Goal: Communication & Community: Connect with others

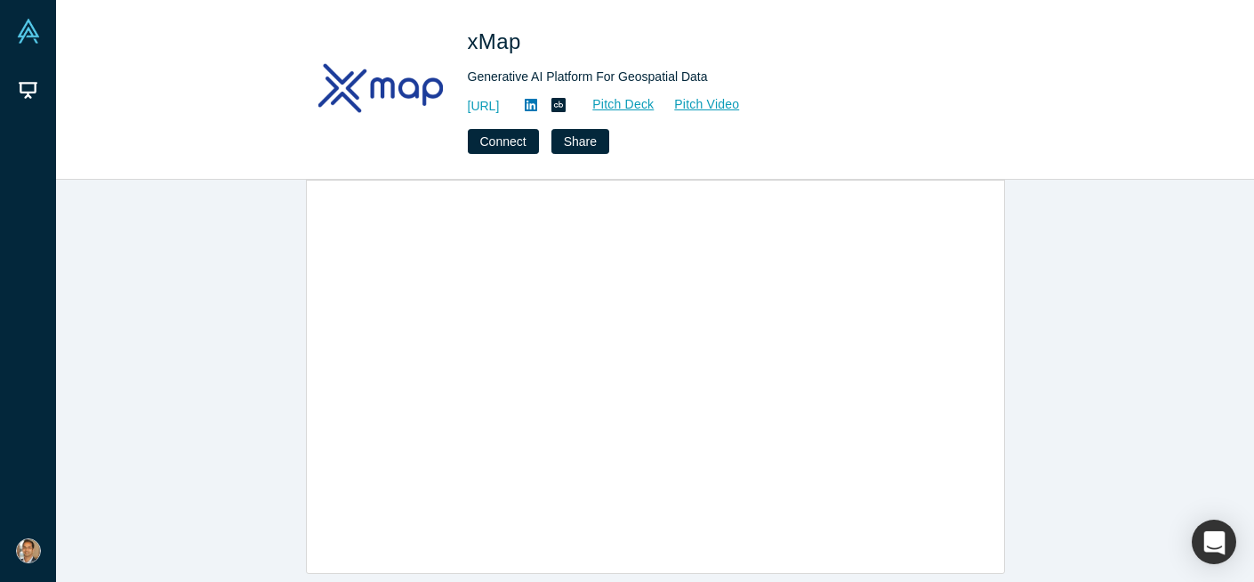
scroll to position [1035, 0]
click at [655, 105] on link "Pitch Deck" at bounding box center [614, 104] width 82 height 20
click at [740, 105] on link "Pitch Video" at bounding box center [697, 104] width 85 height 20
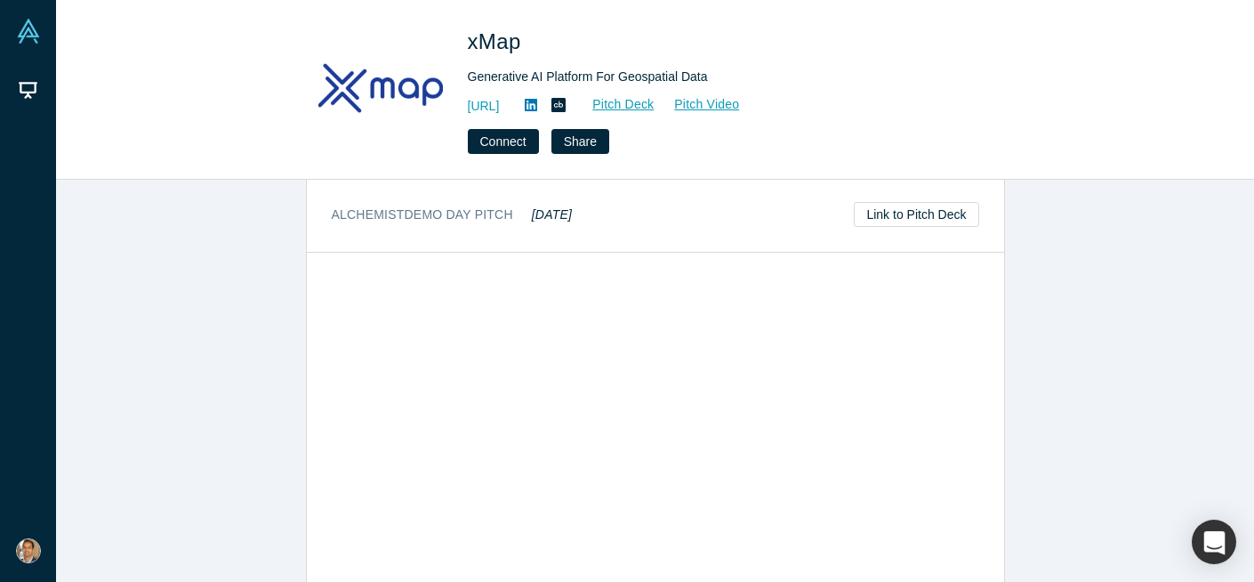
scroll to position [933, 0]
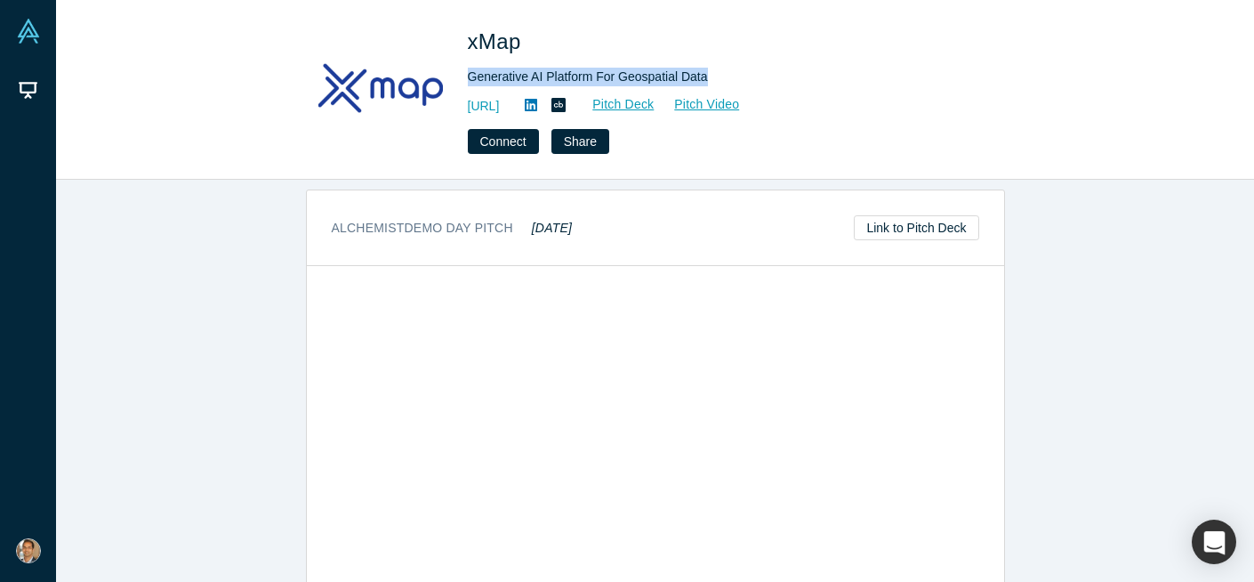
drag, startPoint x: 710, startPoint y: 75, endPoint x: 464, endPoint y: 73, distance: 245.5
click at [464, 73] on div "xMap Generative AI Platform For Geospatial Data https://xmap.ai Pitch Deck Pitc…" at bounding box center [655, 90] width 699 height 128
copy div "Generative AI Platform For Geospatial Data"
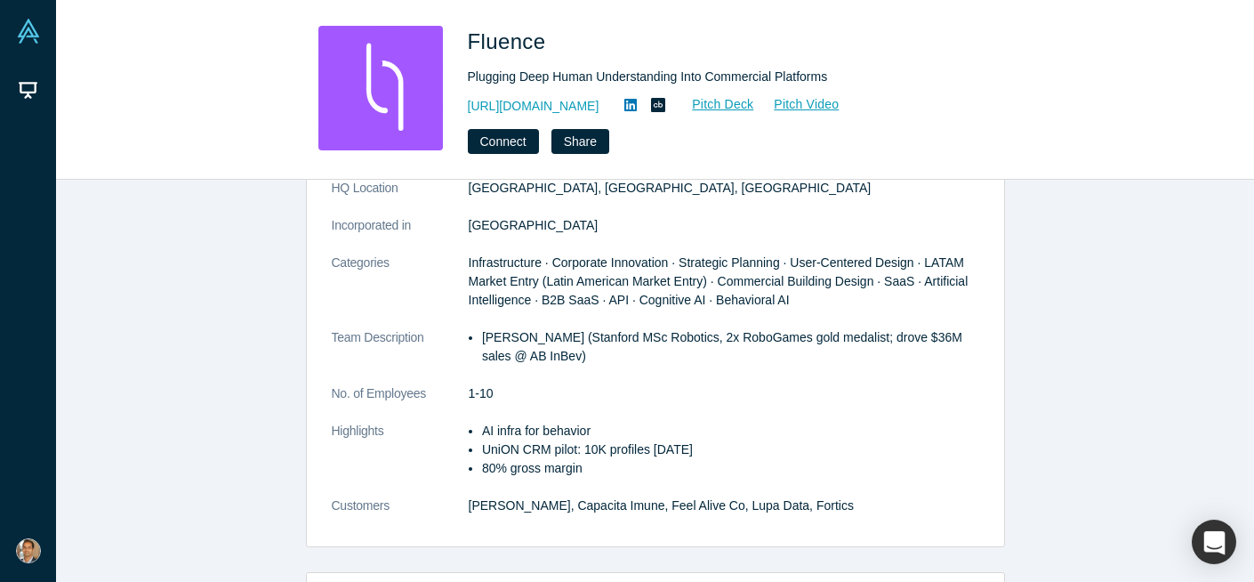
scroll to position [232, 0]
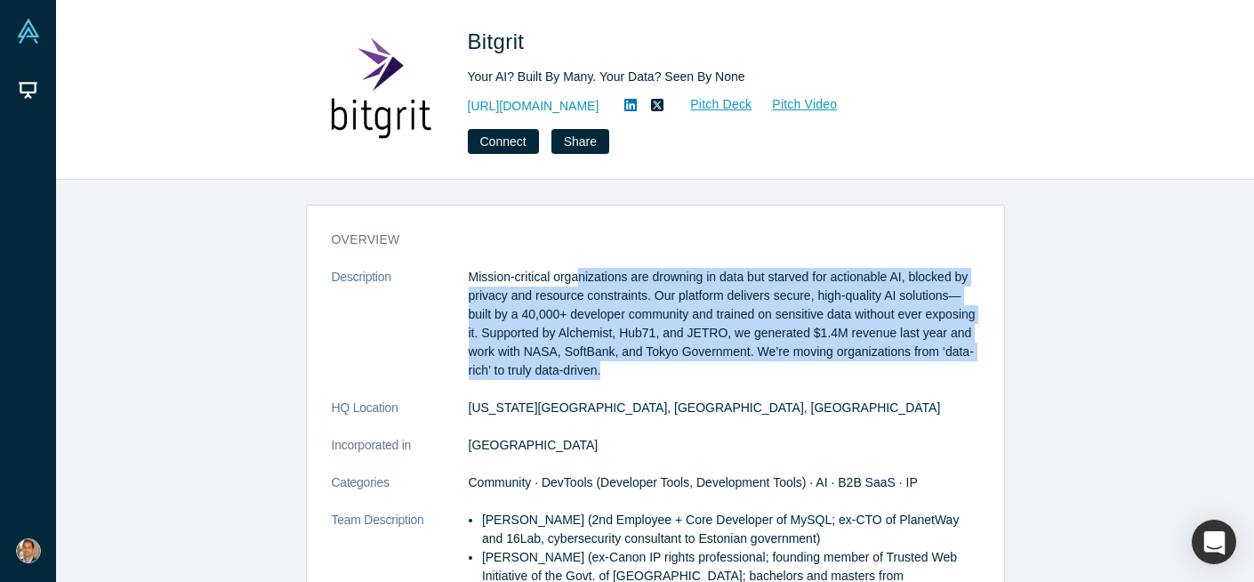
drag, startPoint x: 689, startPoint y: 374, endPoint x: 580, endPoint y: 270, distance: 149.8
click at [580, 270] on p "Mission-critical organizations are drowning in data but starved for actionable …" at bounding box center [724, 324] width 511 height 112
click at [613, 310] on p "Mission-critical organizations are drowning in data but starved for actionable …" at bounding box center [724, 324] width 511 height 112
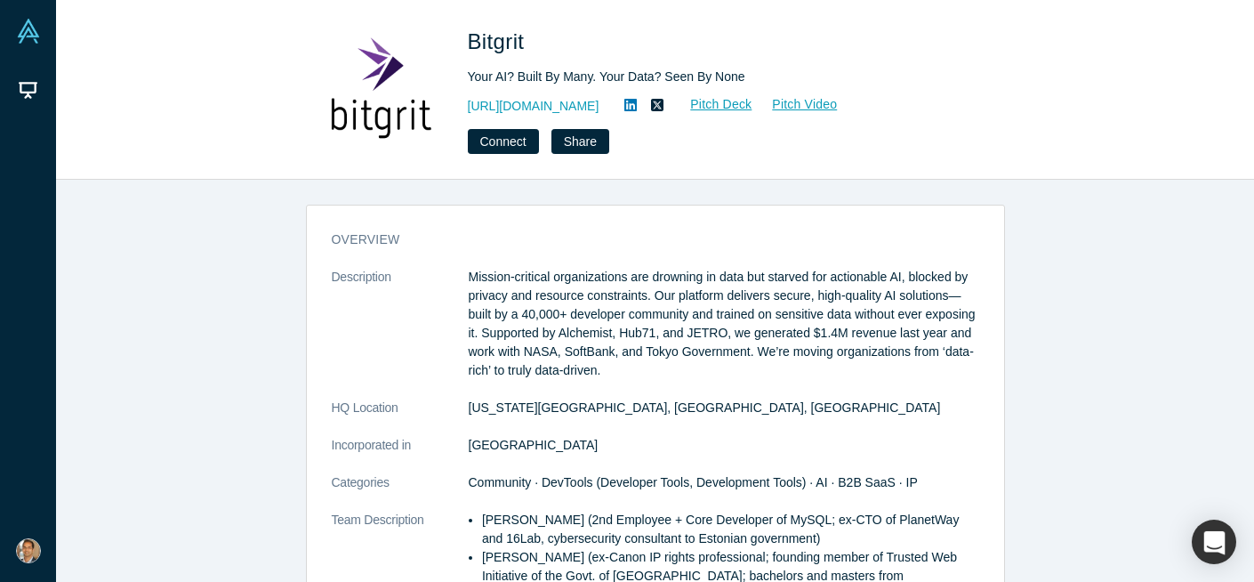
click at [613, 310] on p "Mission-critical organizations are drowning in data but starved for actionable …" at bounding box center [724, 324] width 511 height 112
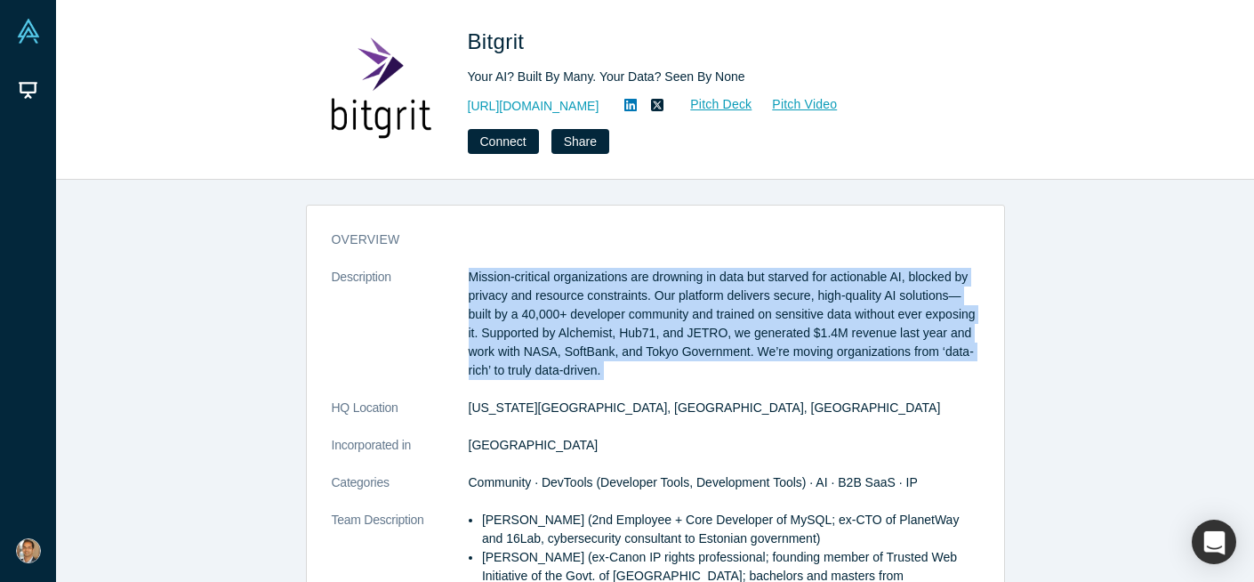
click at [698, 351] on p "Mission-critical organizations are drowning in data but starved for actionable …" at bounding box center [724, 324] width 511 height 112
drag, startPoint x: 690, startPoint y: 371, endPoint x: 476, endPoint y: 283, distance: 231.8
click at [479, 282] on p "Mission-critical organizations are drowning in data but starved for actionable …" at bounding box center [724, 324] width 511 height 112
click at [631, 326] on p "Mission-critical organizations are drowning in data but starved for actionable …" at bounding box center [724, 324] width 511 height 112
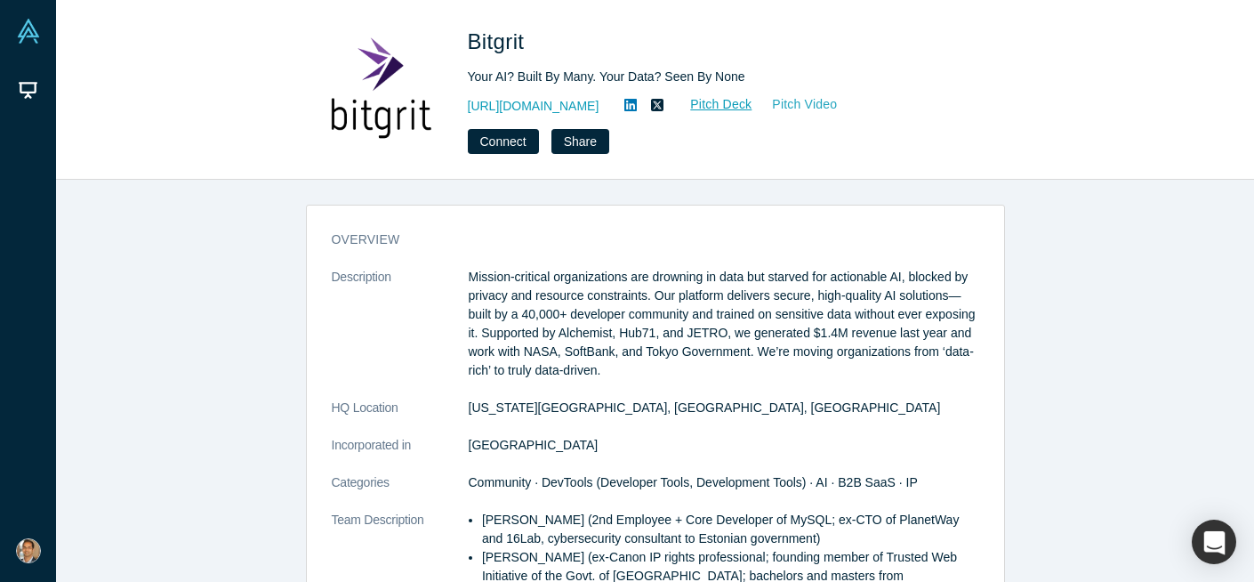
click at [762, 109] on link "Pitch Video" at bounding box center [795, 104] width 85 height 20
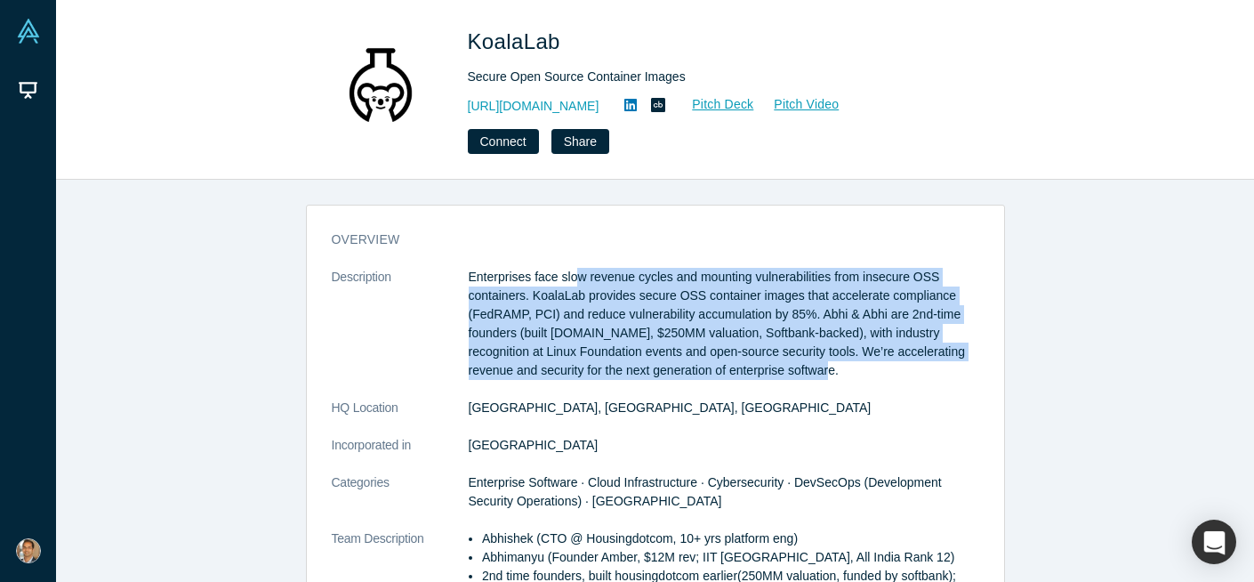
drag, startPoint x: 577, startPoint y: 268, endPoint x: 914, endPoint y: 384, distance: 355.9
click at [913, 384] on dl "Description Enterprises face slow revenue cycles and mounting vulnerabilities f…" at bounding box center [656, 501] width 648 height 467
click at [914, 384] on dl "Description Enterprises face slow revenue cycles and mounting vulnerabilities f…" at bounding box center [656, 501] width 648 height 467
drag, startPoint x: 898, startPoint y: 383, endPoint x: 481, endPoint y: 280, distance: 429.8
click at [481, 280] on dl "Description Enterprises face slow revenue cycles and mounting vulnerabilities f…" at bounding box center [656, 501] width 648 height 467
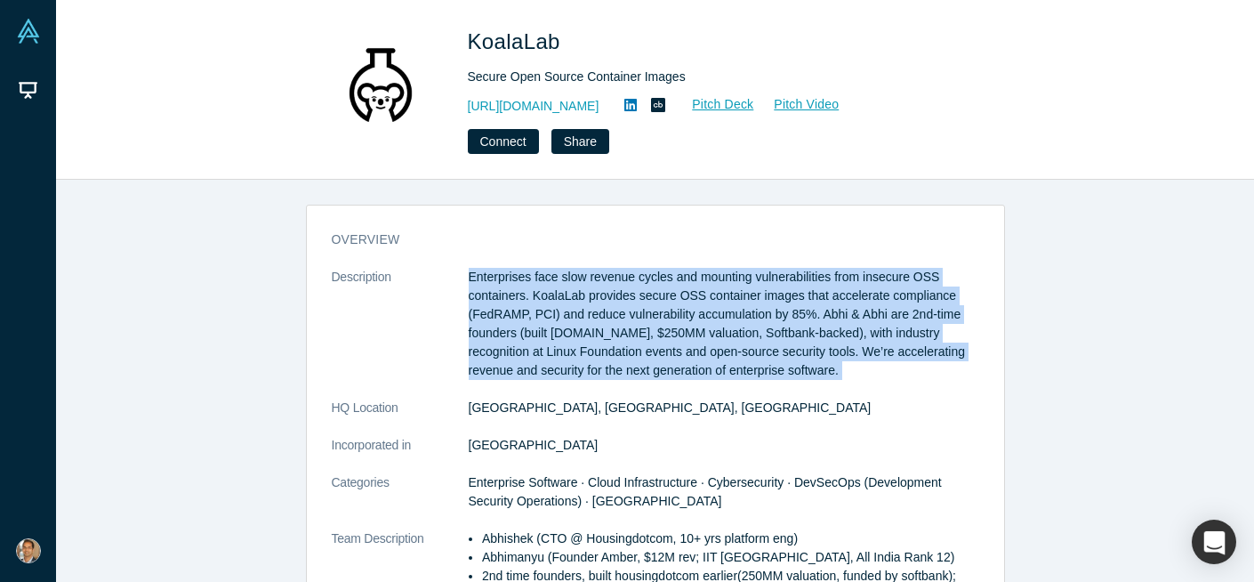
click at [634, 310] on p "Enterprises face slow revenue cycles and mounting vulnerabilities from insecure…" at bounding box center [724, 324] width 511 height 112
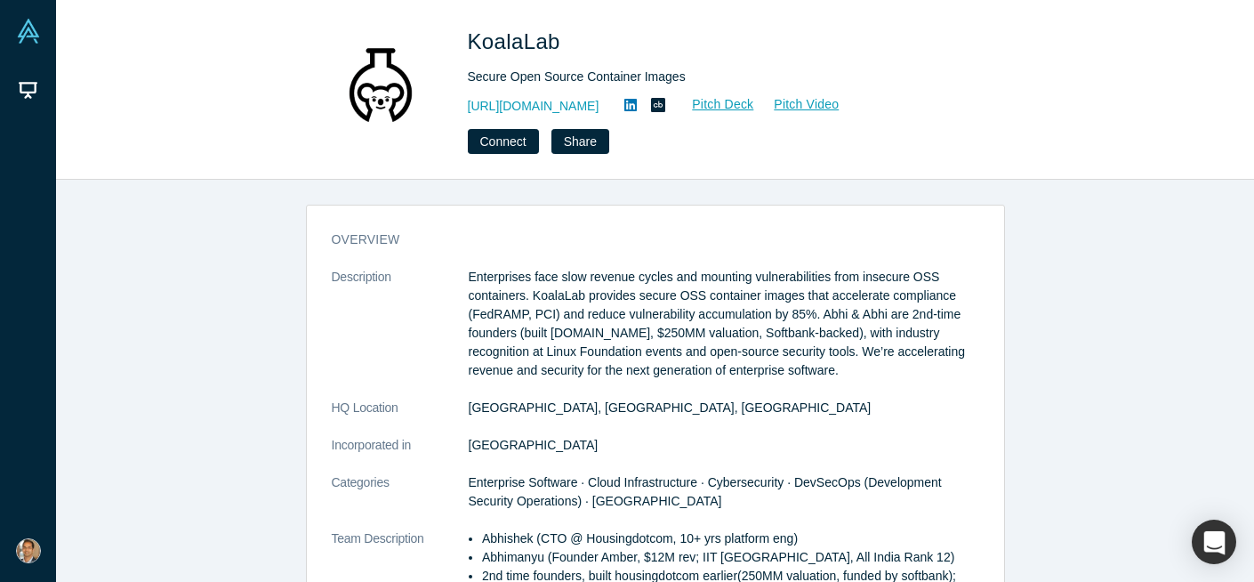
click at [634, 310] on p "Enterprises face slow revenue cycles and mounting vulnerabilities from insecure…" at bounding box center [724, 324] width 511 height 112
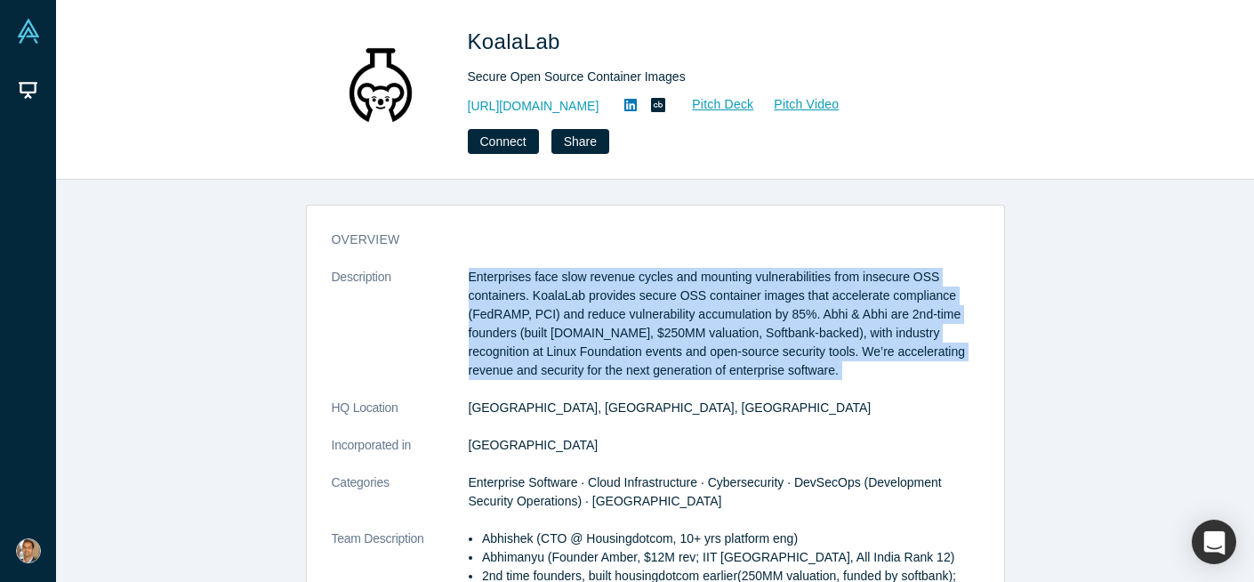
click at [726, 310] on p "Enterprises face slow revenue cycles and mounting vulnerabilities from insecure…" at bounding box center [724, 324] width 511 height 112
drag, startPoint x: 629, startPoint y: 278, endPoint x: 905, endPoint y: 367, distance: 290.0
click at [905, 366] on p "Enterprises face slow revenue cycles and mounting vulnerabilities from insecure…" at bounding box center [724, 324] width 511 height 112
click at [905, 367] on p "Enterprises face slow revenue cycles and mounting vulnerabilities from insecure…" at bounding box center [724, 324] width 511 height 112
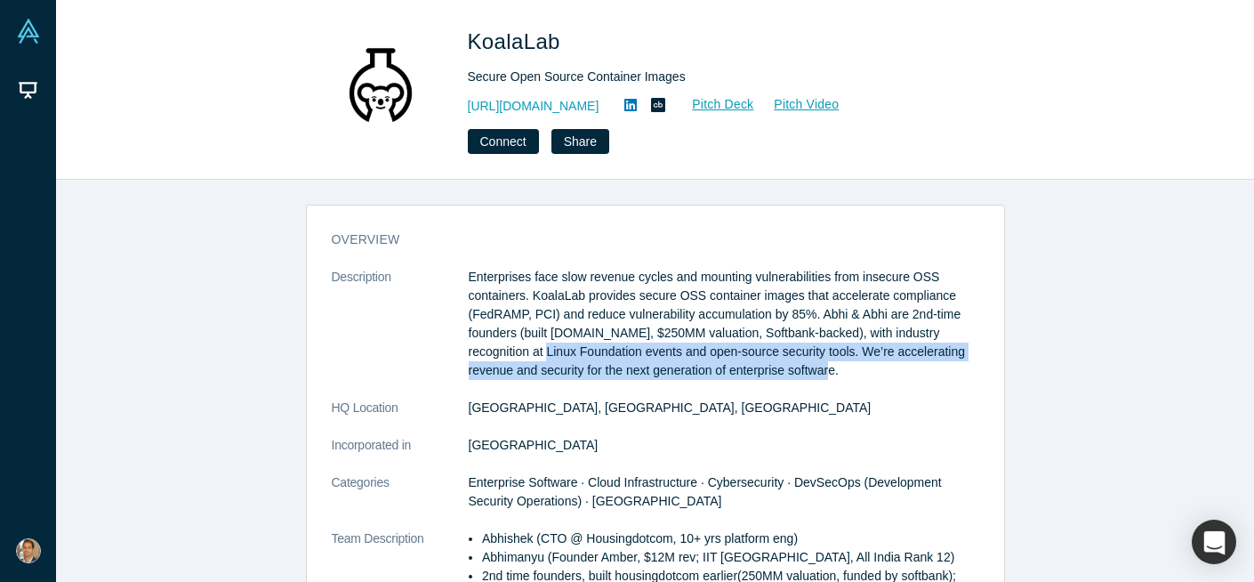
drag, startPoint x: 866, startPoint y: 367, endPoint x: 653, endPoint y: 331, distance: 216.6
click at [583, 342] on p "Enterprises face slow revenue cycles and mounting vulnerabilities from insecure…" at bounding box center [724, 324] width 511 height 112
click at [707, 325] on p "Enterprises face slow revenue cycles and mounting vulnerabilities from insecure…" at bounding box center [724, 324] width 511 height 112
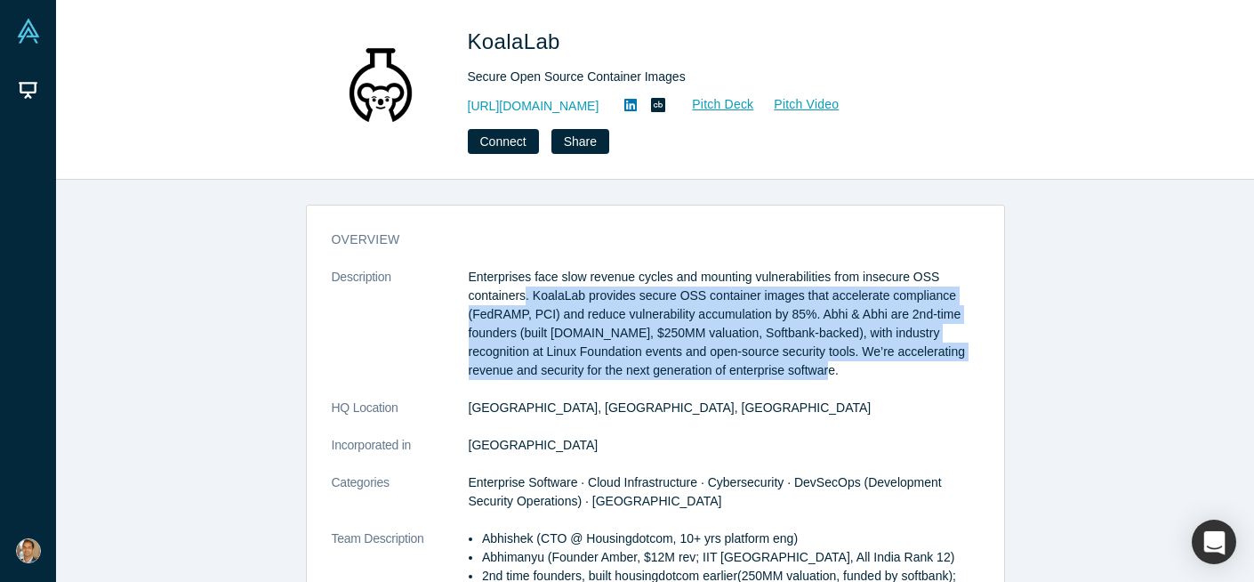
drag, startPoint x: 801, startPoint y: 362, endPoint x: 524, endPoint y: 296, distance: 284.4
click at [524, 296] on p "Enterprises face slow revenue cycles and mounting vulnerabilities from insecure…" at bounding box center [724, 324] width 511 height 112
click at [731, 352] on p "Enterprises face slow revenue cycles and mounting vulnerabilities from insecure…" at bounding box center [724, 324] width 511 height 112
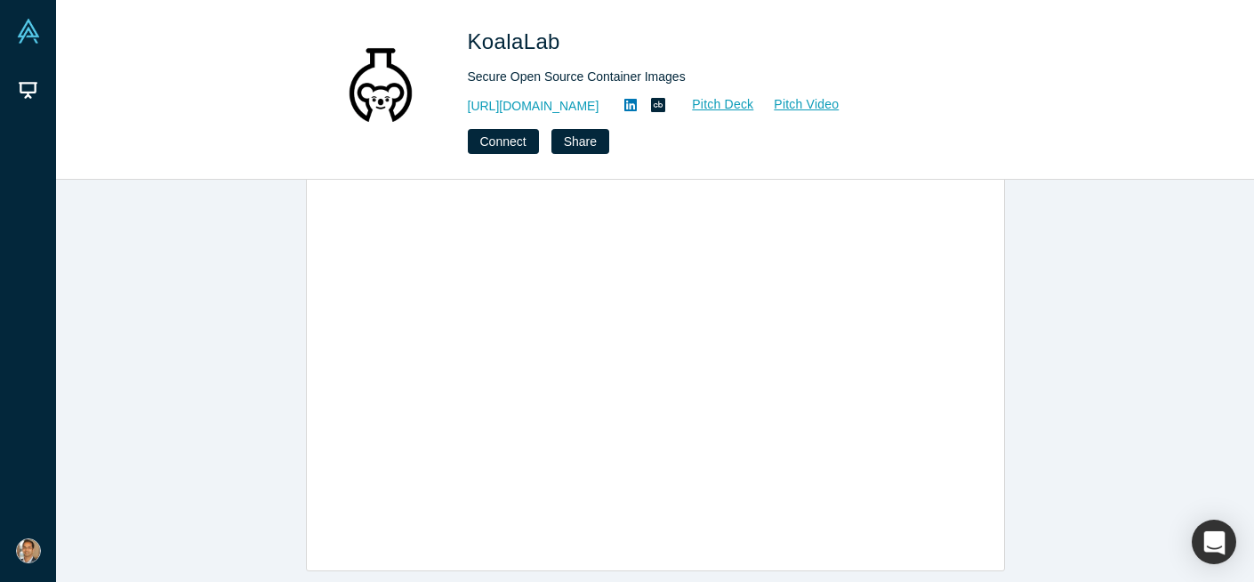
scroll to position [985, 0]
click at [736, 104] on link "Pitch Deck" at bounding box center [713, 104] width 82 height 20
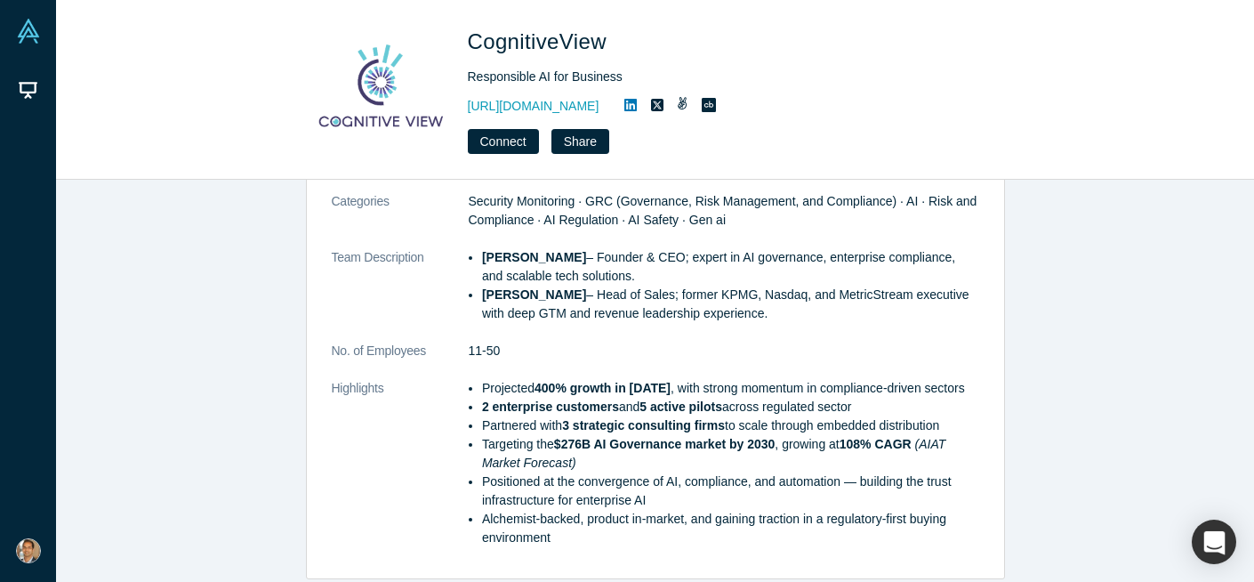
scroll to position [207, 0]
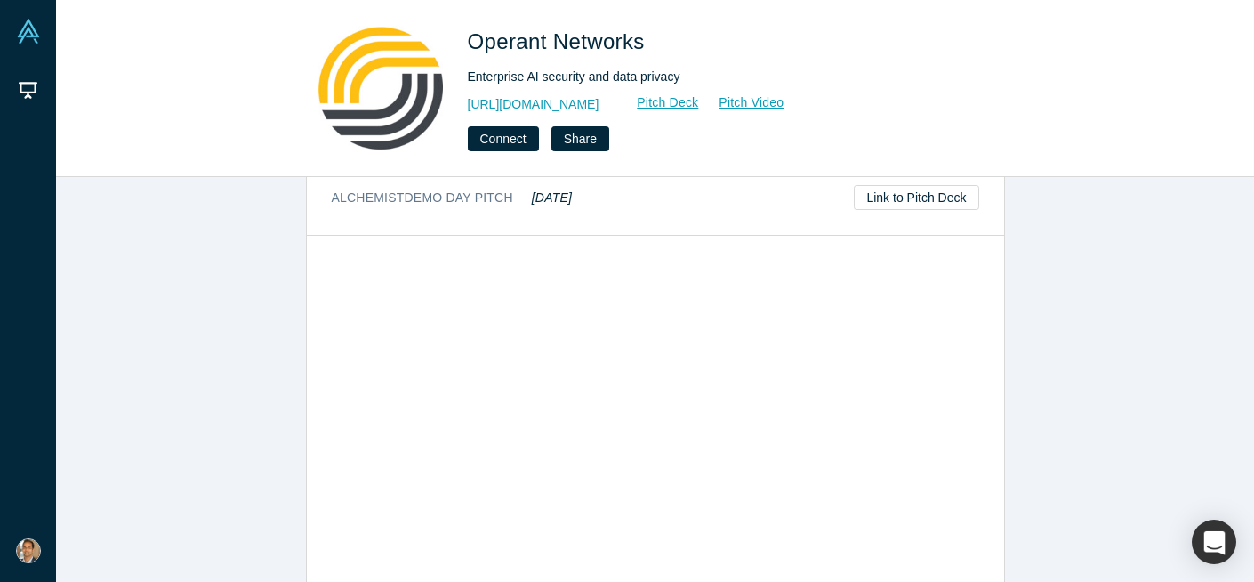
scroll to position [1074, 0]
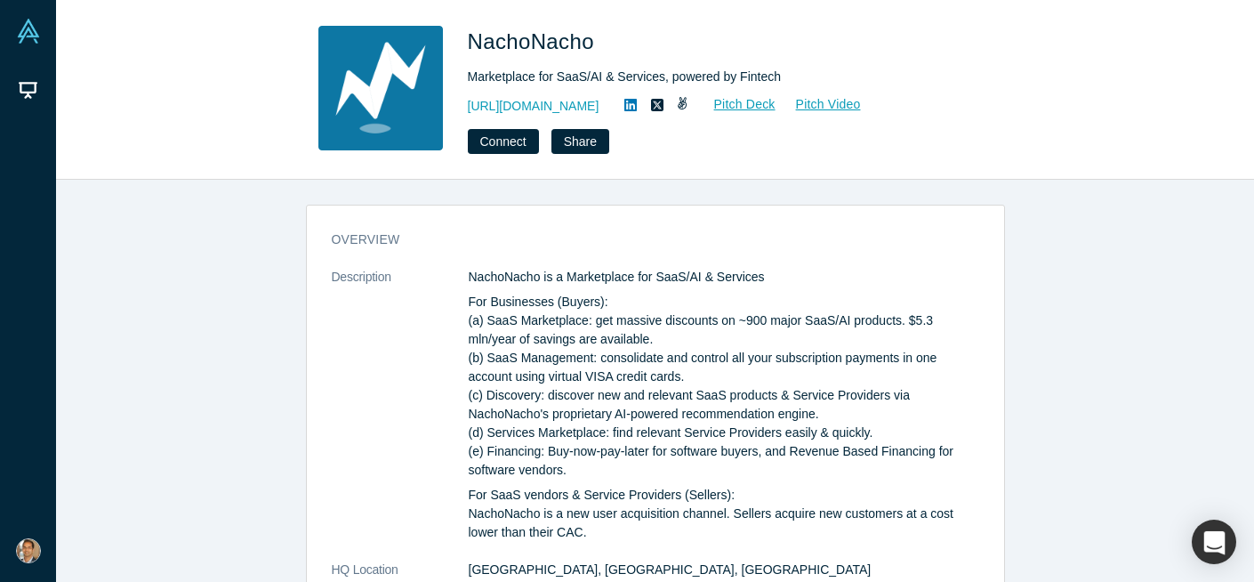
drag, startPoint x: 659, startPoint y: 337, endPoint x: 599, endPoint y: 348, distance: 61.4
click at [592, 348] on p "For Businesses (Buyers): (a) SaaS Marketplace: get massive discounts on ~900 ma…" at bounding box center [724, 386] width 511 height 187
click at [578, 371] on p "For Businesses (Buyers): (a) SaaS Marketplace: get massive discounts on ~900 ma…" at bounding box center [724, 386] width 511 height 187
drag, startPoint x: 557, startPoint y: 358, endPoint x: 679, endPoint y: 463, distance: 160.8
click at [664, 463] on p "For Businesses (Buyers): (a) SaaS Marketplace: get massive discounts on ~900 ma…" at bounding box center [724, 386] width 511 height 187
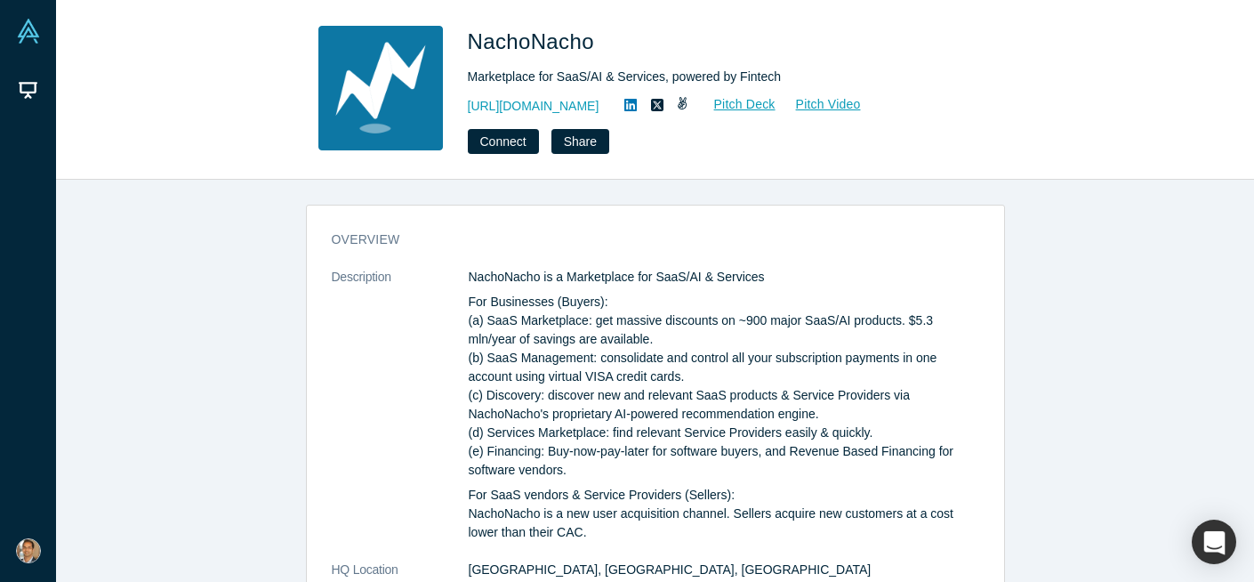
click at [694, 463] on p "For Businesses (Buyers): (a) SaaS Marketplace: get massive discounts on ~900 ma…" at bounding box center [724, 386] width 511 height 187
drag, startPoint x: 686, startPoint y: 463, endPoint x: 571, endPoint y: 365, distance: 151.4
click at [576, 377] on p "For Businesses (Buyers): (a) SaaS Marketplace: get massive discounts on ~900 ma…" at bounding box center [724, 386] width 511 height 187
click at [669, 460] on p "For Businesses (Buyers): (a) SaaS Marketplace: get massive discounts on ~900 ma…" at bounding box center [724, 386] width 511 height 187
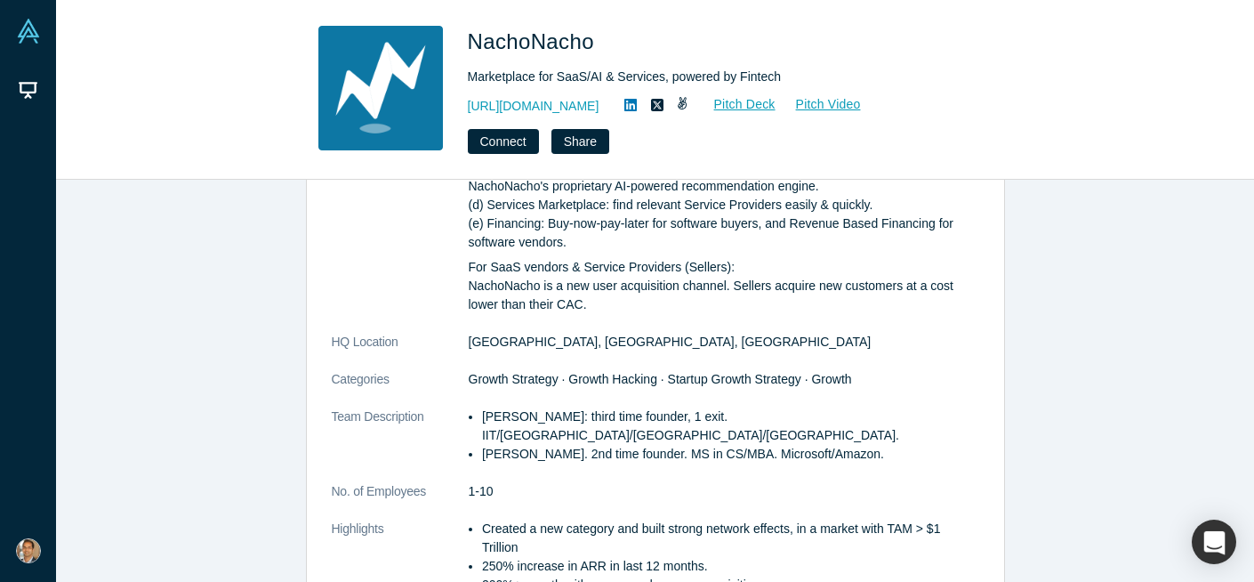
scroll to position [238, 0]
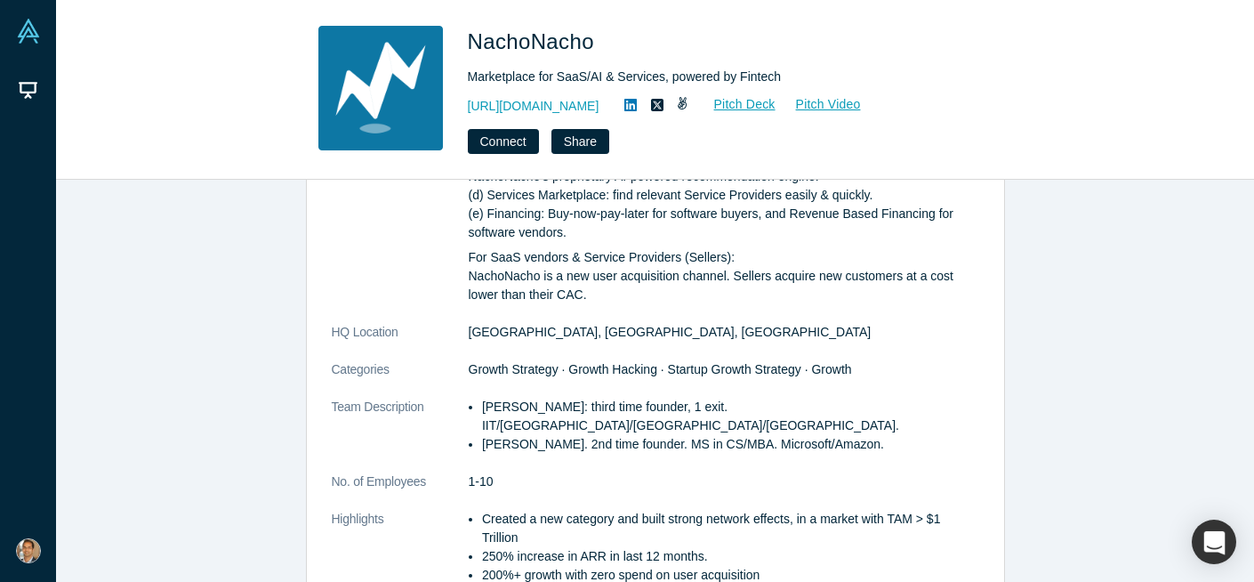
drag, startPoint x: 629, startPoint y: 403, endPoint x: 891, endPoint y: 430, distance: 263.8
click at [890, 430] on ul "Sanjay Goel: third time founder, 1 exit. IIT/UCLA/NYU/Stanford. Alan Szternberg…" at bounding box center [724, 426] width 511 height 56
click at [754, 480] on dl "Description NachoNacho is a Marketplace for SaaS/AI & Services For Businesses (…" at bounding box center [656, 316] width 648 height 573
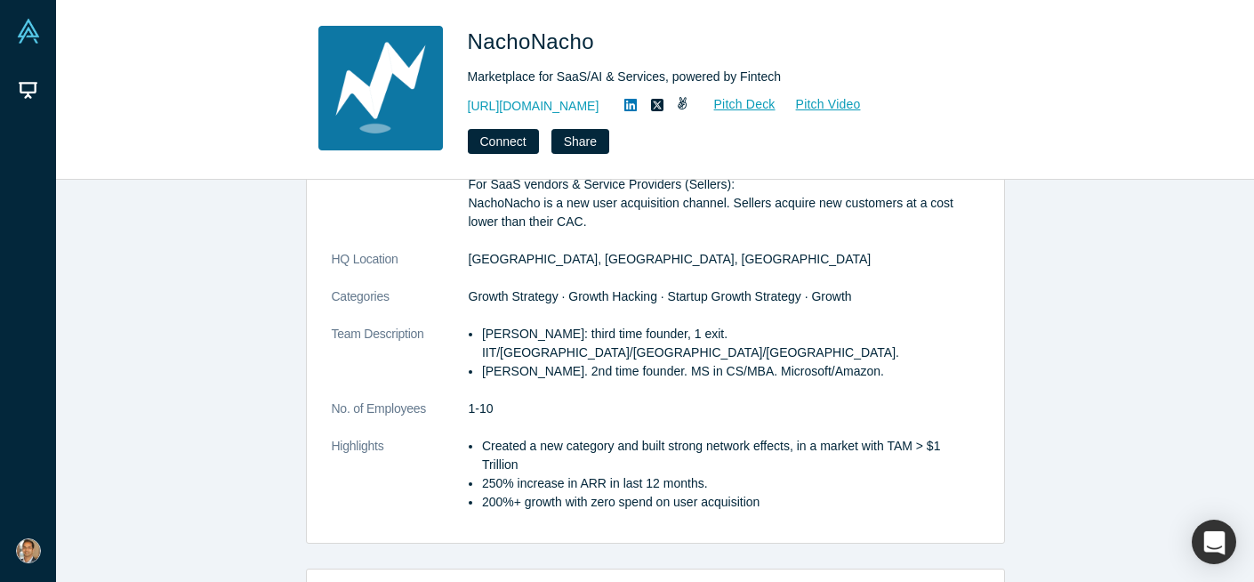
scroll to position [316, 0]
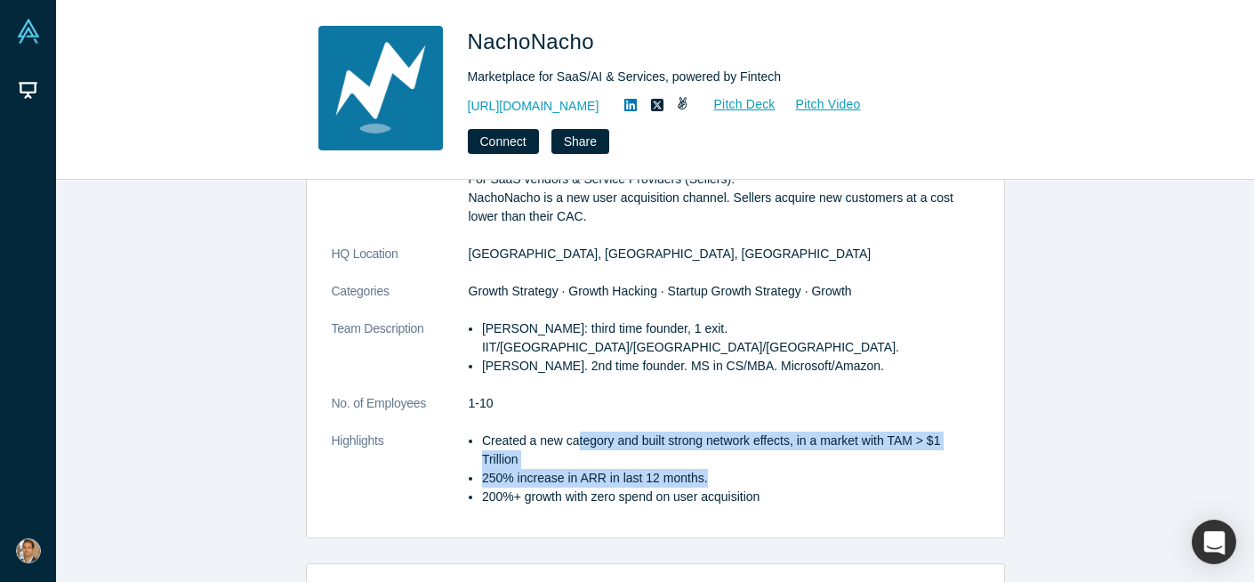
drag, startPoint x: 777, startPoint y: 468, endPoint x: 559, endPoint y: 423, distance: 223.5
click at [568, 431] on ul "Created a new category and built strong network effects, in a market with TAM >…" at bounding box center [724, 468] width 511 height 75
click at [564, 469] on li "250% increase in ARR in last 12 months." at bounding box center [730, 478] width 497 height 19
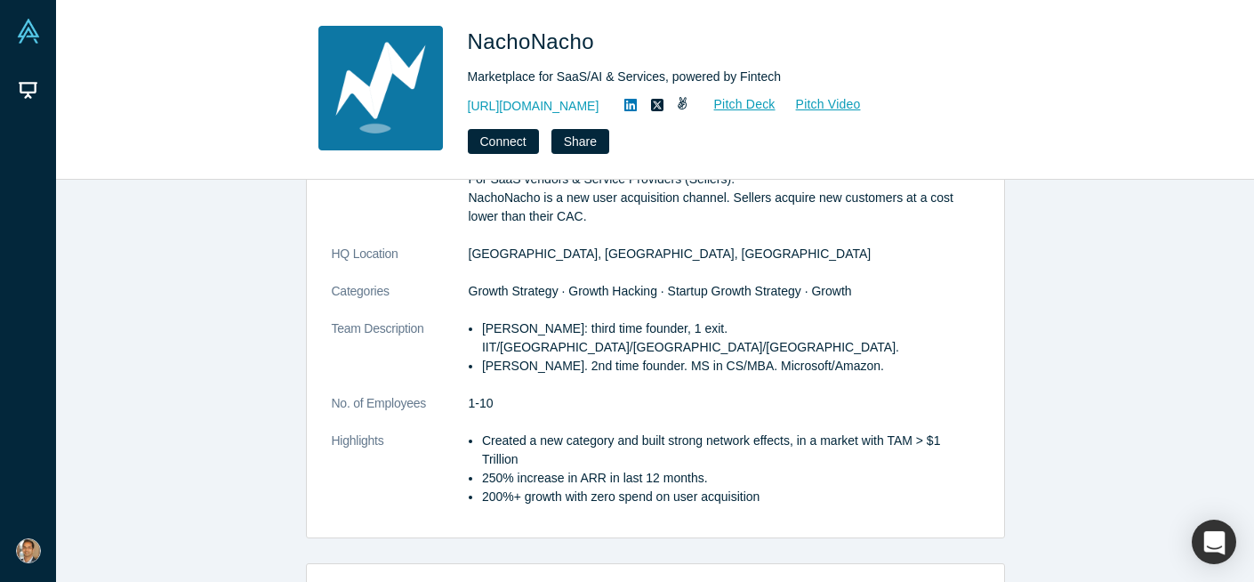
click at [564, 469] on li "250% increase in ARR in last 12 months." at bounding box center [730, 478] width 497 height 19
click at [583, 487] on li "200%+ growth with zero spend on user acquisition" at bounding box center [730, 496] width 497 height 19
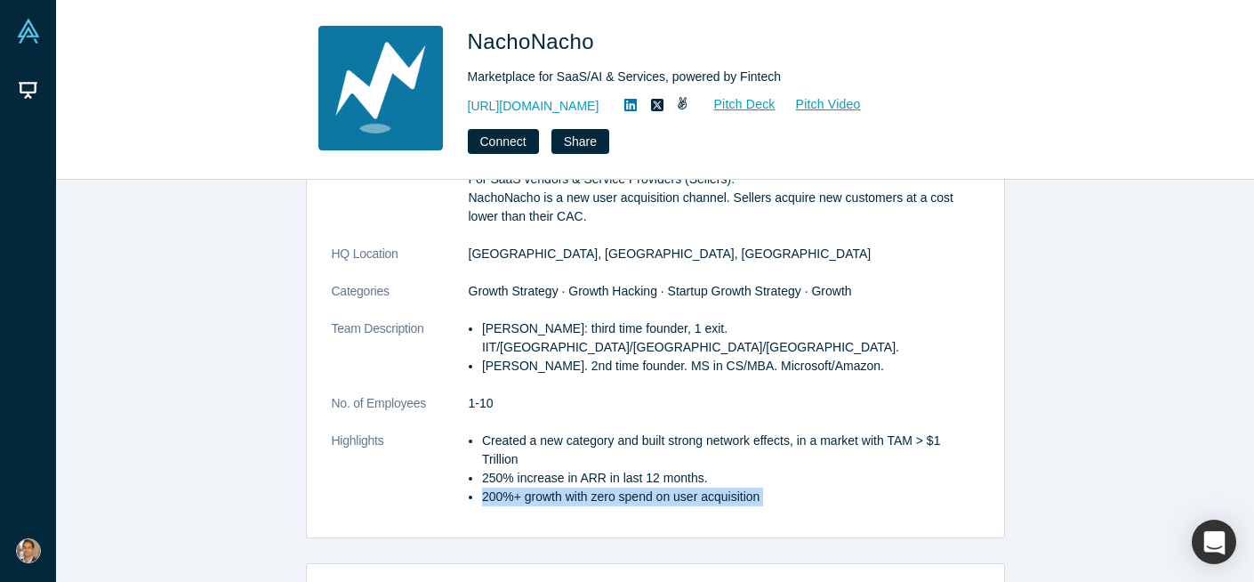
click at [580, 443] on li "Created a new category and built strong network effects, in a market with TAM >…" at bounding box center [730, 449] width 497 height 37
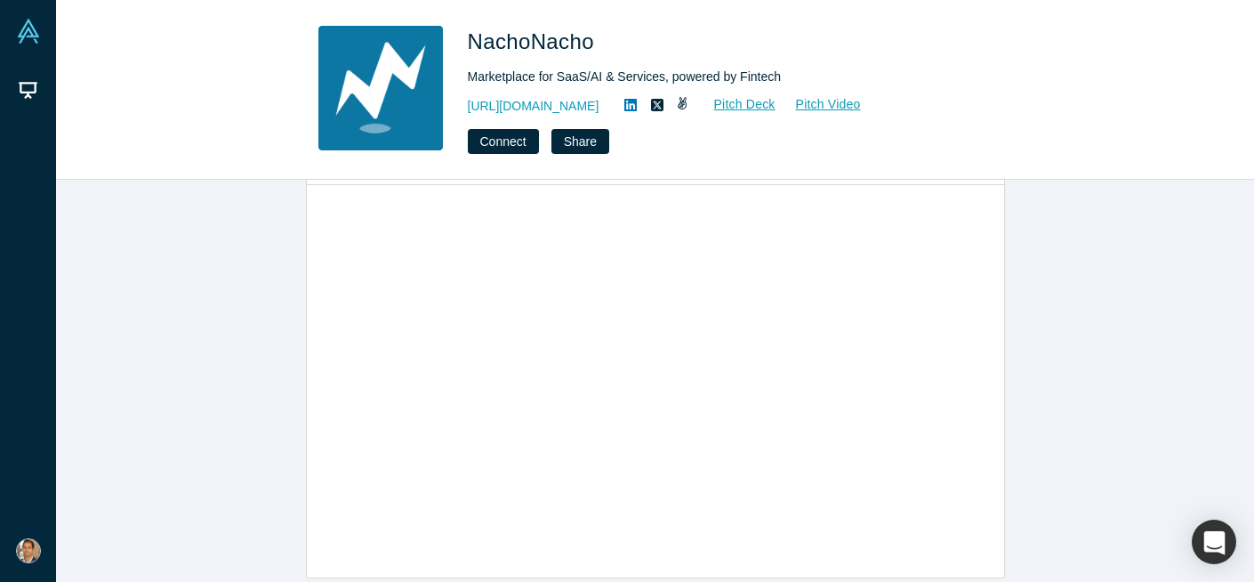
scroll to position [1085, 0]
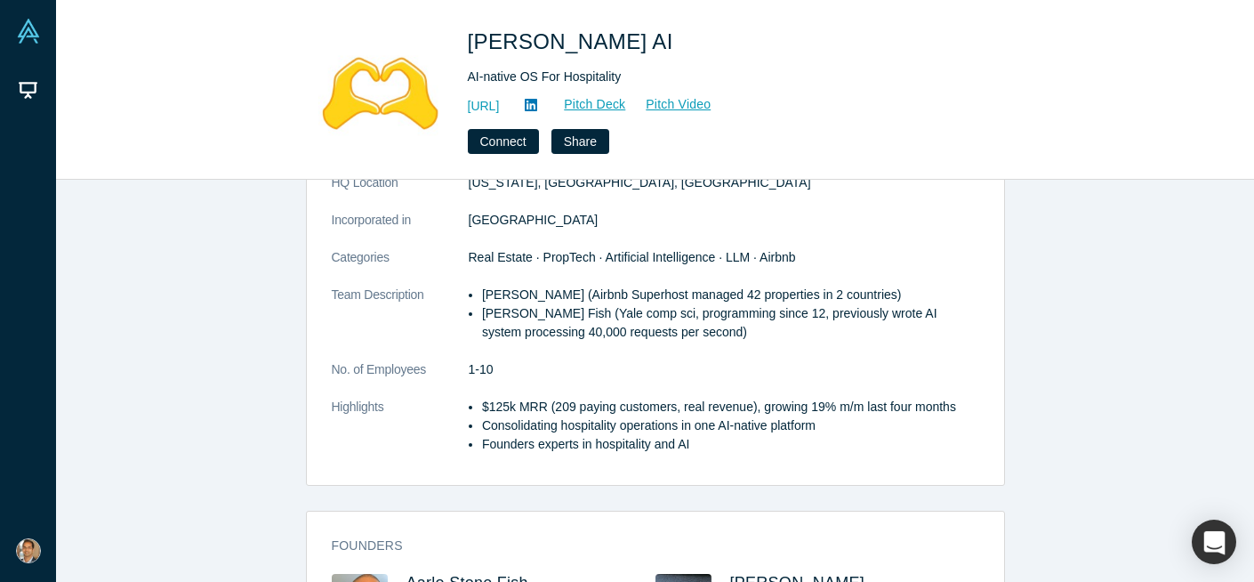
scroll to position [200, 0]
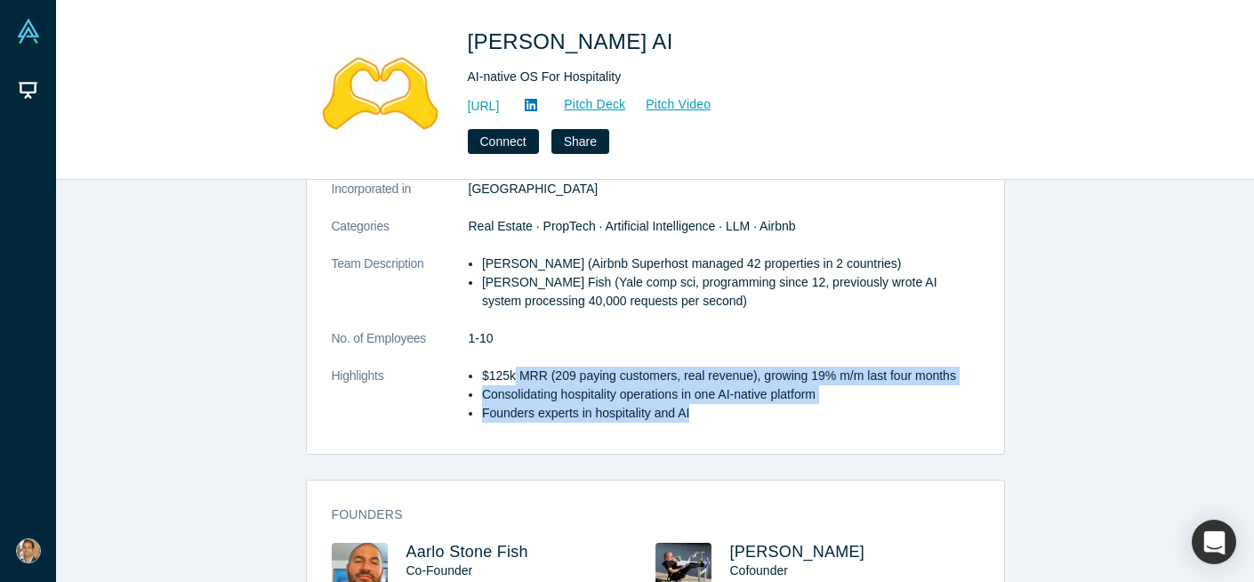
drag, startPoint x: 536, startPoint y: 374, endPoint x: 734, endPoint y: 414, distance: 202.4
click at [733, 414] on ul "$125k MRR (209 paying customers, real revenue), growing 19% m/m last four month…" at bounding box center [724, 394] width 511 height 56
click at [734, 414] on li "Founders experts in hospitality and AI" at bounding box center [730, 413] width 497 height 19
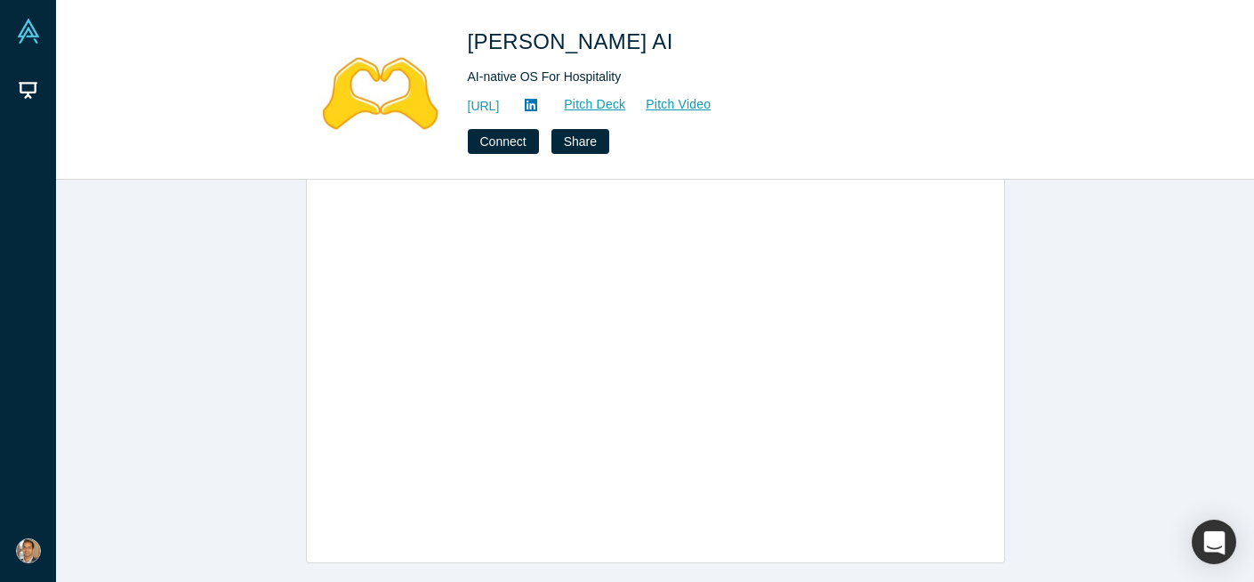
scroll to position [983, 0]
click at [712, 105] on link "Pitch Video" at bounding box center [668, 104] width 85 height 20
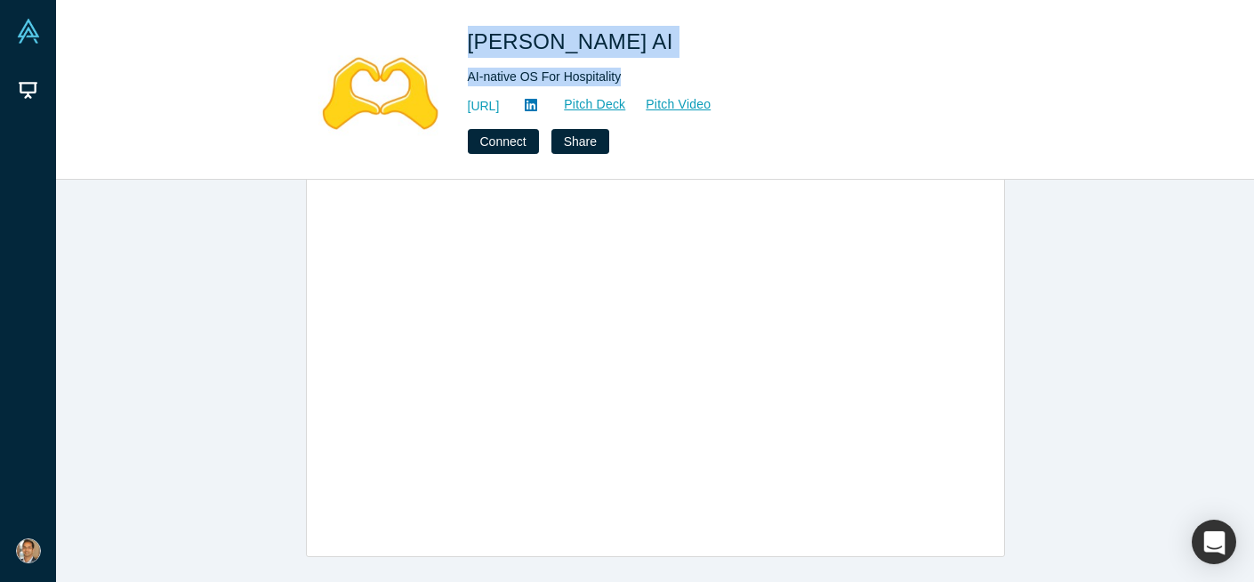
drag, startPoint x: 622, startPoint y: 73, endPoint x: 470, endPoint y: 39, distance: 155.8
click at [470, 39] on div "Besty AI AI-native OS For Hospitality http://getbesty.ai Pitch Deck Pitch Video…" at bounding box center [717, 90] width 498 height 128
copy div "Besty AI AI-native OS For Hospitality"
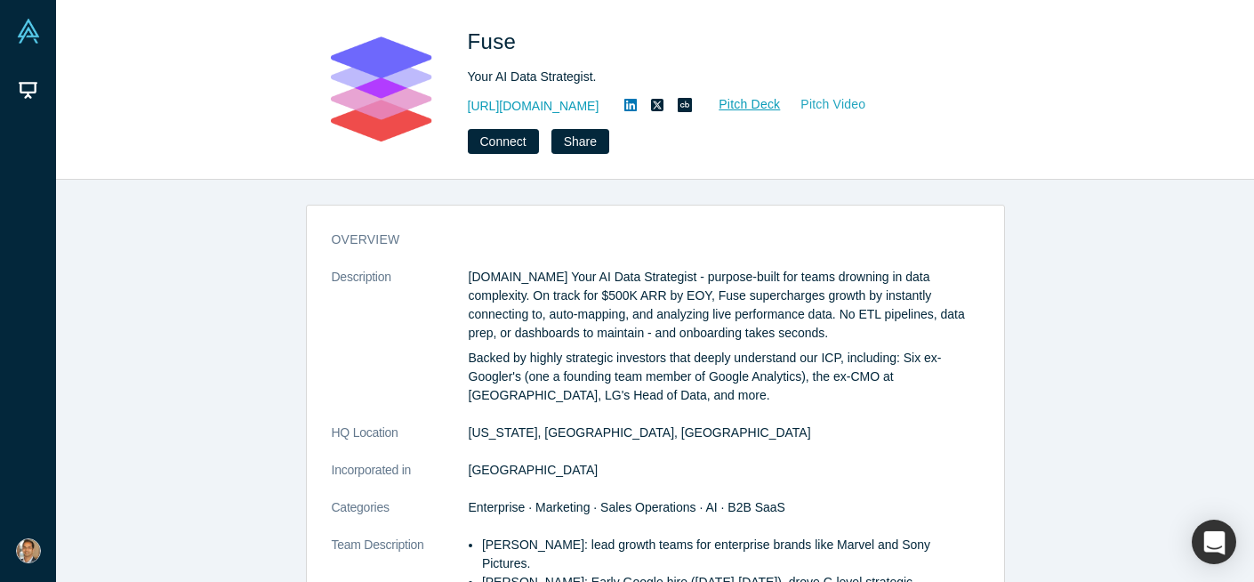
click at [781, 106] on link "Pitch Video" at bounding box center [823, 104] width 85 height 20
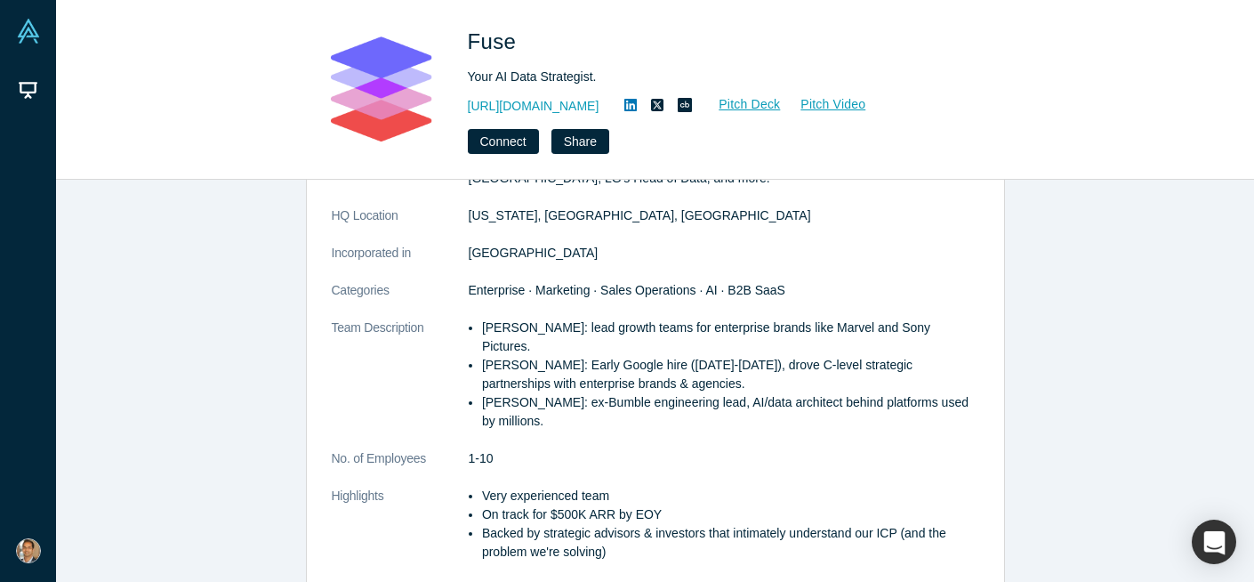
scroll to position [222, 0]
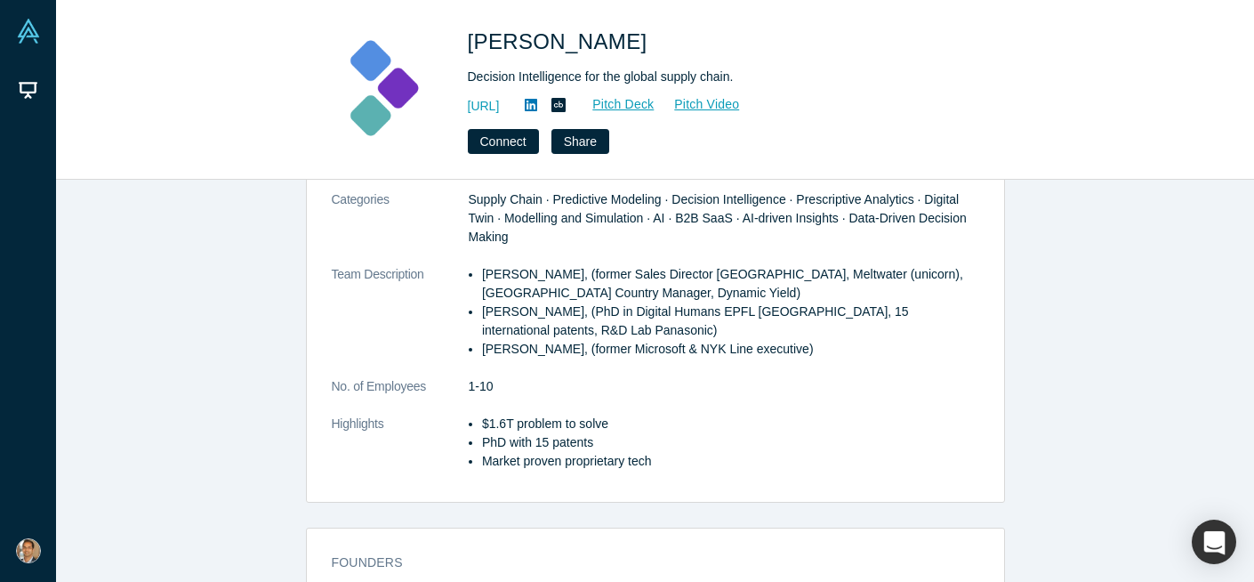
scroll to position [301, 0]
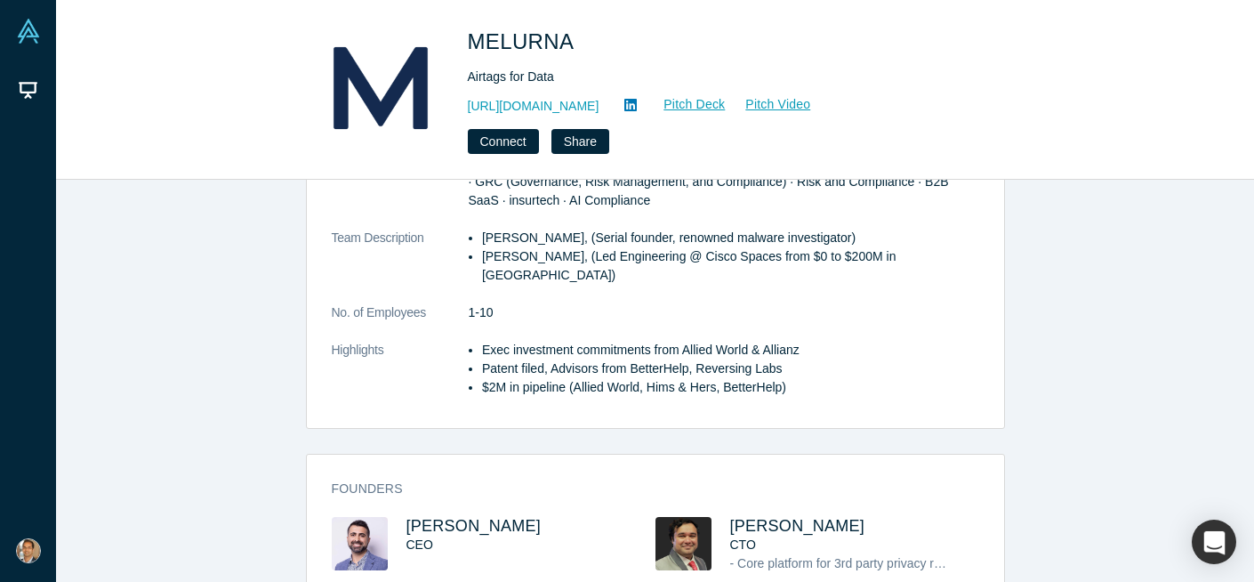
scroll to position [261, 0]
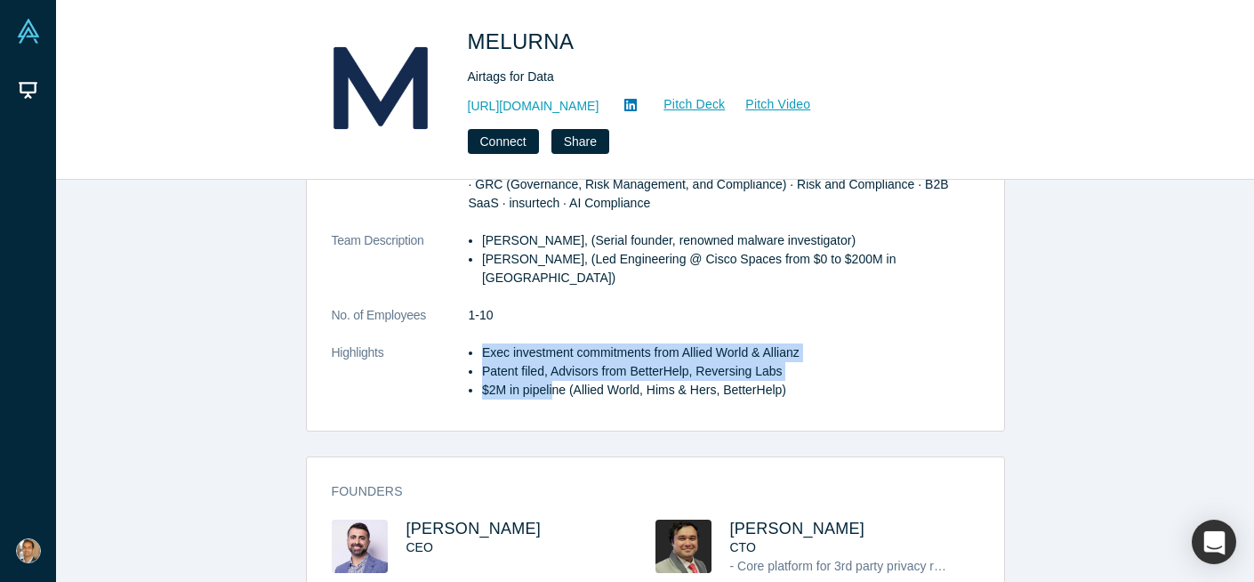
drag, startPoint x: 553, startPoint y: 370, endPoint x: 532, endPoint y: 320, distance: 54.2
click at [532, 320] on dl "Description MELURNA. Airtags for data. Used by Nationwide Insurance and other b…" at bounding box center [656, 212] width 648 height 411
click at [539, 362] on li "Patent filed, Advisors from BetterHelp, Reversing Labs" at bounding box center [730, 371] width 497 height 19
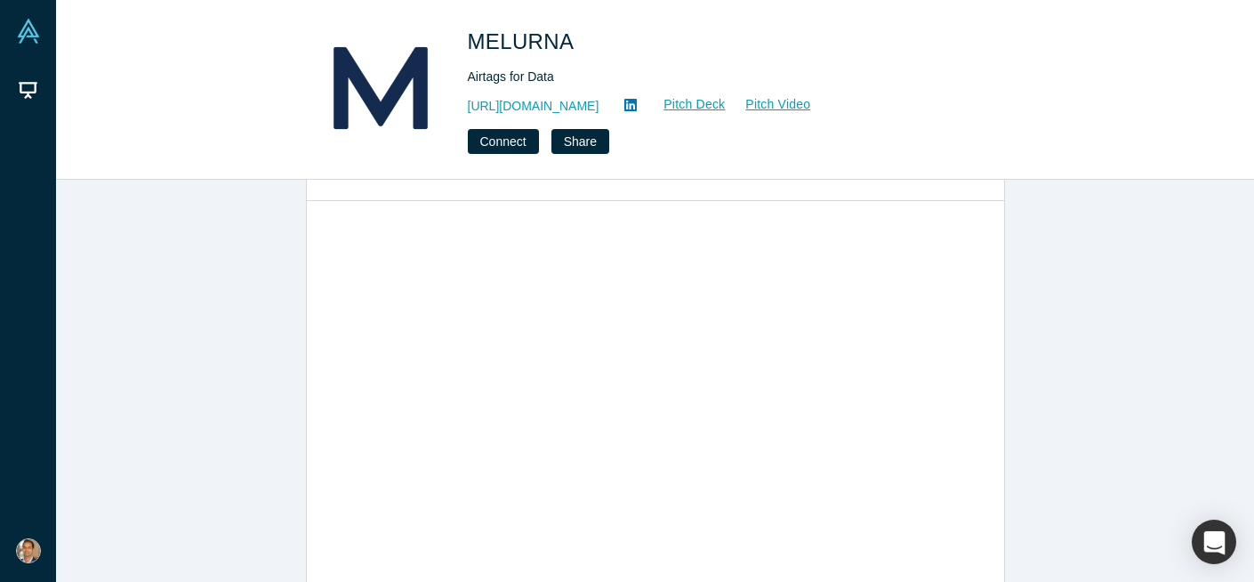
scroll to position [903, 0]
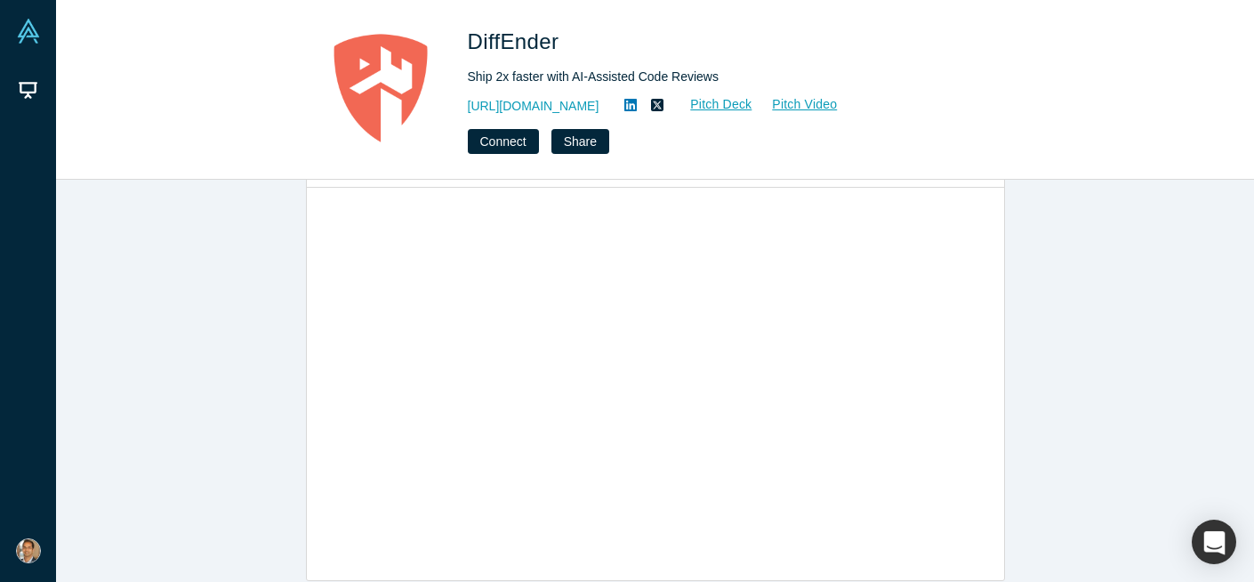
scroll to position [961, 0]
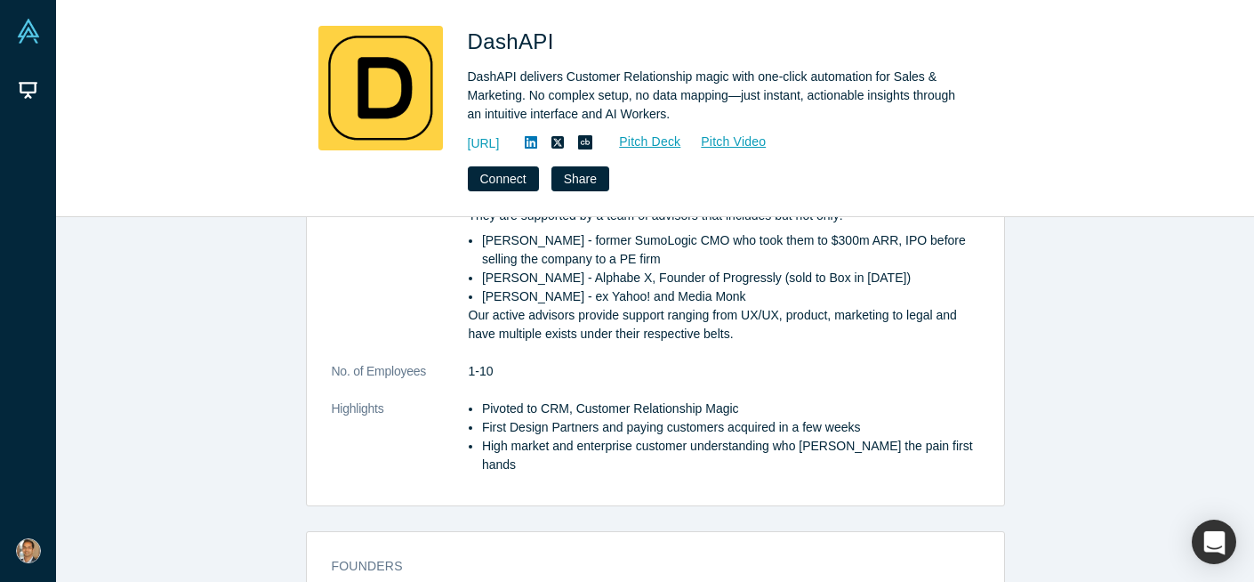
scroll to position [673, 0]
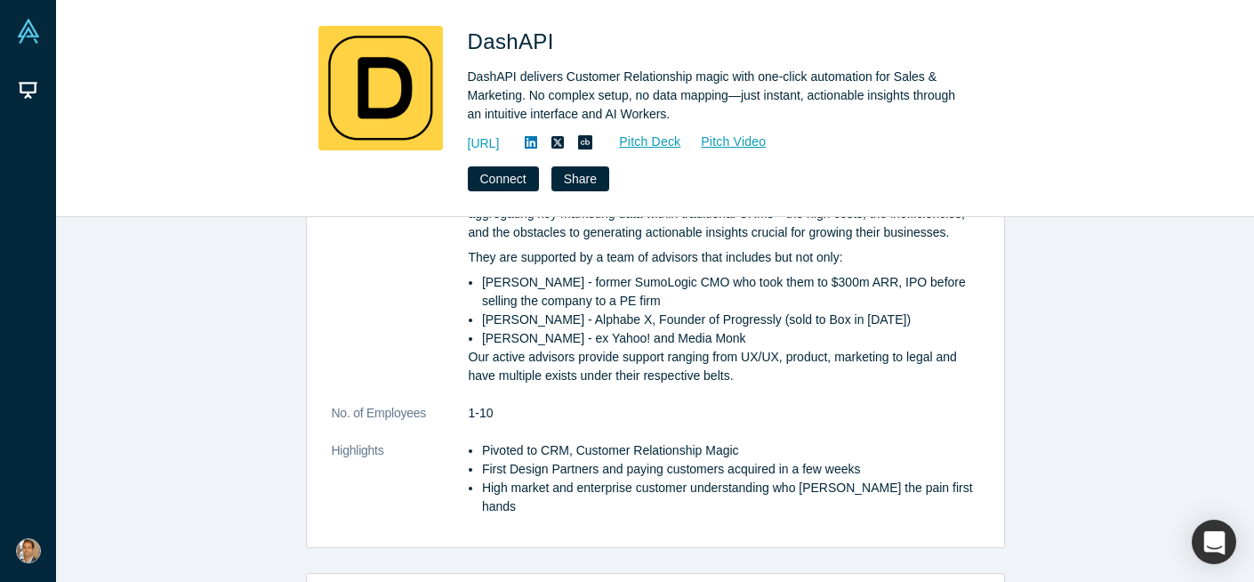
click at [628, 455] on li "Pivoted to CRM, Customer Relationship Magic" at bounding box center [730, 450] width 497 height 19
click at [620, 471] on li "First Design Partners and paying customers acquired in a few weeks" at bounding box center [730, 469] width 497 height 19
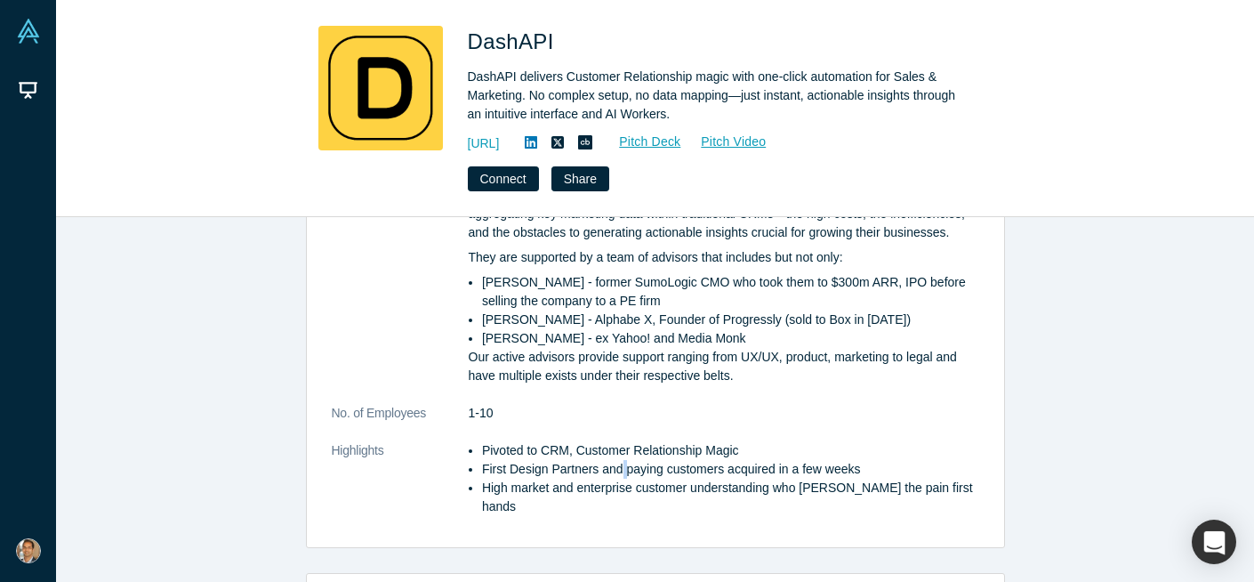
click at [620, 471] on li "First Design Partners and paying customers acquired in a few weeks" at bounding box center [730, 469] width 497 height 19
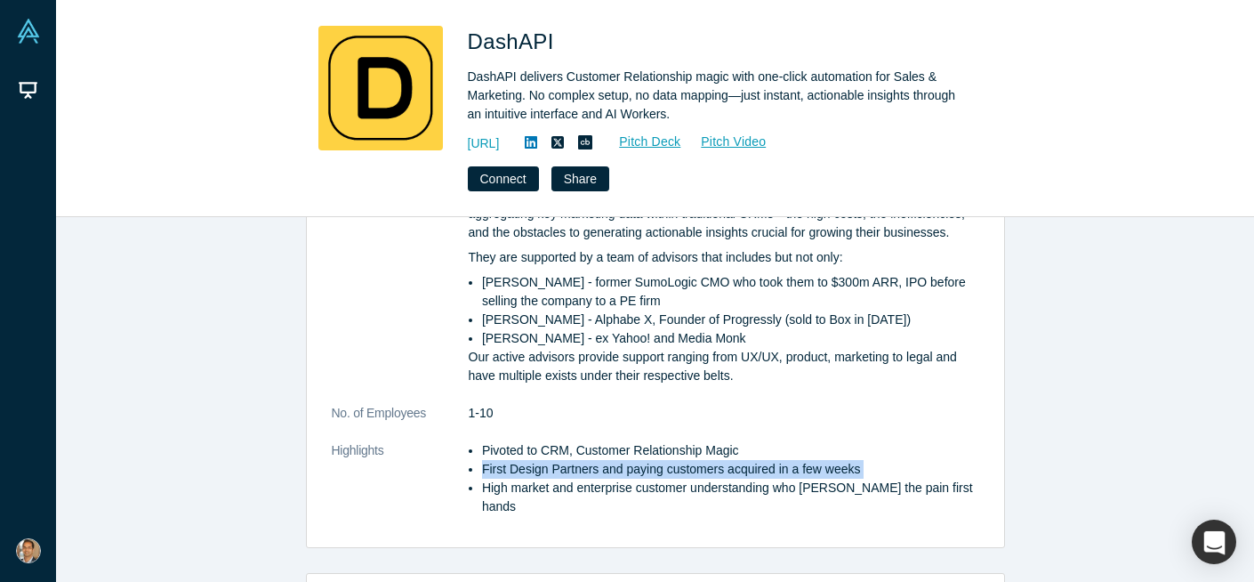
click at [610, 483] on li "High market and enterprise customer understanding who feld the pain first hands" at bounding box center [730, 497] width 497 height 37
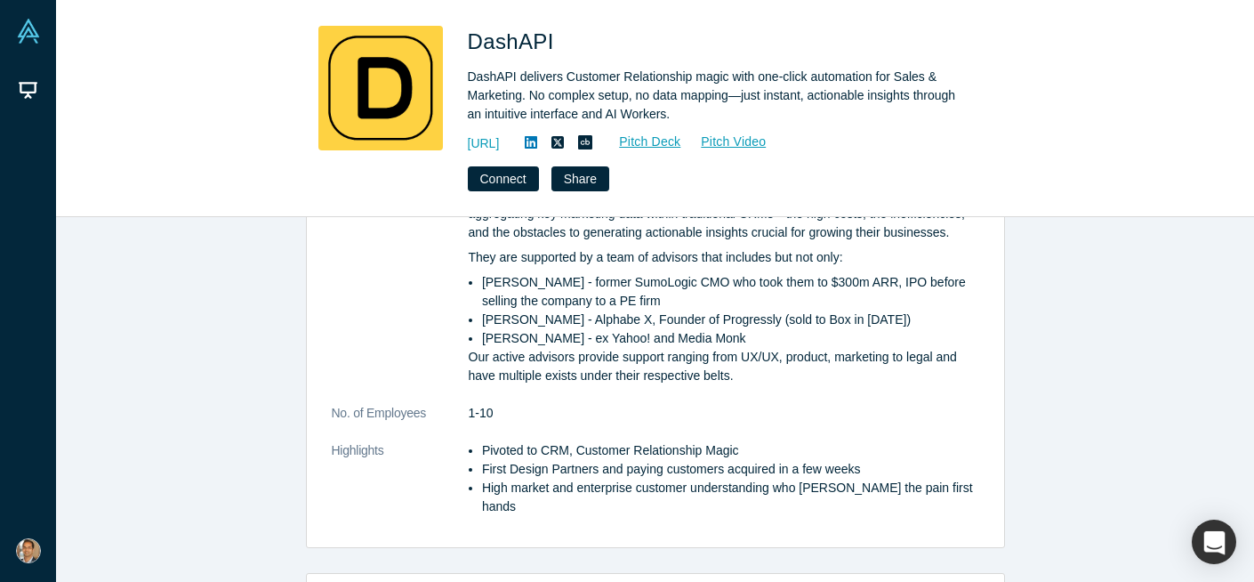
click at [610, 483] on li "High market and enterprise customer understanding who feld the pain first hands" at bounding box center [730, 497] width 497 height 37
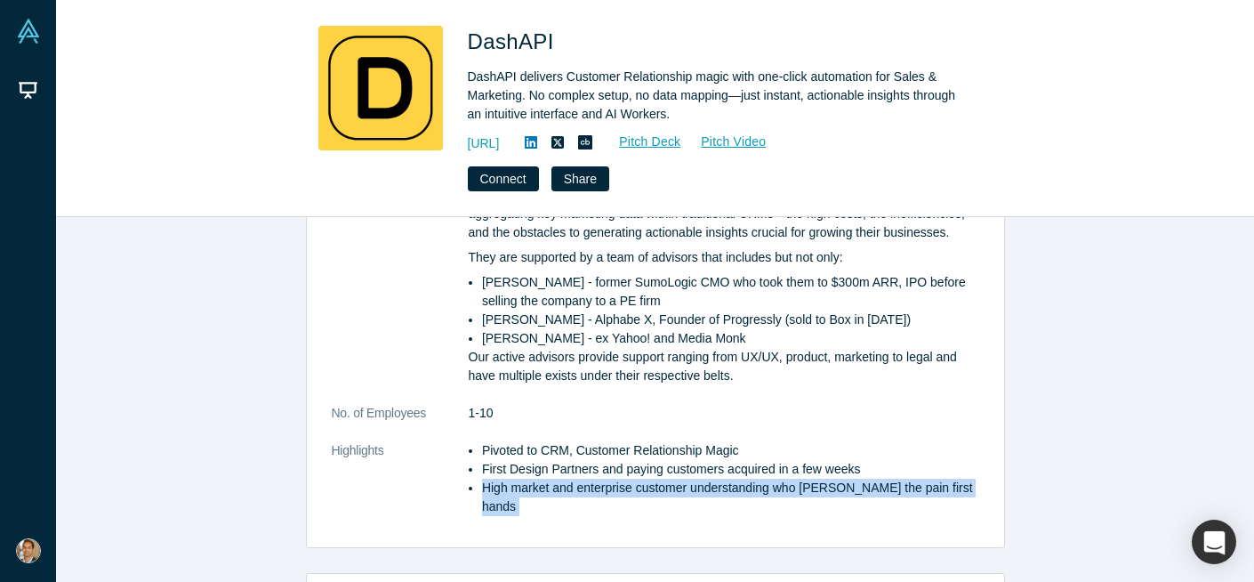
click at [610, 483] on li "High market and enterprise customer understanding who feld the pain first hands" at bounding box center [730, 497] width 497 height 37
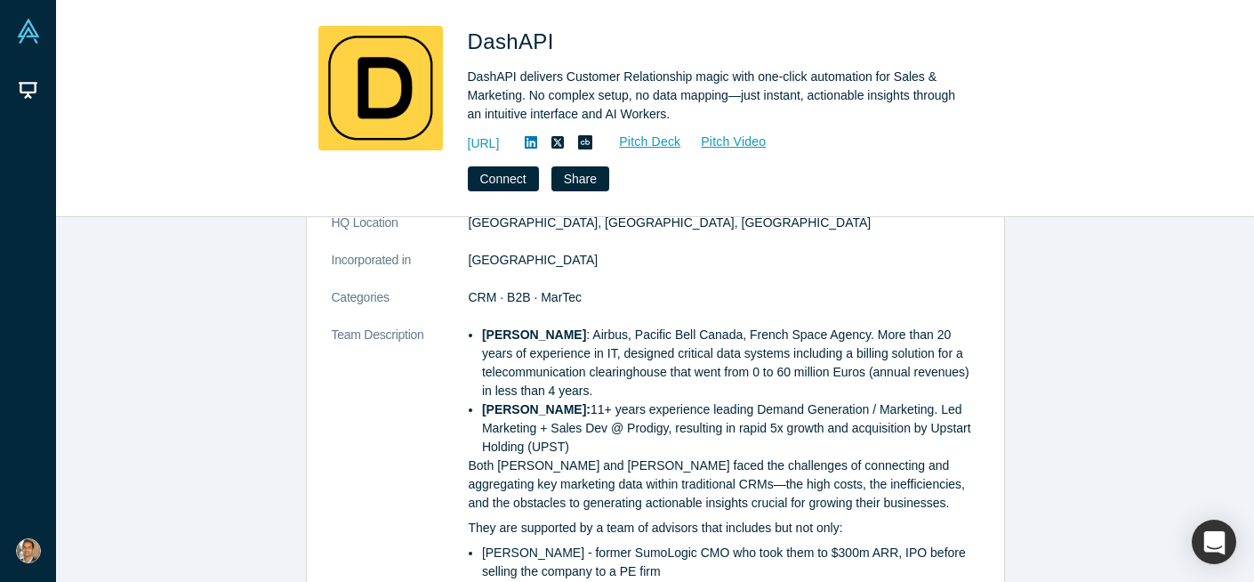
scroll to position [383, 0]
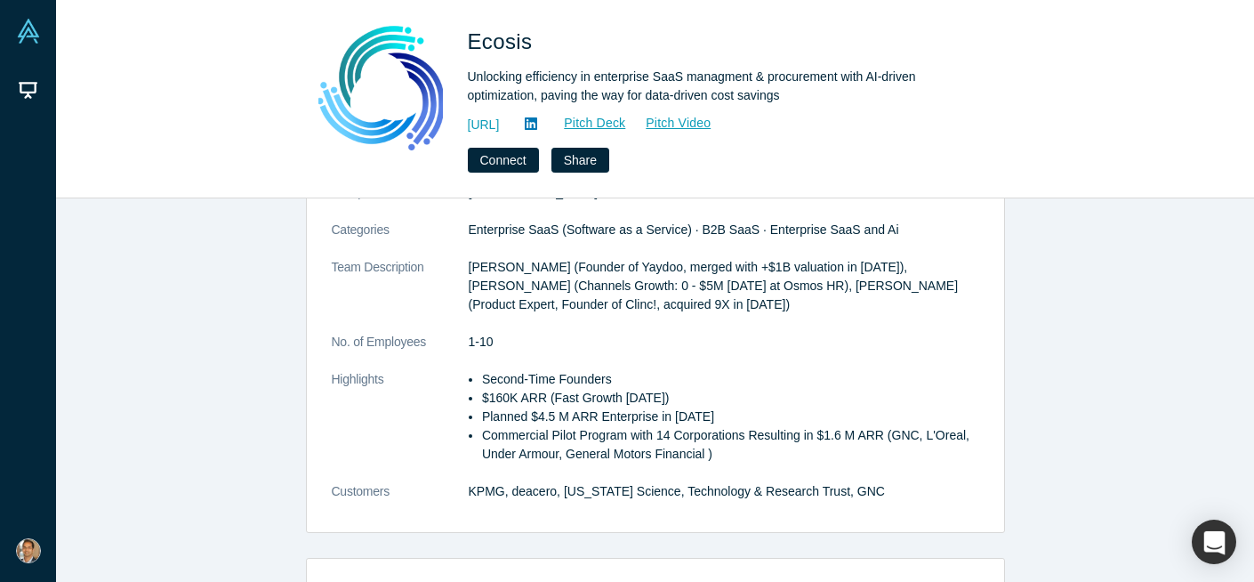
scroll to position [213, 0]
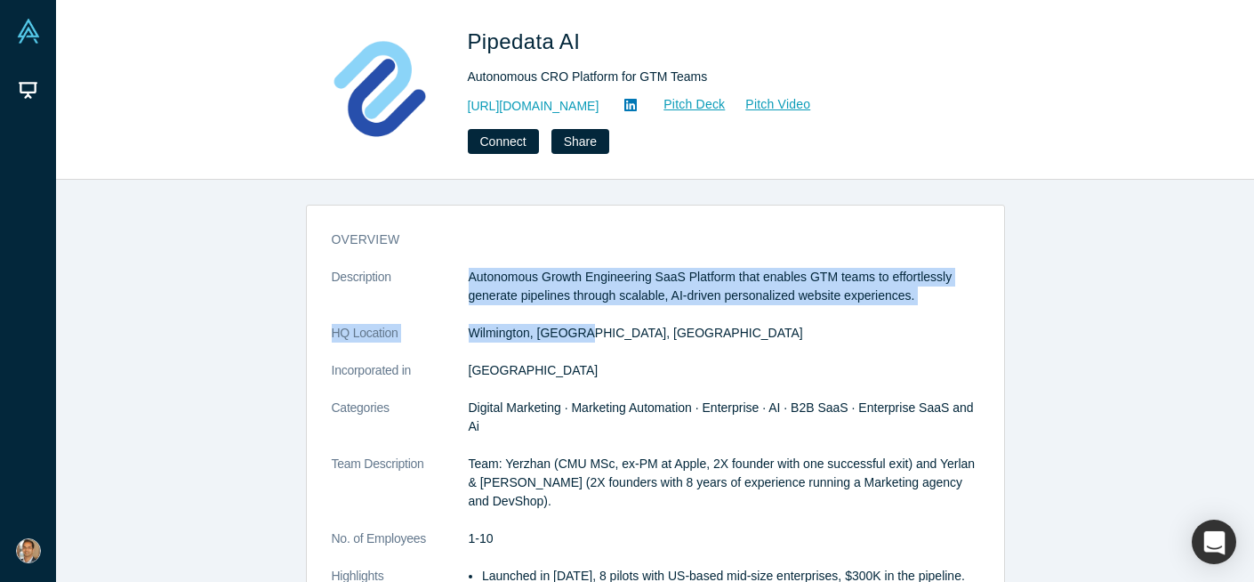
drag, startPoint x: 605, startPoint y: 347, endPoint x: 579, endPoint y: 262, distance: 89.2
click at [580, 262] on div "overview Description Autonomous Growth Engineering SaaS Platform that enables G…" at bounding box center [655, 445] width 697 height 455
click at [580, 300] on p "Autonomous Growth Engineering SaaS Platform that enables GTM teams to effortles…" at bounding box center [724, 286] width 511 height 37
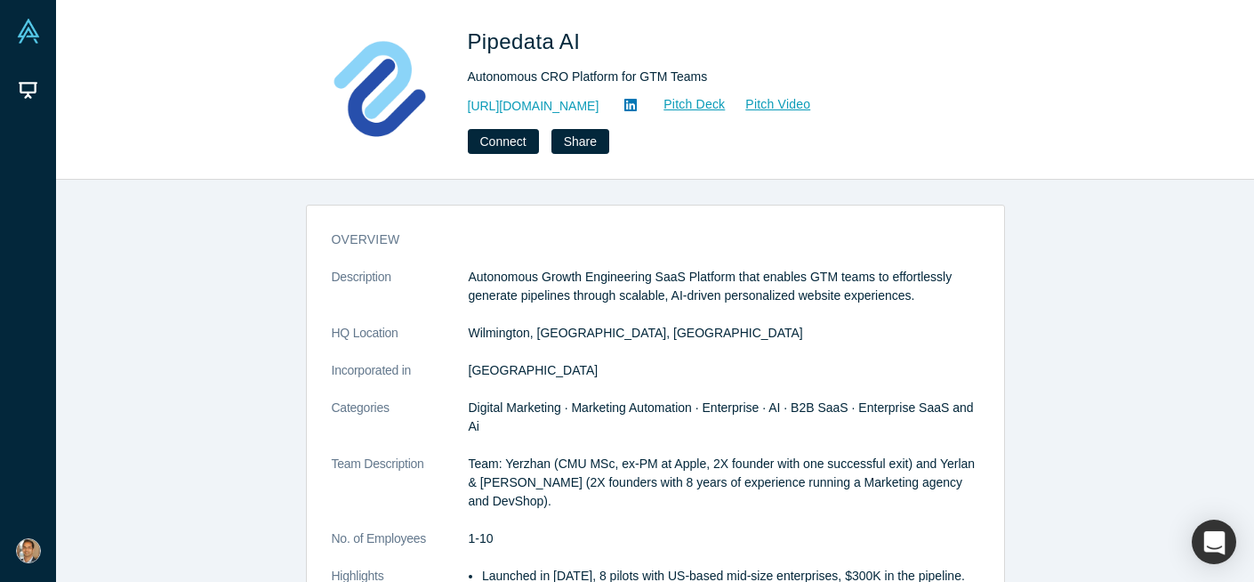
click at [580, 300] on p "Autonomous Growth Engineering SaaS Platform that enables GTM teams to effortles…" at bounding box center [724, 286] width 511 height 37
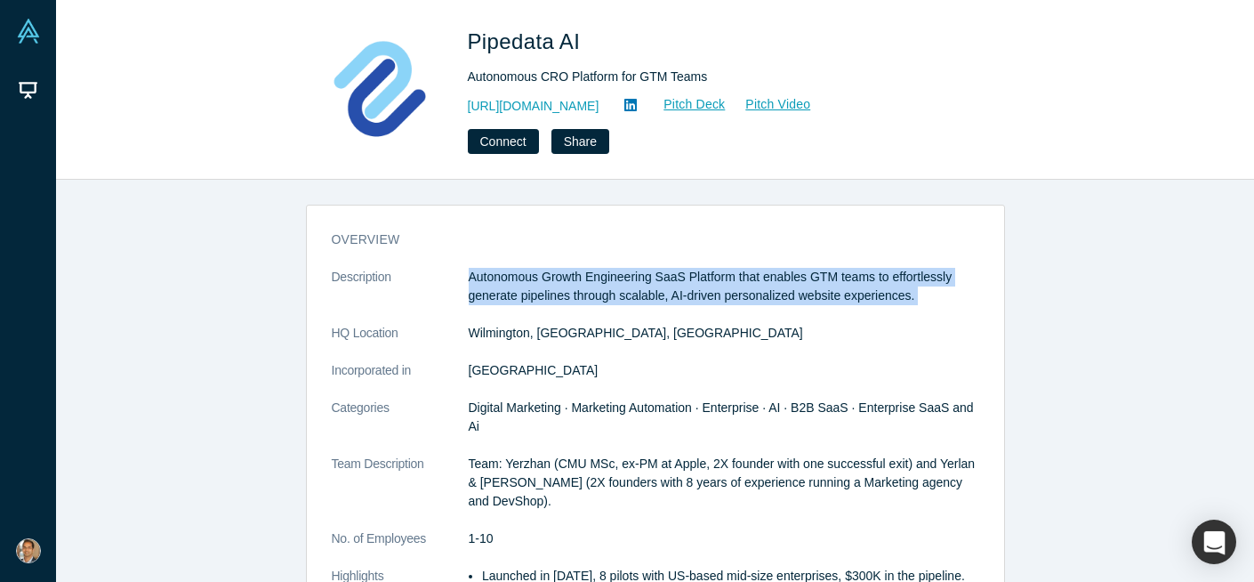
click at [629, 283] on p "Autonomous Growth Engineering SaaS Platform that enables GTM teams to effortles…" at bounding box center [724, 286] width 511 height 37
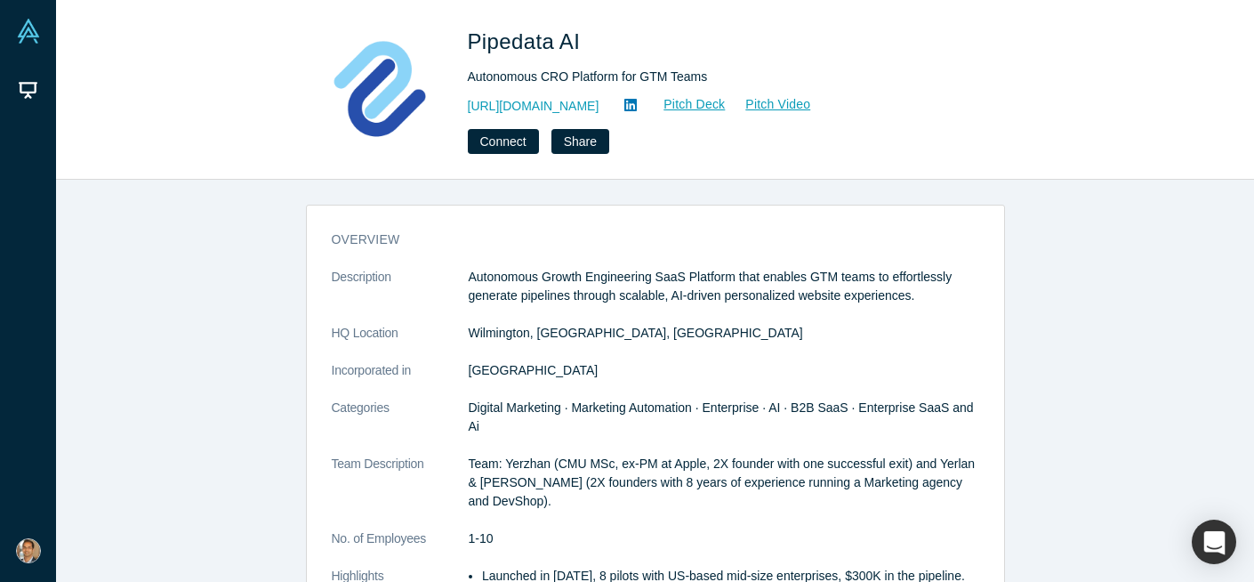
click at [629, 283] on p "Autonomous Growth Engineering SaaS Platform that enables GTM teams to effortles…" at bounding box center [724, 286] width 511 height 37
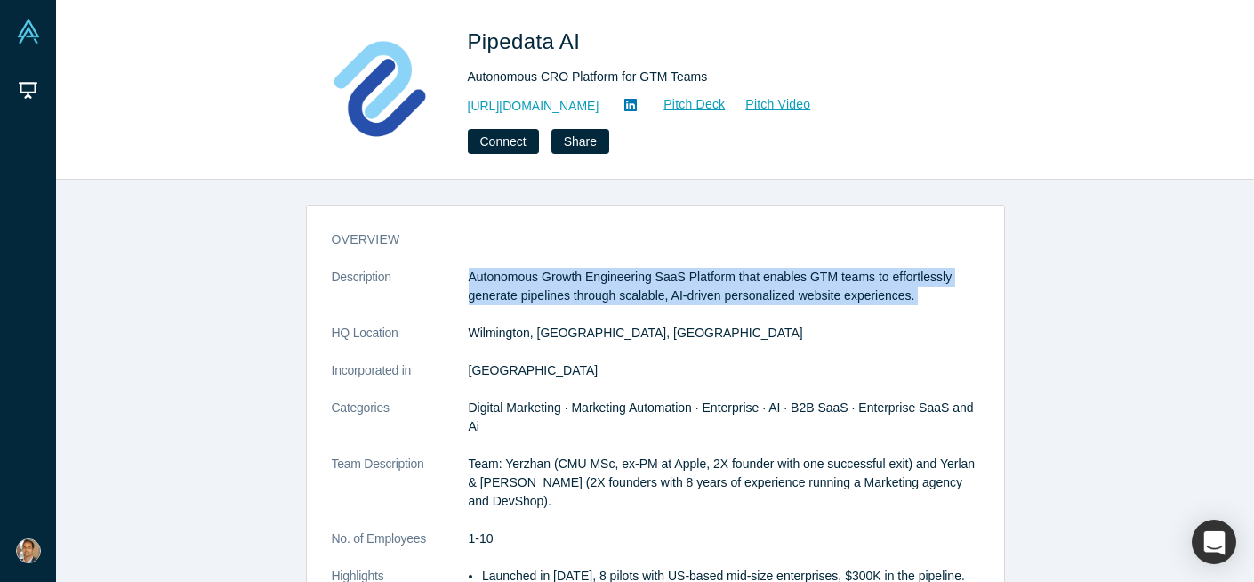
click at [608, 325] on dd "Wilmington, DE, USA" at bounding box center [724, 333] width 511 height 19
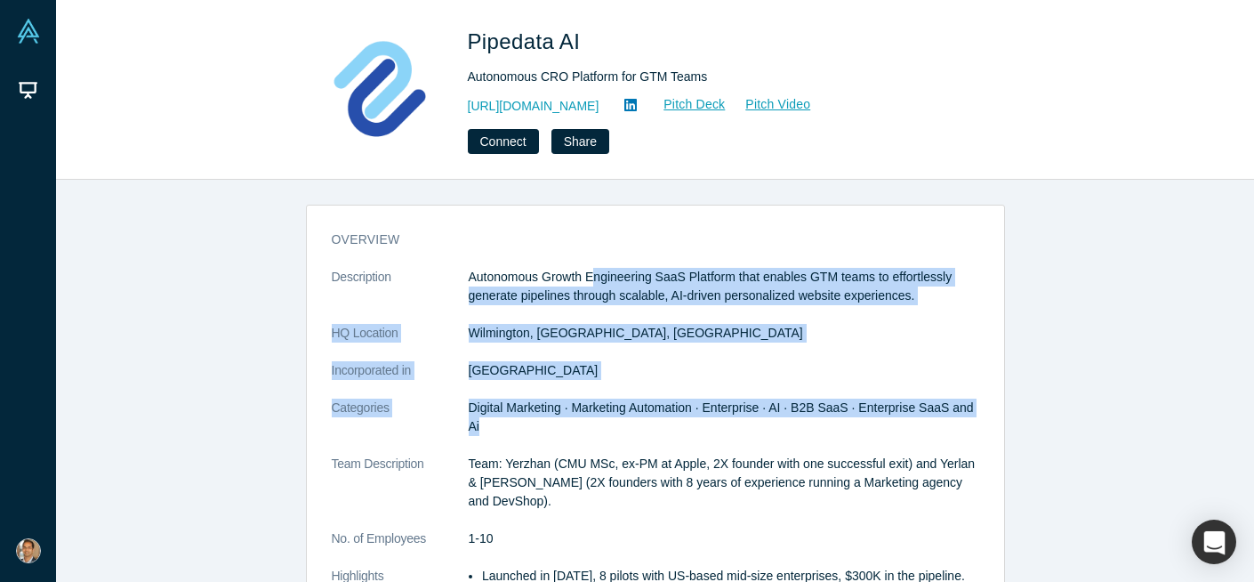
drag, startPoint x: 623, startPoint y: 425, endPoint x: 591, endPoint y: 275, distance: 153.7
click at [591, 275] on dl "Description Autonomous Growth Engineering SaaS Platform that enables GTM teams …" at bounding box center [656, 464] width 648 height 392
click at [632, 481] on p "Team: Yerzhan (CMU MSc, ex-PM at Apple, 2X founder with one successful exit) an…" at bounding box center [724, 483] width 511 height 56
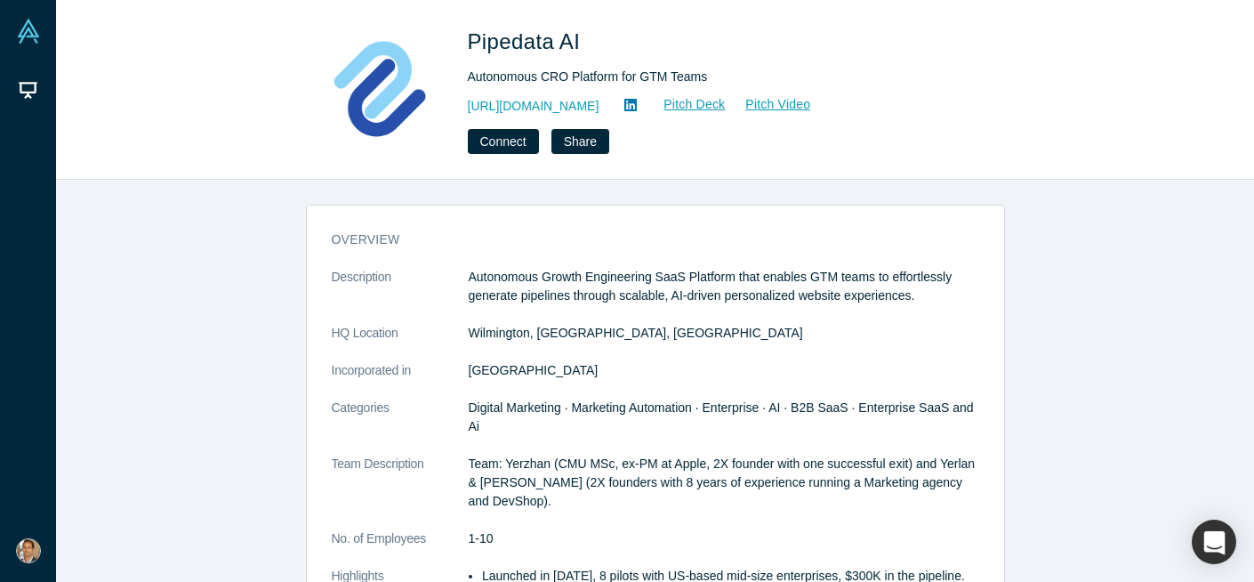
scroll to position [131, 0]
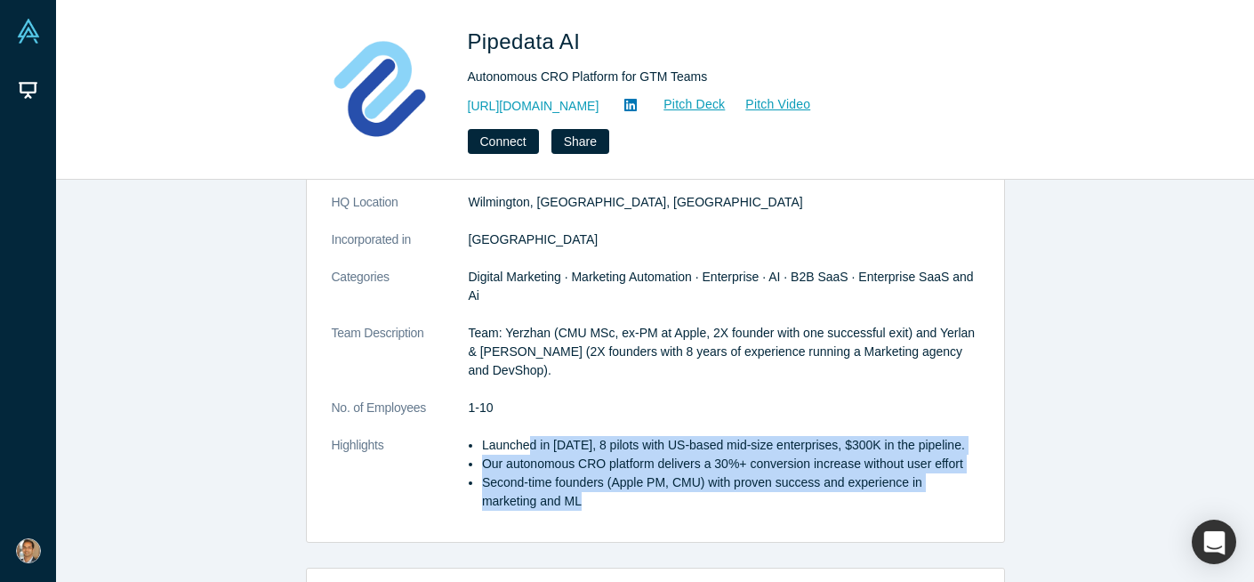
drag, startPoint x: 646, startPoint y: 496, endPoint x: 528, endPoint y: 421, distance: 139.7
click at [529, 436] on ul "Launched in Nov 2023, 8 pilots with US-based mid-size enterprises, $300K in the…" at bounding box center [724, 473] width 511 height 75
click at [550, 477] on li "Second-time founders (Apple PM, CMU) with proven success and experience in mark…" at bounding box center [730, 491] width 497 height 37
drag, startPoint x: 613, startPoint y: 503, endPoint x: 528, endPoint y: 422, distance: 118.3
click at [529, 436] on ul "Launched in Nov 2023, 8 pilots with US-based mid-size enterprises, $300K in the…" at bounding box center [724, 473] width 511 height 75
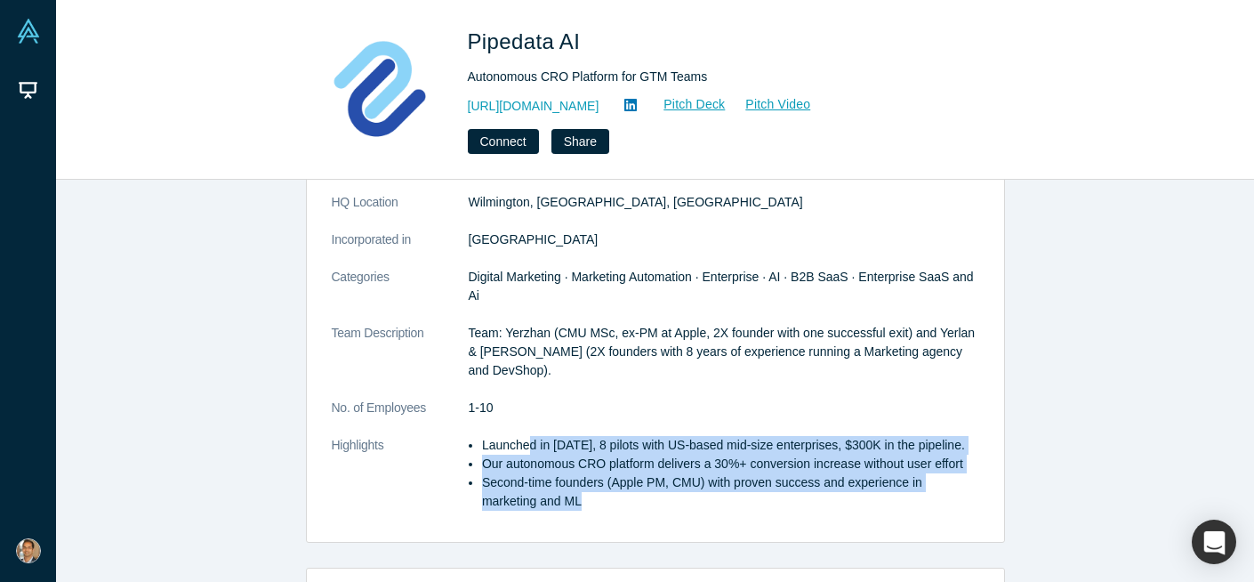
click at [584, 475] on li "Second-time founders (Apple PM, CMU) with proven success and experience in mark…" at bounding box center [730, 491] width 497 height 37
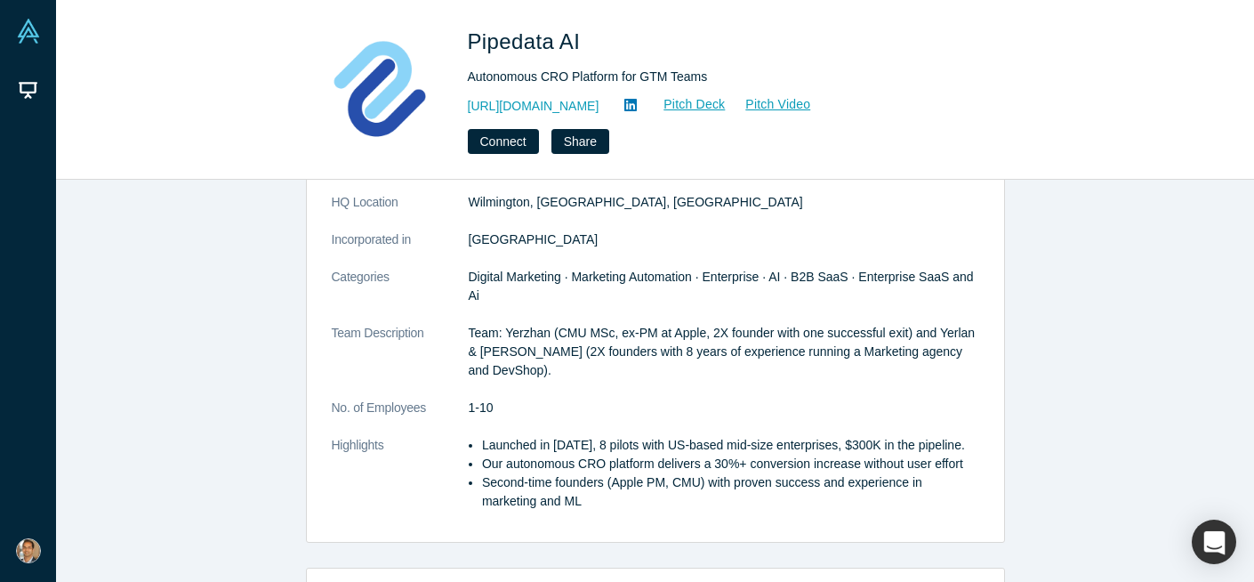
click at [584, 475] on li "Second-time founders (Apple PM, CMU) with proven success and experience in mark…" at bounding box center [730, 491] width 497 height 37
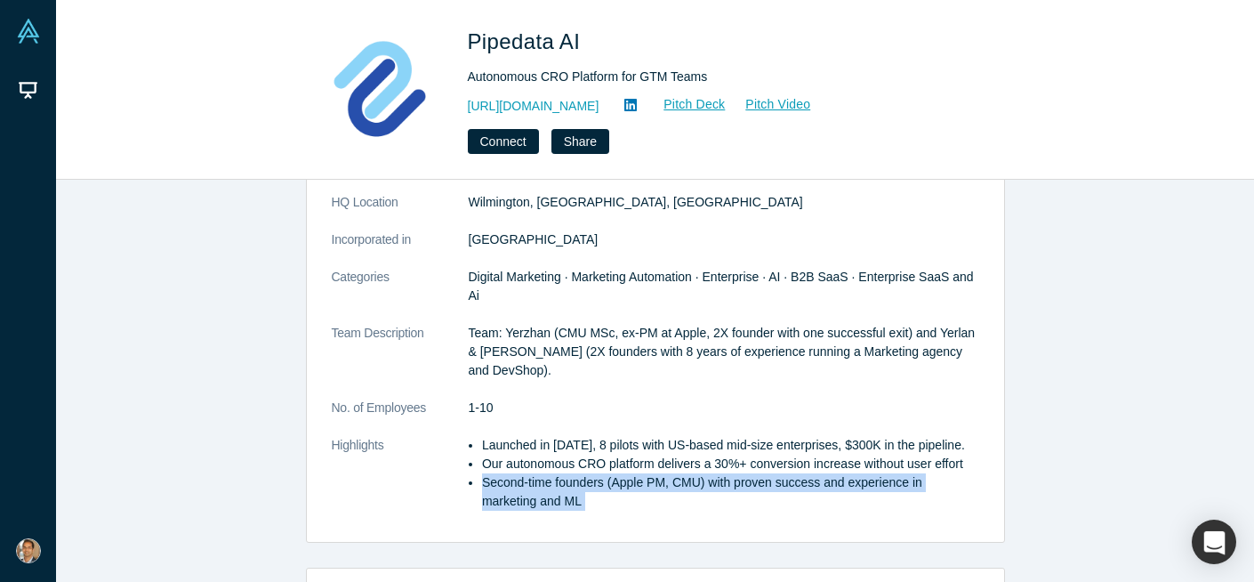
click at [652, 466] on li "Our autonomous CRO platform delivers a 30%+ conversion increase without user ef…" at bounding box center [730, 464] width 497 height 19
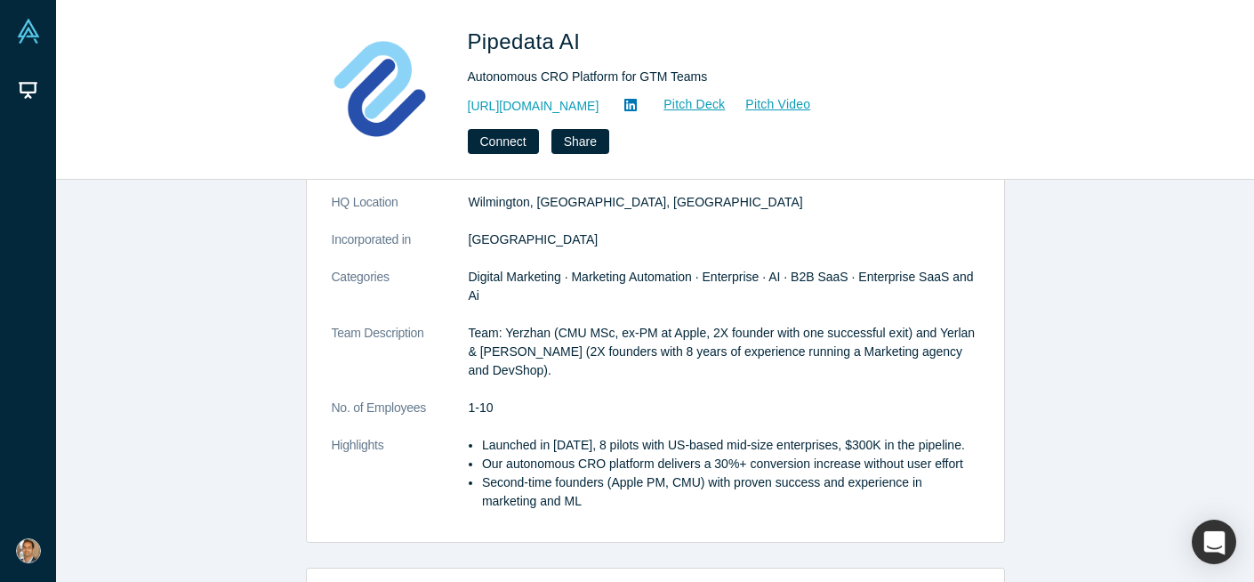
click at [652, 466] on li "Our autonomous CRO platform delivers a 30%+ conversion increase without user ef…" at bounding box center [730, 464] width 497 height 19
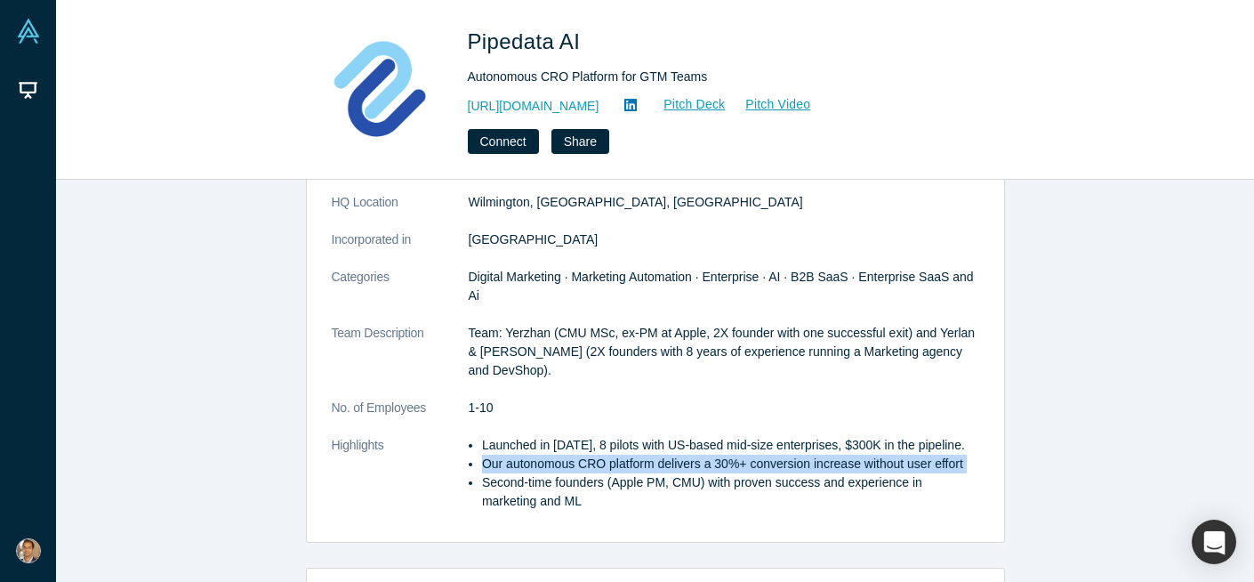
click at [600, 475] on li "Second-time founders (Apple PM, CMU) with proven success and experience in mark…" at bounding box center [730, 491] width 497 height 37
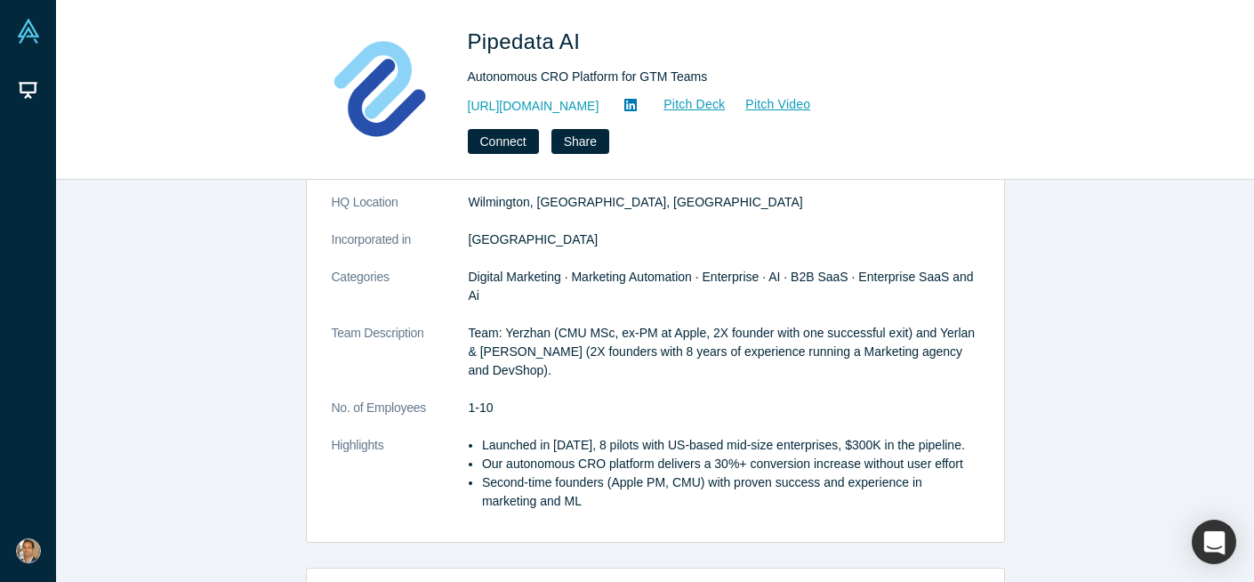
click at [600, 475] on li "Second-time founders (Apple PM, CMU) with proven success and experience in mark…" at bounding box center [730, 491] width 497 height 37
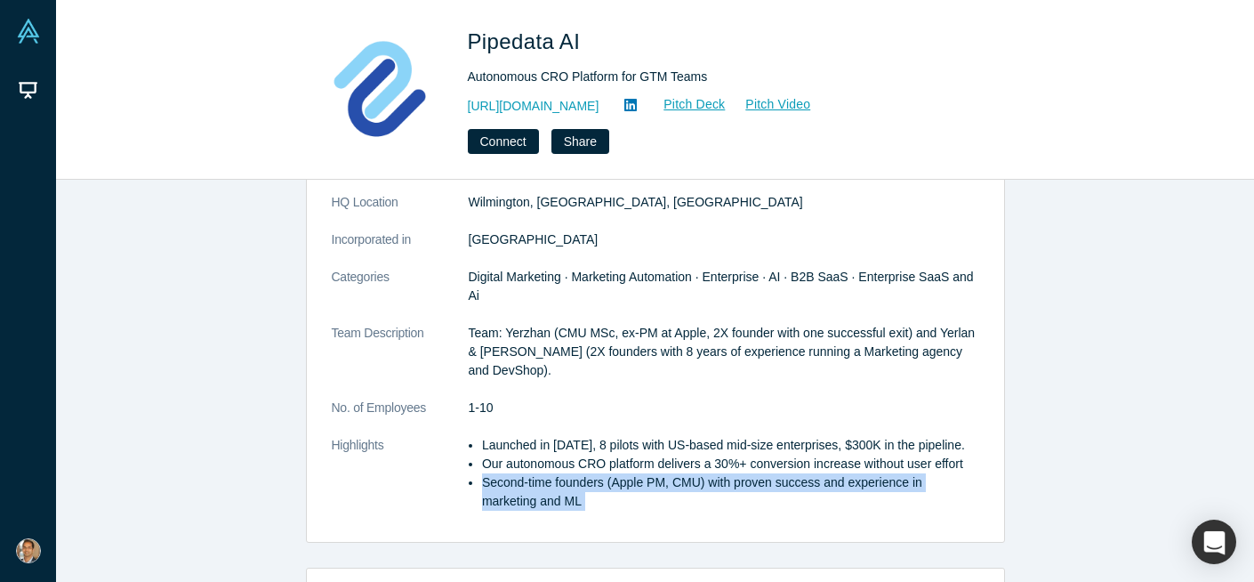
click at [559, 499] on li "Second-time founders (Apple PM, CMU) with proven success and experience in mark…" at bounding box center [730, 491] width 497 height 37
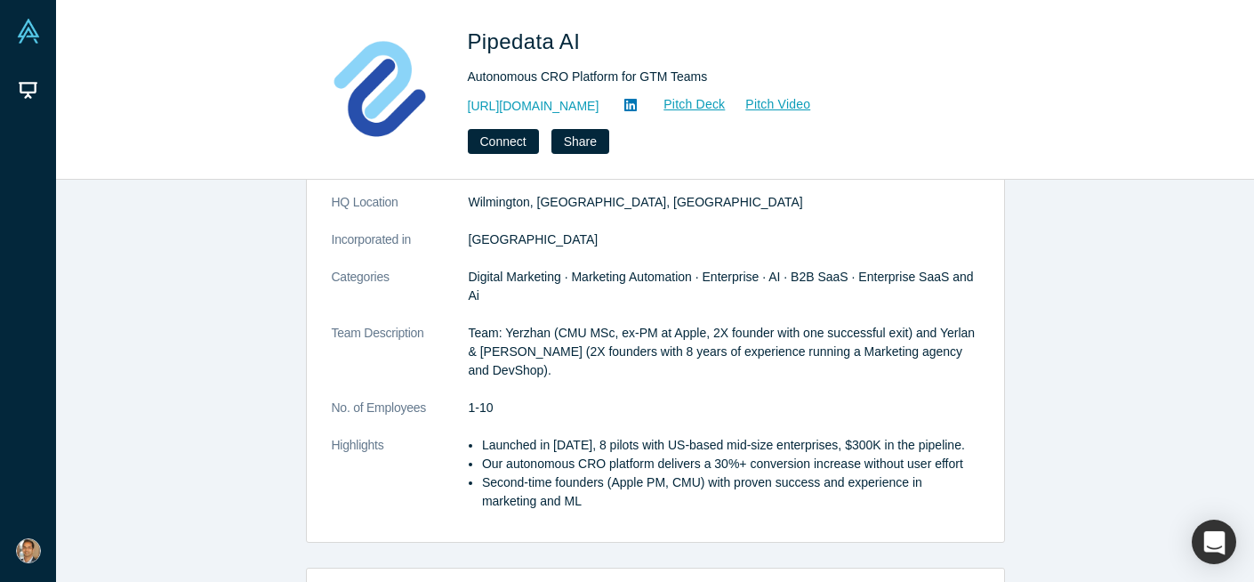
click at [559, 499] on li "Second-time founders (Apple PM, CMU) with proven success and experience in mark…" at bounding box center [730, 491] width 497 height 37
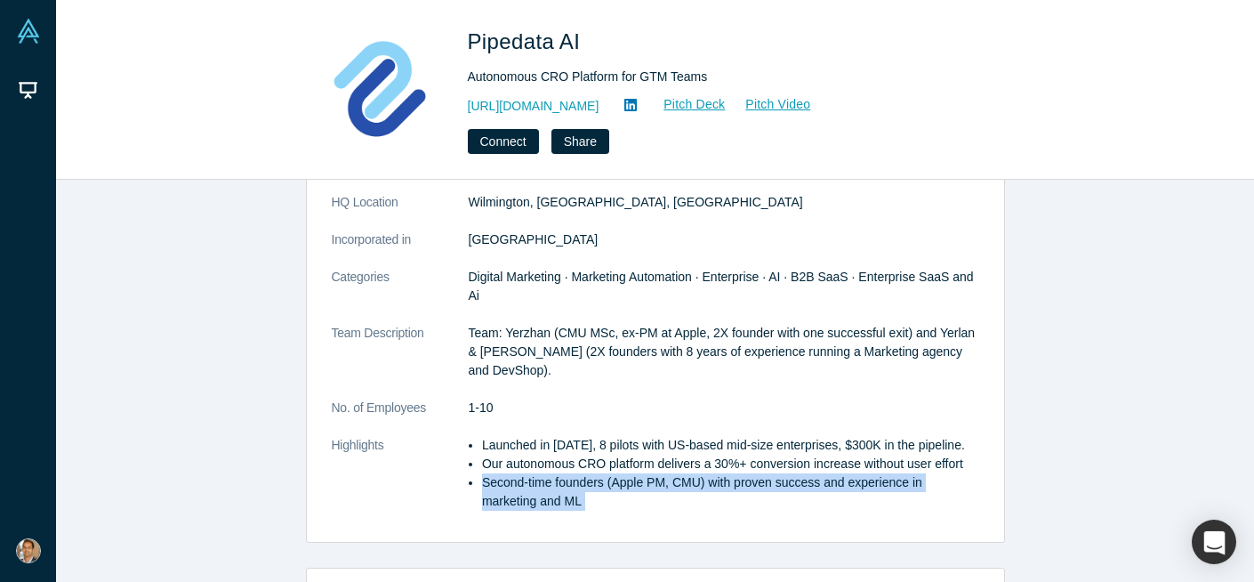
click at [571, 436] on li "Launched in Nov 2023, 8 pilots with US-based mid-size enterprises, $300K in the…" at bounding box center [730, 445] width 497 height 19
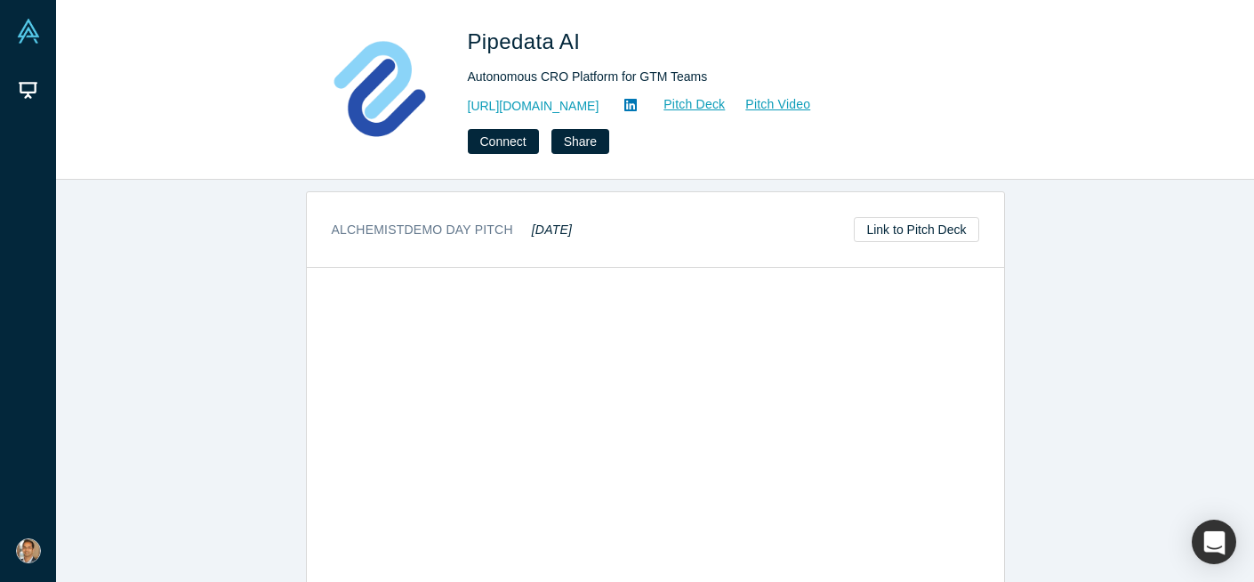
scroll to position [1002, 0]
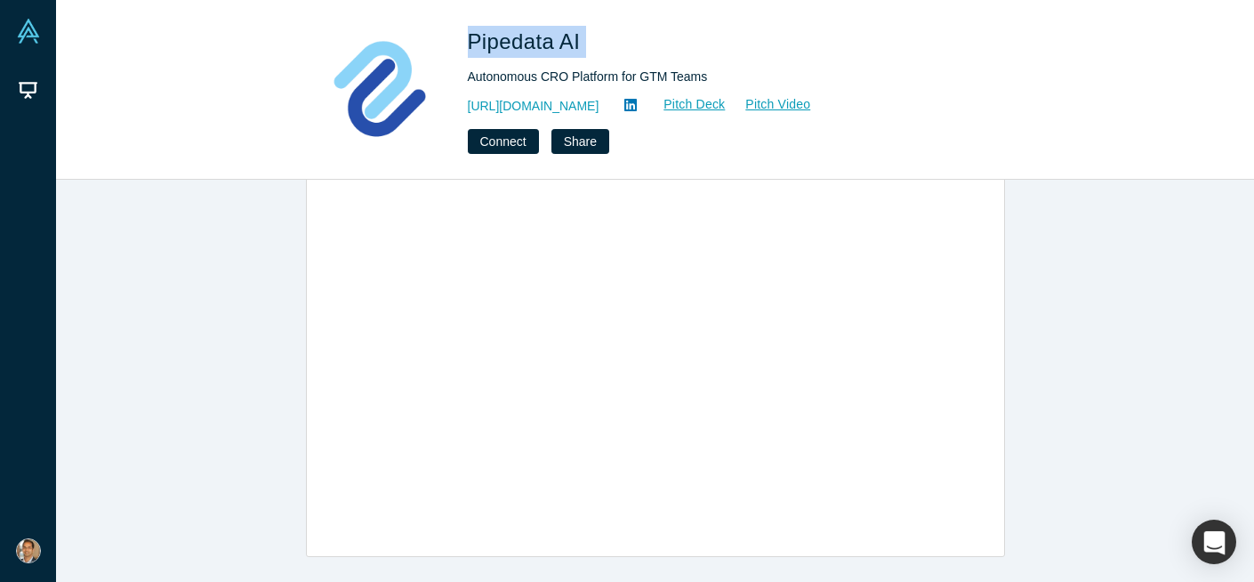
drag, startPoint x: 592, startPoint y: 44, endPoint x: 461, endPoint y: 45, distance: 131.7
click at [461, 45] on div "Pipedata AI Autonomous CRO Platform for GTM Teams https://ai.pipedata.co Pitch …" at bounding box center [655, 90] width 699 height 128
copy span "Pipedata AI"
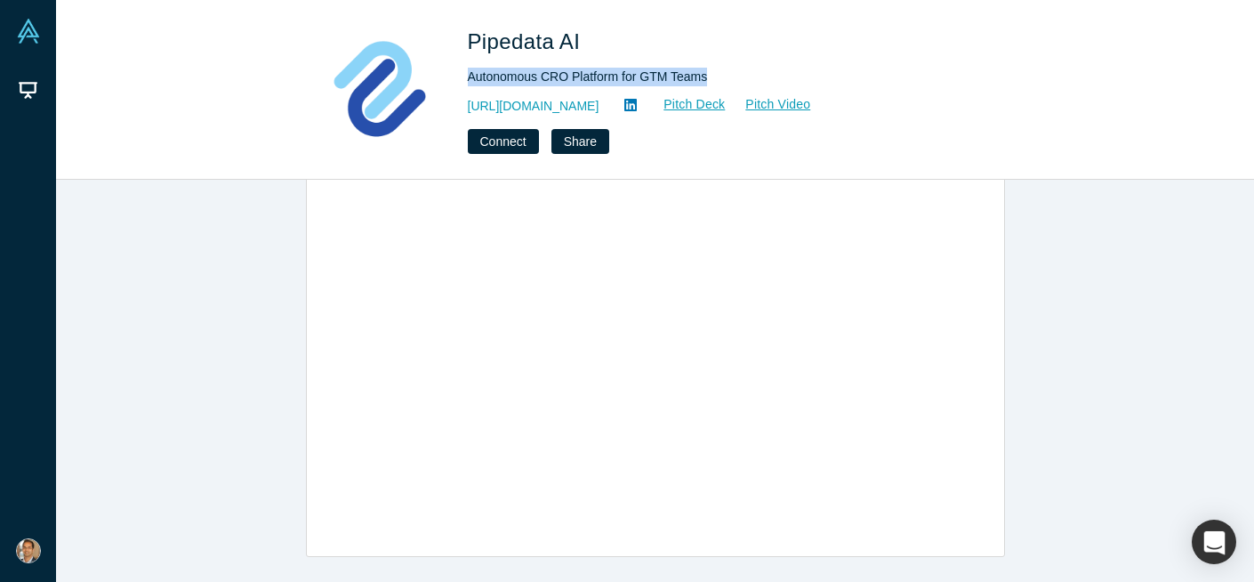
drag, startPoint x: 468, startPoint y: 76, endPoint x: 711, endPoint y: 78, distance: 242.9
click at [711, 78] on div "Autonomous CRO Platform for GTM Teams" at bounding box center [717, 77] width 498 height 19
copy div "Autonomous CRO Platform for GTM Teams"
drag, startPoint x: 592, startPoint y: 108, endPoint x: 462, endPoint y: 109, distance: 130.8
click at [462, 109] on div "Pipedata AI Autonomous CRO Platform for GTM Teams https://ai.pipedata.co Pitch …" at bounding box center [655, 90] width 699 height 128
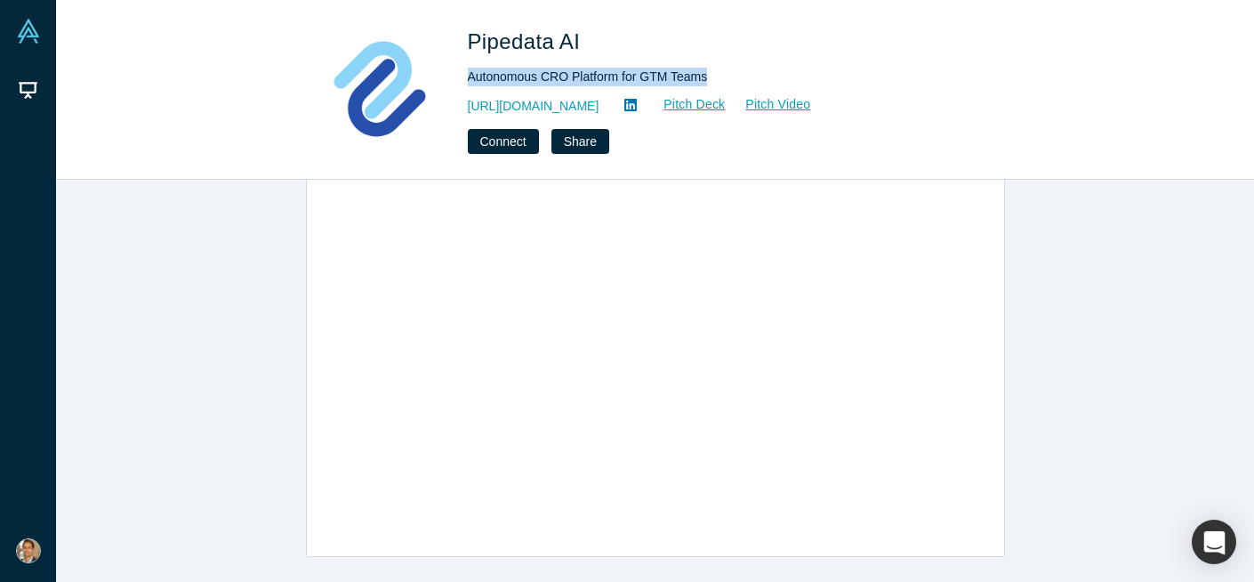
copy link "https://ai.pipedata.co"
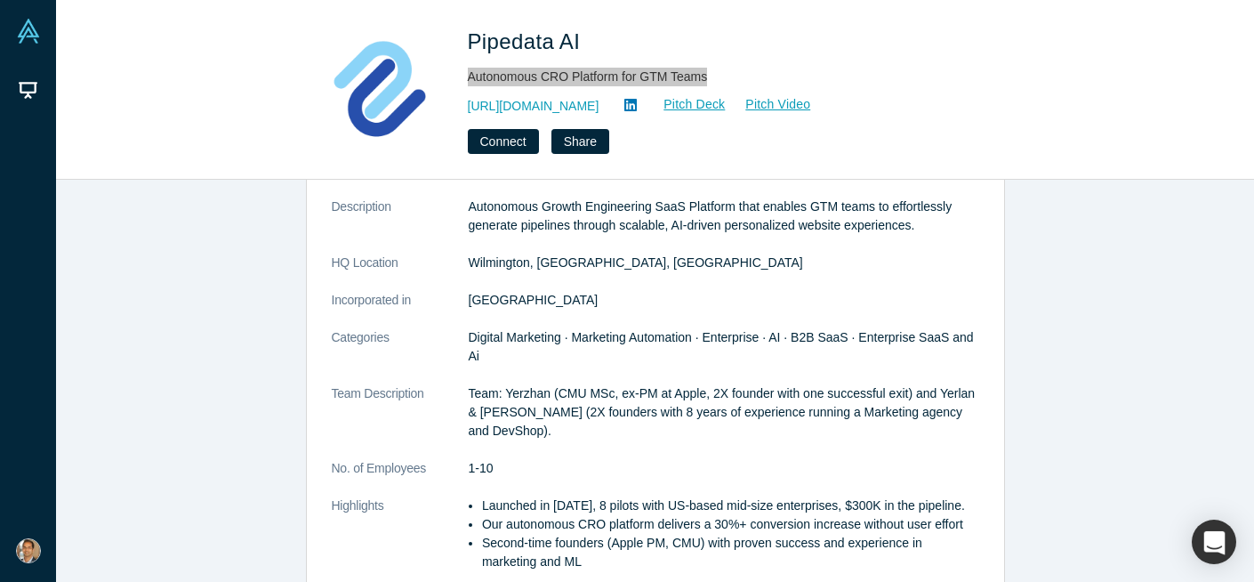
scroll to position [79, 0]
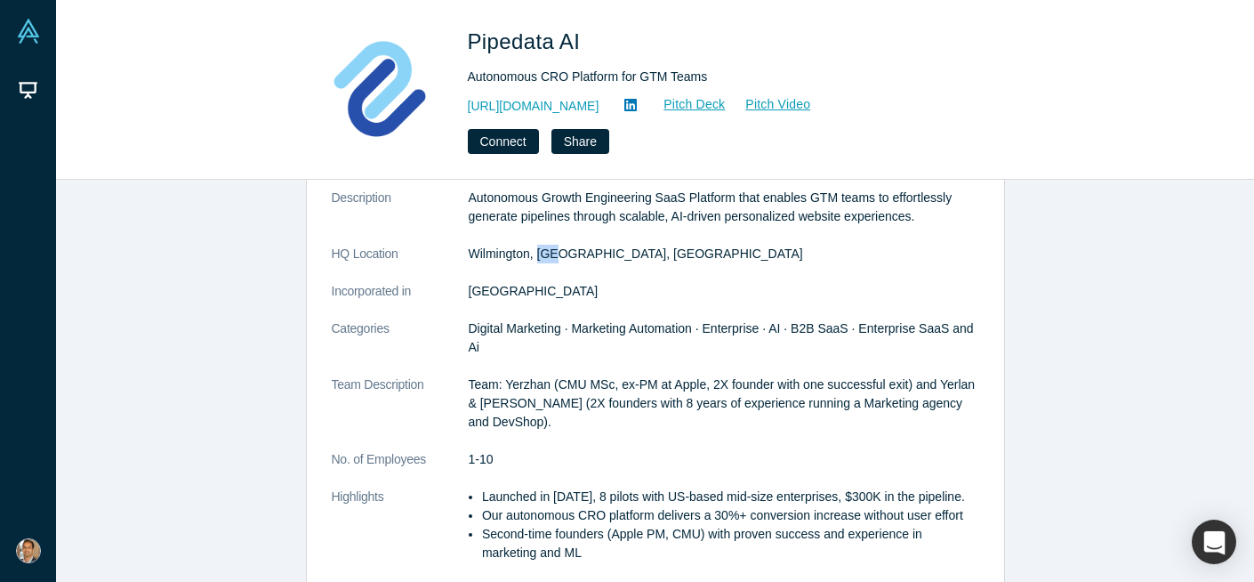
drag, startPoint x: 538, startPoint y: 255, endPoint x: 556, endPoint y: 255, distance: 17.8
click at [556, 255] on dd "Wilmington, DE, USA" at bounding box center [724, 254] width 511 height 19
drag, startPoint x: 466, startPoint y: 250, endPoint x: 620, endPoint y: 250, distance: 153.9
click at [619, 250] on dl "Description Autonomous Growth Engineering SaaS Platform that enables GTM teams …" at bounding box center [656, 385] width 648 height 392
copy dl "Wilmington, DE, USA"
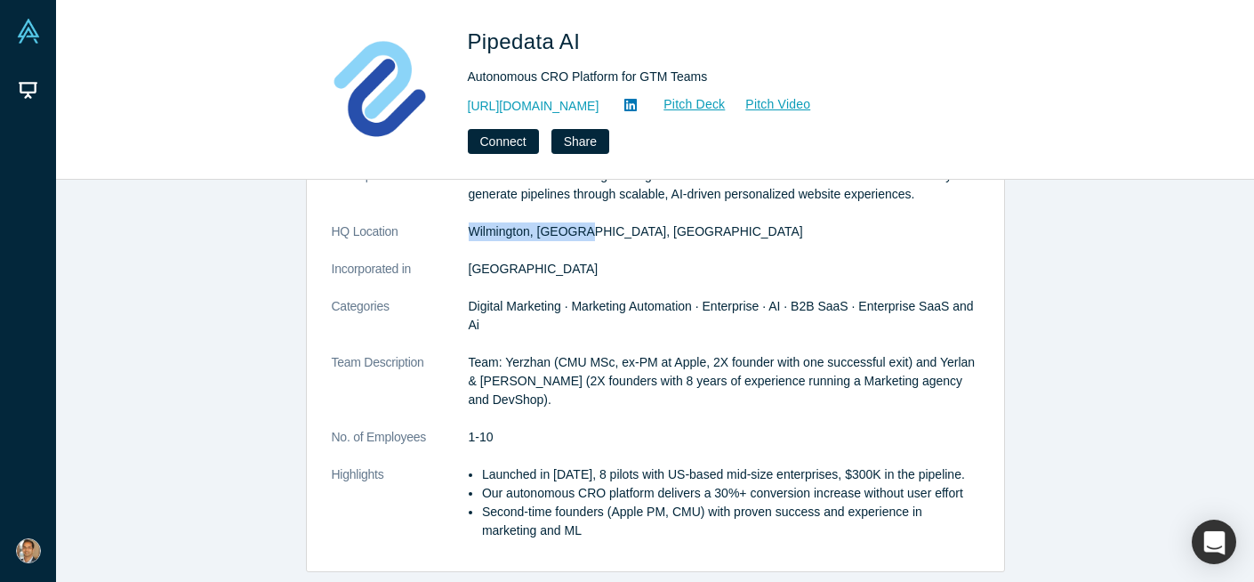
scroll to position [103, 0]
drag, startPoint x: 863, startPoint y: 452, endPoint x: 884, endPoint y: 465, distance: 25.2
click at [884, 465] on li "Launched in Nov 2023, 8 pilots with US-based mid-size enterprises, $300K in the…" at bounding box center [730, 472] width 497 height 19
click at [561, 470] on li "Launched in Nov 2023, 8 pilots with US-based mid-size enterprises, $300K in the…" at bounding box center [730, 472] width 497 height 19
drag, startPoint x: 533, startPoint y: 471, endPoint x: 482, endPoint y: 453, distance: 53.7
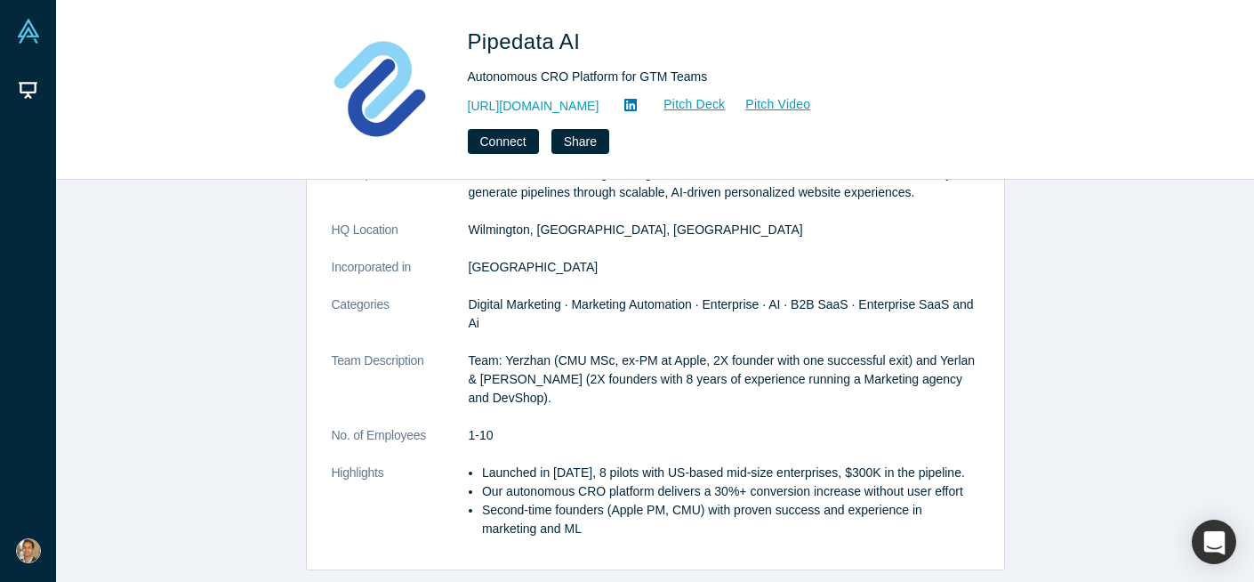
click at [482, 463] on li "Launched in Nov 2023, 8 pilots with US-based mid-size enterprises, $300K in the…" at bounding box center [730, 472] width 497 height 19
copy li "Launched in Nov 2023, 8 pilots with US-based mid-size enterprises, $300K in the…"
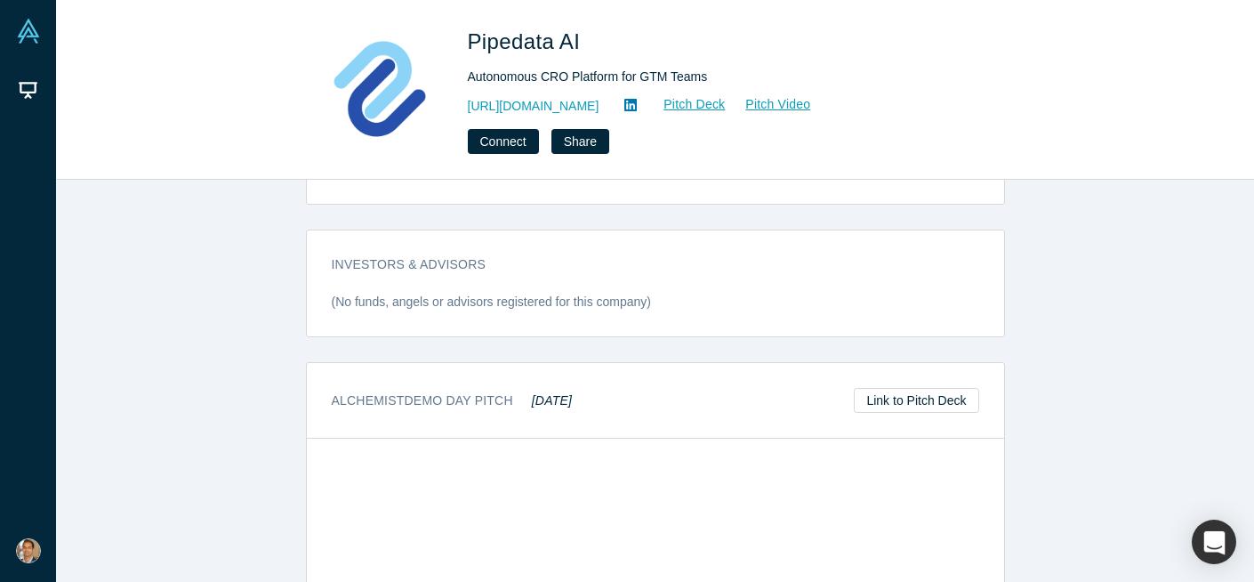
scroll to position [777, 0]
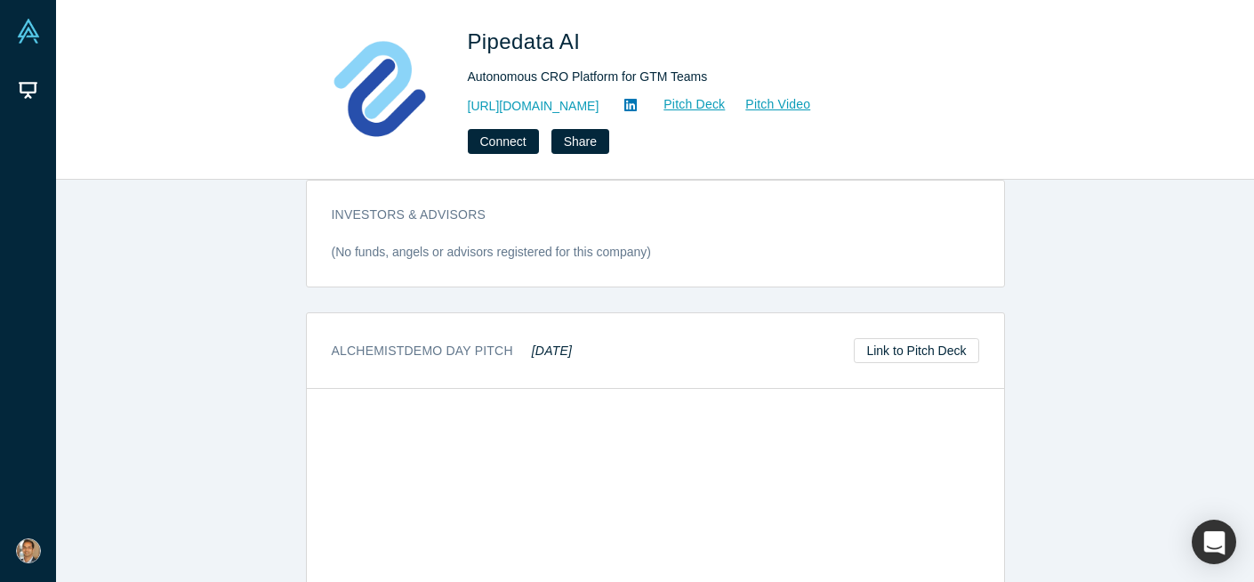
drag, startPoint x: 600, startPoint y: 346, endPoint x: 533, endPoint y: 349, distance: 66.8
click at [533, 349] on div "Alchemist Demo Day Pitch May 2024 Link to Pitch Deck" at bounding box center [655, 351] width 697 height 76
copy em "[DATE]"
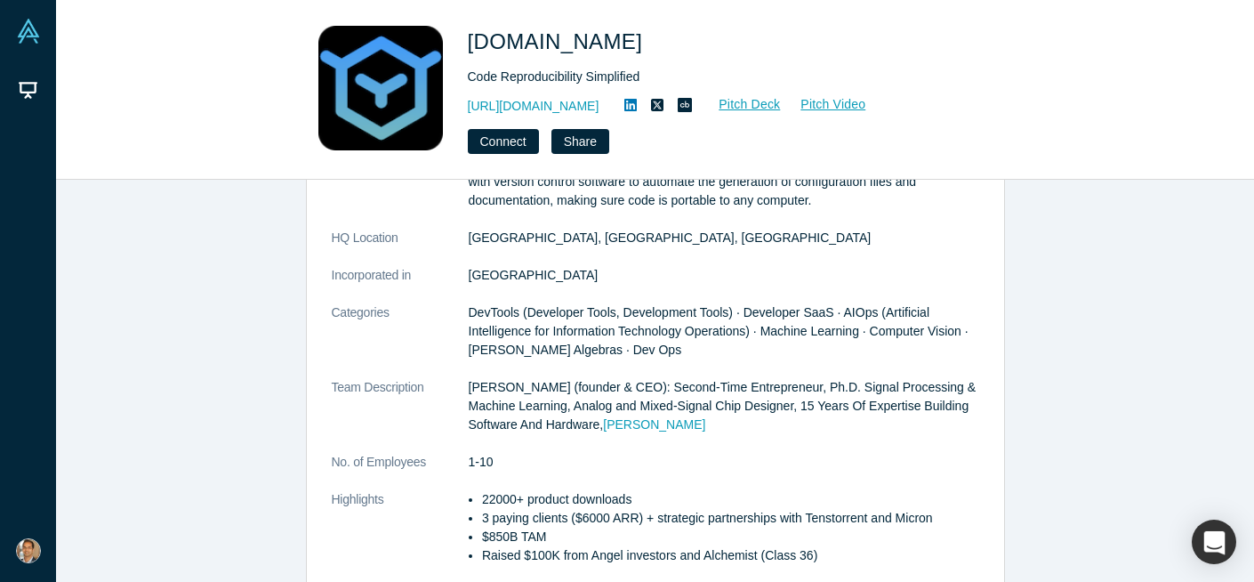
scroll to position [110, 0]
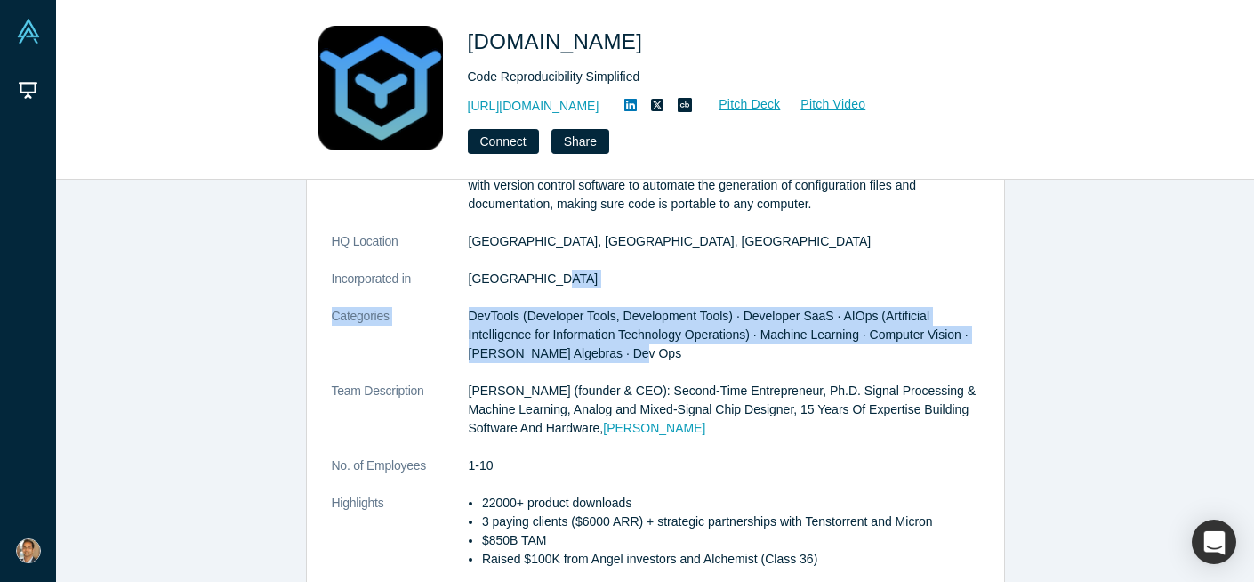
drag, startPoint x: 638, startPoint y: 355, endPoint x: 625, endPoint y: 294, distance: 62.6
click at [626, 294] on dl "Description [DOMAIN_NAME] makes code compatible with multiple computing infrast…" at bounding box center [656, 372] width 648 height 430
click at [706, 333] on span "DevTools (Developer Tools, Development Tools) · Developer SaaS · AIOps (Artific…" at bounding box center [719, 335] width 500 height 52
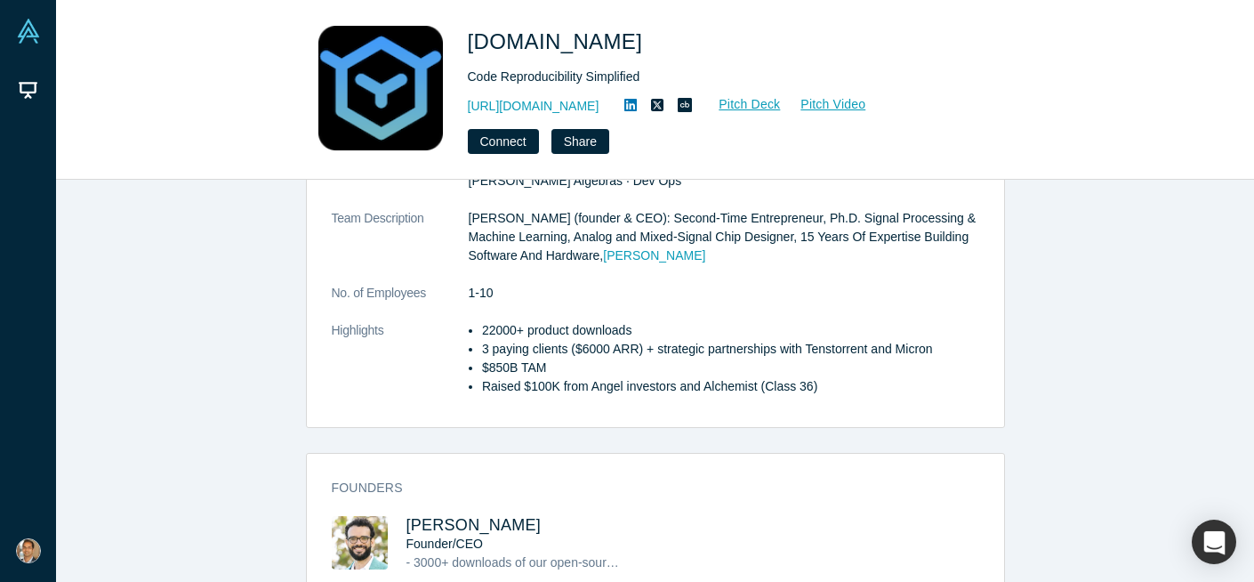
scroll to position [0, 0]
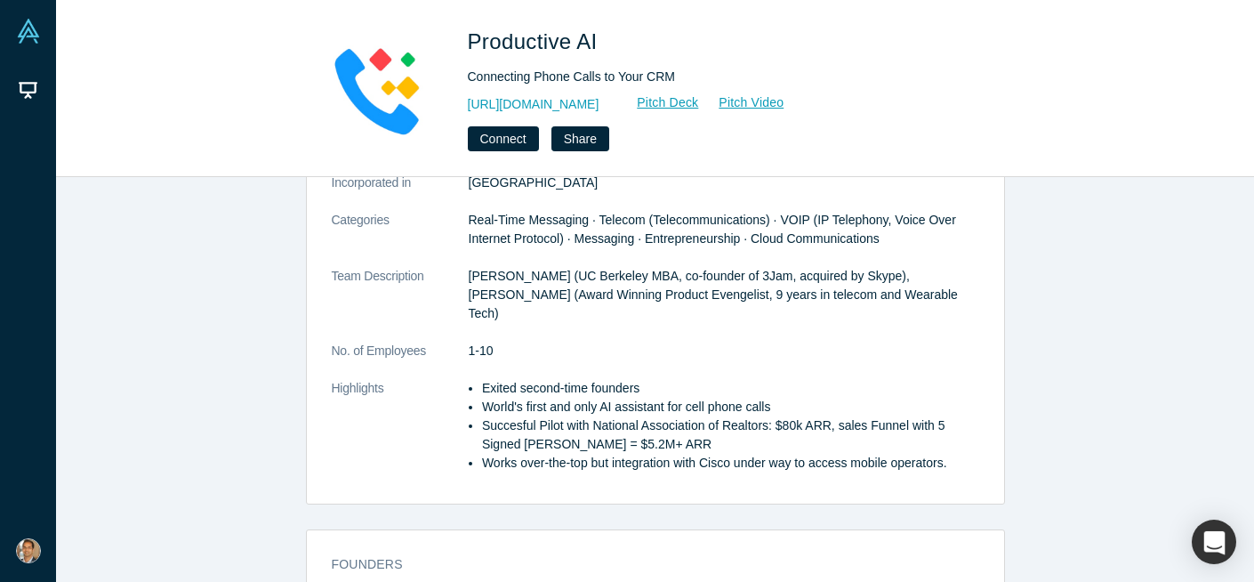
scroll to position [234, 0]
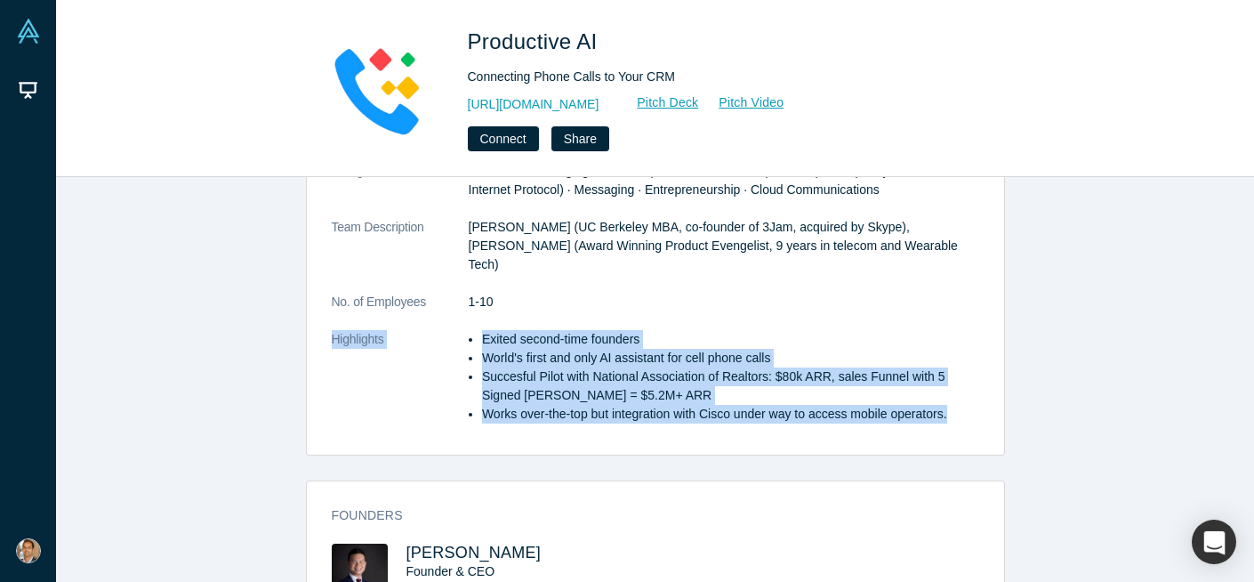
drag, startPoint x: 532, startPoint y: 405, endPoint x: 528, endPoint y: 285, distance: 120.1
click at [528, 285] on dl "Description Productive.Ai enhances your current mobile phone conversations, usi…" at bounding box center [656, 236] width 648 height 411
click at [559, 381] on li "Succesful Pilot with National Association of Realtors: $80k ARR, sales Funnel w…" at bounding box center [730, 385] width 497 height 37
drag, startPoint x: 544, startPoint y: 331, endPoint x: 576, endPoint y: 414, distance: 88.4
click at [573, 410] on dl "Description Productive.Ai enhances your current mobile phone conversations, usi…" at bounding box center [656, 236] width 648 height 411
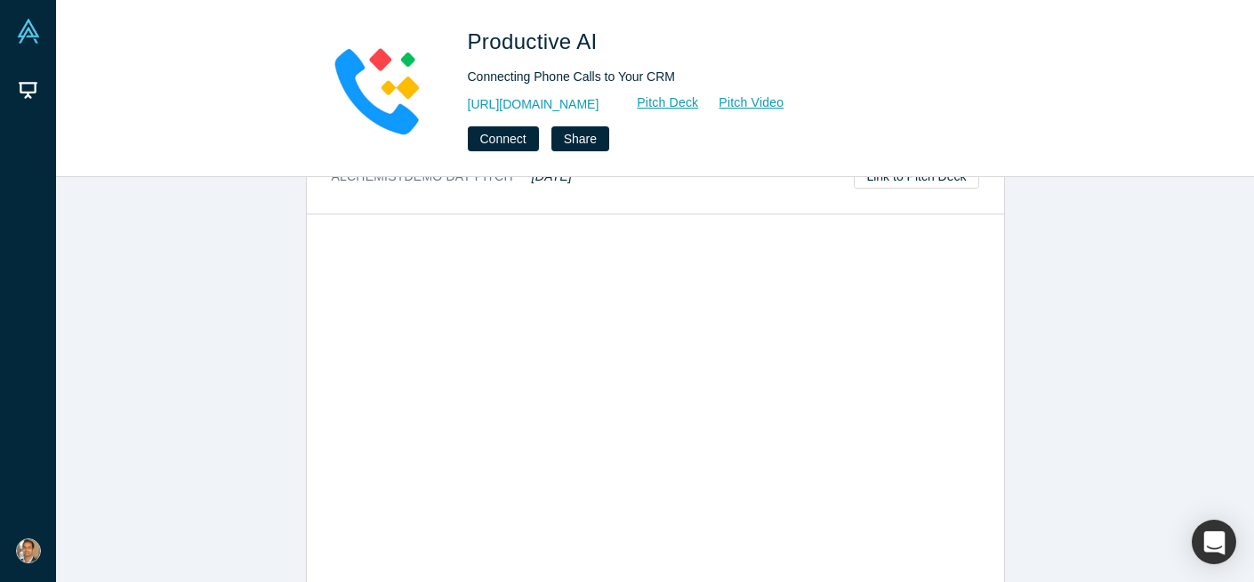
scroll to position [923, 0]
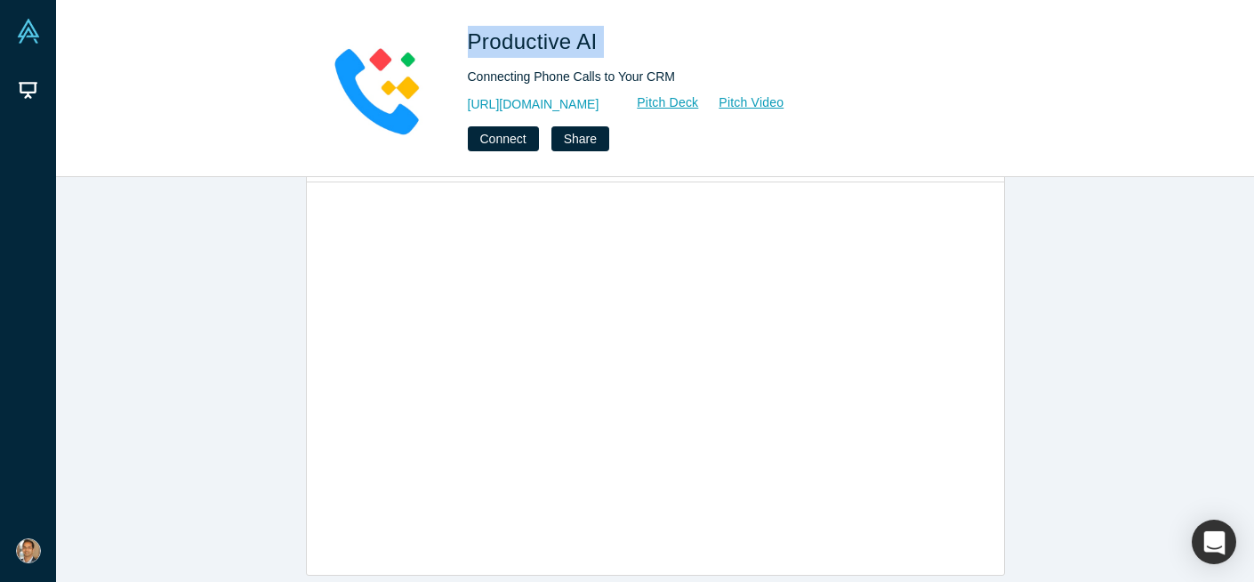
drag, startPoint x: 632, startPoint y: 37, endPoint x: 466, endPoint y: 40, distance: 165.5
click at [466, 40] on div "Productive AI Connecting Phone Calls to Your CRM https://productive.app Pitch D…" at bounding box center [655, 88] width 699 height 125
copy span "Productive AI"
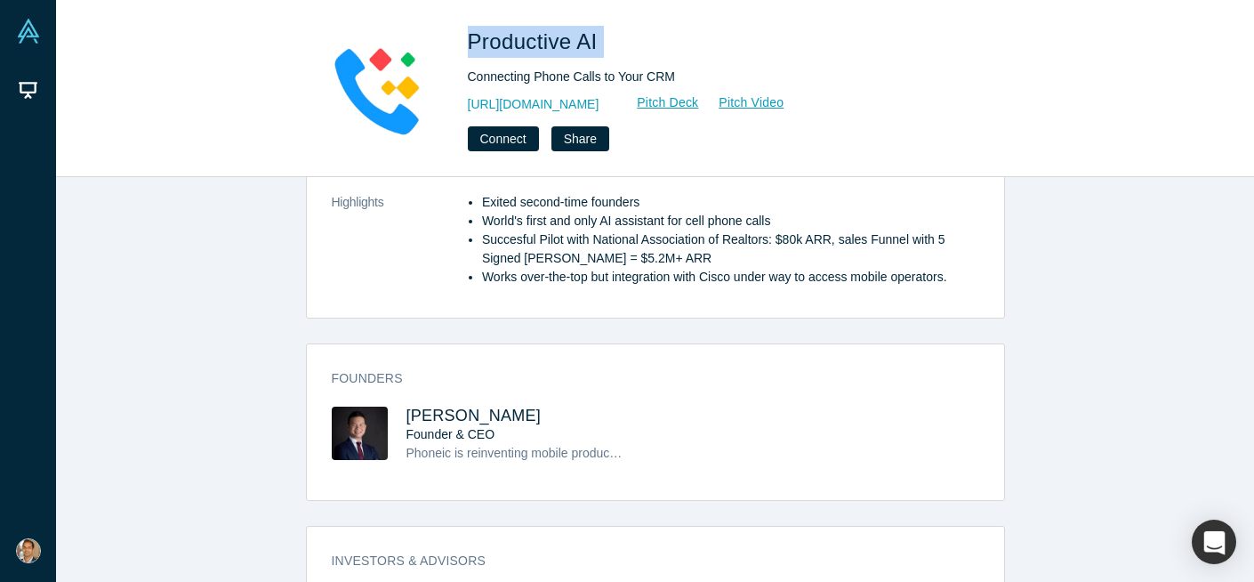
scroll to position [0, 0]
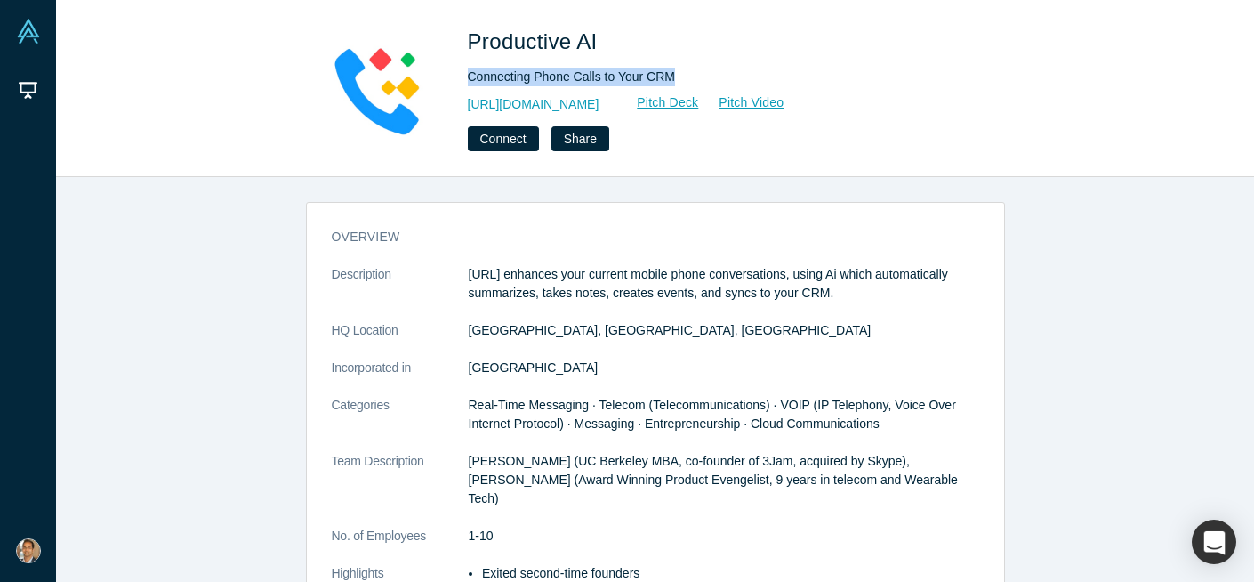
drag, startPoint x: 685, startPoint y: 74, endPoint x: 468, endPoint y: 71, distance: 217.1
click at [468, 71] on div "Connecting Phone Calls to Your CRM" at bounding box center [717, 77] width 498 height 19
copy div "Connecting Phone Calls to Your CRM"
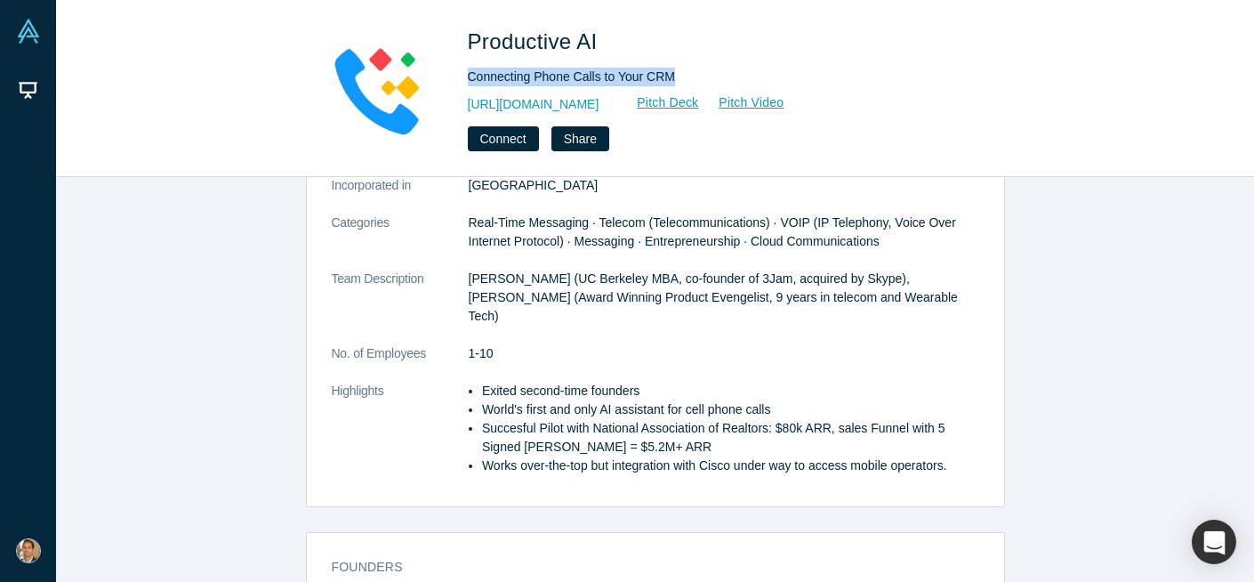
scroll to position [185, 0]
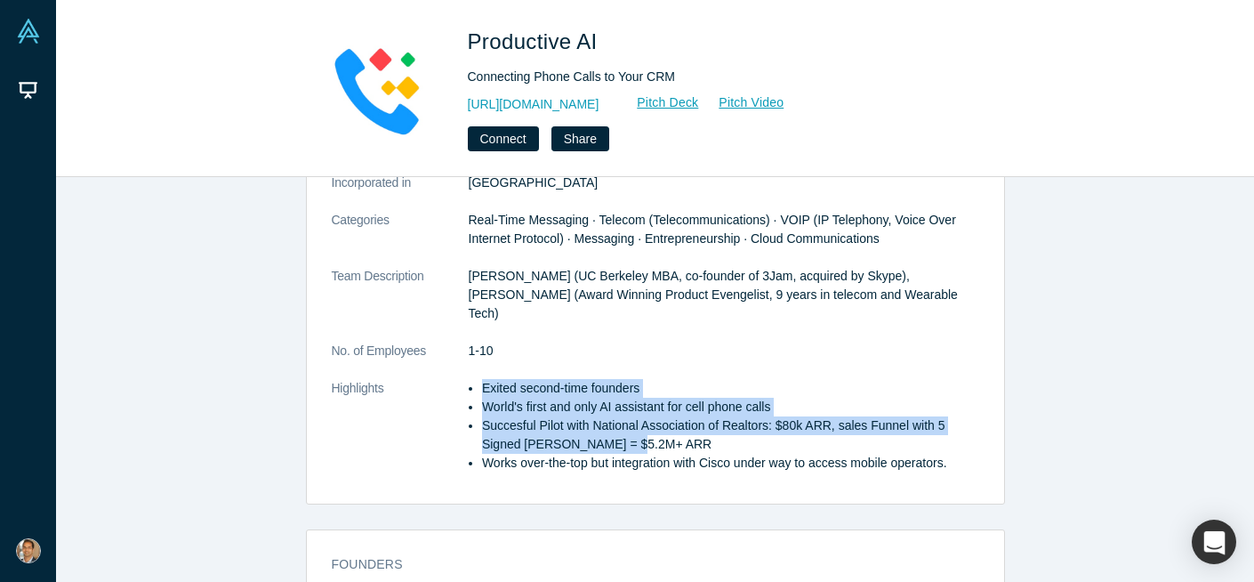
drag, startPoint x: 648, startPoint y: 425, endPoint x: 480, endPoint y: 370, distance: 176.1
click at [480, 379] on ul "Exited second-time founders World's first and only AI assistant for cell phone …" at bounding box center [724, 425] width 511 height 93
copy ul "Exited second-time founders World's first and only AI assistant for cell phone …"
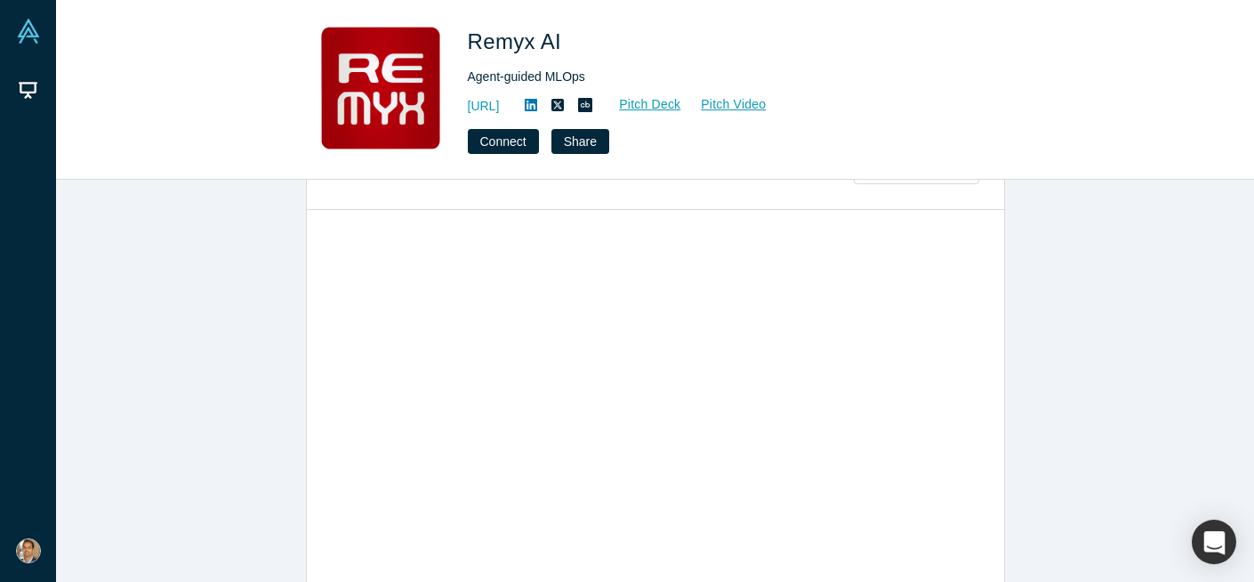
scroll to position [942, 0]
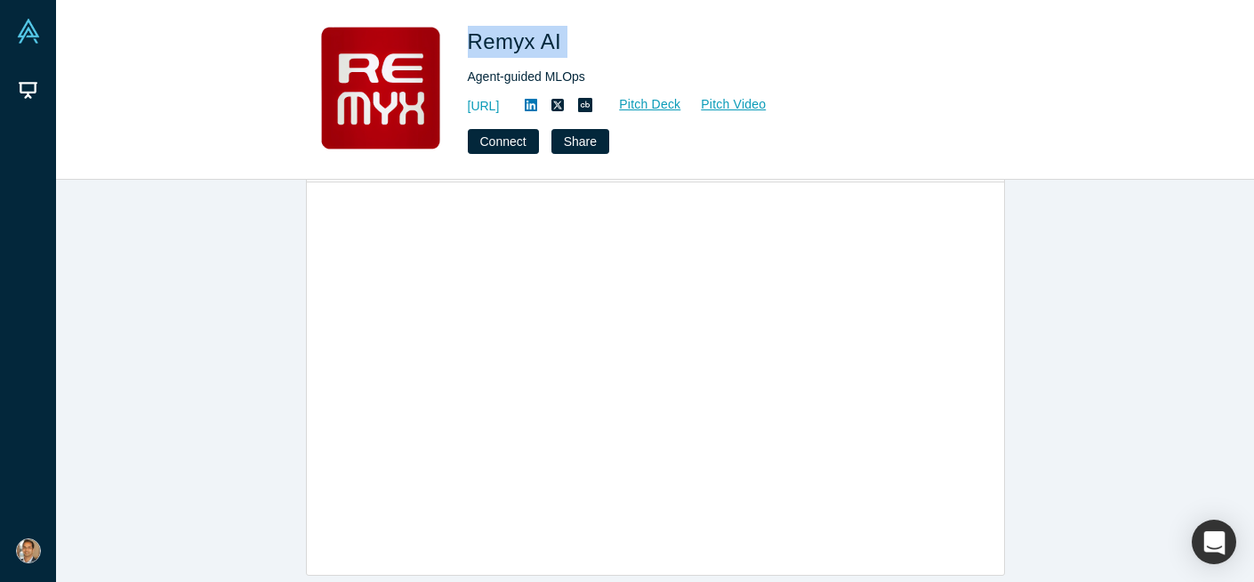
drag, startPoint x: 567, startPoint y: 41, endPoint x: 457, endPoint y: 41, distance: 109.4
click at [457, 41] on div "Remyx AI Agent-guided MLOps https://remyx.ai Pitch Deck Pitch Video Connect Sha…" at bounding box center [655, 90] width 699 height 128
copy span "Remyx AI"
drag, startPoint x: 610, startPoint y: 75, endPoint x: 470, endPoint y: 76, distance: 140.6
click at [470, 76] on div "Agent-guided MLOps" at bounding box center [717, 77] width 498 height 19
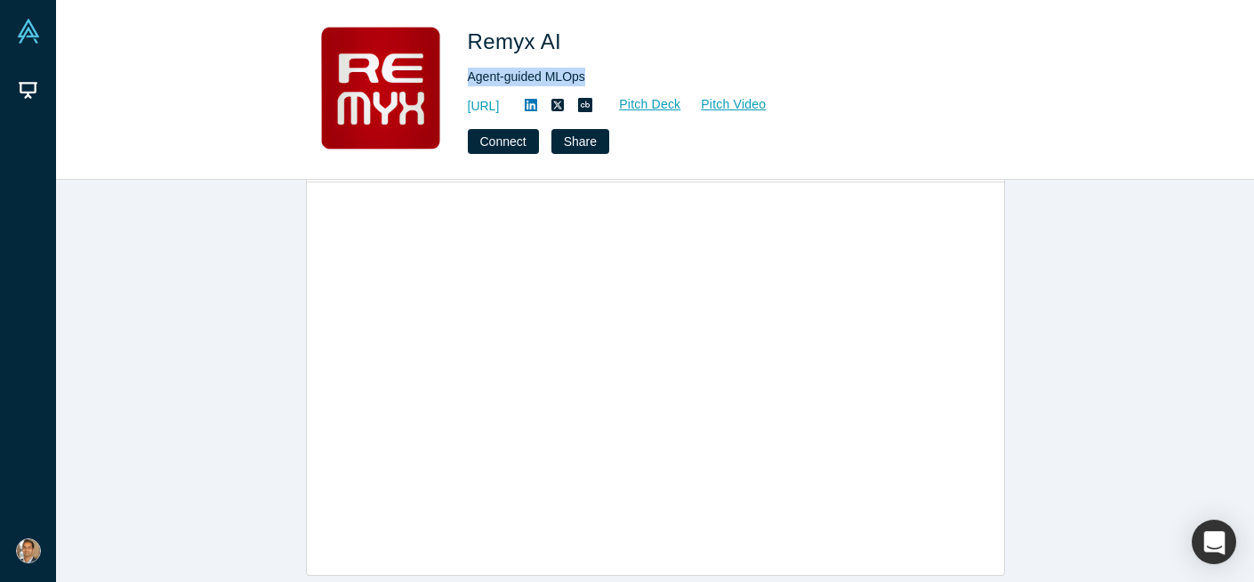
copy div "Agent-guided MLOps"
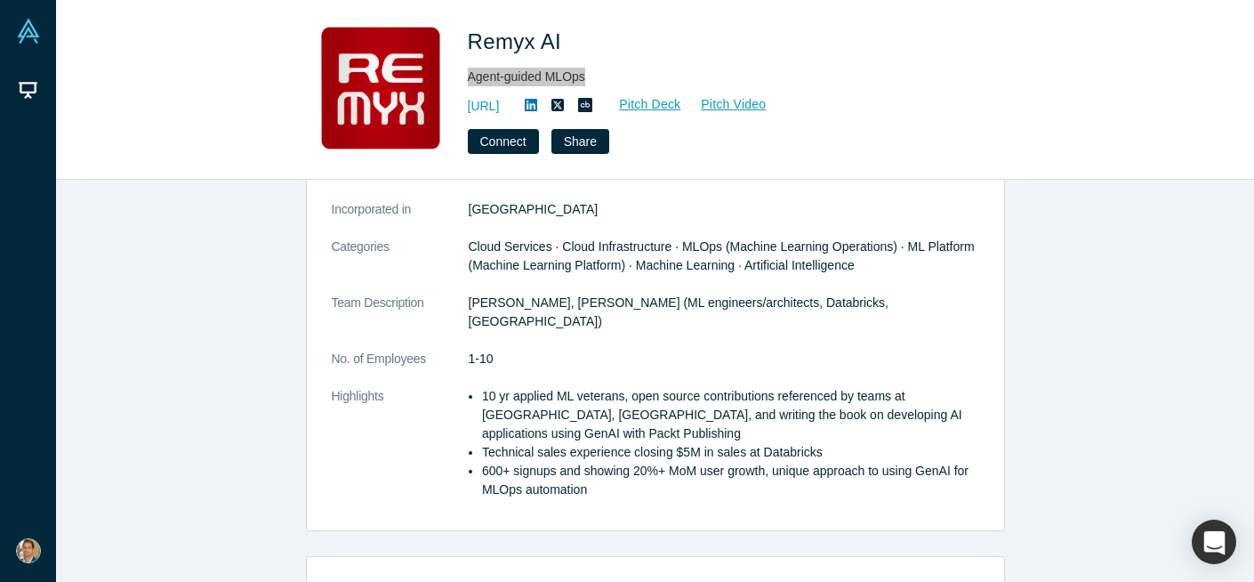
scroll to position [182, 0]
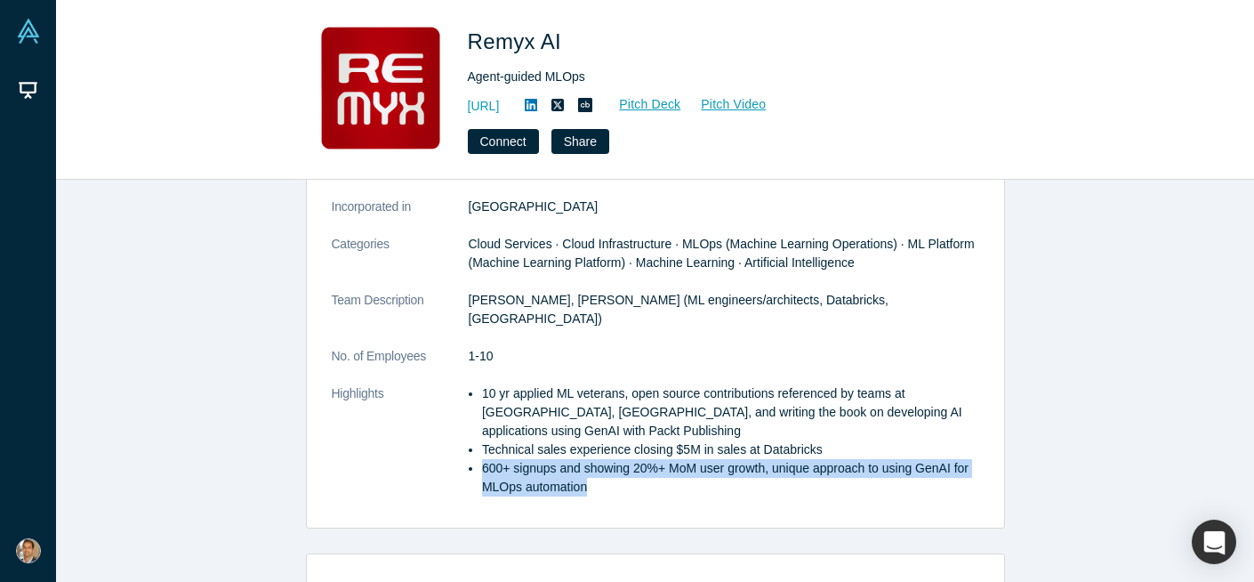
drag, startPoint x: 606, startPoint y: 469, endPoint x: 483, endPoint y: 449, distance: 124.3
click at [483, 459] on li "600+ signups and showing 20%+ MoM user growth, unique approach to using GenAI f…" at bounding box center [730, 477] width 497 height 37
copy li "600+ signups and showing 20%+ MoM user growth, unique approach to using GenAI f…"
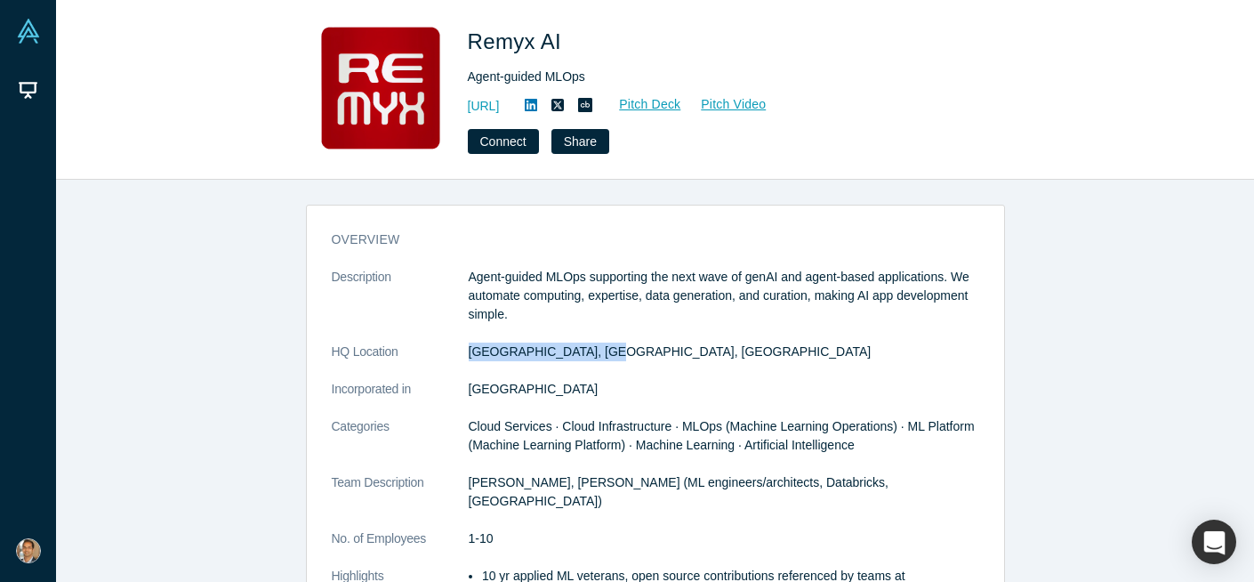
drag, startPoint x: 465, startPoint y: 350, endPoint x: 609, endPoint y: 350, distance: 144.1
click at [609, 350] on dl "Description Agent-guided MLOps supporting the next wave of genAI and agent-base…" at bounding box center [656, 483] width 648 height 430
copy dl "San Francisco, CA, USA"
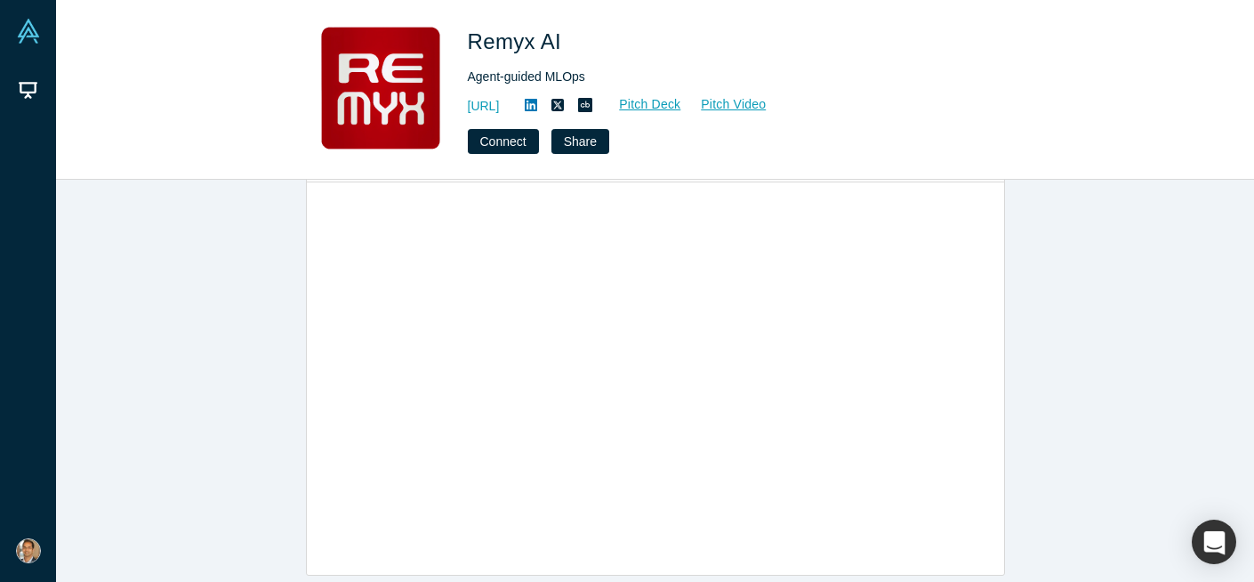
scroll to position [621, 0]
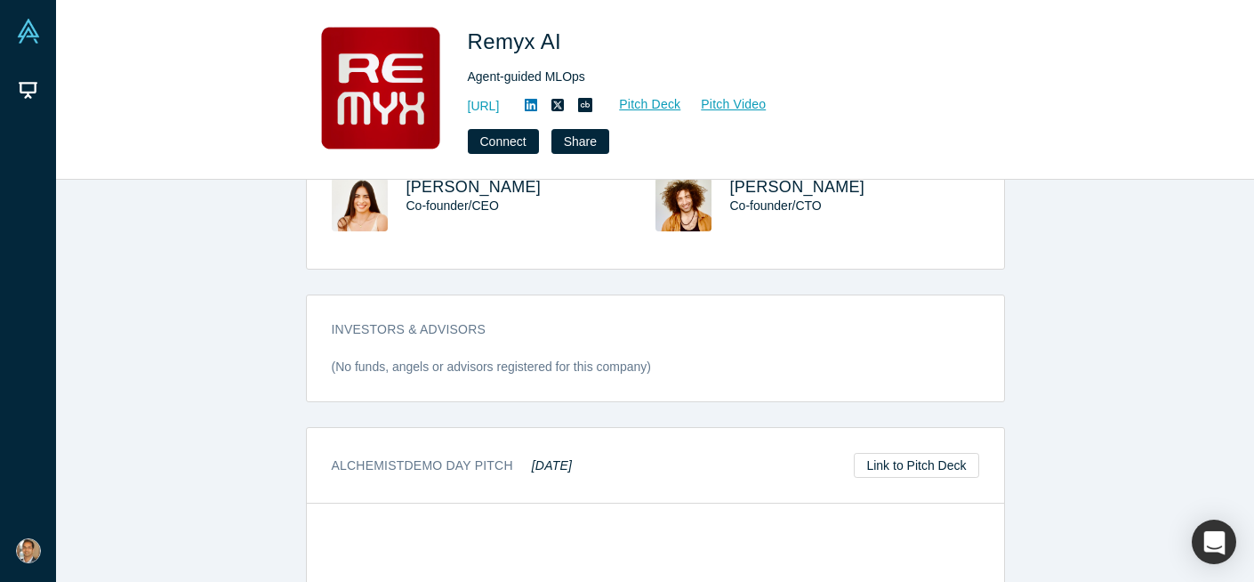
drag, startPoint x: 533, startPoint y: 447, endPoint x: 616, endPoint y: 446, distance: 82.7
click at [616, 447] on div "Alchemist Demo Day Pitch May 2024 Link to Pitch Deck" at bounding box center [655, 466] width 697 height 76
copy em "[DATE]"
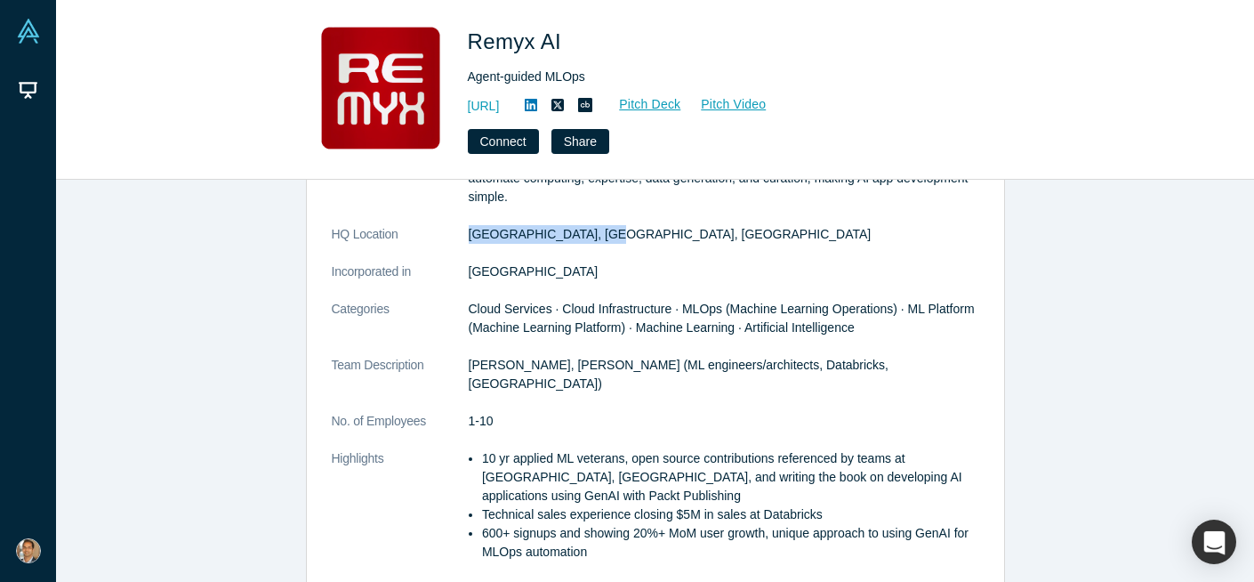
scroll to position [124, 0]
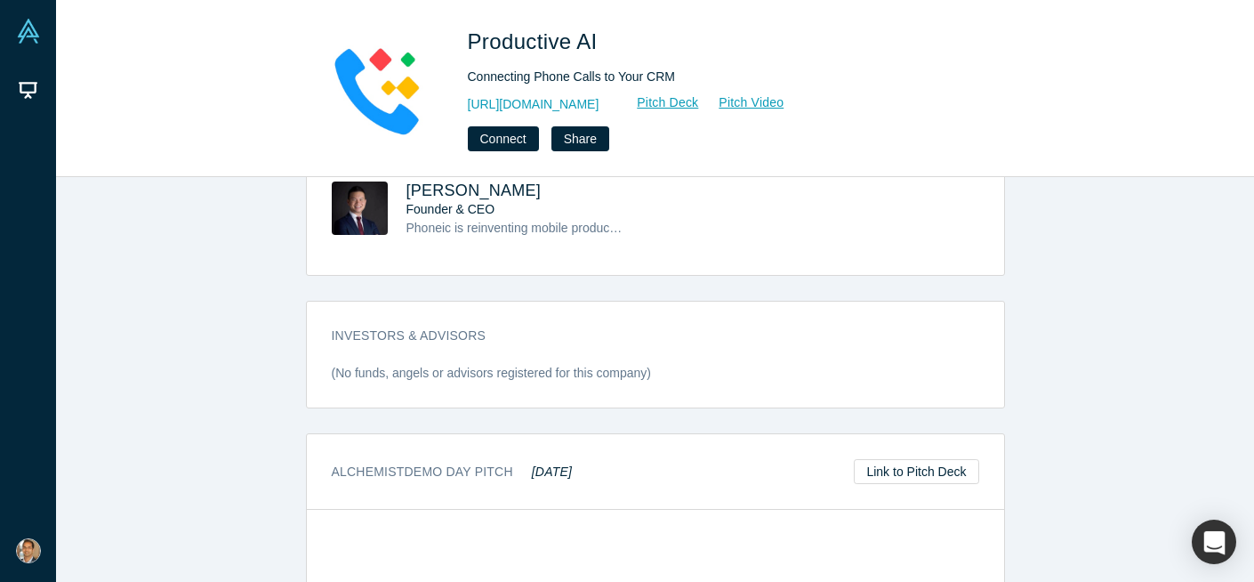
scroll to position [598, 0]
drag, startPoint x: 593, startPoint y: 452, endPoint x: 534, endPoint y: 455, distance: 59.7
click at [534, 455] on div "Alchemist Demo Day Pitch [DATE] Link to Pitch Deck" at bounding box center [655, 470] width 697 height 76
copy em "[DATE]"
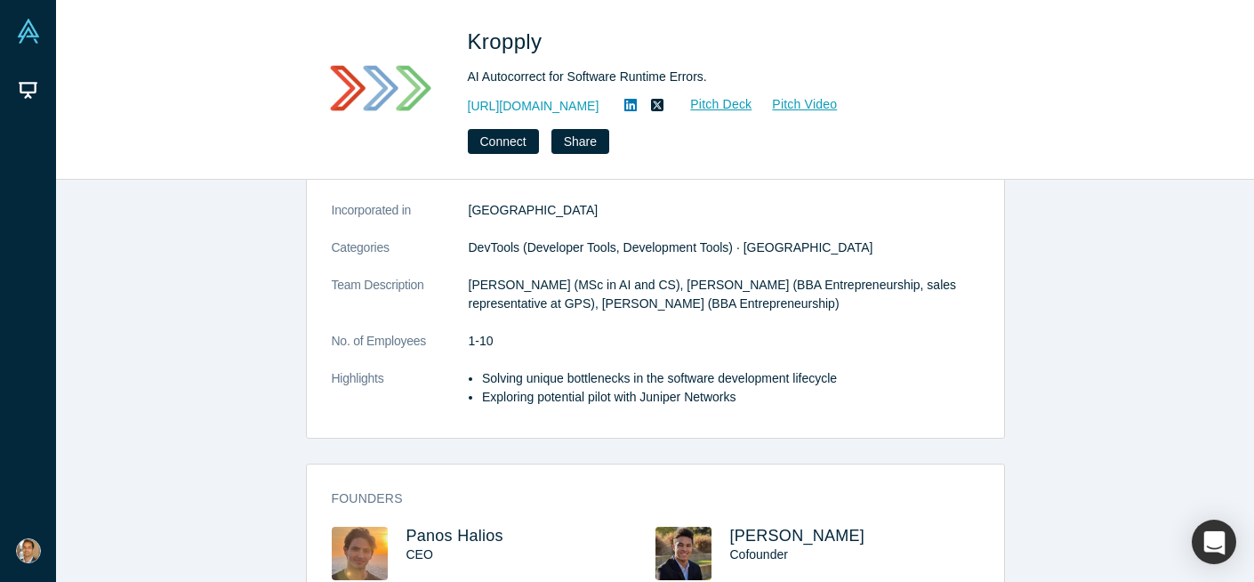
scroll to position [78, 0]
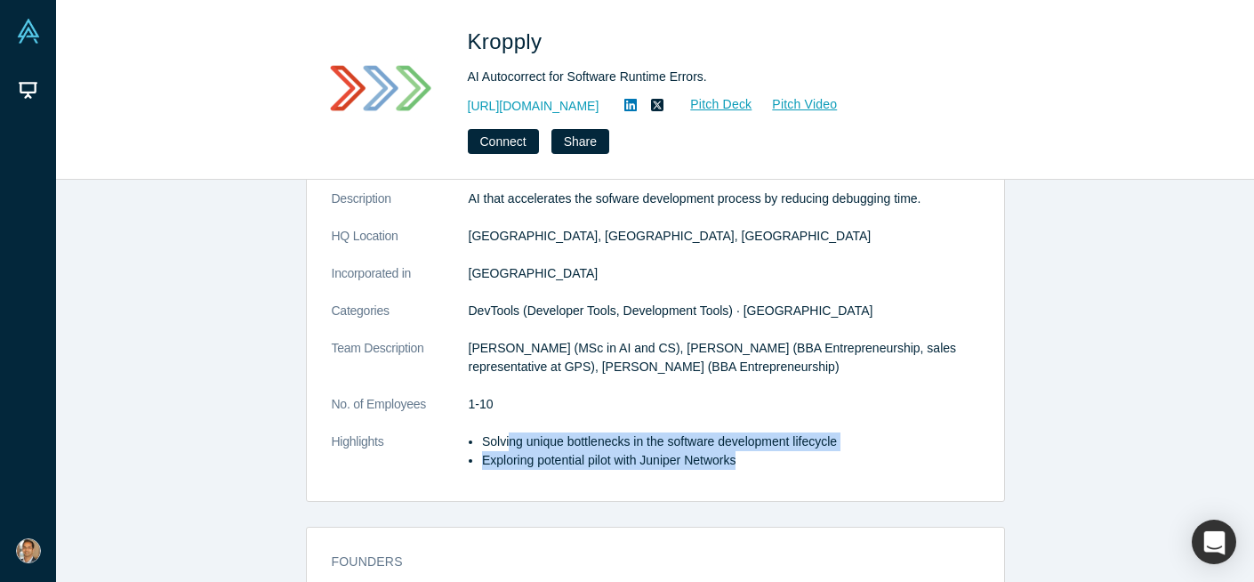
drag, startPoint x: 509, startPoint y: 440, endPoint x: 752, endPoint y: 461, distance: 243.7
click at [752, 461] on ul "Solving unique bottlenecks in the software development lifecycle Exploring pote…" at bounding box center [724, 450] width 511 height 37
click at [746, 461] on li "Exploring potential pilot with Juniper Networks" at bounding box center [730, 460] width 497 height 19
drag, startPoint x: 761, startPoint y: 464, endPoint x: 482, endPoint y: 447, distance: 279.9
click at [482, 447] on ul "Solving unique bottlenecks in the software development lifecycle Exploring pote…" at bounding box center [724, 450] width 511 height 37
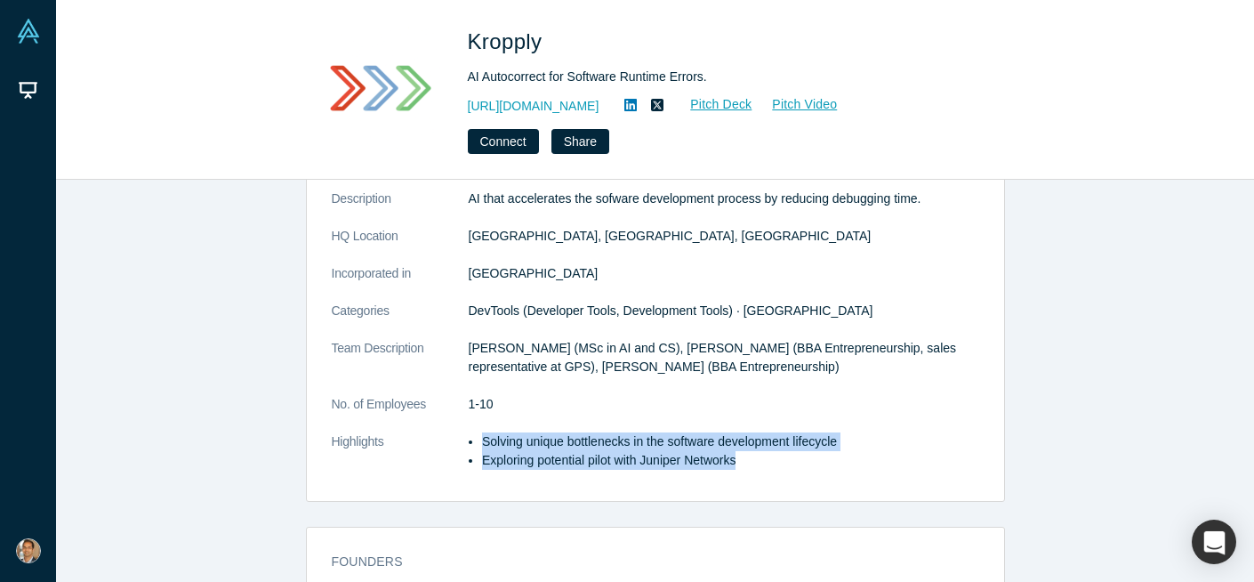
click at [561, 455] on li "Exploring potential pilot with Juniper Networks" at bounding box center [730, 460] width 497 height 19
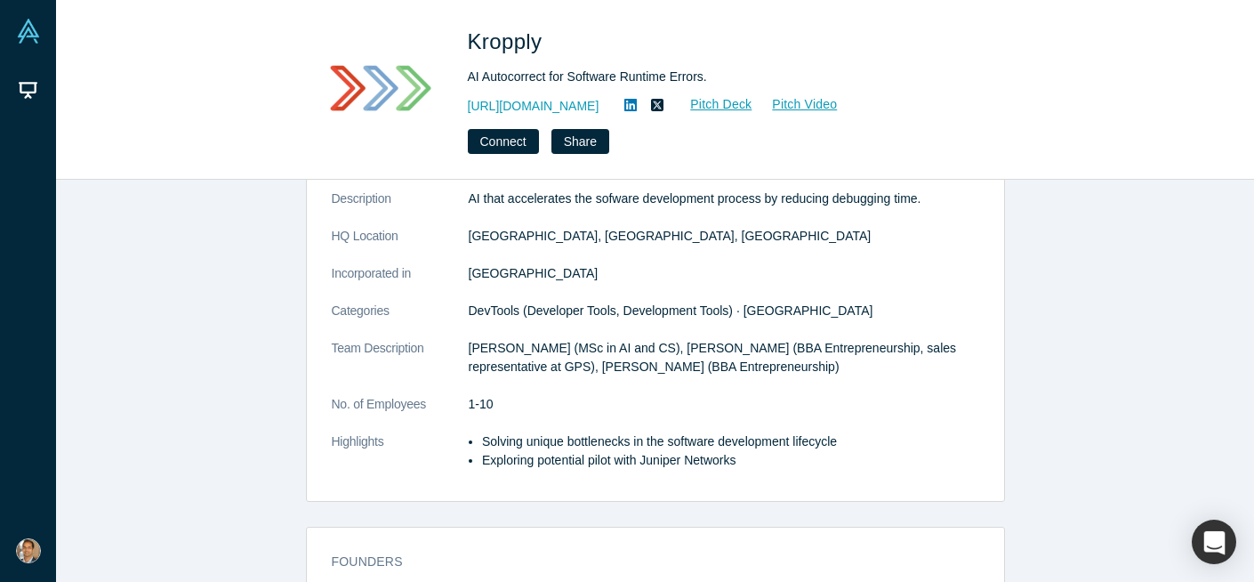
click at [591, 461] on li "Exploring potential pilot with Juniper Networks" at bounding box center [730, 460] width 497 height 19
click at [658, 455] on li "Exploring potential pilot with Juniper Networks" at bounding box center [730, 460] width 497 height 19
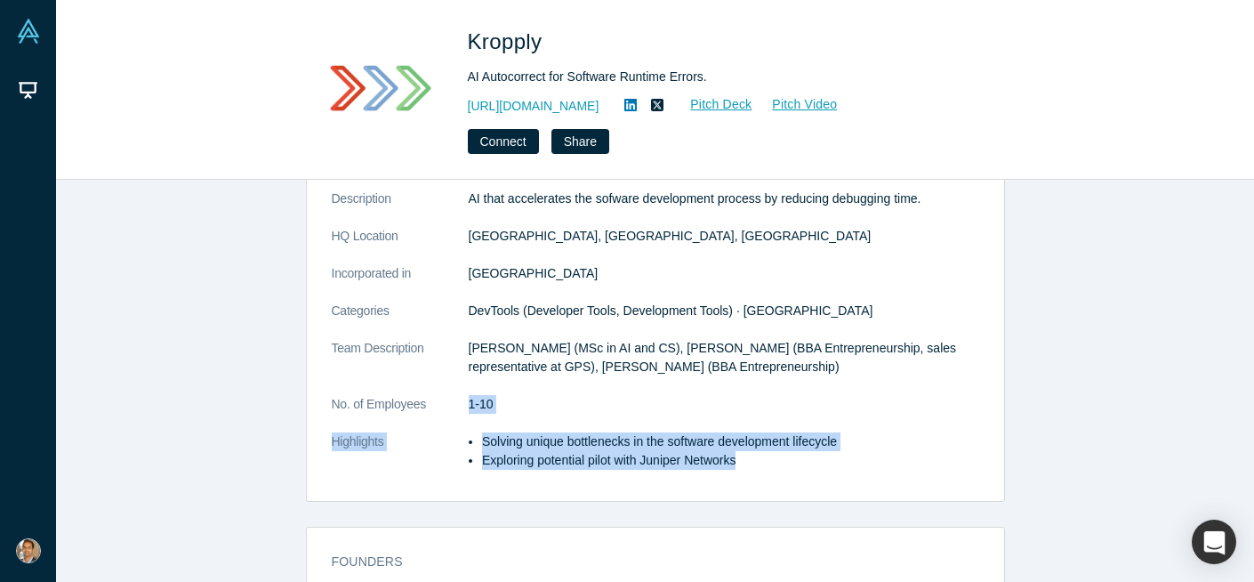
drag, startPoint x: 753, startPoint y: 460, endPoint x: 569, endPoint y: 373, distance: 203.7
click at [581, 383] on dl "Description AI that accelerates the sofware development process by reducing deb…" at bounding box center [656, 338] width 648 height 299
click at [630, 336] on dl "Description AI that accelerates the sofware development process by reducing deb…" at bounding box center [656, 338] width 648 height 299
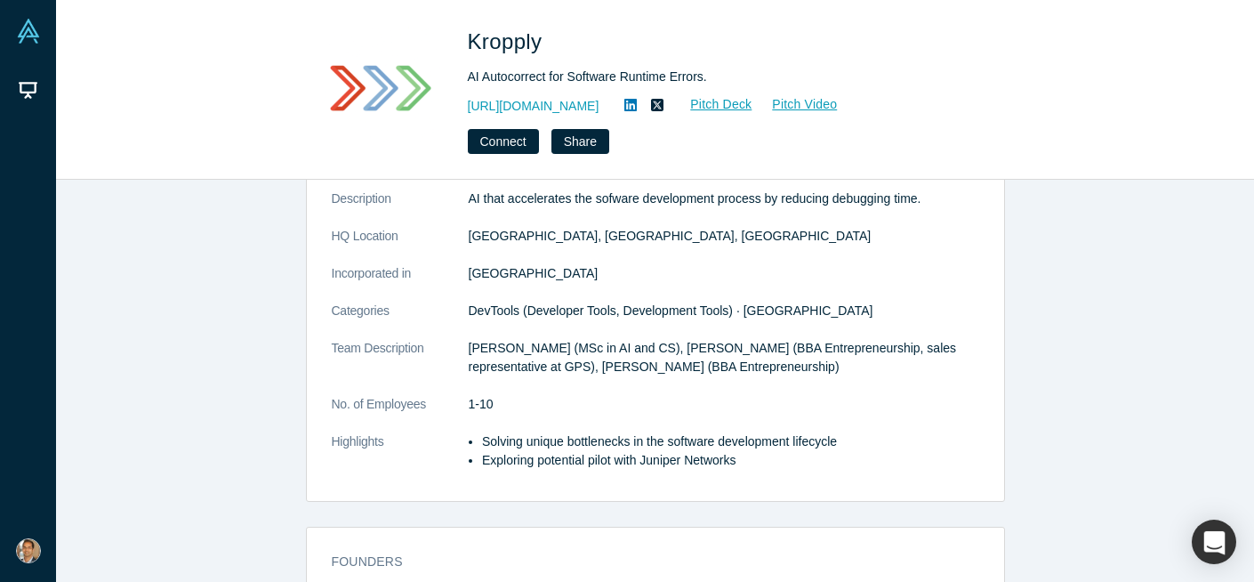
drag, startPoint x: 608, startPoint y: 328, endPoint x: 675, endPoint y: 389, distance: 90.7
click at [673, 389] on dl "Description AI that accelerates the sofware development process by reducing deb…" at bounding box center [656, 338] width 648 height 299
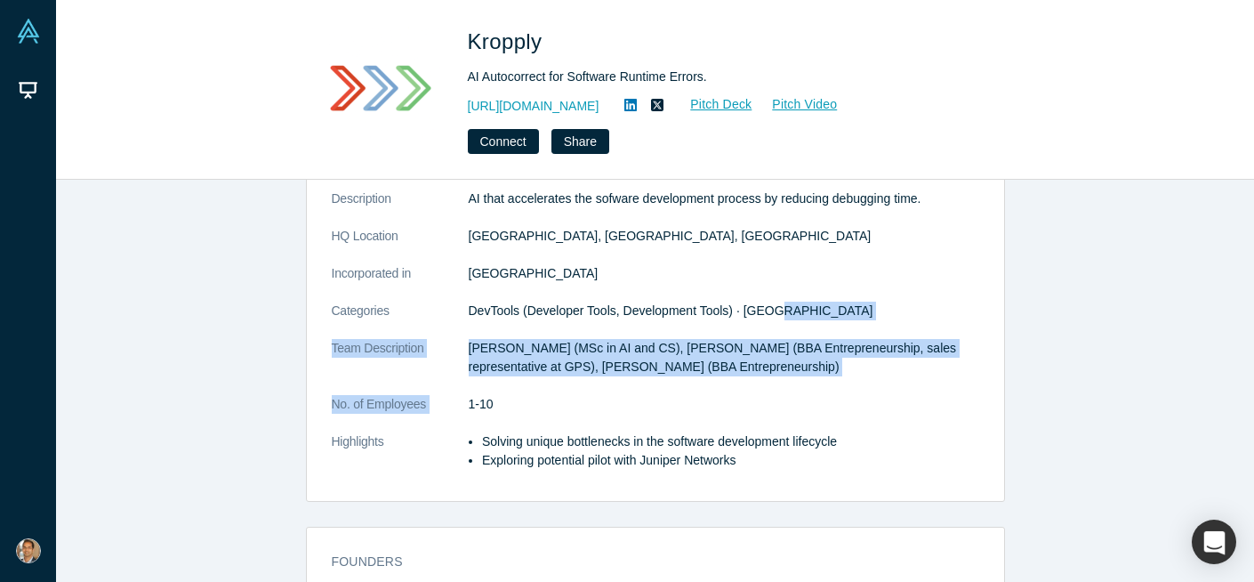
click at [675, 389] on dl "Description AI that accelerates the sofware development process by reducing deb…" at bounding box center [656, 338] width 648 height 299
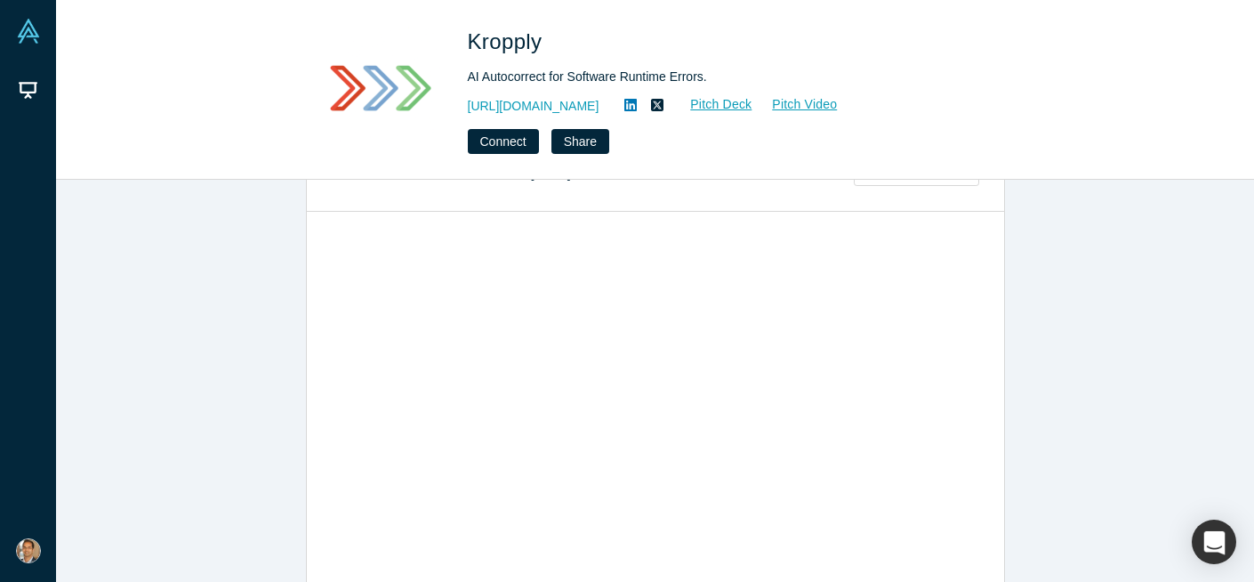
scroll to position [908, 0]
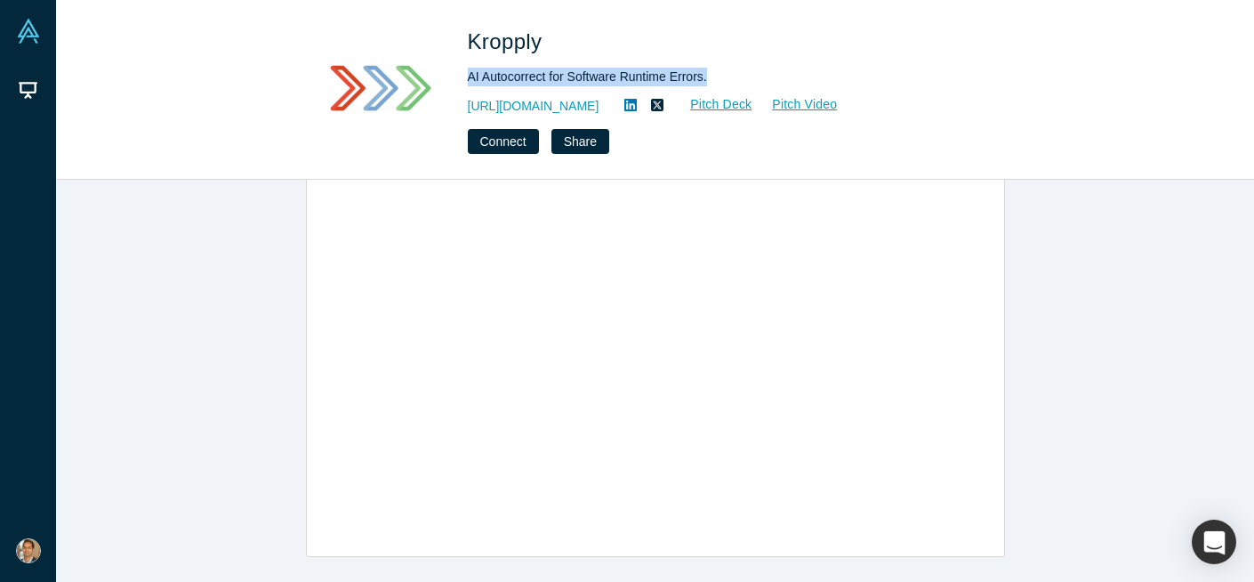
drag, startPoint x: 720, startPoint y: 73, endPoint x: 464, endPoint y: 81, distance: 255.4
click at [464, 81] on div "Kropply AI Autocorrect for Software Runtime Errors. https://kropply.com Pitch D…" at bounding box center [655, 90] width 699 height 128
copy div "AI Autocorrect for Software Runtime Errors."
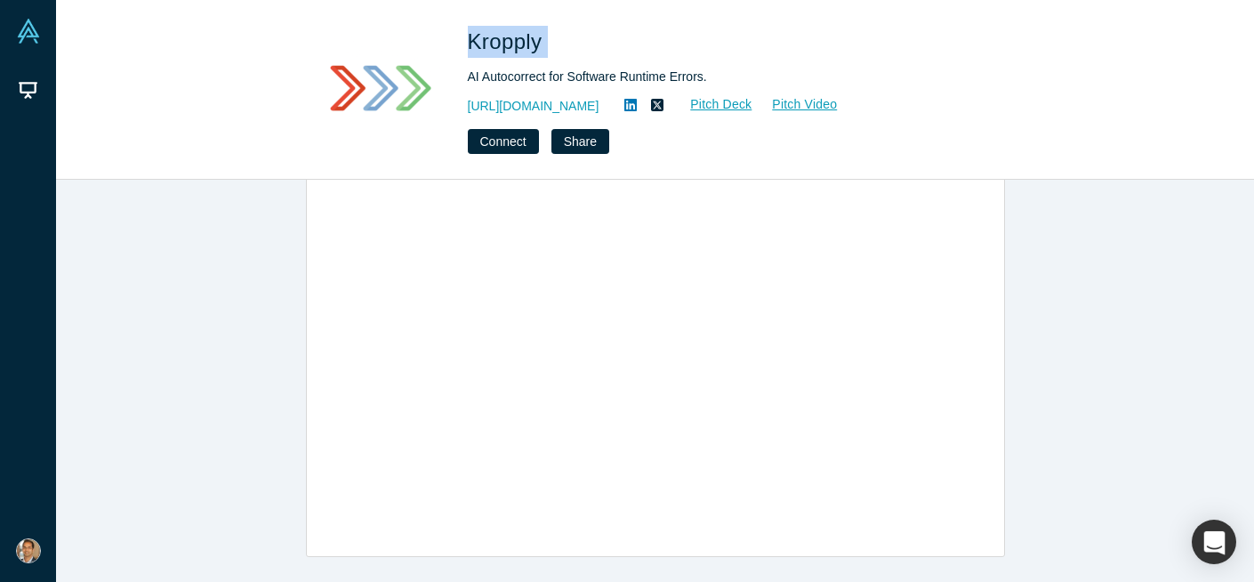
drag, startPoint x: 554, startPoint y: 44, endPoint x: 457, endPoint y: 44, distance: 97.0
click at [457, 44] on div "Kropply AI Autocorrect for Software Runtime Errors. https://kropply.com Pitch D…" at bounding box center [655, 90] width 699 height 128
copy span "Kropply"
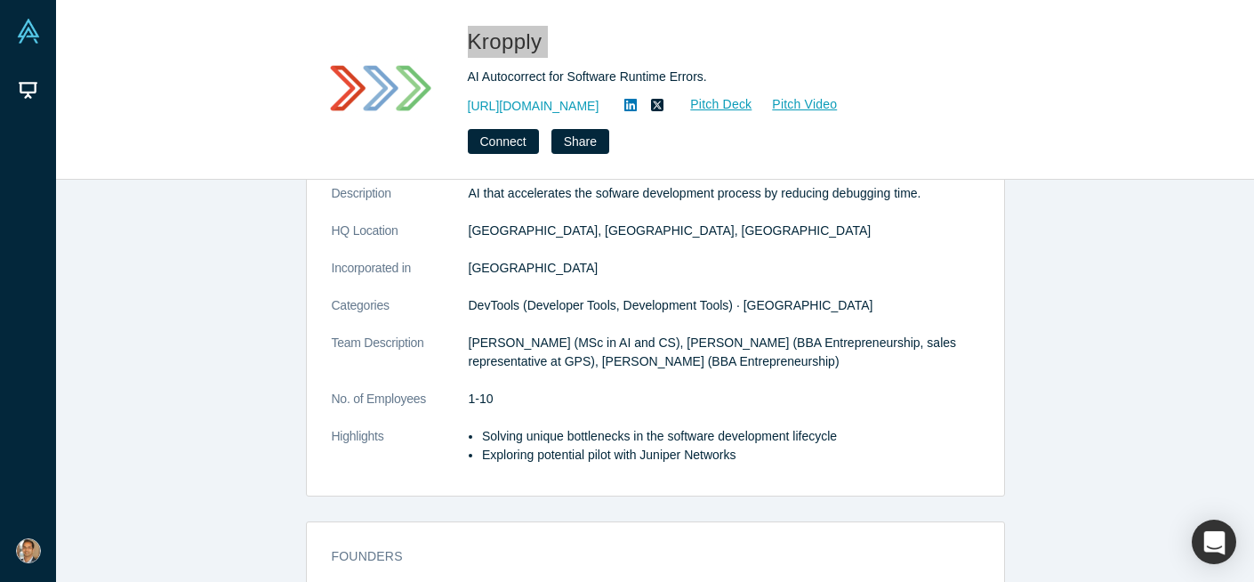
scroll to position [85, 0]
drag, startPoint x: 481, startPoint y: 455, endPoint x: 745, endPoint y: 457, distance: 264.2
click at [745, 457] on li "Exploring potential pilot with Juniper Networks" at bounding box center [730, 453] width 497 height 19
copy li "Exploring potential pilot with Juniper Networks"
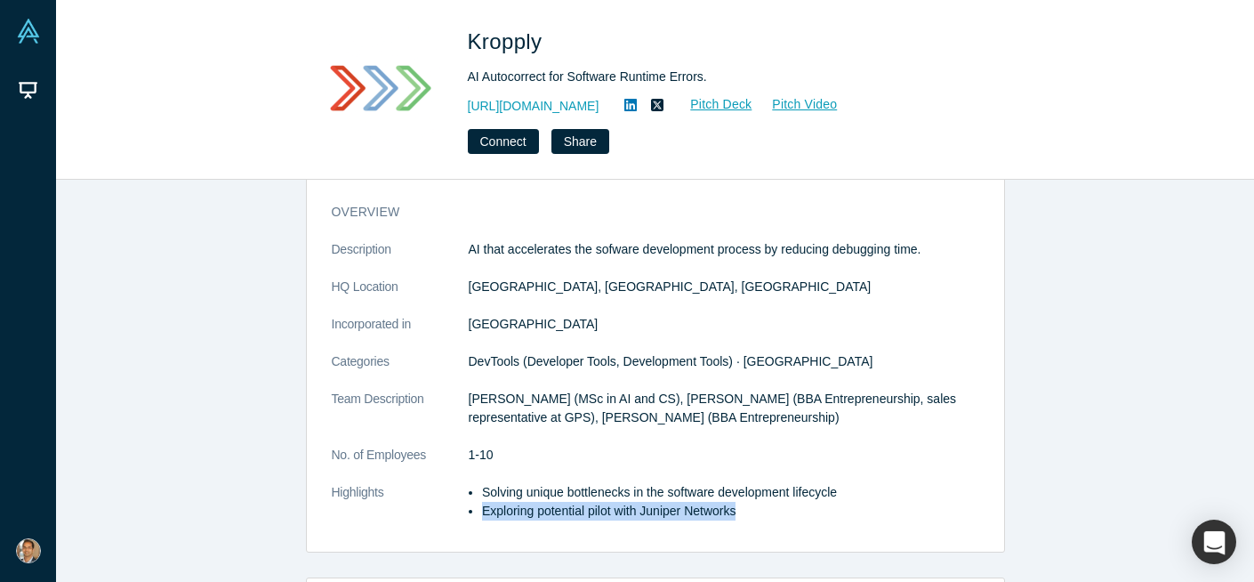
scroll to position [0, 0]
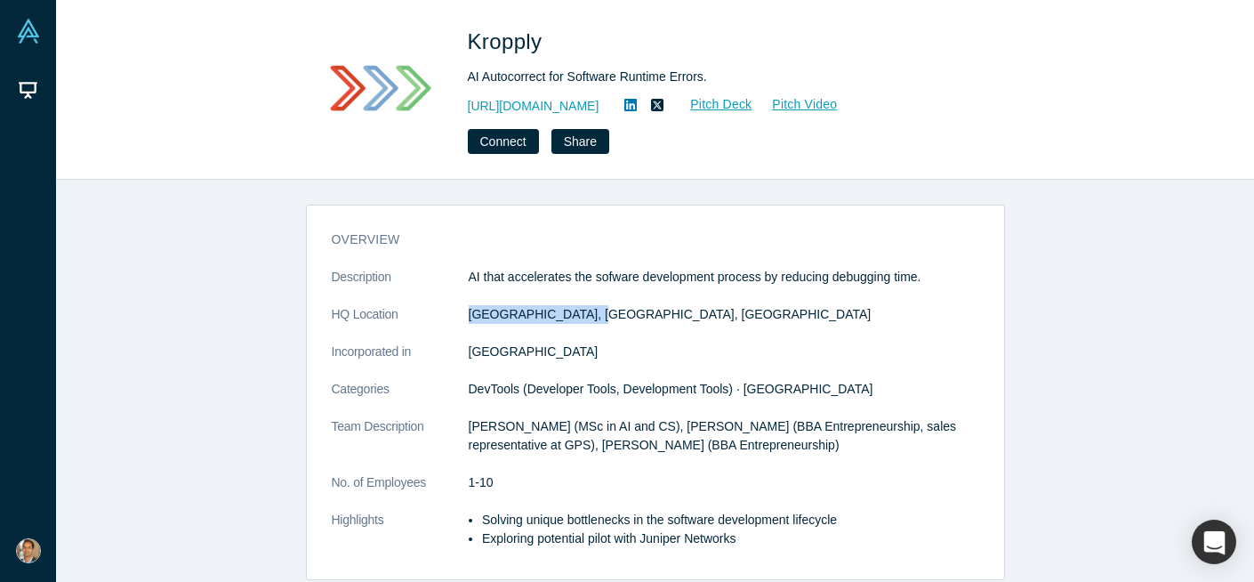
drag, startPoint x: 466, startPoint y: 314, endPoint x: 624, endPoint y: 317, distance: 158.4
click at [623, 318] on dl "Description AI that accelerates the sofware development process by reducing deb…" at bounding box center [656, 417] width 648 height 299
copy dl "Los Angeles, CA, USA"
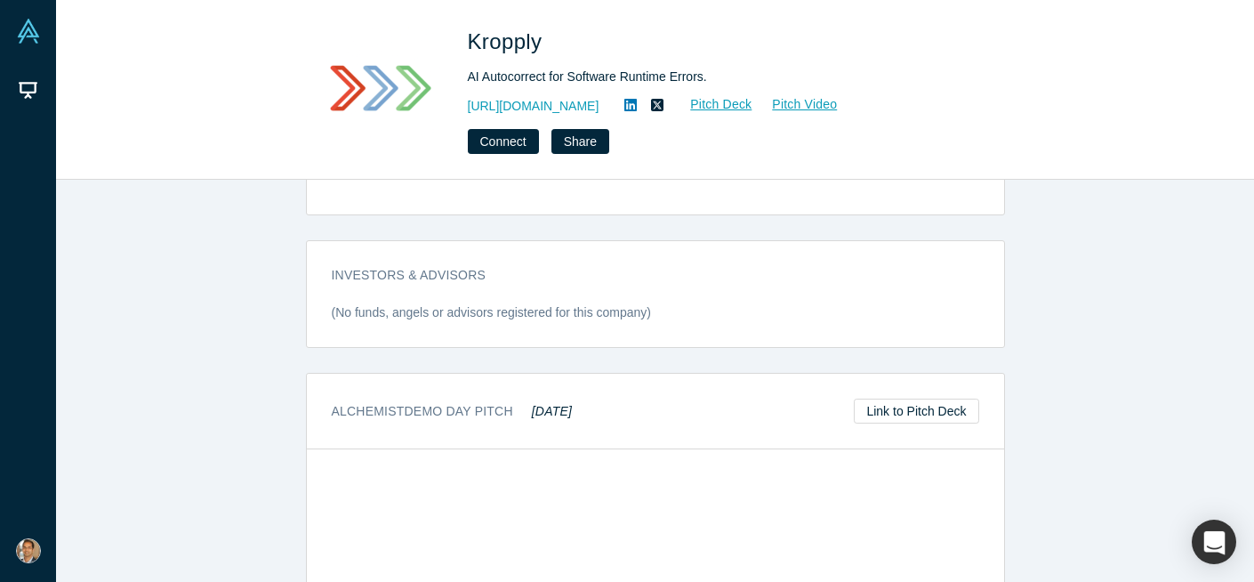
scroll to position [563, 0]
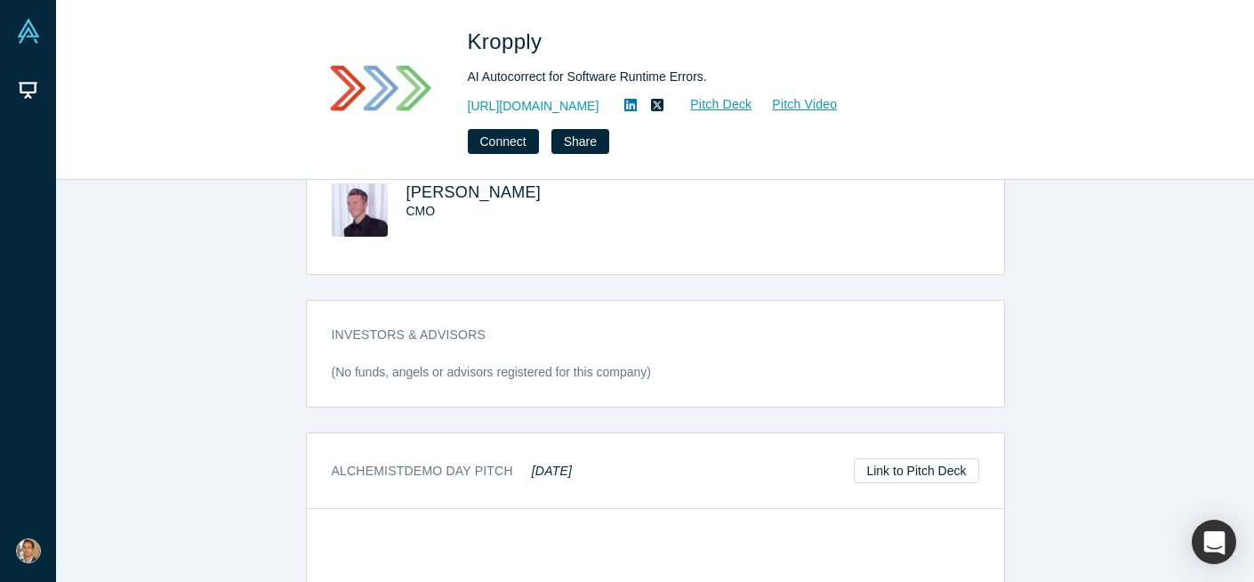
drag, startPoint x: 532, startPoint y: 471, endPoint x: 655, endPoint y: 471, distance: 122.8
click at [643, 471] on div "Alchemist Demo Day Pitch May 2024 Link to Pitch Deck" at bounding box center [655, 471] width 697 height 76
copy em "May 2024"
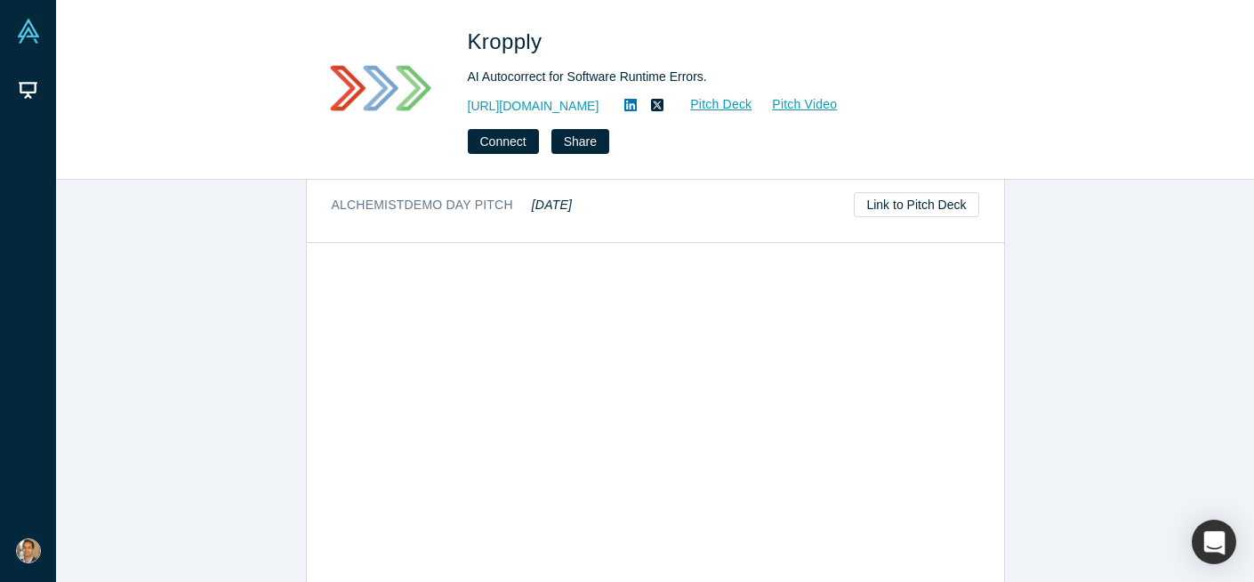
scroll to position [908, 0]
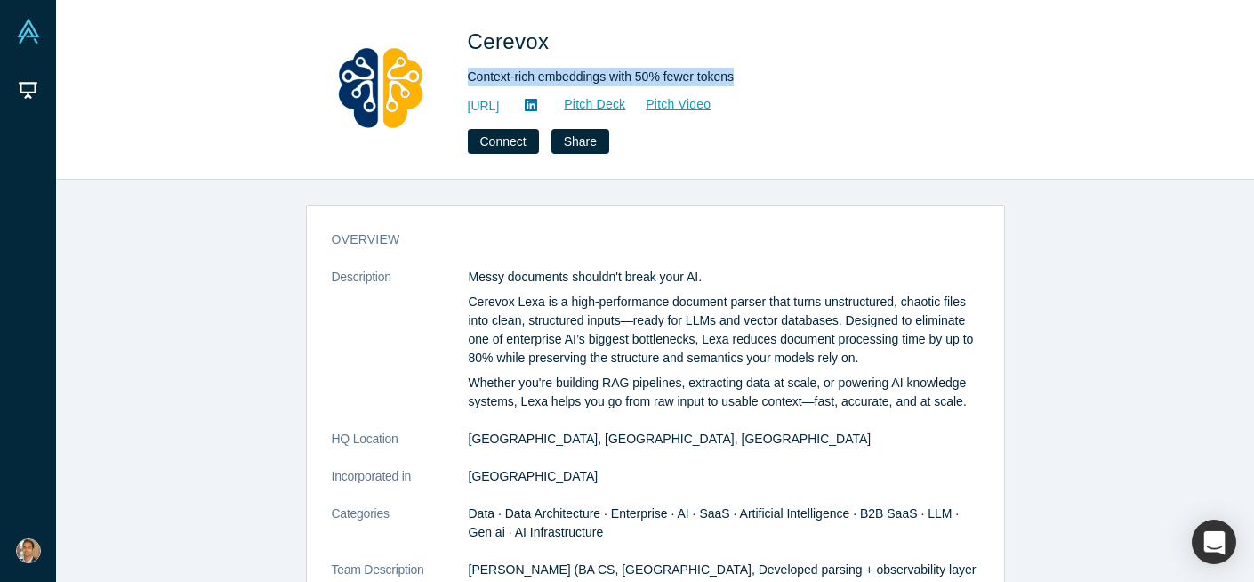
drag, startPoint x: 746, startPoint y: 75, endPoint x: 469, endPoint y: 76, distance: 277.5
click at [469, 76] on div "Context-rich embeddings with 50% fewer tokens" at bounding box center [717, 77] width 498 height 19
click at [602, 332] on p "Cerevox Lexa is a high-performance document parser that turns unstructured, cha…" at bounding box center [724, 330] width 511 height 75
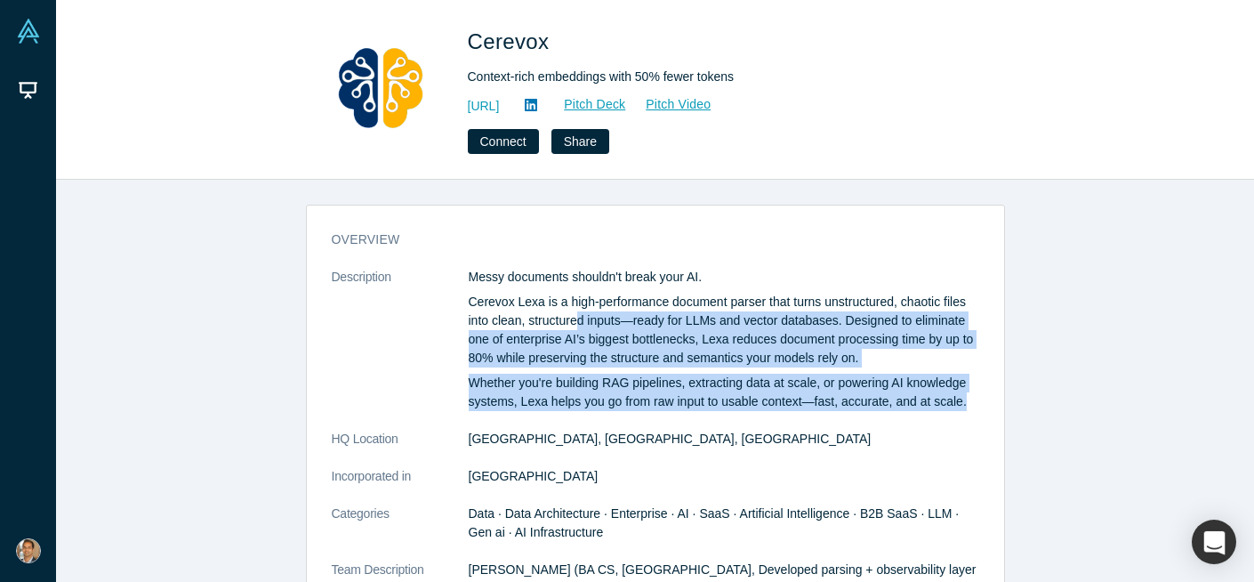
drag, startPoint x: 593, startPoint y: 319, endPoint x: 977, endPoint y: 403, distance: 392.4
click at [977, 403] on div "Messy documents shouldn't break your AI. Cerevox Lexa is a high-performance doc…" at bounding box center [724, 339] width 511 height 143
click at [838, 420] on dl "Description Messy documents shouldn't break your AI. Cerevox Lexa is a high-per…" at bounding box center [656, 507] width 648 height 479
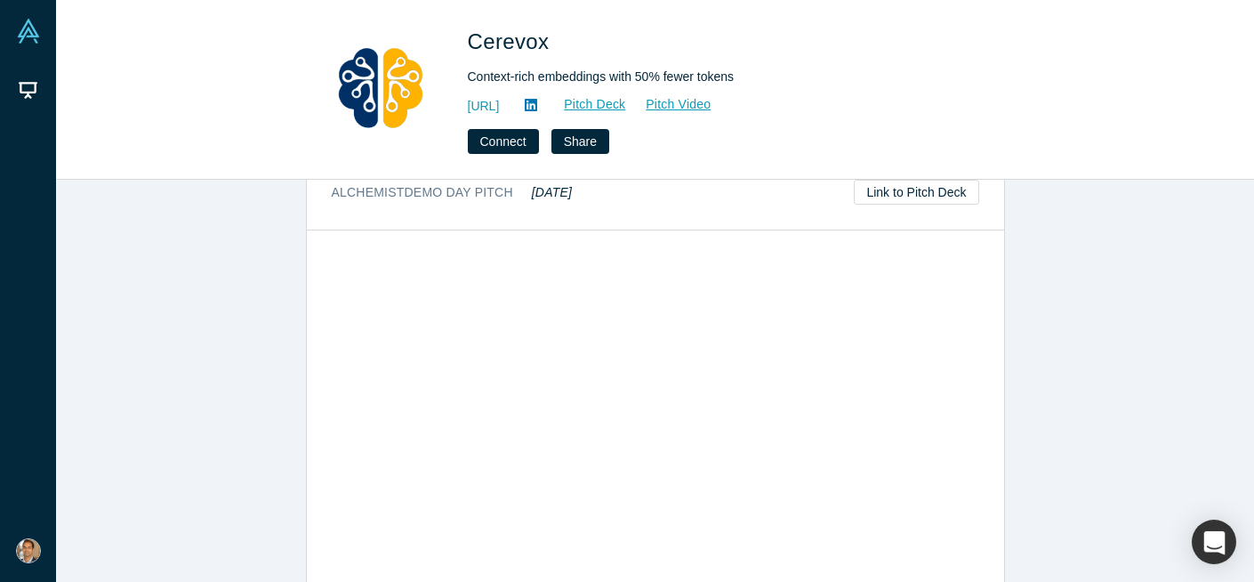
scroll to position [1011, 0]
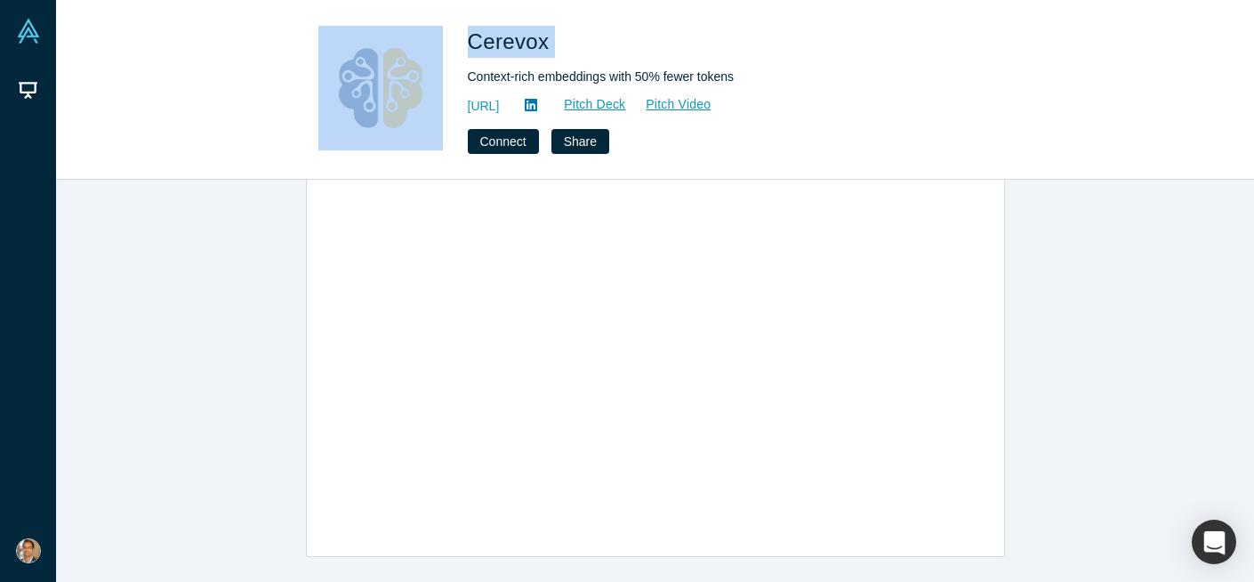
drag, startPoint x: 560, startPoint y: 44, endPoint x: 447, endPoint y: 44, distance: 113.0
click at [447, 44] on div "Cerevox Context-rich embeddings with 50% fewer tokens https://cerevox.ai/ Pitch…" at bounding box center [655, 90] width 699 height 128
copy div "Cerevox"
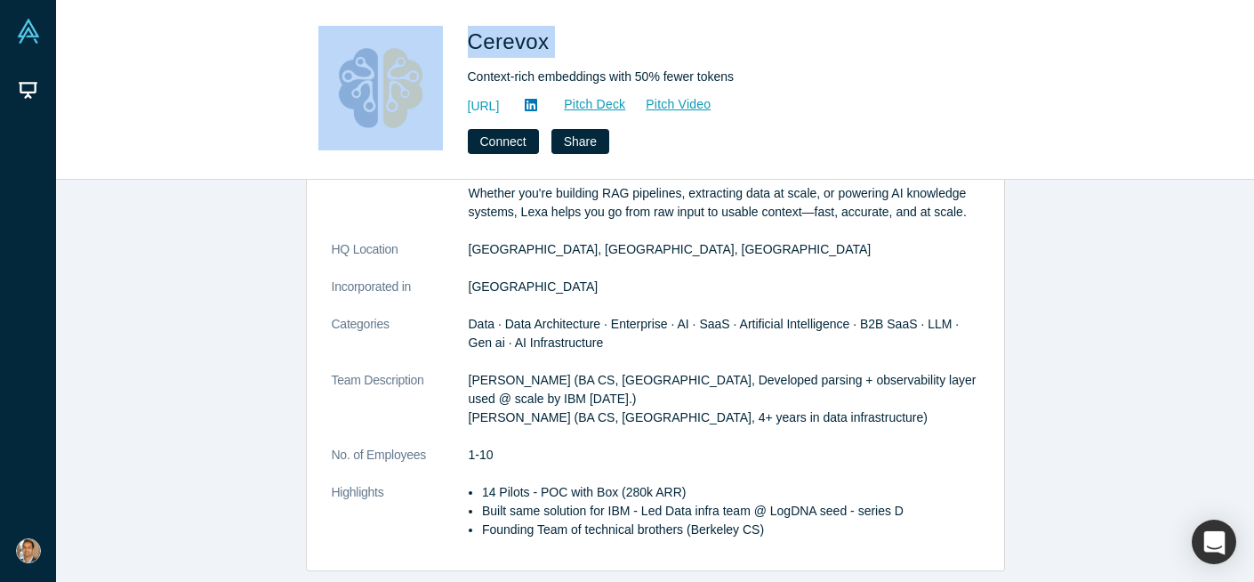
scroll to position [163, 0]
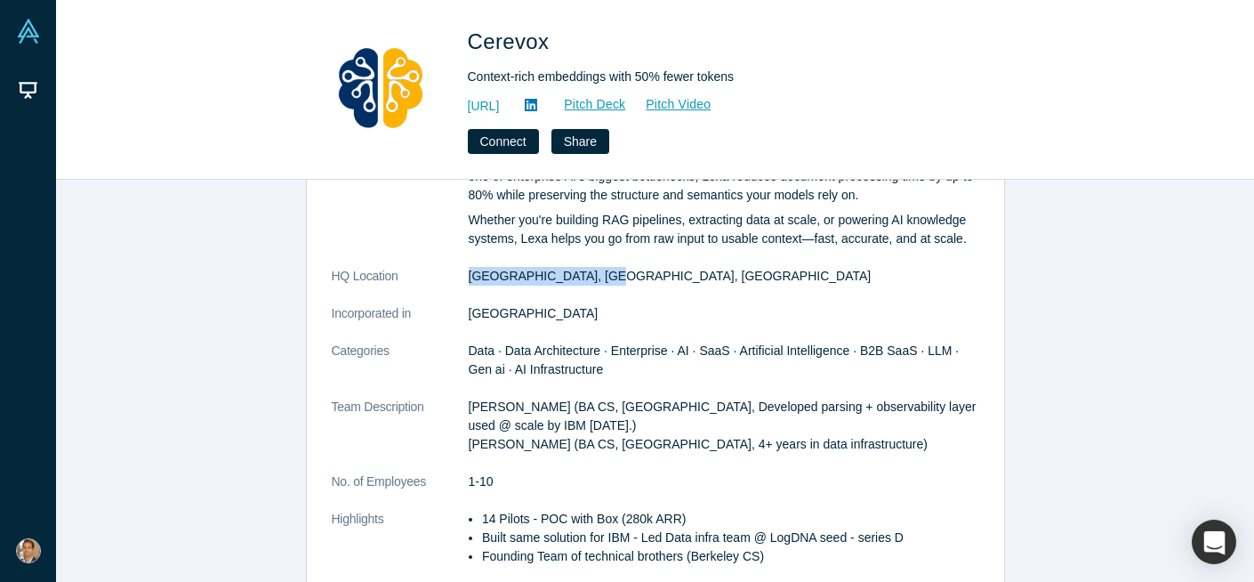
drag, startPoint x: 618, startPoint y: 274, endPoint x: 467, endPoint y: 278, distance: 151.3
click at [467, 278] on dl "Description Messy documents shouldn't break your AI. Cerevox Lexa is a high-per…" at bounding box center [656, 344] width 648 height 479
copy dl "San Francisco, CA, USA"
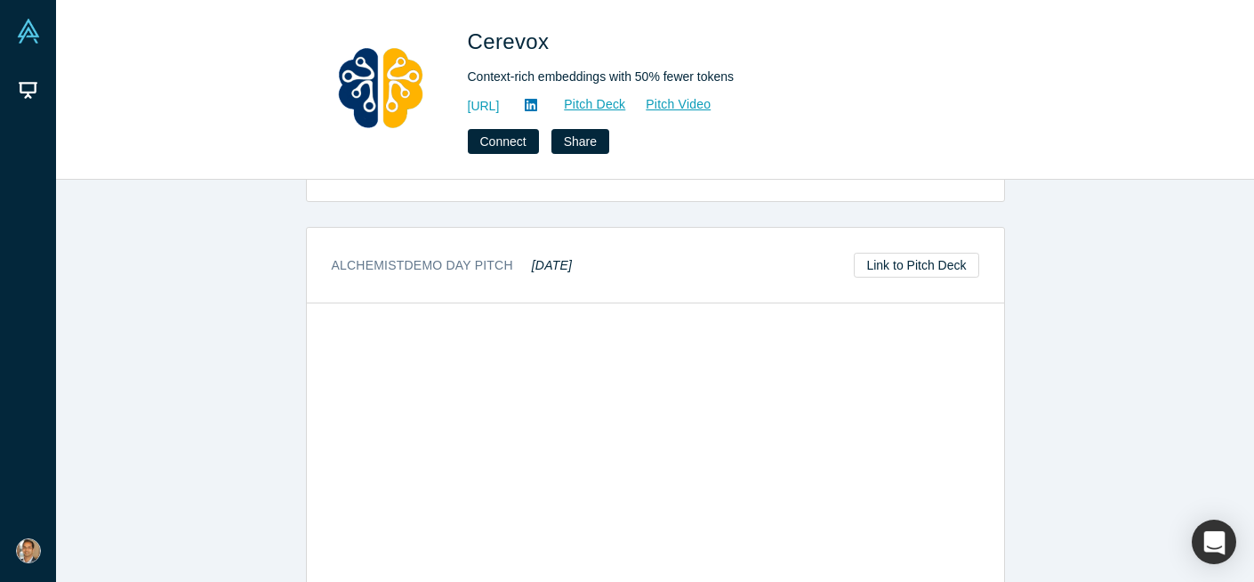
scroll to position [892, 0]
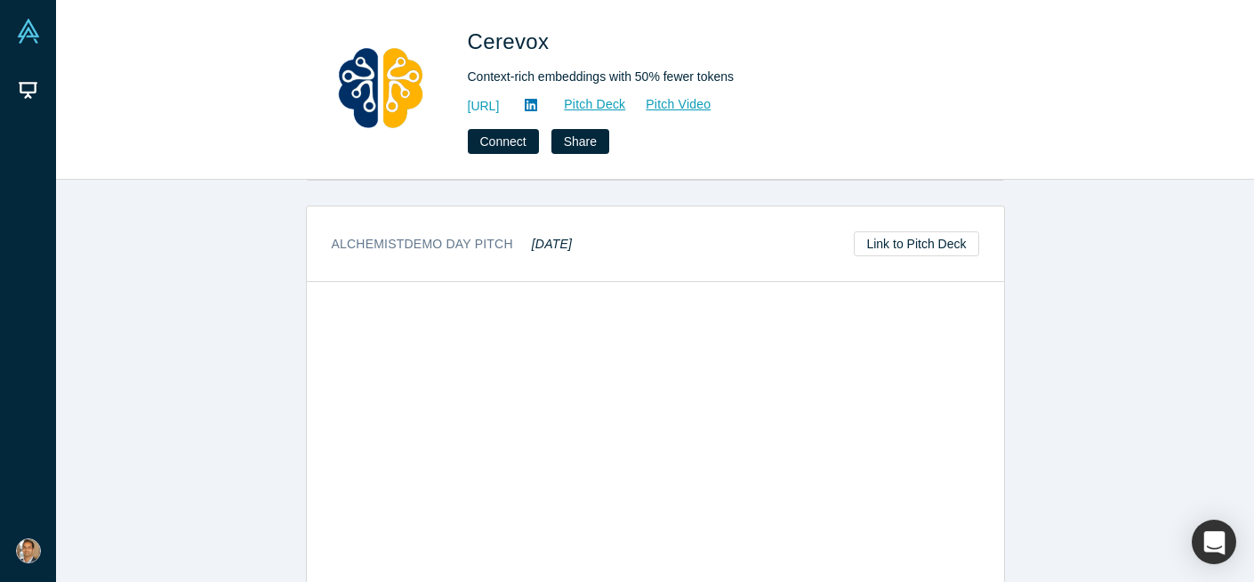
drag, startPoint x: 531, startPoint y: 244, endPoint x: 613, endPoint y: 243, distance: 81.8
click at [611, 243] on div "Alchemist Demo Day Pitch May 2024 Link to Pitch Deck" at bounding box center [655, 244] width 697 height 76
copy em "May 2024"
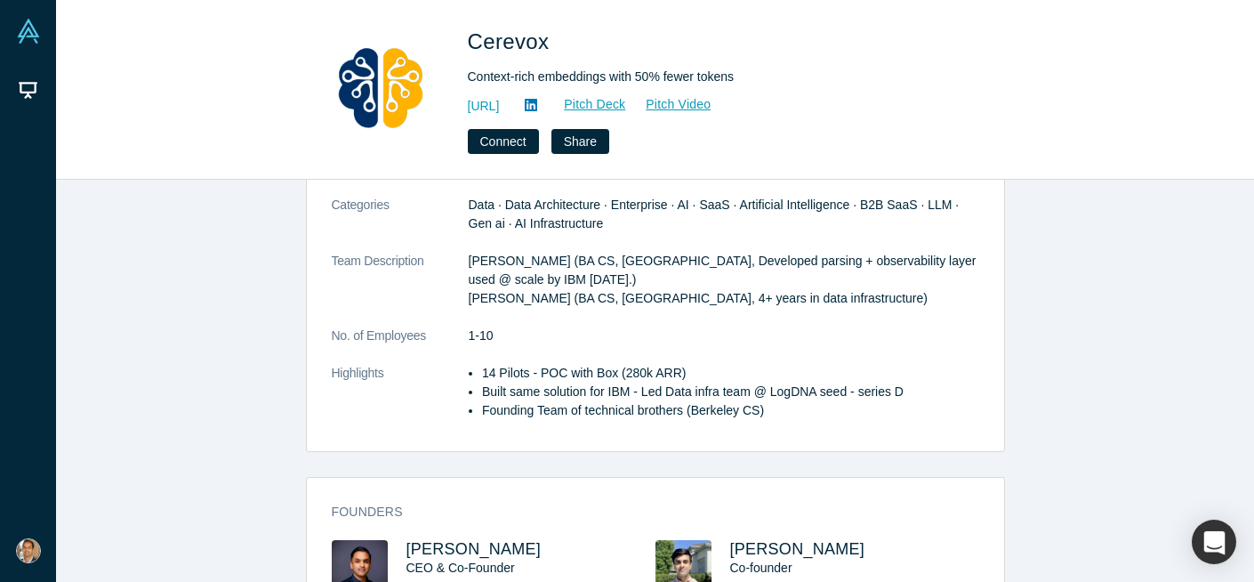
scroll to position [307, 0]
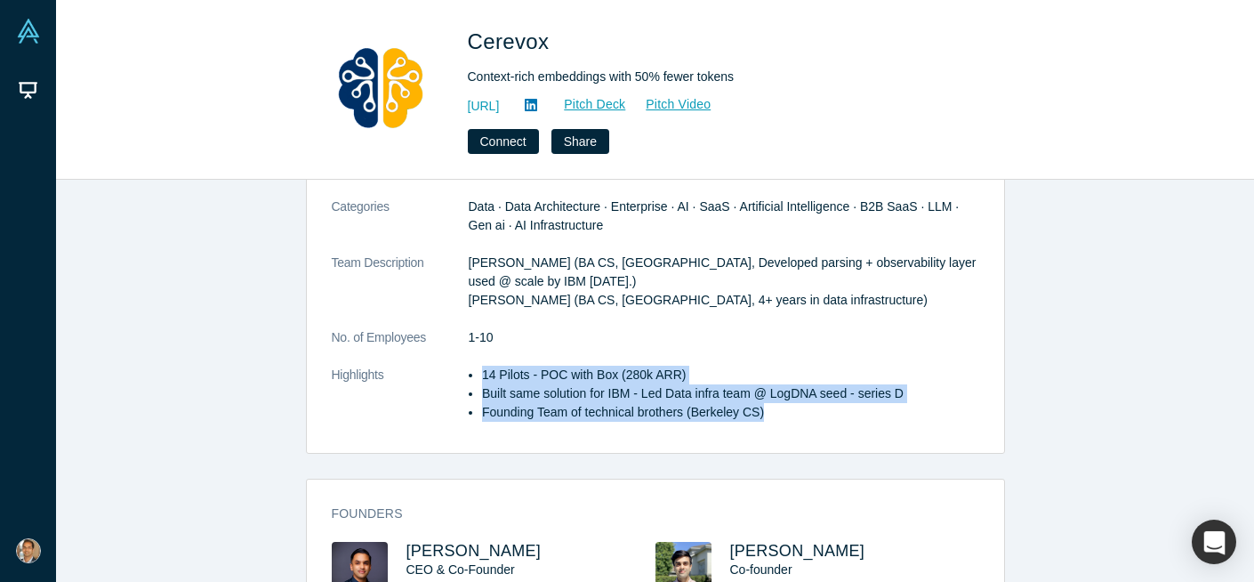
drag, startPoint x: 775, startPoint y: 410, endPoint x: 484, endPoint y: 378, distance: 292.6
click at [483, 376] on ul "14 Pilots - POC with Box (280k ARR) Built same solution for IBM - Led Data infr…" at bounding box center [724, 394] width 511 height 56
click at [484, 378] on li "14 Pilots - POC with Box (280k ARR)" at bounding box center [730, 375] width 497 height 19
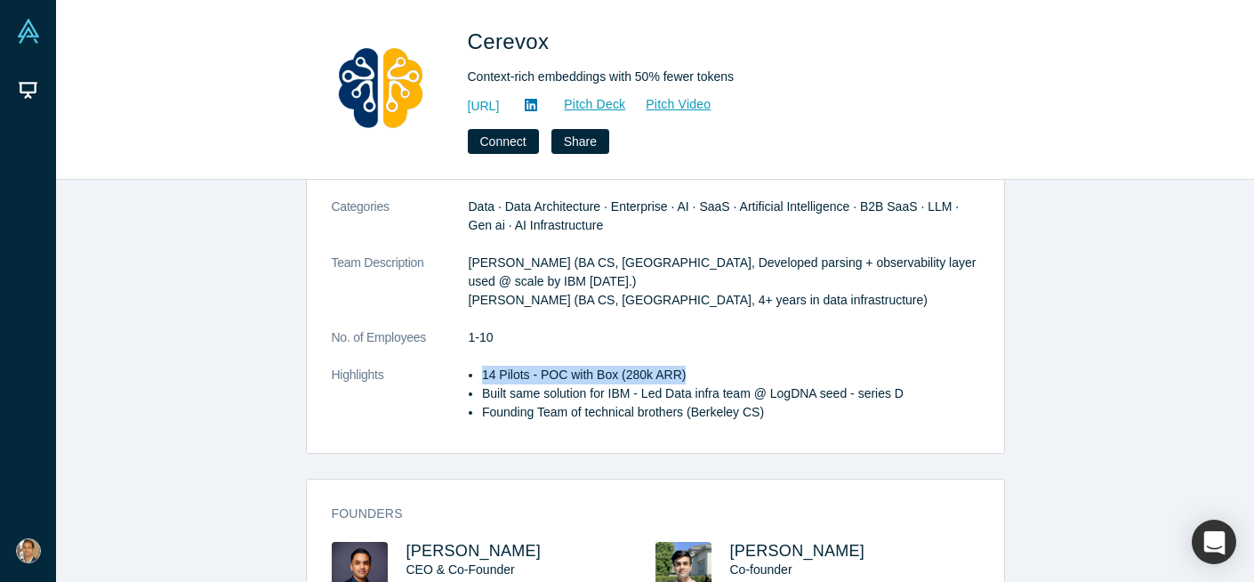
drag, startPoint x: 727, startPoint y: 375, endPoint x: 487, endPoint y: 384, distance: 239.5
click at [483, 383] on li "14 Pilots - POC with Box (280k ARR)" at bounding box center [730, 375] width 497 height 19
copy li "14 Pilots - POC with Box (280k ARR)"
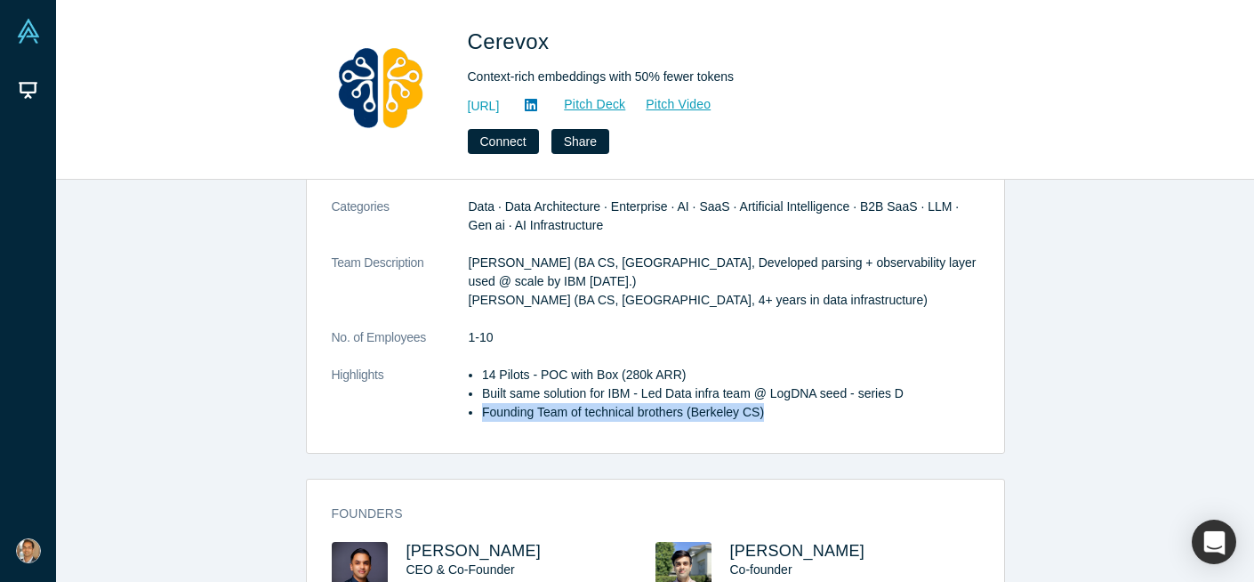
drag, startPoint x: 482, startPoint y: 414, endPoint x: 809, endPoint y: 407, distance: 326.5
click at [809, 409] on li "Founding Team of technical brothers (Berkeley CS)" at bounding box center [730, 412] width 497 height 19
copy li "Founding Team of technical brothers (Berkeley CS)"
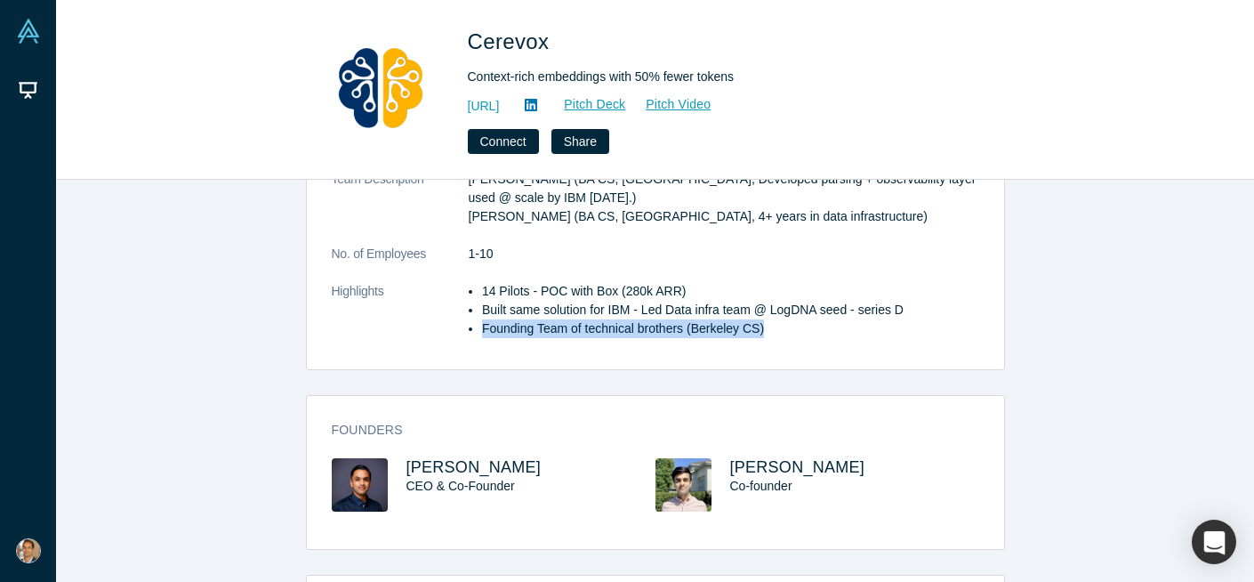
scroll to position [0, 0]
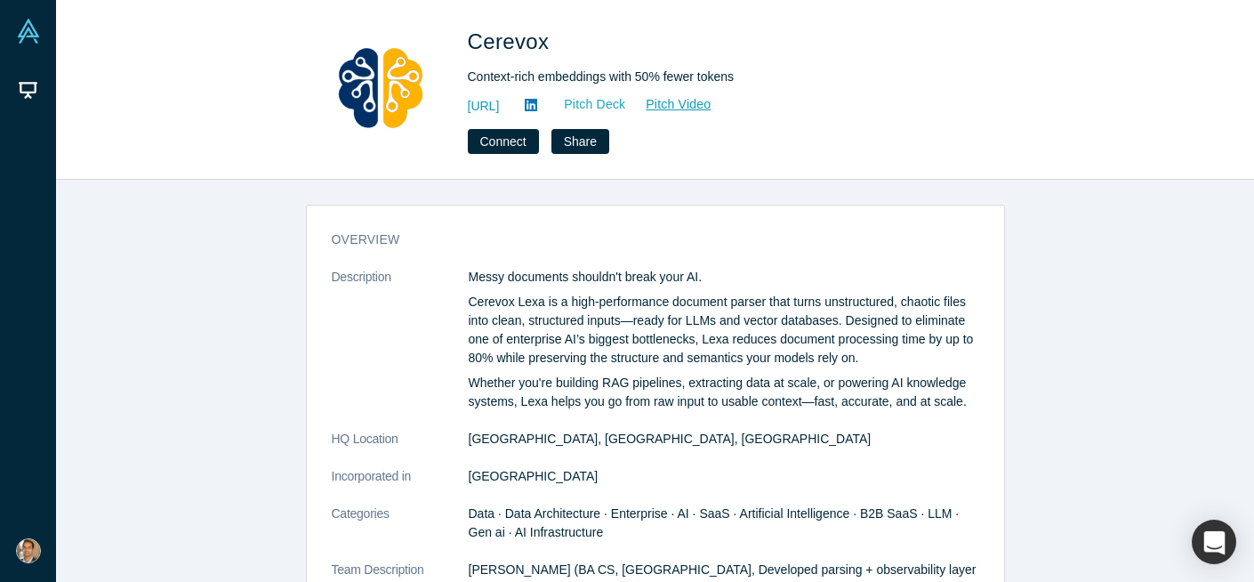
click at [626, 101] on link "Pitch Deck" at bounding box center [585, 104] width 82 height 20
click at [712, 108] on link "Pitch Video" at bounding box center [668, 104] width 85 height 20
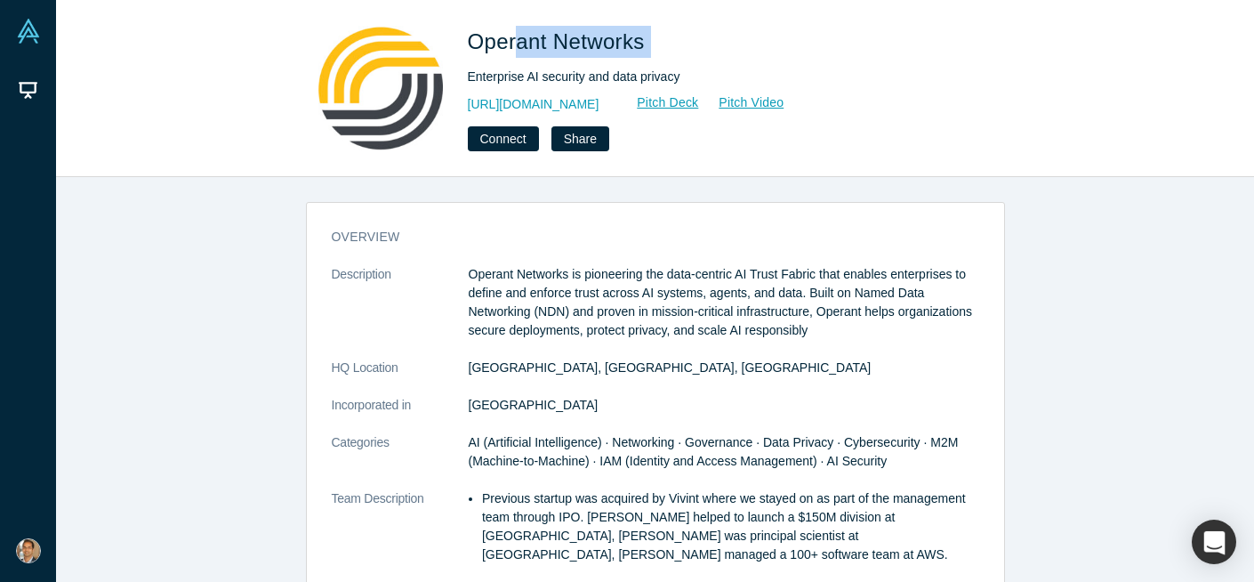
scroll to position [1074, 0]
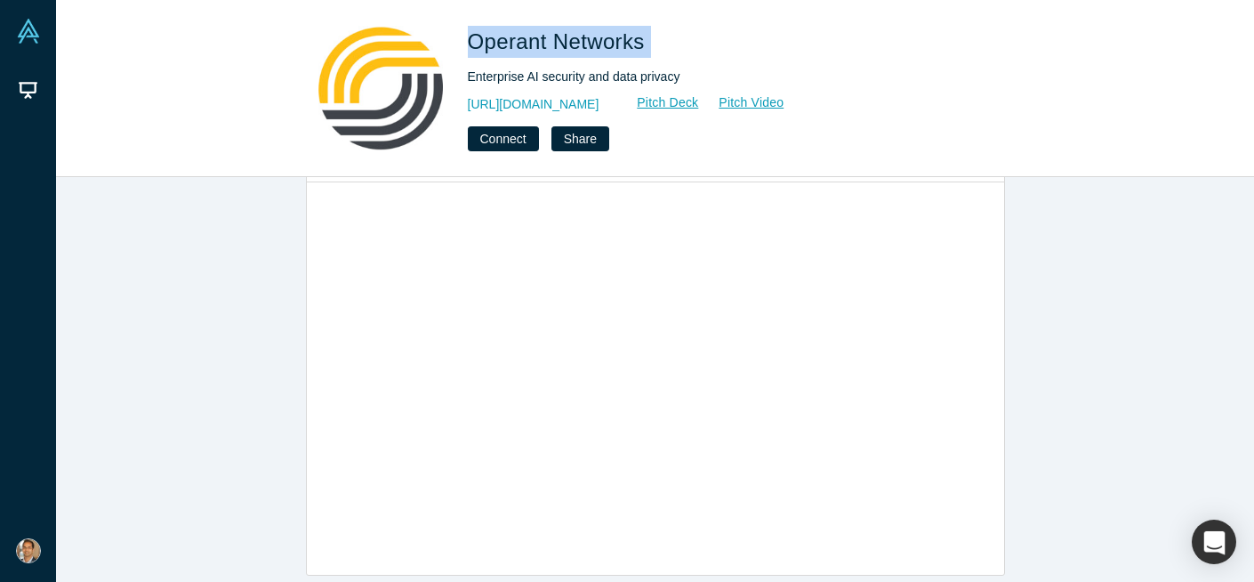
drag, startPoint x: 0, startPoint y: 0, endPoint x: 468, endPoint y: 45, distance: 470.1
click at [468, 45] on h1 "Operant Networks" at bounding box center [717, 42] width 498 height 32
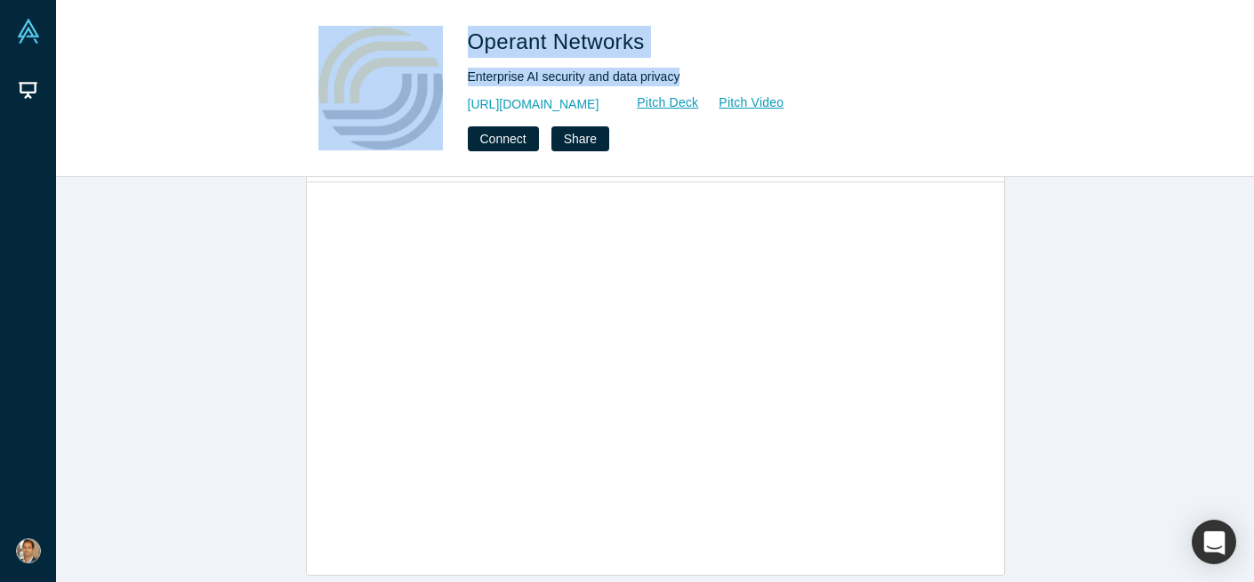
drag, startPoint x: 687, startPoint y: 74, endPoint x: 423, endPoint y: 73, distance: 263.3
click at [423, 73] on div "Operant Networks Enterprise AI security and data privacy http://www.operantnetw…" at bounding box center [655, 88] width 699 height 125
click at [541, 73] on div "Enterprise AI security and data privacy" at bounding box center [717, 77] width 498 height 19
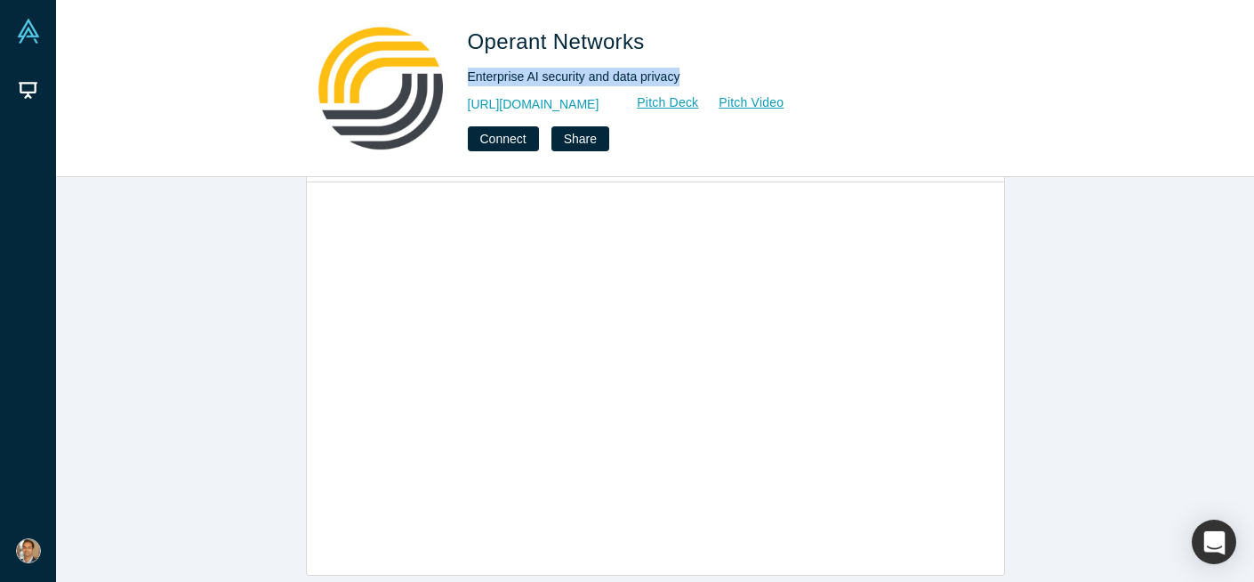
drag, startPoint x: 683, startPoint y: 73, endPoint x: 470, endPoint y: 80, distance: 213.6
click at [470, 80] on div "Enterprise AI security and data privacy" at bounding box center [717, 77] width 498 height 19
copy div "Enterprise AI security and data privacy"
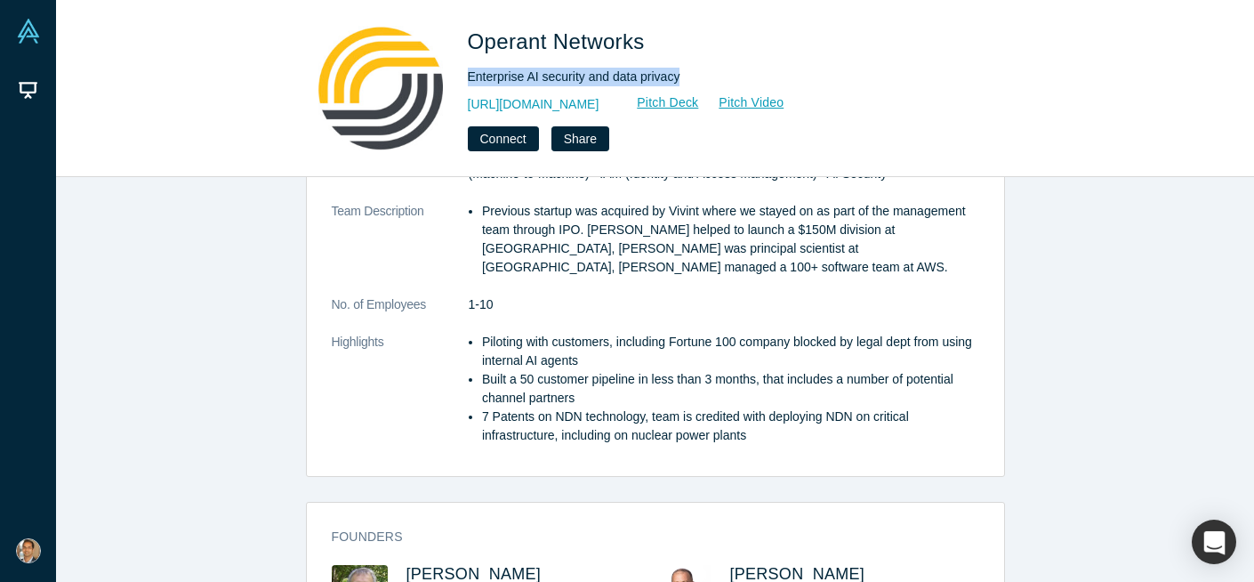
scroll to position [288, 0]
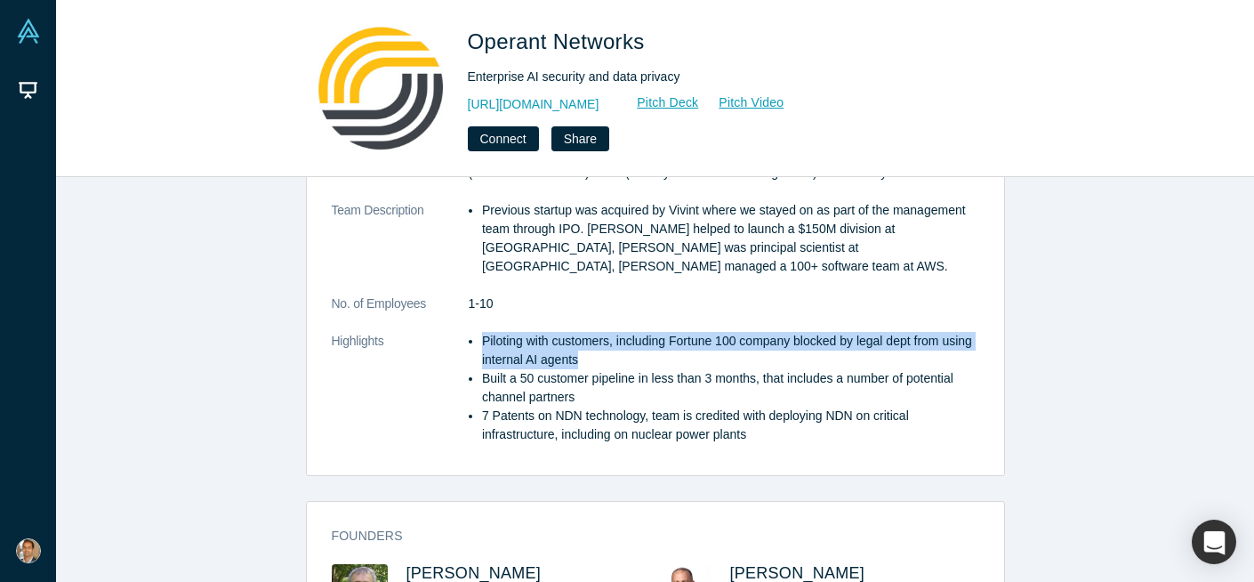
drag, startPoint x: 622, startPoint y: 343, endPoint x: 481, endPoint y: 323, distance: 142.0
click at [482, 332] on li "Piloting with customers, including Fortune 100 company blocked by legal dept fr…" at bounding box center [730, 350] width 497 height 37
copy li "Piloting with customers, including Fortune 100 company blocked by legal dept fr…"
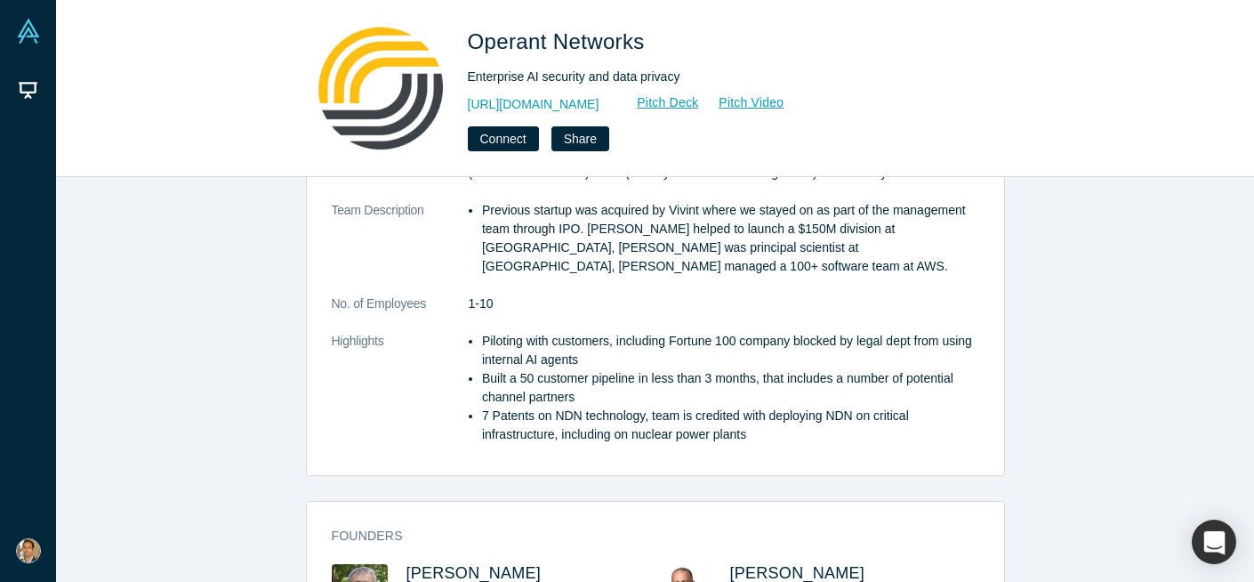
click at [504, 369] on li "Built a 50 customer pipeline in less than 3 months, that includes a number of p…" at bounding box center [730, 387] width 497 height 37
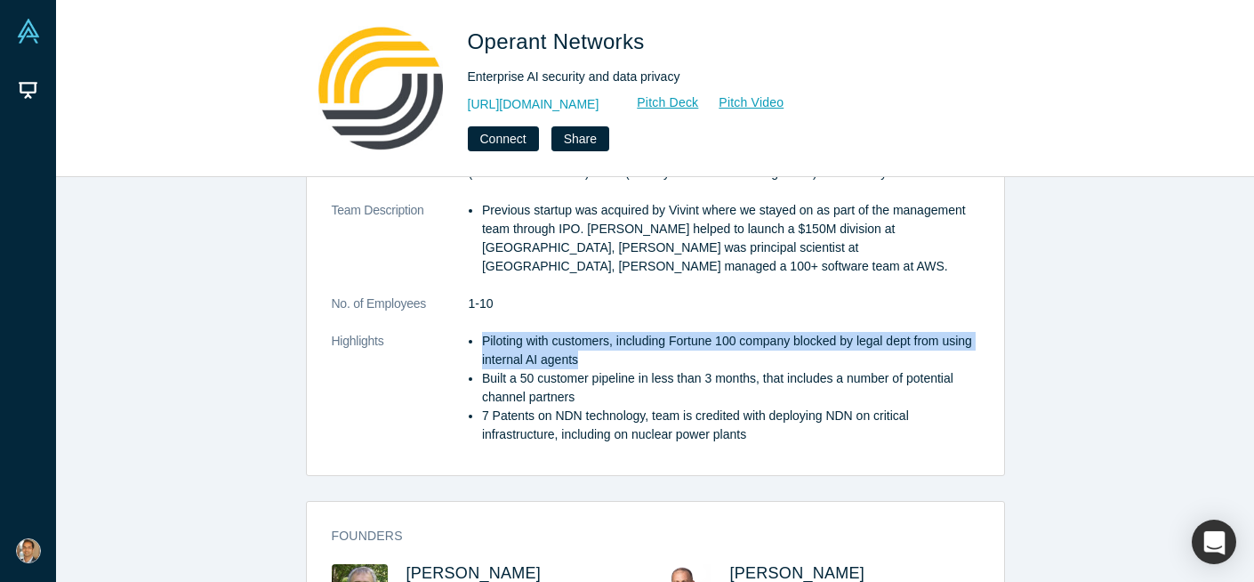
drag, startPoint x: 612, startPoint y: 340, endPoint x: 482, endPoint y: 322, distance: 131.1
click at [482, 332] on li "Piloting with customers, including Fortune 100 company blocked by legal dept fr…" at bounding box center [730, 350] width 497 height 37
copy li "Piloting with customers, including Fortune 100 company blocked by legal dept fr…"
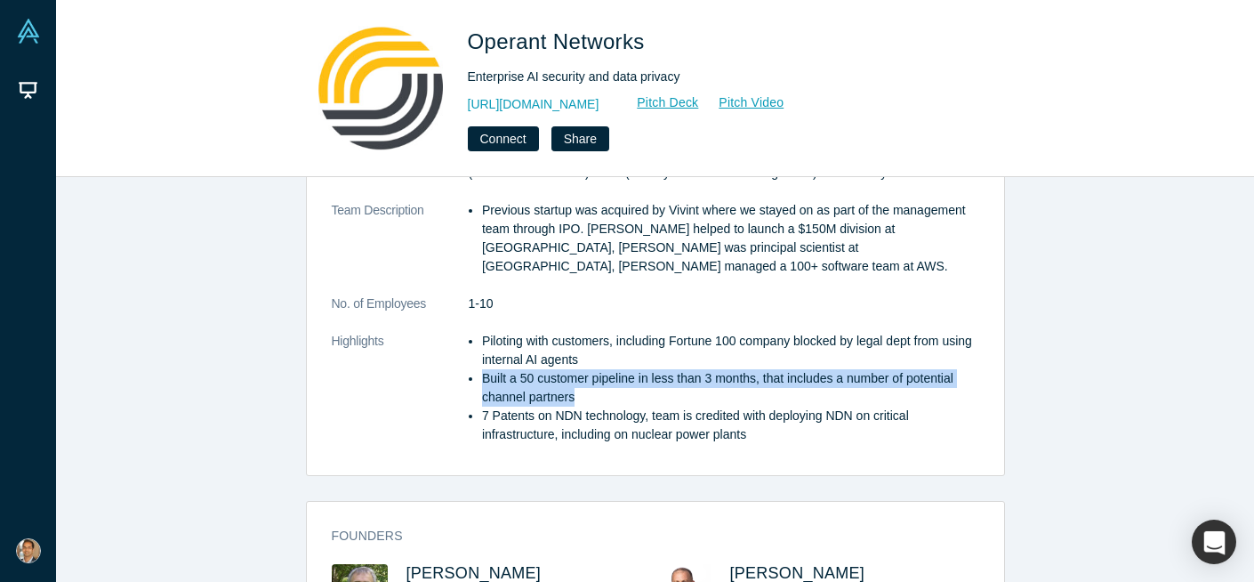
drag, startPoint x: 584, startPoint y: 374, endPoint x: 484, endPoint y: 359, distance: 101.5
click at [484, 369] on li "Built a 50 customer pipeline in less than 3 months, that includes a number of p…" at bounding box center [730, 387] width 497 height 37
copy li "Built a 50 customer pipeline in less than 3 months, that includes a number of p…"
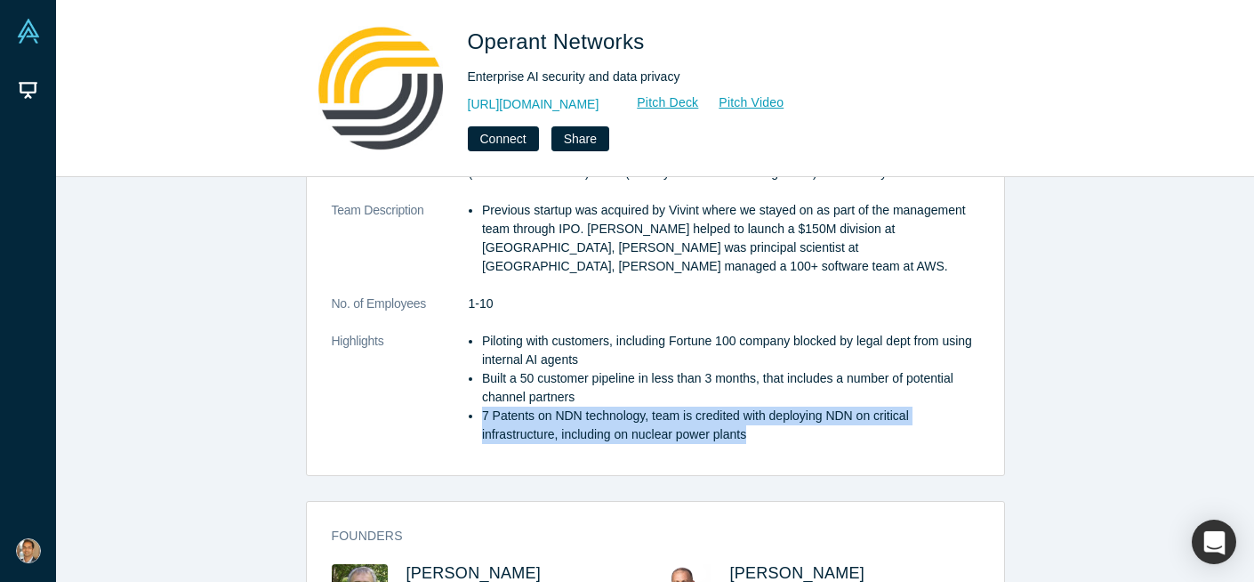
drag, startPoint x: 483, startPoint y: 397, endPoint x: 762, endPoint y: 412, distance: 279.7
click at [762, 412] on li "7 Patents on NDN technology, team is credited with deploying NDN on critical in…" at bounding box center [730, 425] width 497 height 37
copy li "7 Patents on NDN technology, team is credited with deploying NDN on critical in…"
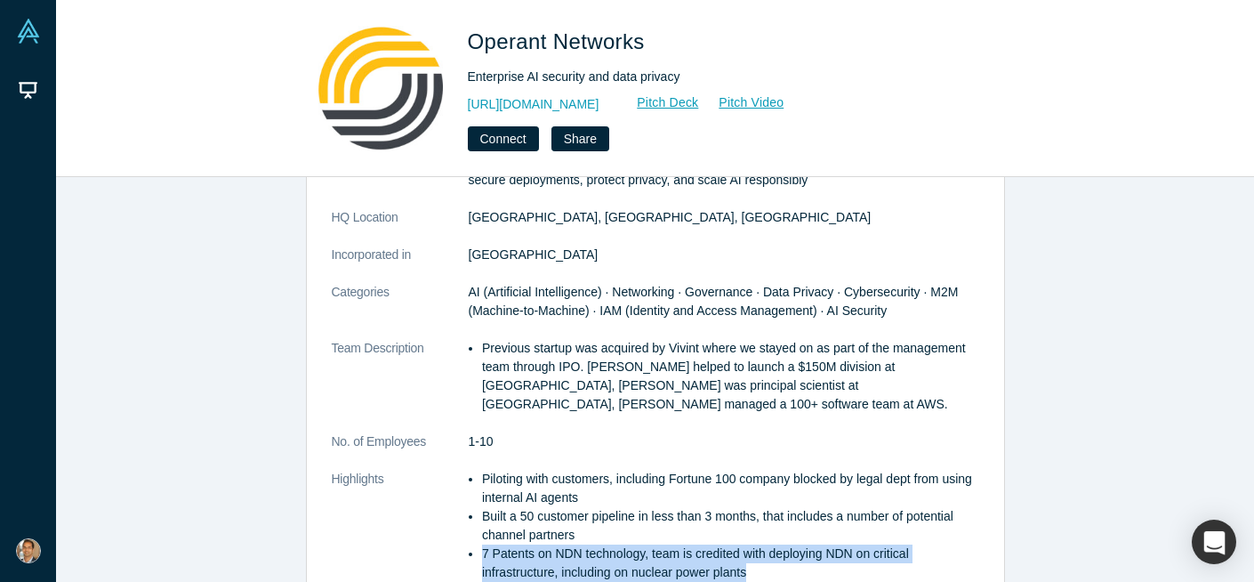
scroll to position [117, 0]
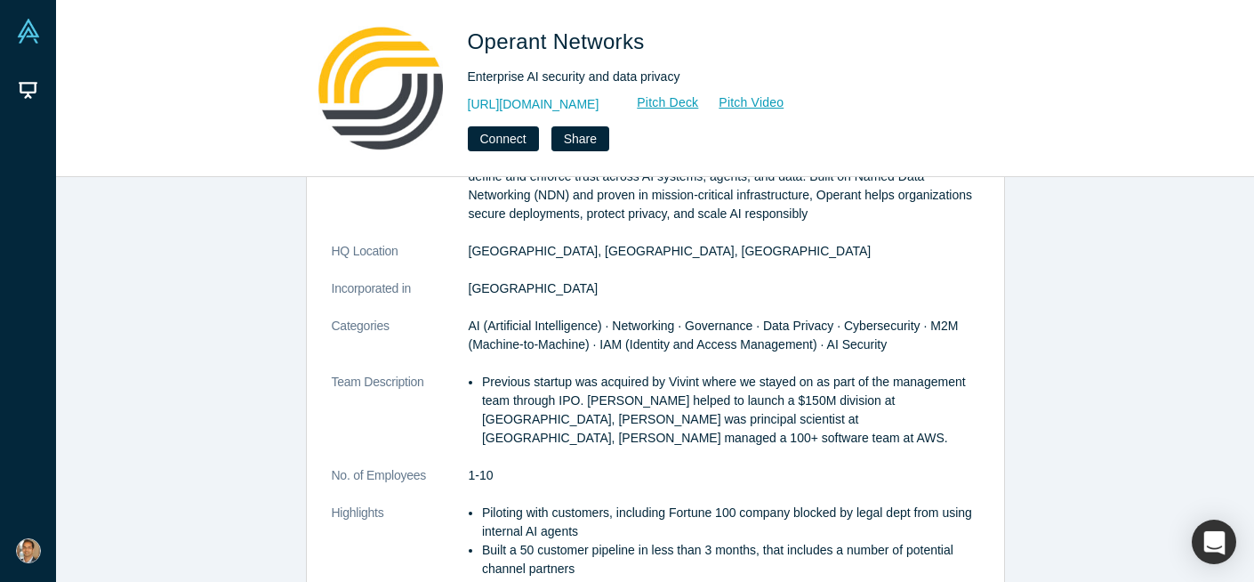
drag, startPoint x: 468, startPoint y: 256, endPoint x: 612, endPoint y: 246, distance: 144.5
click at [612, 246] on dd "Santa Rosa, CA, USA" at bounding box center [724, 251] width 511 height 19
drag, startPoint x: 594, startPoint y: 256, endPoint x: 469, endPoint y: 254, distance: 125.5
click at [469, 254] on dd "Santa Rosa, CA, USA" at bounding box center [724, 251] width 511 height 19
copy dd "Santa Rosa, CA, USA"
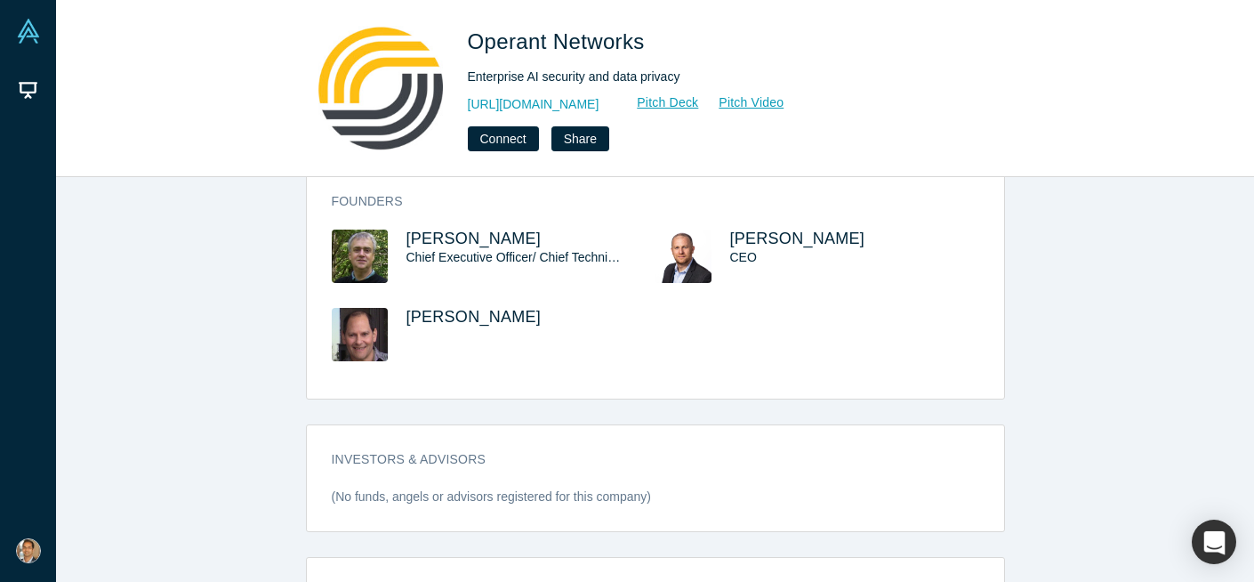
scroll to position [802, 0]
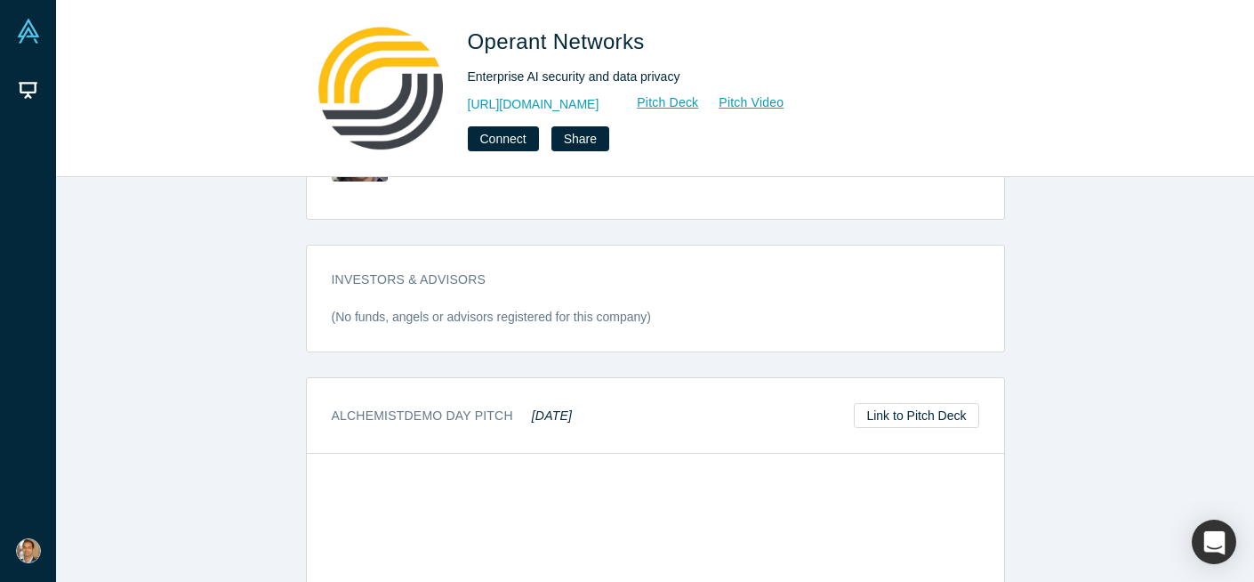
drag, startPoint x: 540, startPoint y: 398, endPoint x: 599, endPoint y: 398, distance: 58.7
click at [598, 398] on div "Alchemist Demo Day Pitch May 2019 Link to Pitch Deck" at bounding box center [655, 416] width 697 height 76
copy em "May 2019"
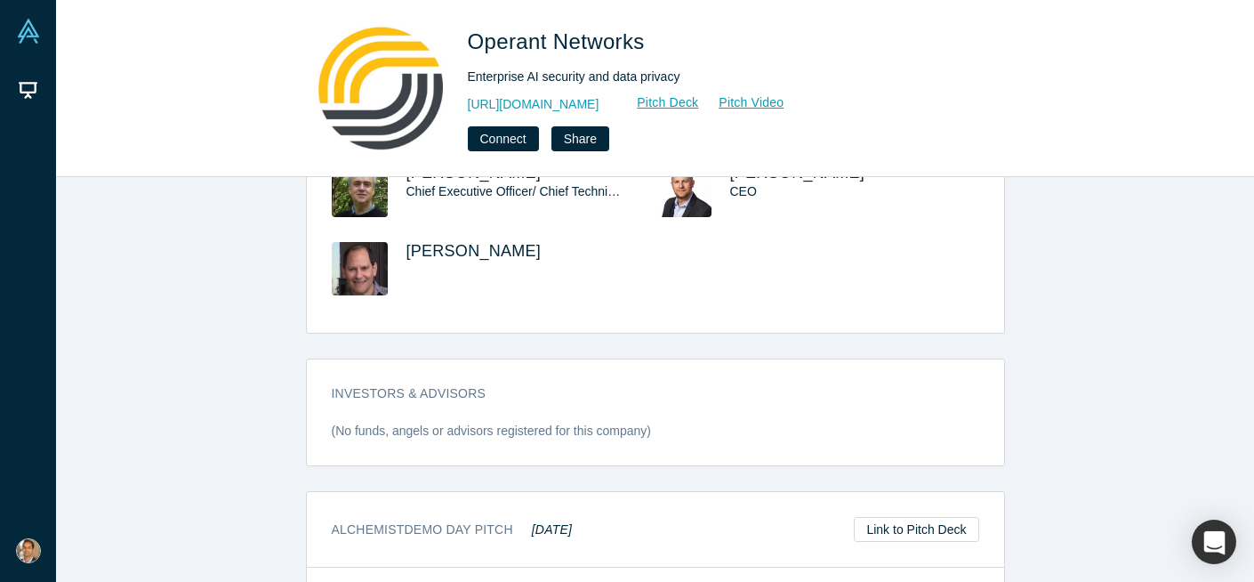
scroll to position [688, 0]
click at [699, 99] on link "Pitch Deck" at bounding box center [658, 103] width 82 height 20
click at [785, 101] on link "Pitch Video" at bounding box center [741, 103] width 85 height 20
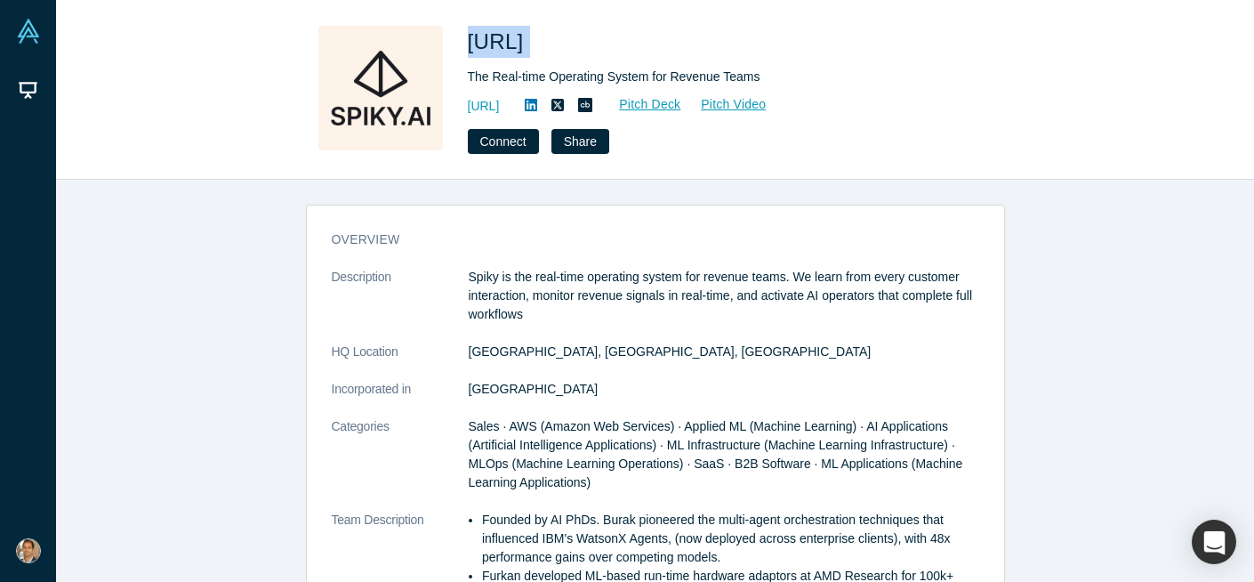
drag, startPoint x: 568, startPoint y: 45, endPoint x: 473, endPoint y: 46, distance: 94.3
click at [473, 46] on h1 "[URL]" at bounding box center [717, 42] width 498 height 32
copy span "[URL]"
click at [557, 78] on div "The Real-time Operating System for Revenue Teams" at bounding box center [717, 77] width 498 height 19
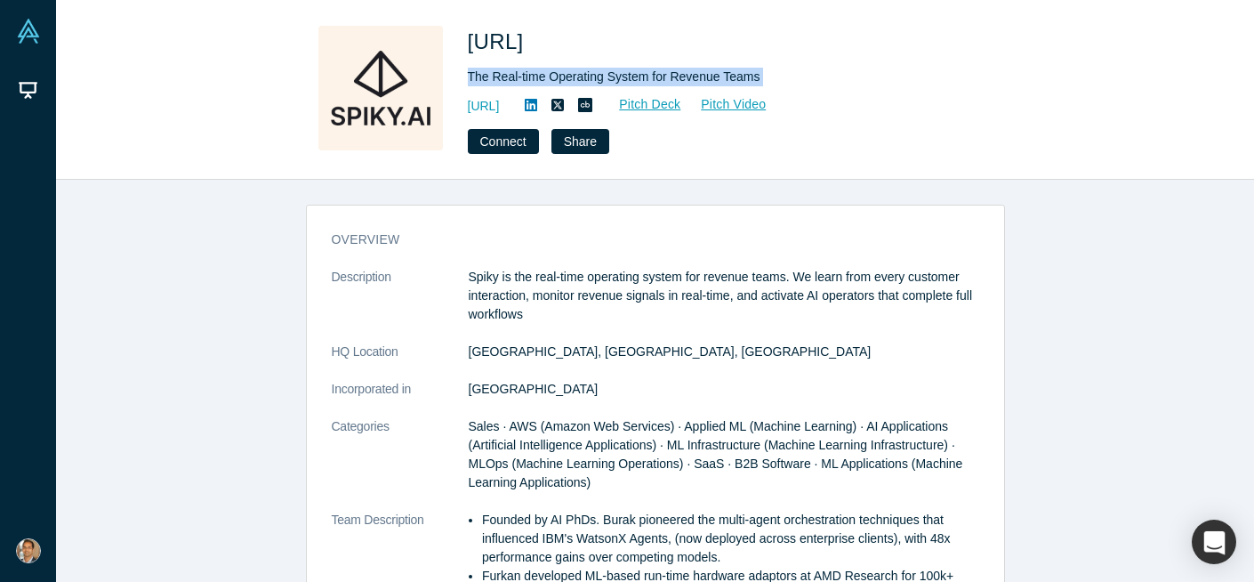
click at [557, 78] on div "The Real-time Operating System for Revenue Teams" at bounding box center [717, 77] width 498 height 19
copy div "The Real-time Operating System for Revenue Teams"
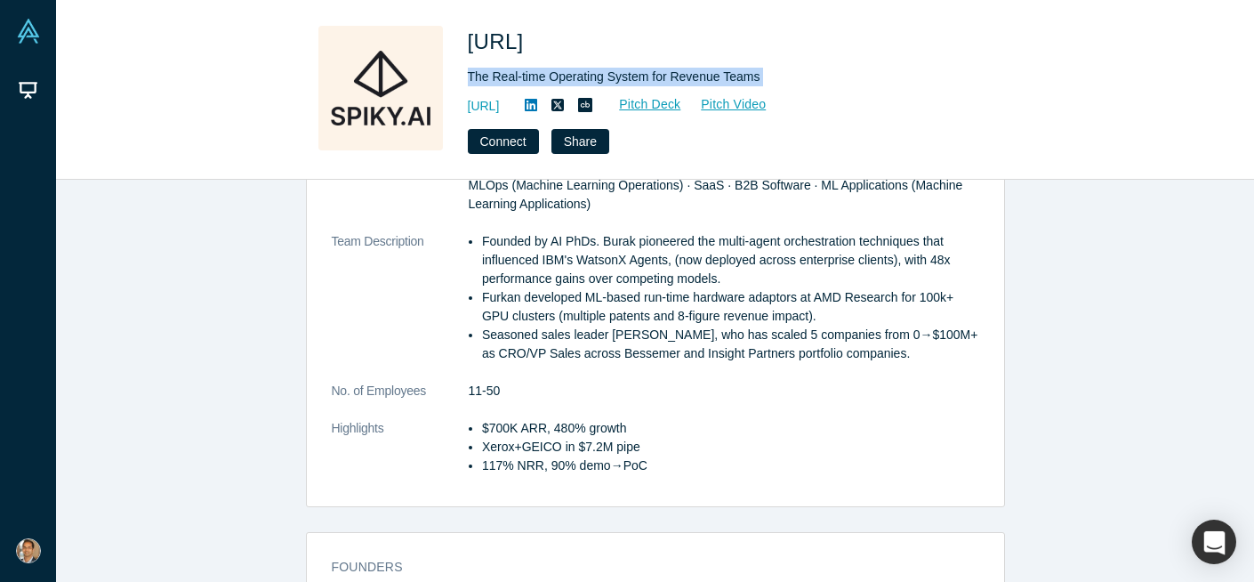
scroll to position [279, 0]
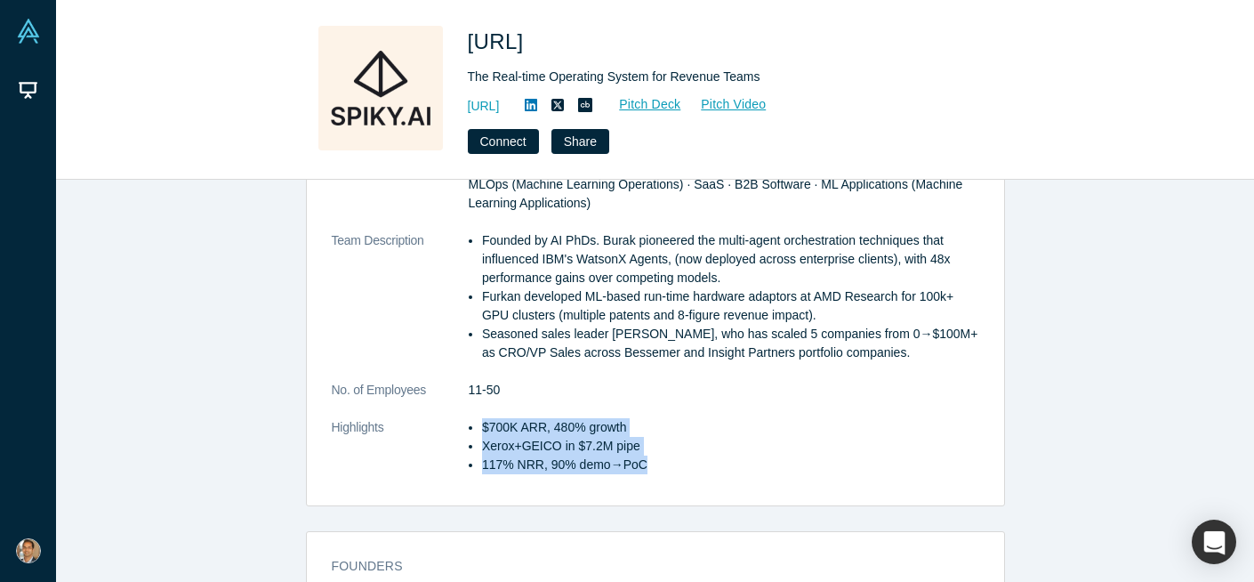
drag, startPoint x: 650, startPoint y: 463, endPoint x: 479, endPoint y: 427, distance: 174.5
click at [479, 427] on ul "$700K ARR, 480% growth Xerox+GEICO in $7.2M pipe 117% NRR, 90% demo→PoC" at bounding box center [724, 446] width 511 height 56
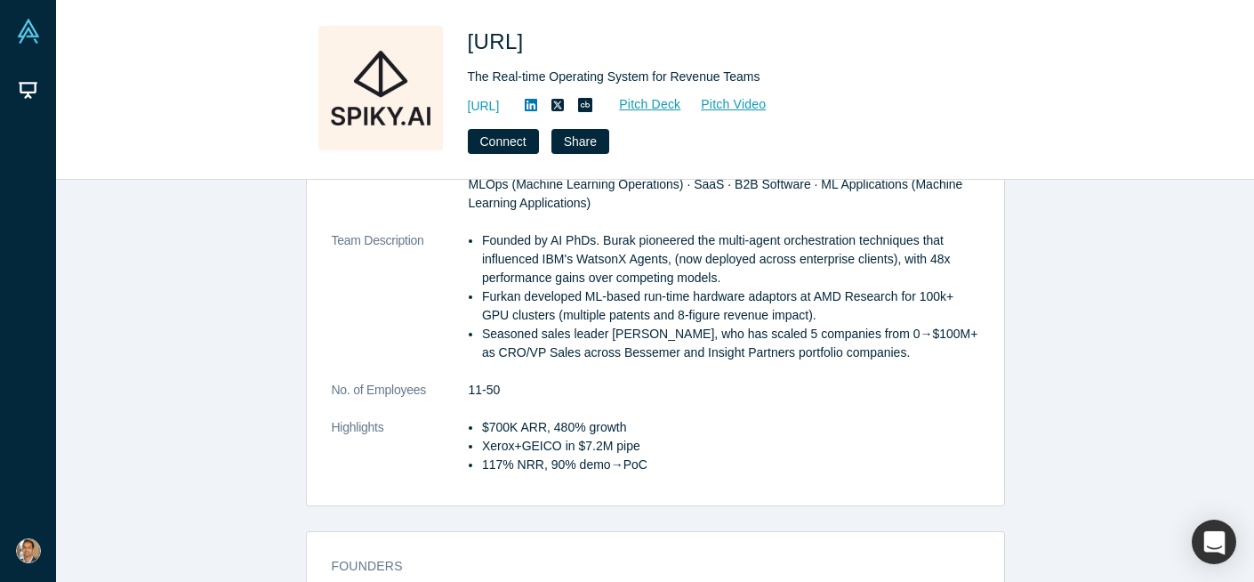
click at [605, 247] on li "Founded by AI PhDs. Burak pioneered the multi-agent orchestration techniques th…" at bounding box center [730, 259] width 497 height 56
drag, startPoint x: 598, startPoint y: 242, endPoint x: 482, endPoint y: 245, distance: 115.7
click at [482, 245] on li "Founded by AI PhDs. Burak pioneered the multi-agent orchestration techniques th…" at bounding box center [730, 259] width 497 height 56
copy li "Founded by AI PhDs"
drag, startPoint x: 479, startPoint y: 428, endPoint x: 661, endPoint y: 426, distance: 181.5
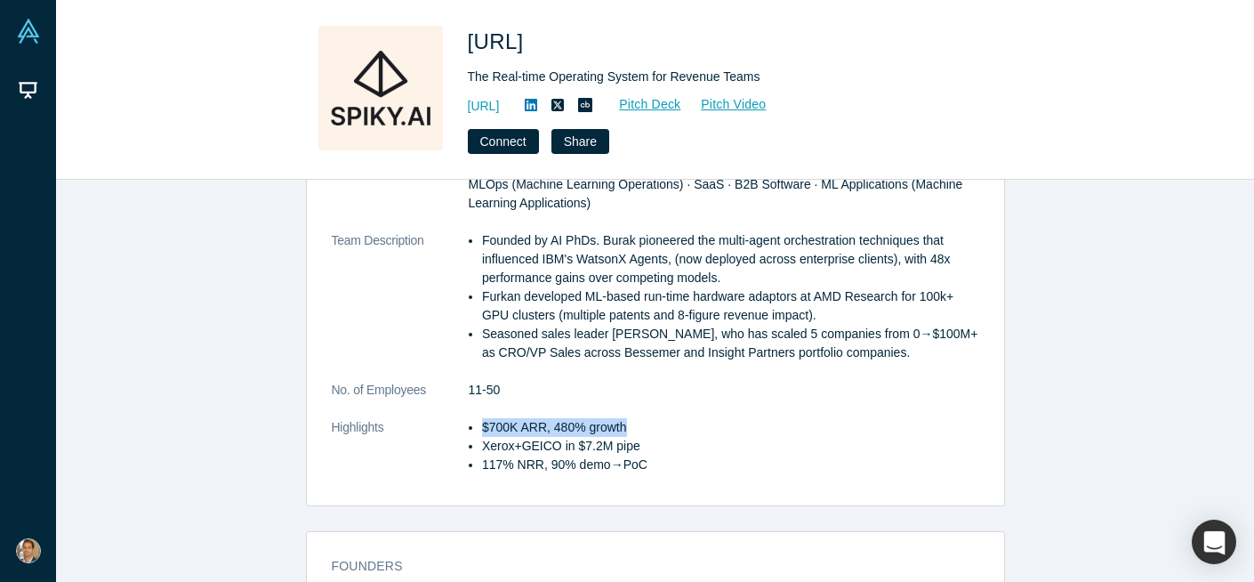
click at [661, 428] on ul "$700K ARR, 480% growth Xerox+GEICO in $7.2M pipe 117% NRR, 90% demo→PoC" at bounding box center [724, 446] width 511 height 56
copy li "$700K ARR, 480% growth"
drag, startPoint x: 480, startPoint y: 447, endPoint x: 658, endPoint y: 446, distance: 177.9
click at [656, 448] on ul "$700K ARR, 480% growth Xerox+GEICO in $7.2M pipe 117% NRR, 90% demo→PoC" at bounding box center [724, 446] width 511 height 56
copy li "Xerox+GEICO in $7.2M pipe"
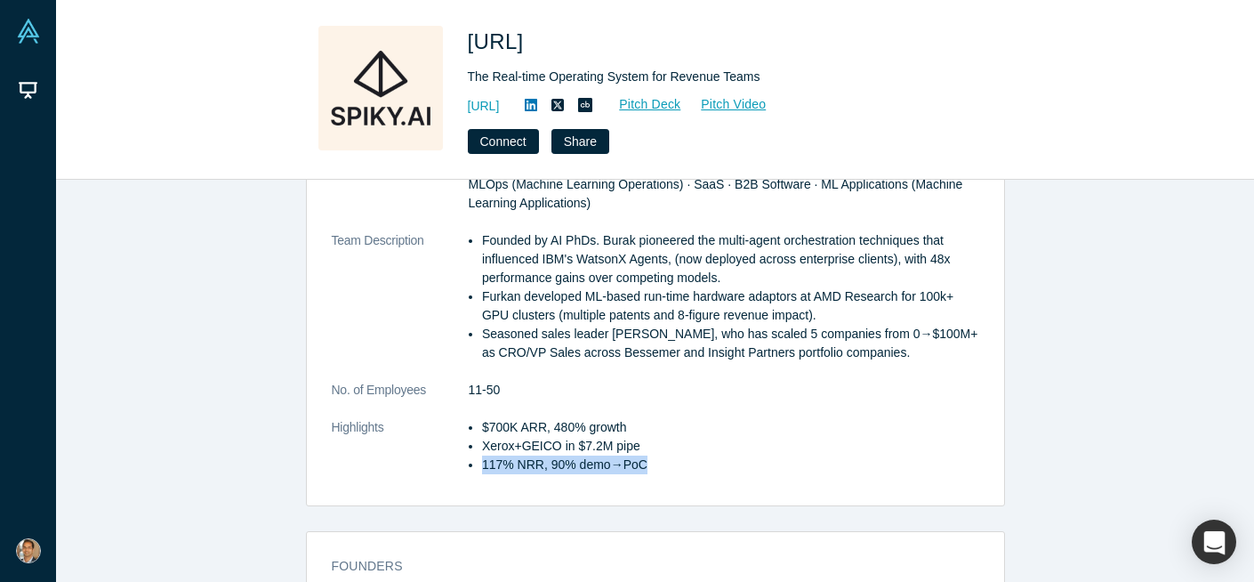
drag, startPoint x: 481, startPoint y: 466, endPoint x: 656, endPoint y: 459, distance: 174.5
click at [656, 459] on li "117% NRR, 90% demo→PoC" at bounding box center [730, 464] width 497 height 19
copy li "117% NRR, 90% demo→PoC"
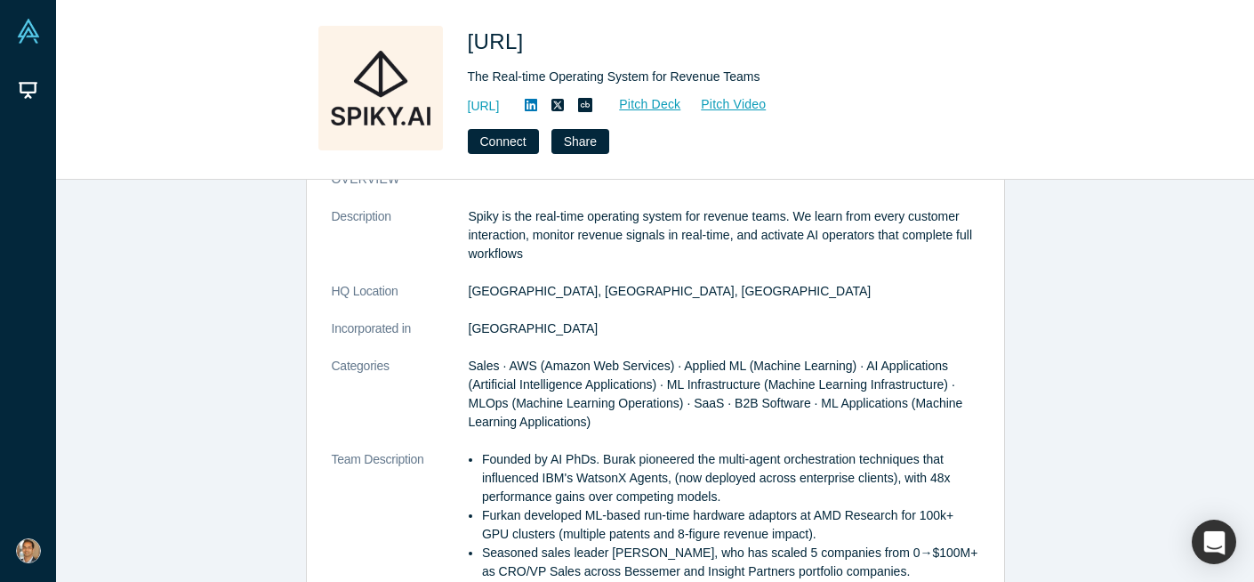
scroll to position [56, 0]
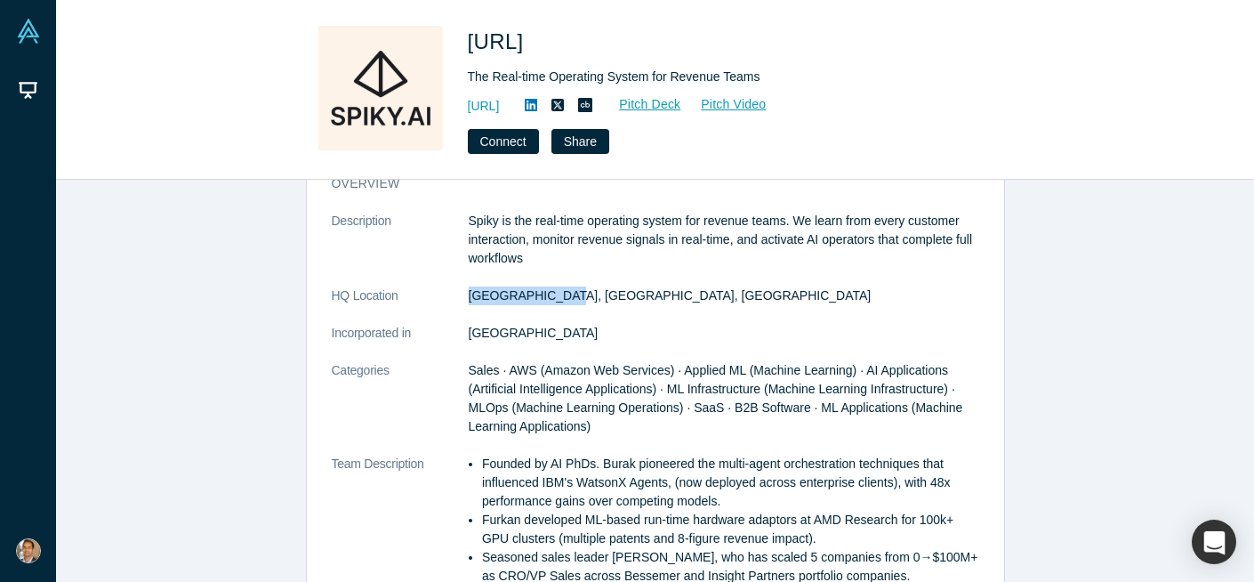
drag, startPoint x: 553, startPoint y: 294, endPoint x: 465, endPoint y: 294, distance: 88.1
click at [465, 294] on dl "Description Spiky is the real-time operating system for revenue teams. We learn…" at bounding box center [656, 464] width 648 height 504
copy dl "Boston, MA, USA"
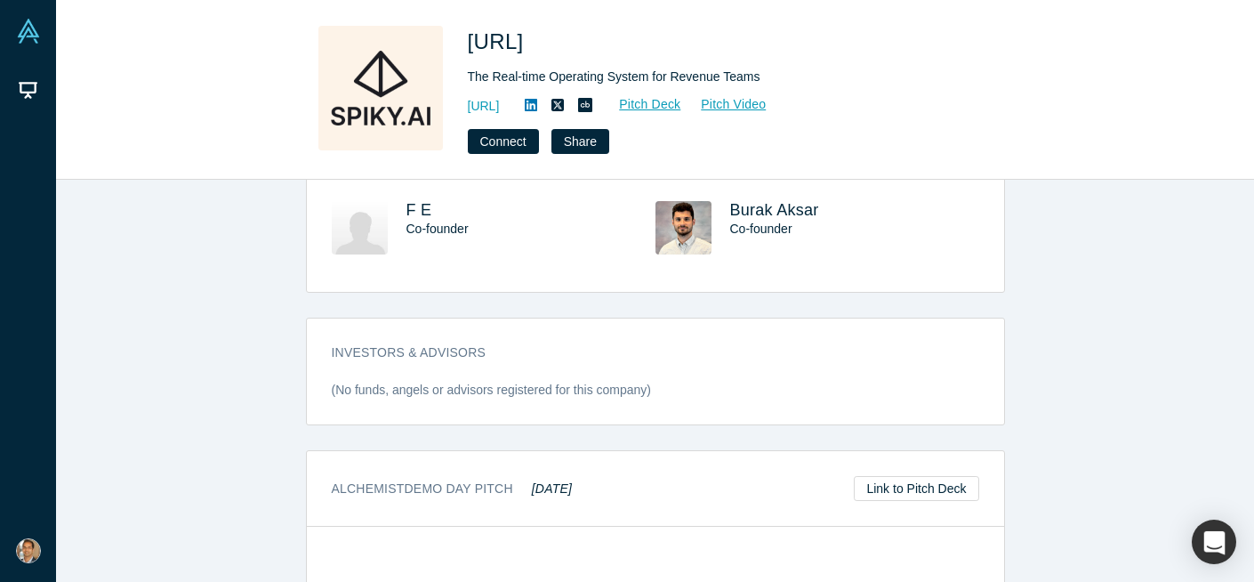
scroll to position [679, 0]
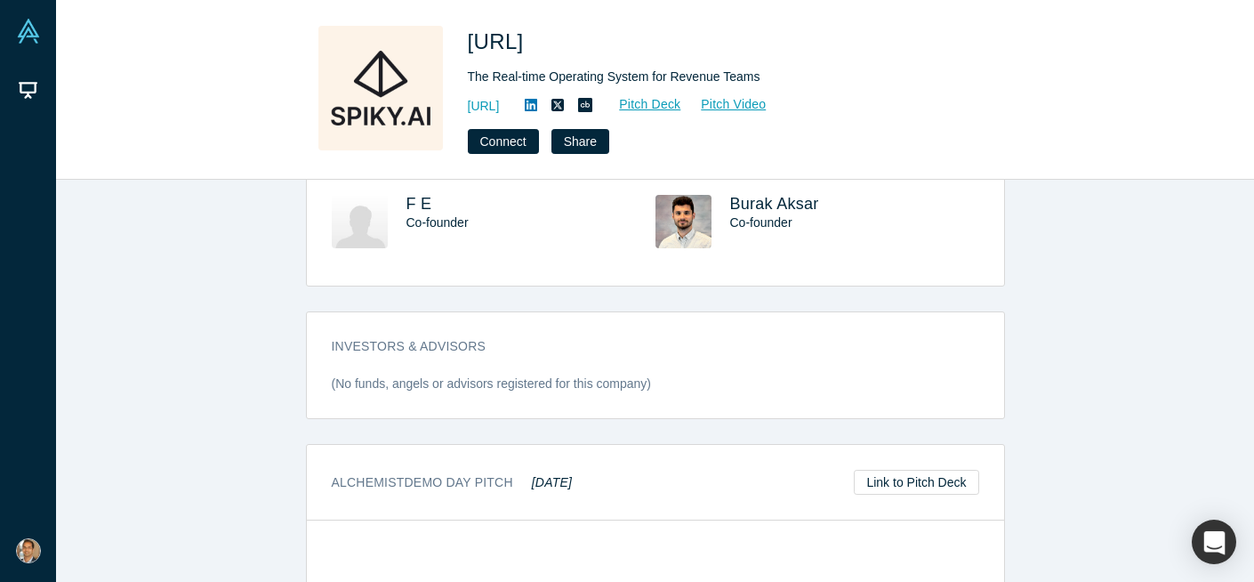
drag, startPoint x: 592, startPoint y: 479, endPoint x: 534, endPoint y: 481, distance: 57.9
click at [534, 481] on div "Alchemist Demo Day Pitch Oct 2024 Link to Pitch Deck" at bounding box center [655, 483] width 697 height 76
copy em "Oct 2024"
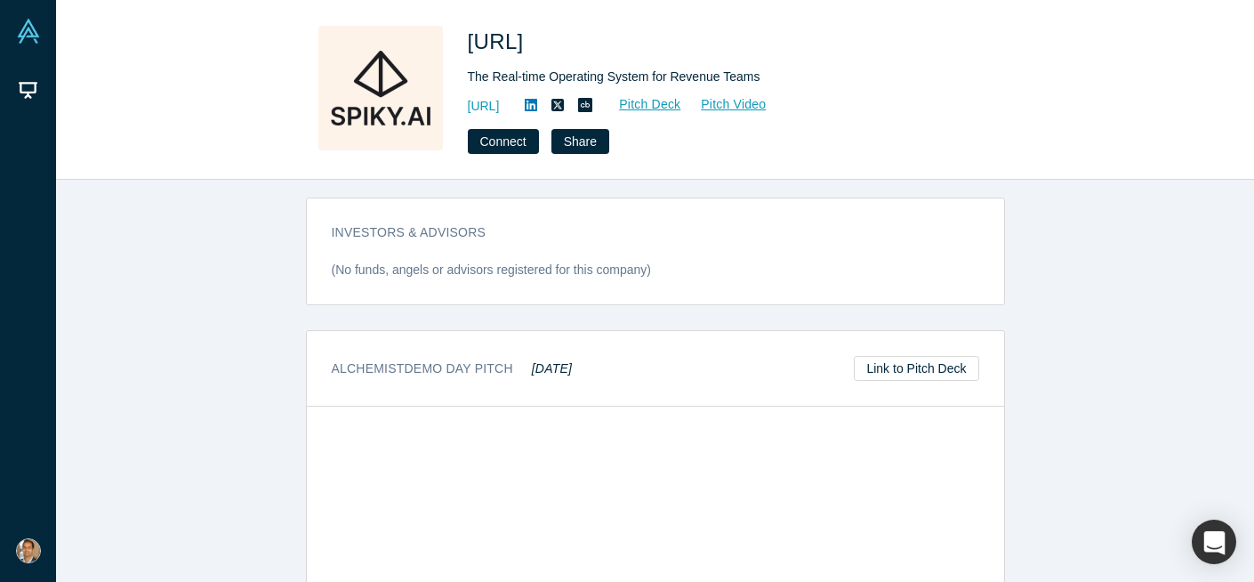
scroll to position [800, 0]
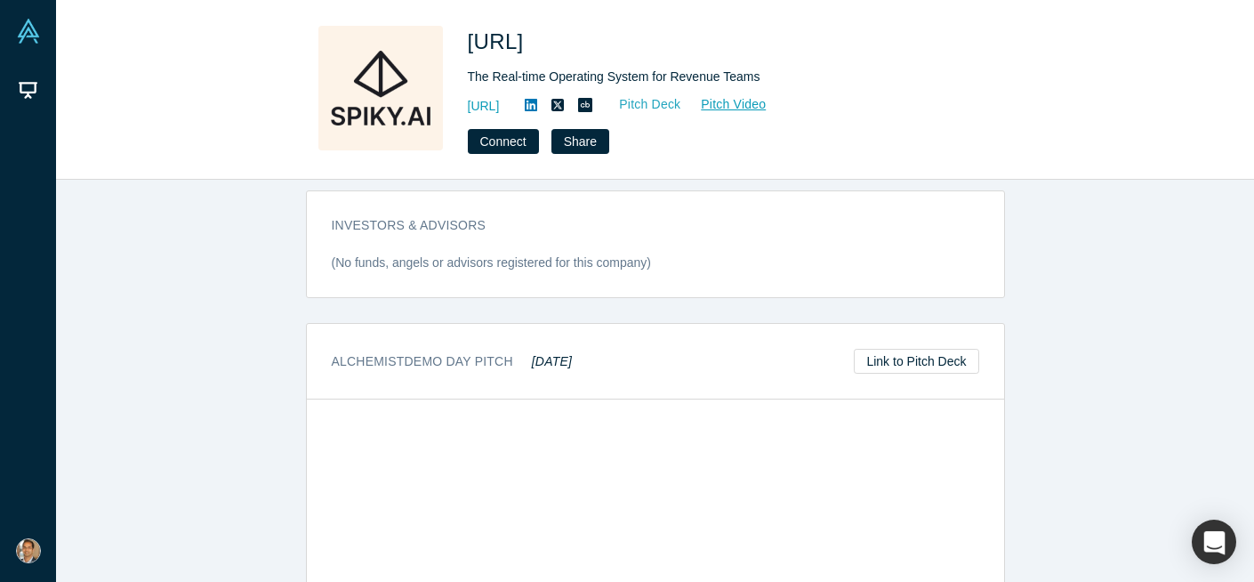
click at [681, 106] on link "Pitch Deck" at bounding box center [641, 104] width 82 height 20
click at [767, 105] on link "Pitch Video" at bounding box center [723, 104] width 85 height 20
drag, startPoint x: 561, startPoint y: 46, endPoint x: 471, endPoint y: 46, distance: 89.8
click at [471, 46] on h1 "Spiky.ai" at bounding box center [717, 42] width 498 height 32
copy span "Spiky.ai"
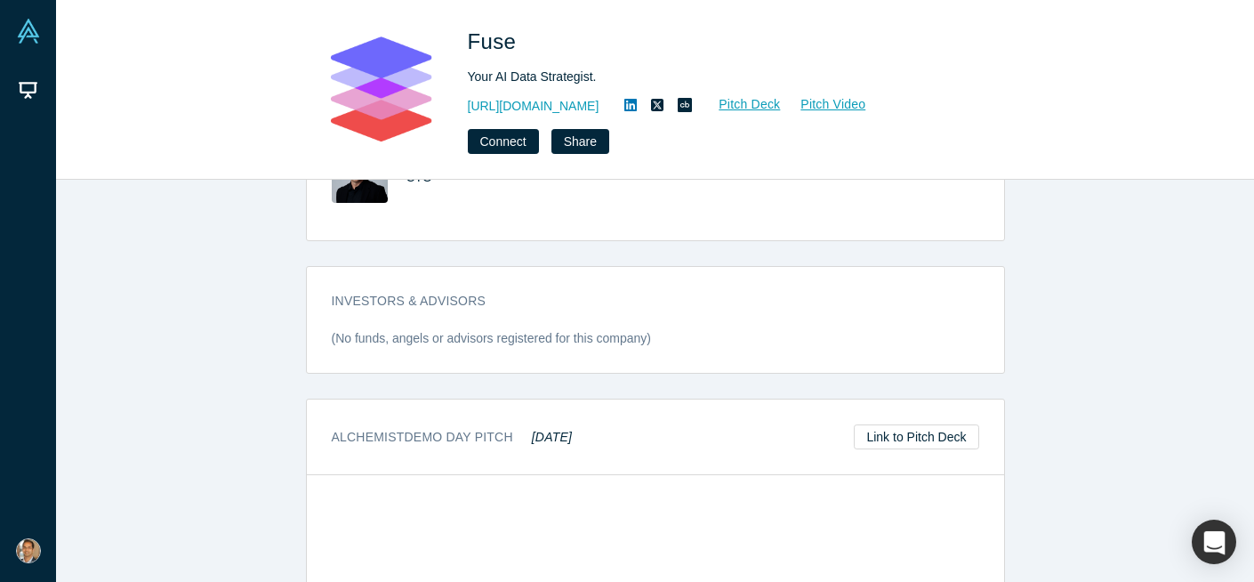
scroll to position [838, 0]
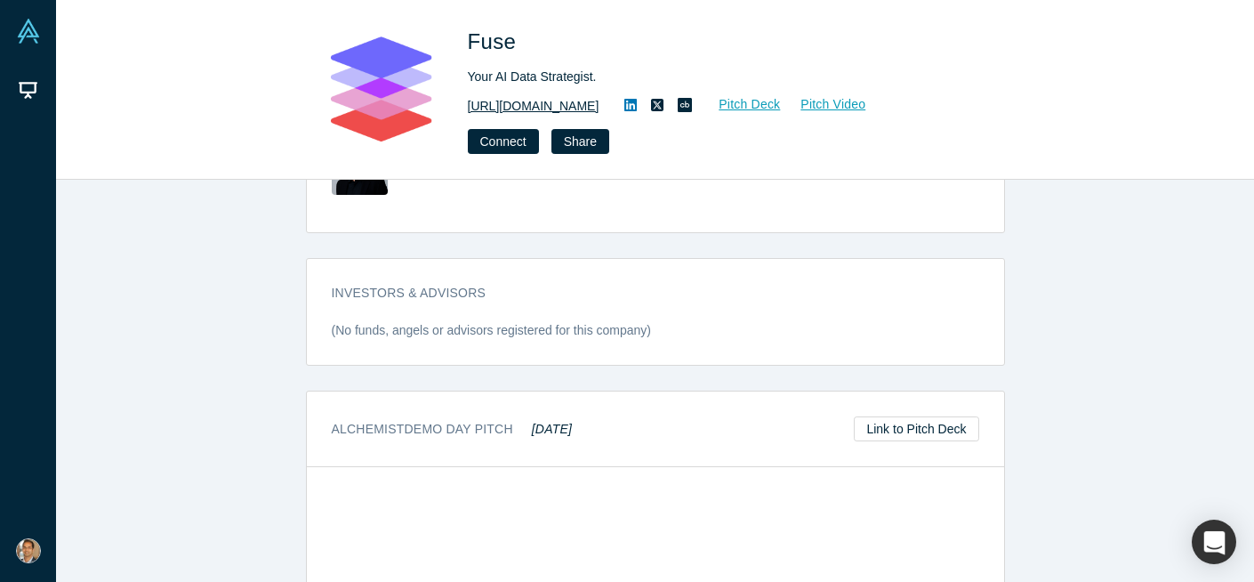
click at [497, 102] on link "[URL][DOMAIN_NAME]" at bounding box center [534, 106] width 132 height 19
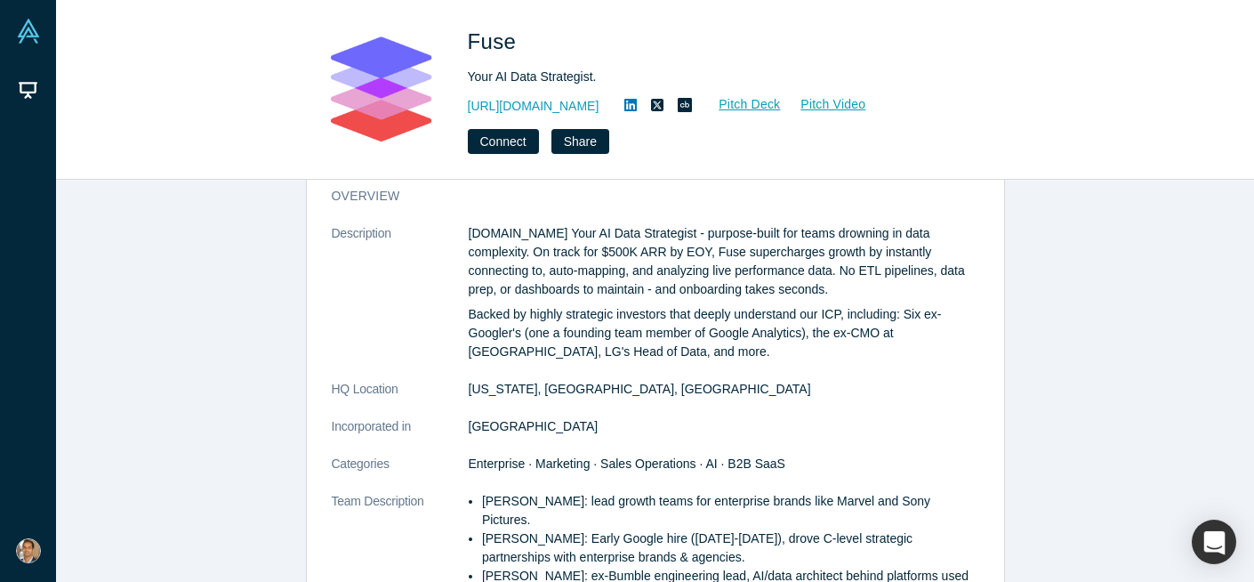
scroll to position [0, 0]
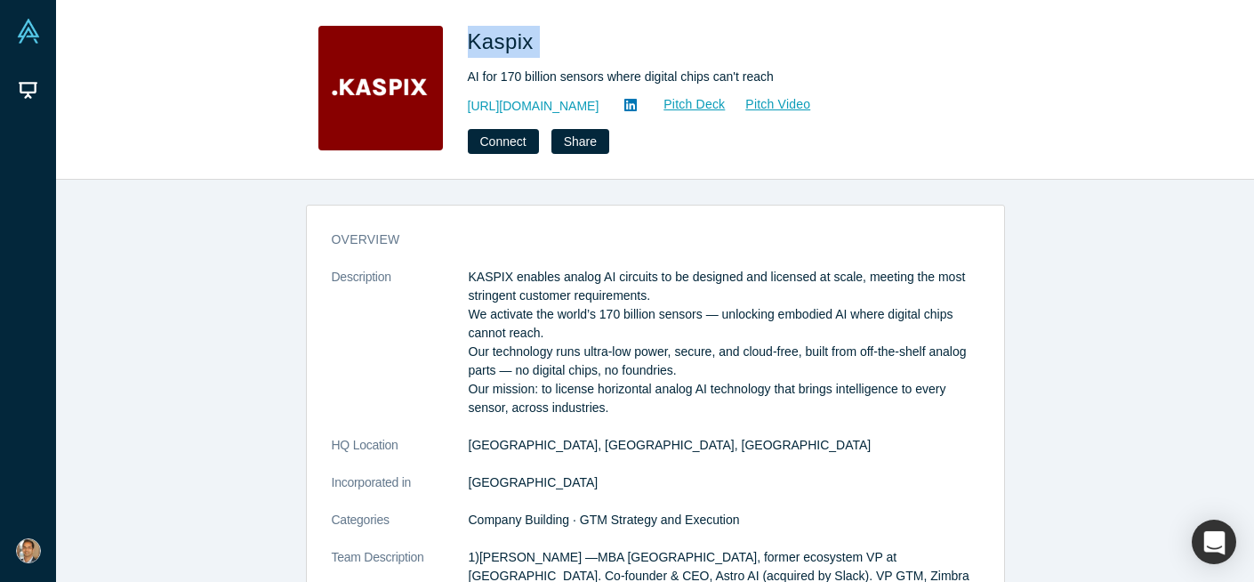
drag, startPoint x: 551, startPoint y: 42, endPoint x: 465, endPoint y: 42, distance: 85.4
click at [465, 42] on div "Kaspix AI for 170 billion sensors where digital chips can't reach [URL][DOMAIN_…" at bounding box center [655, 90] width 699 height 128
copy span "Kaspix"
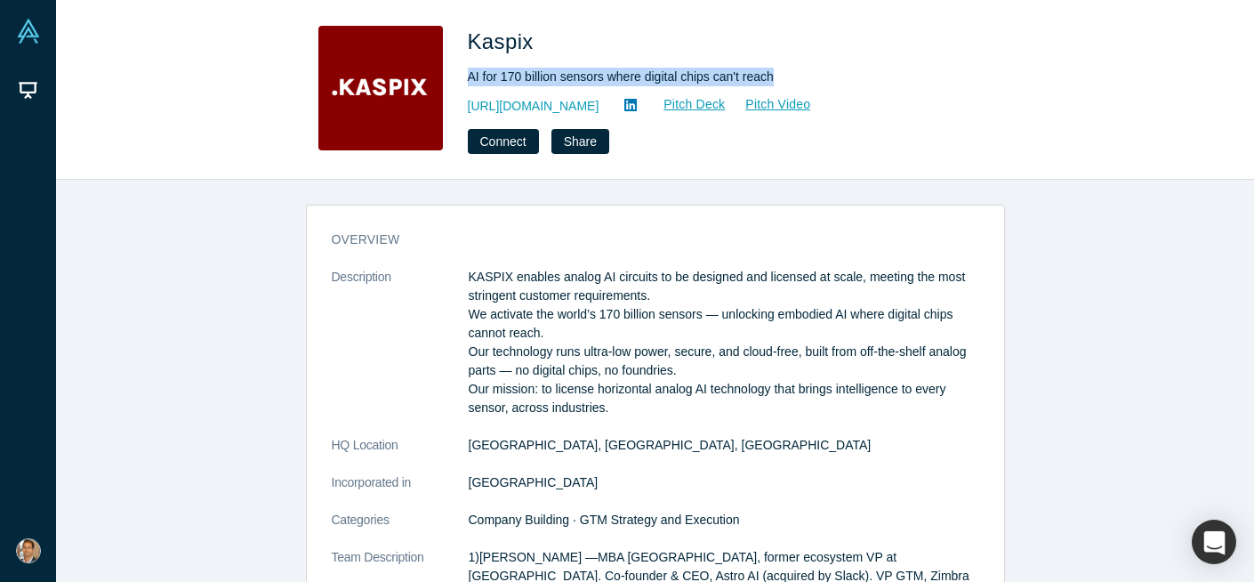
drag, startPoint x: 475, startPoint y: 74, endPoint x: 777, endPoint y: 77, distance: 302.5
click at [777, 77] on div "Kaspix AI for 170 billion sensors where digital chips can't reach [URL][DOMAIN_…" at bounding box center [655, 90] width 699 height 128
copy div "AI for 170 billion sensors where digital chips can't reach"
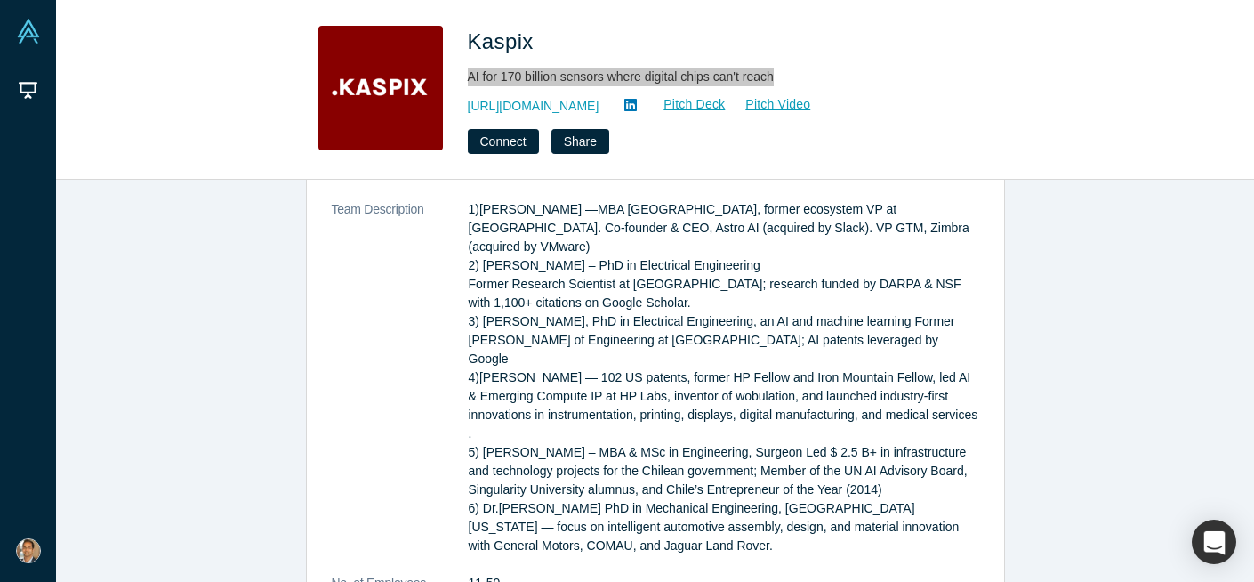
scroll to position [460, 0]
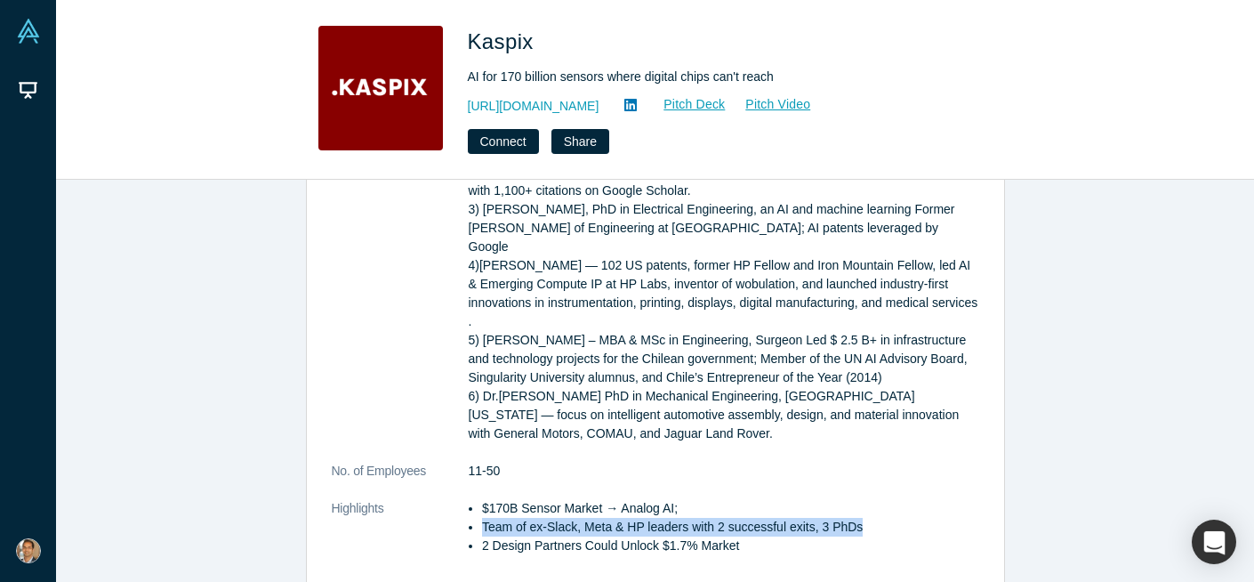
drag, startPoint x: 875, startPoint y: 489, endPoint x: 483, endPoint y: 489, distance: 392.3
click at [483, 518] on li "Team of ex-Slack, Meta & HP leaders with 2 successful exits, 3 PhDs" at bounding box center [730, 527] width 497 height 19
copy li "Team of ex-Slack, Meta & HP leaders with 2 successful exits, 3 PhDs"
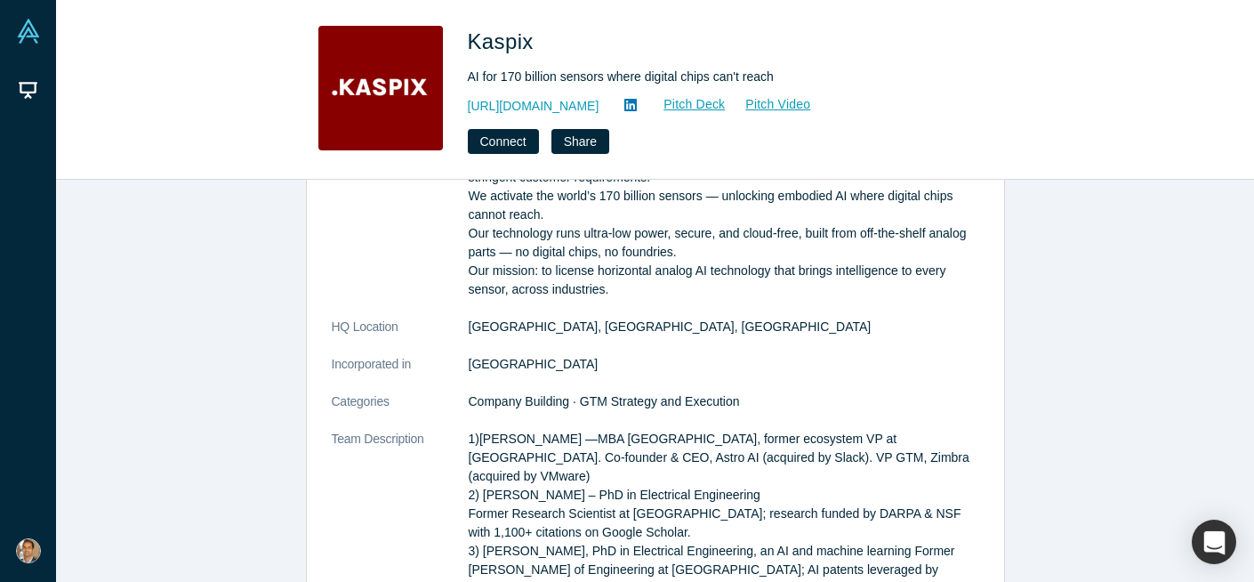
scroll to position [111, 0]
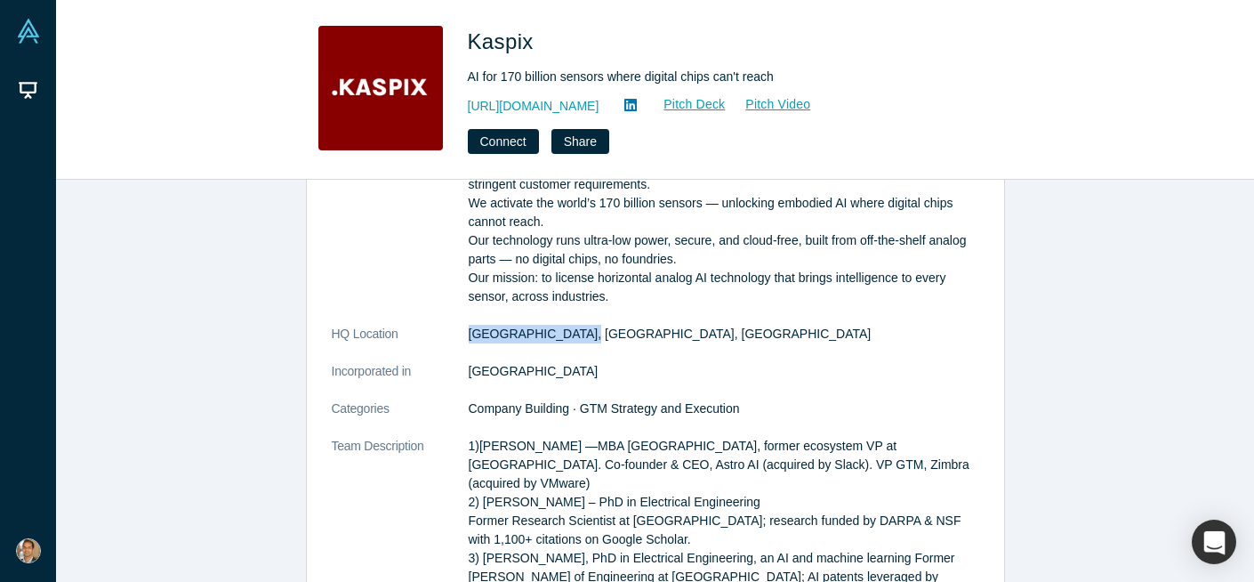
drag, startPoint x: 580, startPoint y: 330, endPoint x: 467, endPoint y: 331, distance: 113.0
click at [467, 331] on dl "Description KASPIX enables analog AI circuits to be designed and licensed at sc…" at bounding box center [656, 540] width 648 height 766
copy dl "[GEOGRAPHIC_DATA], [GEOGRAPHIC_DATA], [GEOGRAPHIC_DATA]"
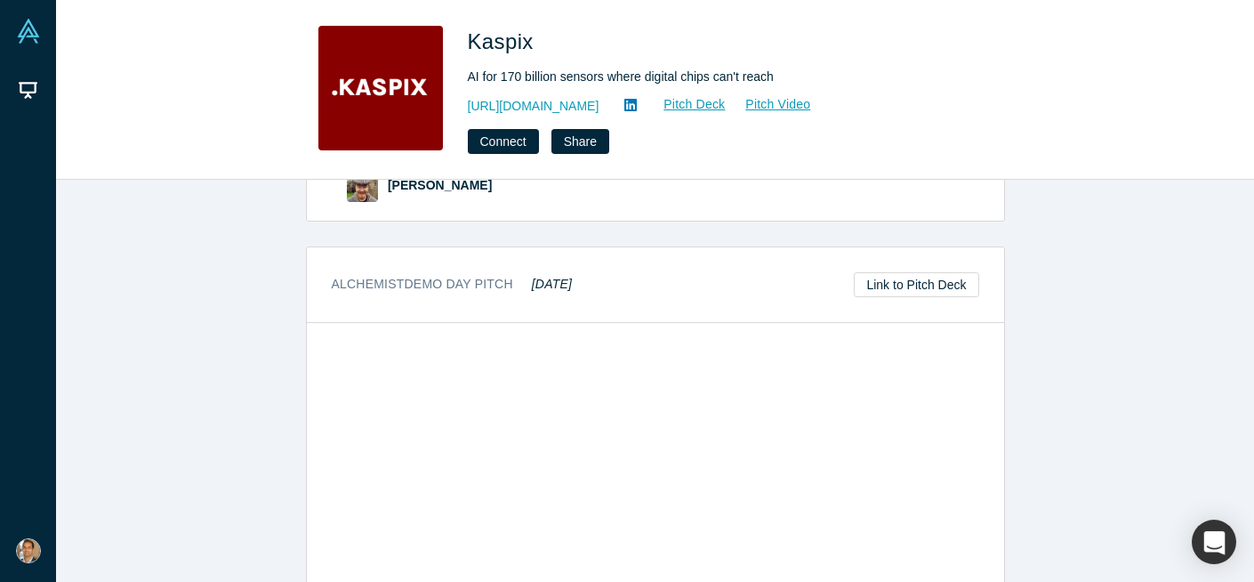
scroll to position [1321, 0]
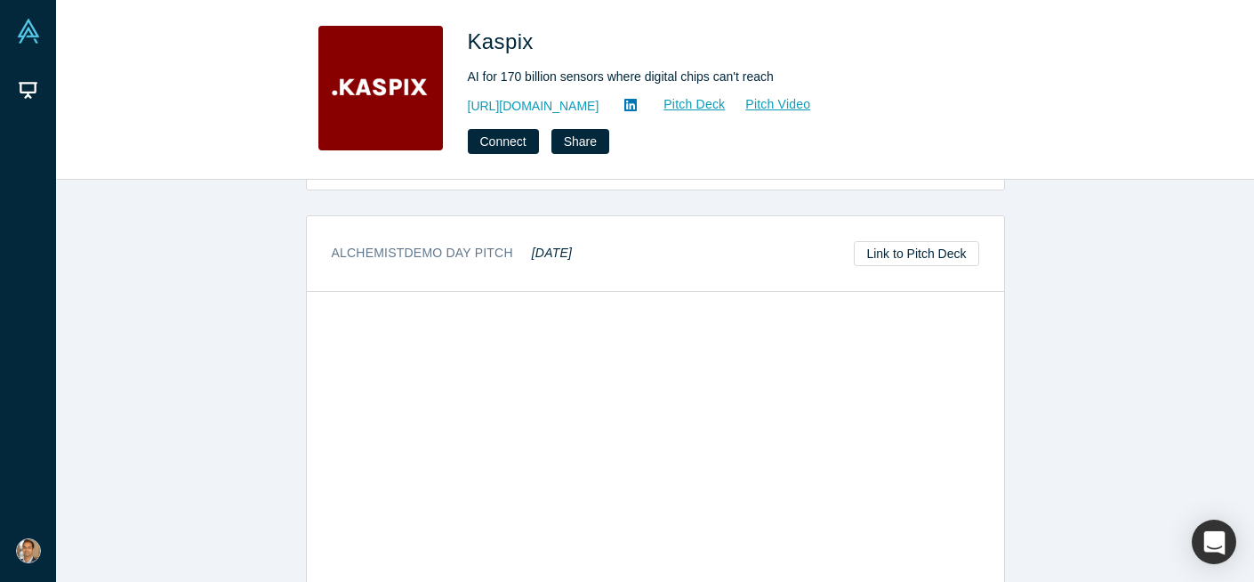
drag, startPoint x: 532, startPoint y: 215, endPoint x: 602, endPoint y: 214, distance: 70.3
click at [602, 216] on div "Alchemist Demo Day Pitch [DATE] Link to Pitch Deck" at bounding box center [655, 254] width 697 height 76
copy em "[DATE]"
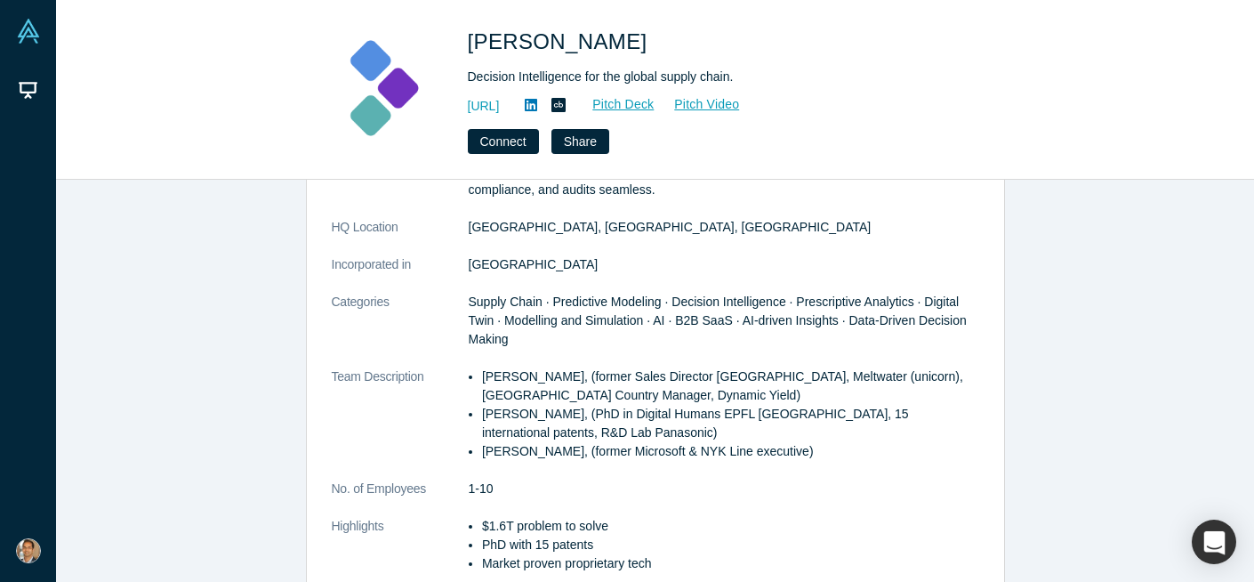
scroll to position [81, 0]
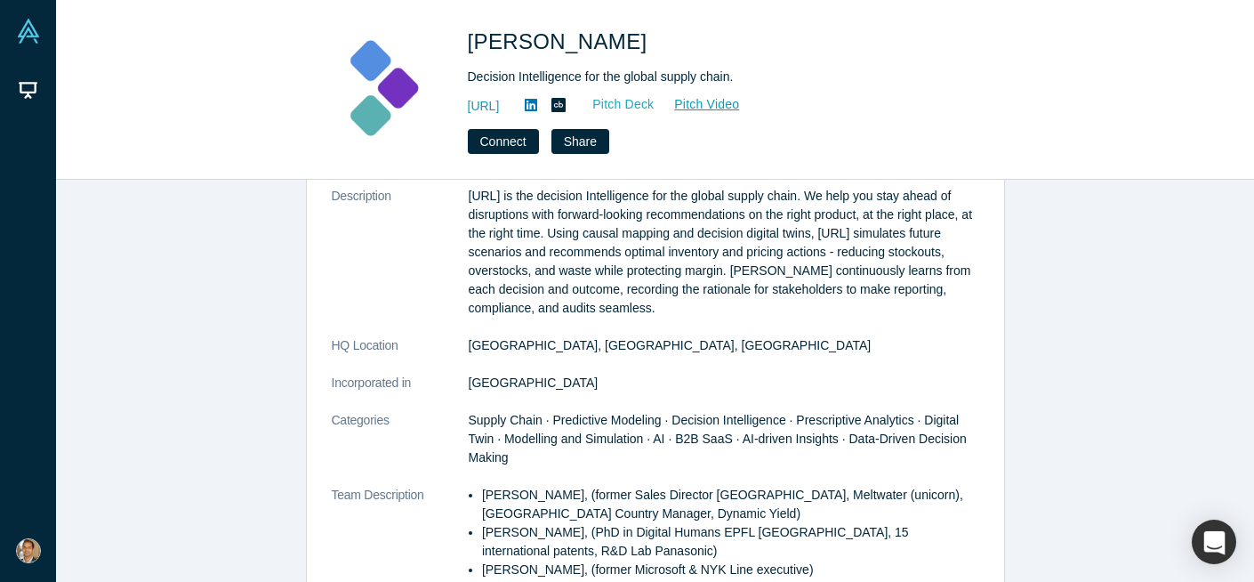
click at [655, 108] on link "Pitch Deck" at bounding box center [614, 104] width 82 height 20
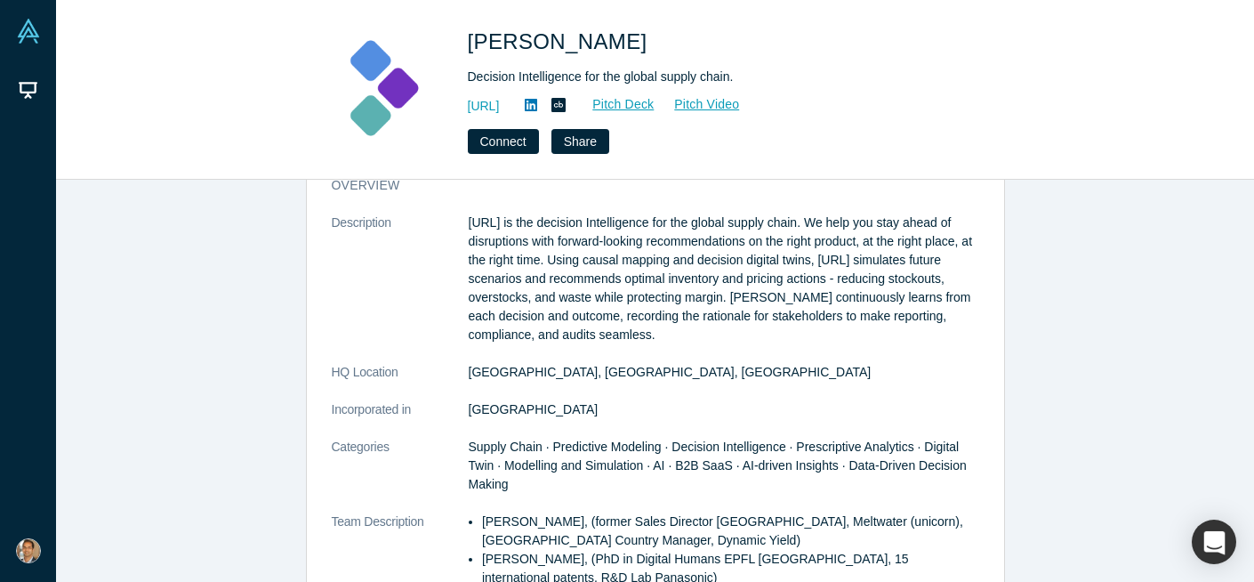
scroll to position [36, 0]
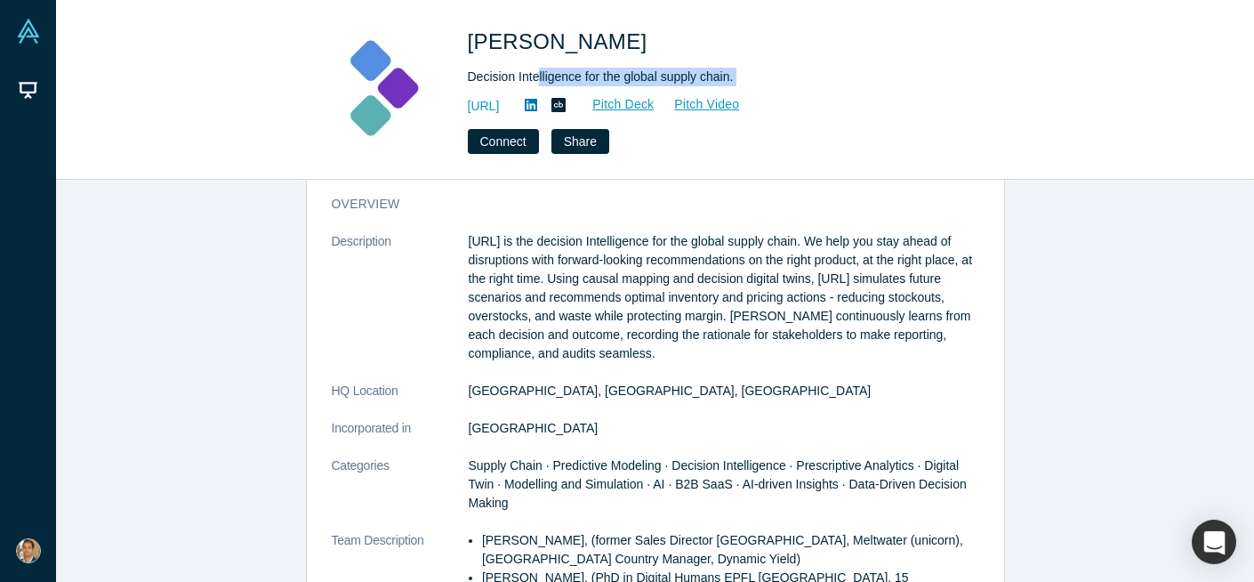
drag, startPoint x: 456, startPoint y: 102, endPoint x: 538, endPoint y: 75, distance: 86.4
click at [538, 76] on div "Kimaru AI Decision Intelligence for the global supply chain. [URL] Pitch Deck P…" at bounding box center [655, 90] width 699 height 128
click at [466, 41] on div "Kimaru AI Decision Intelligence for the global supply chain. [URL] Pitch Deck P…" at bounding box center [655, 90] width 699 height 128
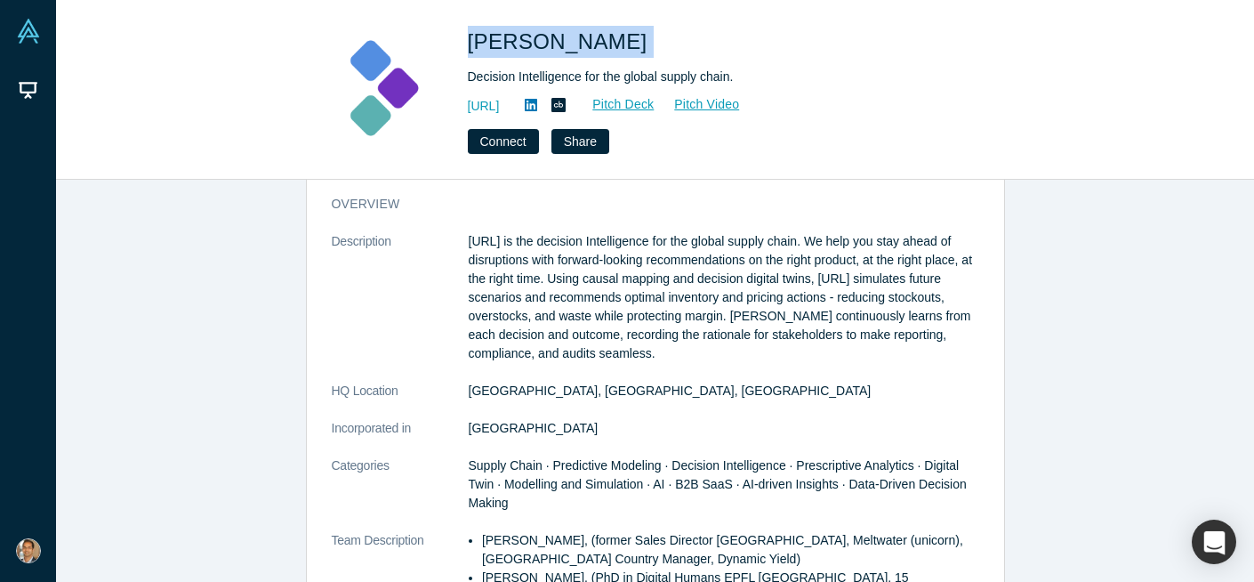
drag, startPoint x: 571, startPoint y: 37, endPoint x: 467, endPoint y: 44, distance: 104.3
click at [468, 43] on h1 "[PERSON_NAME]" at bounding box center [717, 42] width 498 height 32
copy span "[PERSON_NAME]"
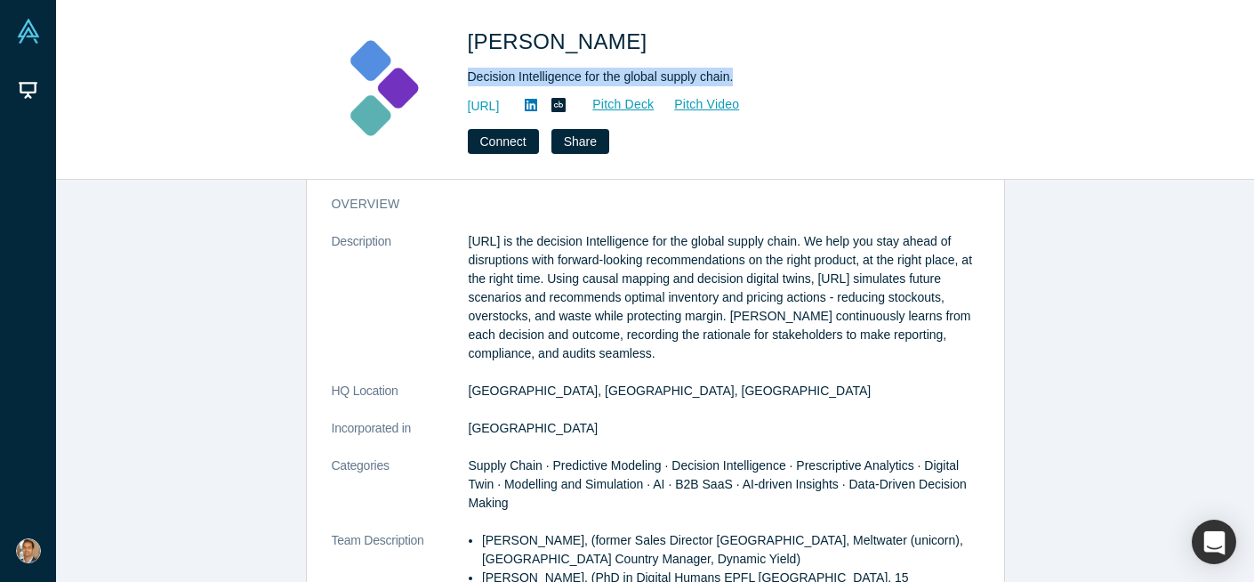
drag, startPoint x: 469, startPoint y: 76, endPoint x: 736, endPoint y: 77, distance: 266.9
click at [735, 77] on div "Decision Intelligence for the global supply chain." at bounding box center [717, 77] width 498 height 19
copy div "Decision Intelligence for the global supply chain."
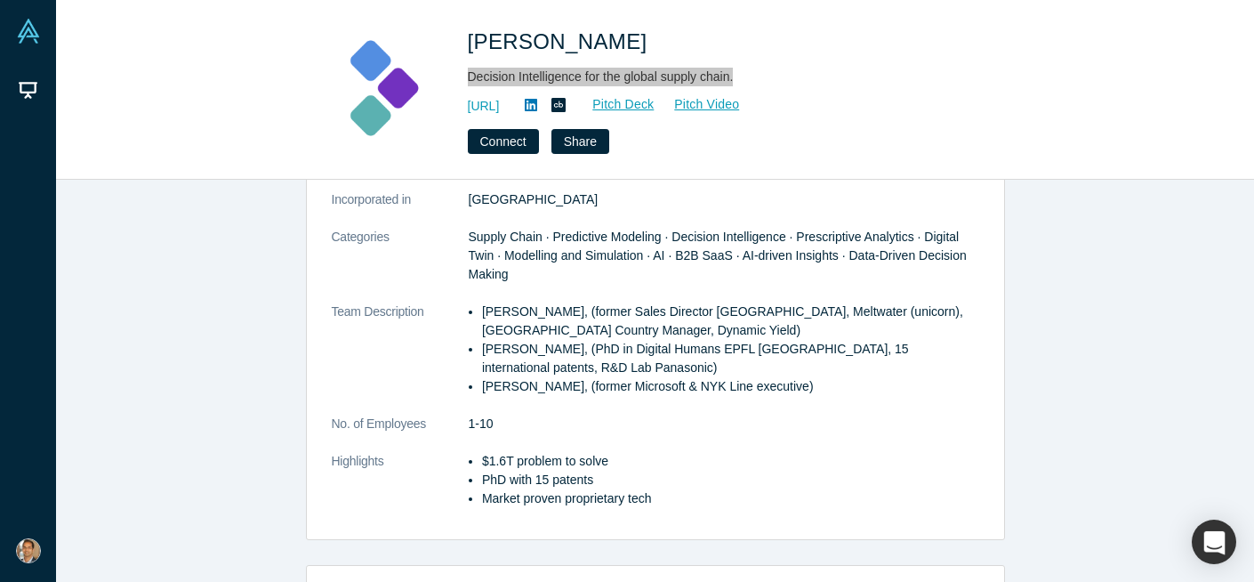
scroll to position [302, 0]
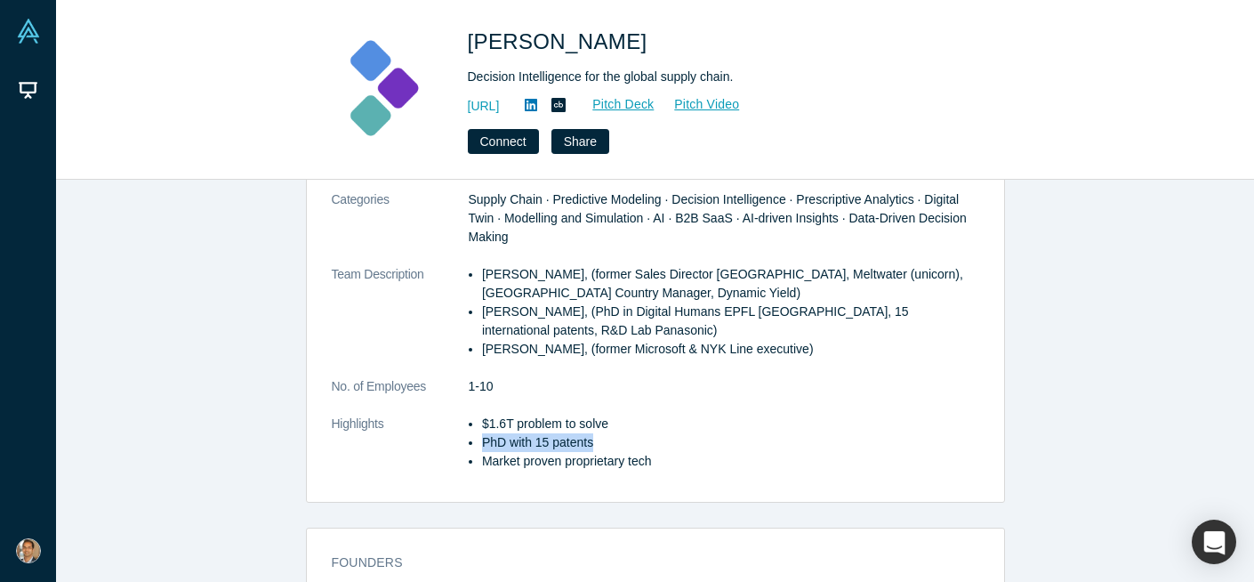
drag, startPoint x: 611, startPoint y: 442, endPoint x: 484, endPoint y: 443, distance: 127.2
click at [483, 443] on li "PhD with 15 patents" at bounding box center [730, 442] width 497 height 19
copy li "PhD with 15 patents"
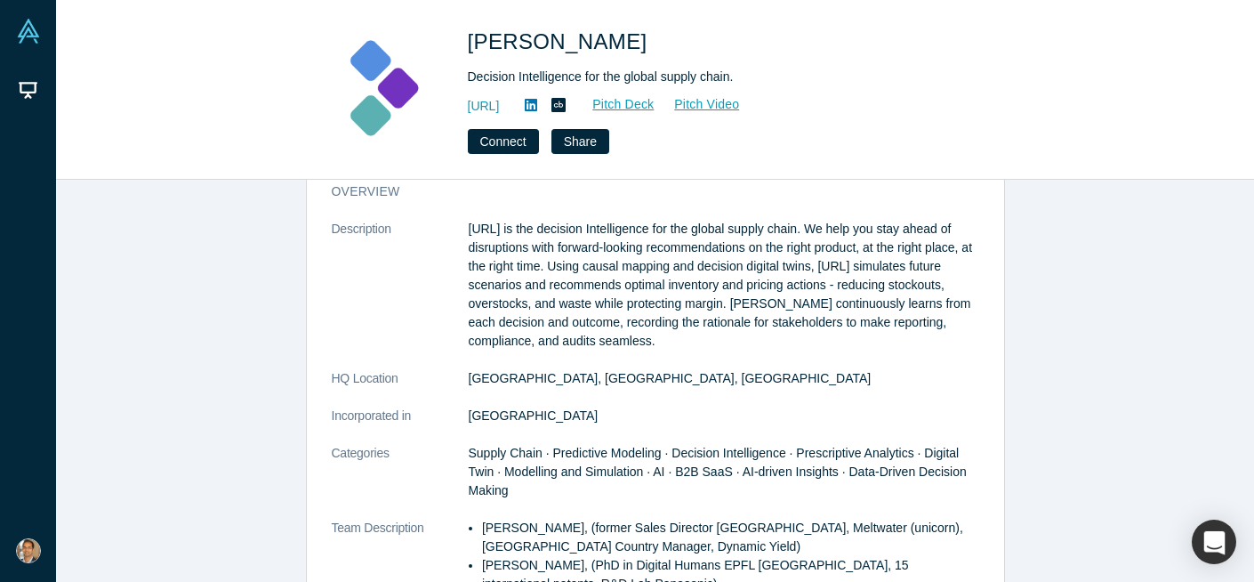
scroll to position [69, 0]
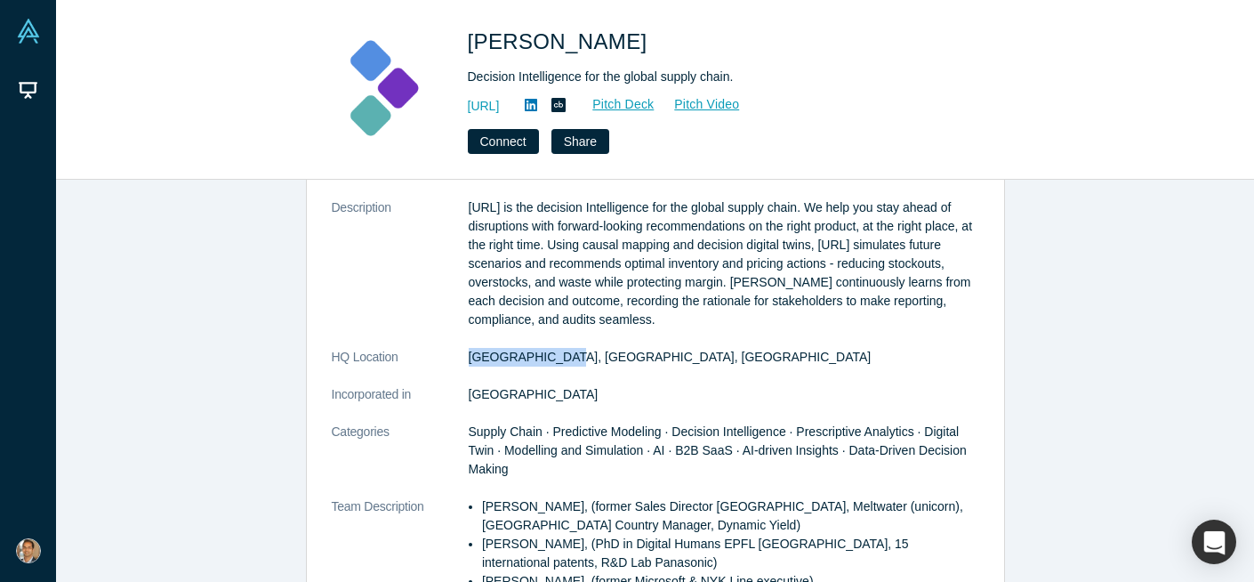
drag, startPoint x: 577, startPoint y: 358, endPoint x: 471, endPoint y: 358, distance: 106.7
click at [471, 358] on dd "Austin, TX, USA" at bounding box center [724, 357] width 511 height 19
copy dd "Austin, TX, USA"
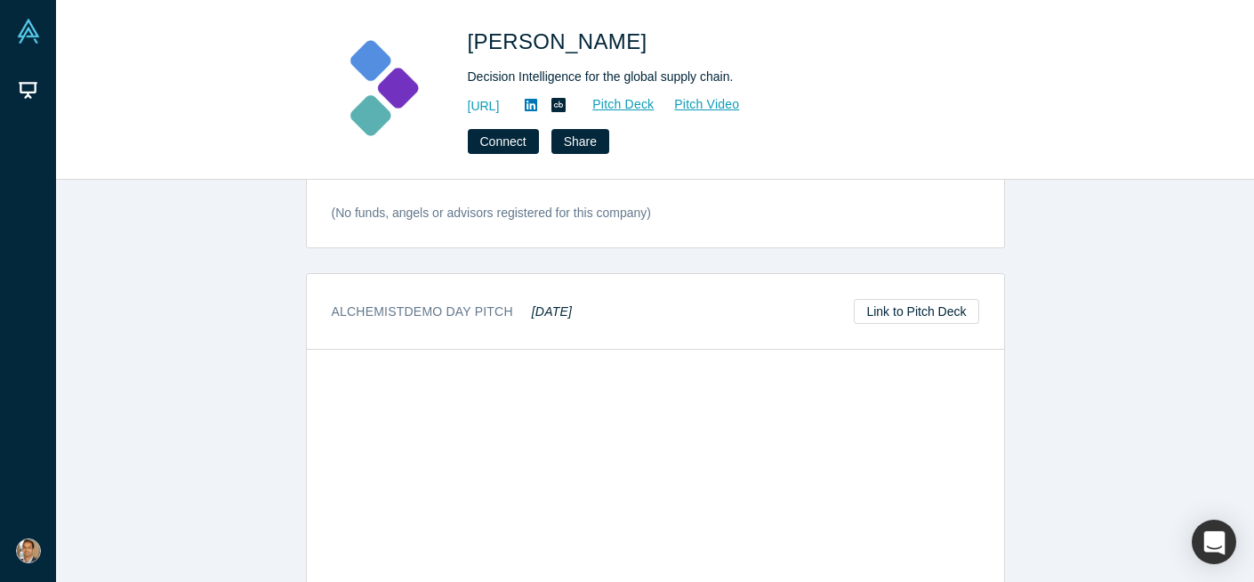
scroll to position [953, 0]
drag, startPoint x: 587, startPoint y: 310, endPoint x: 529, endPoint y: 310, distance: 57.8
click at [529, 310] on div "Alchemist Demo Day Pitch [DATE] Link to Pitch Deck" at bounding box center [655, 308] width 697 height 76
copy em "[DATE]"
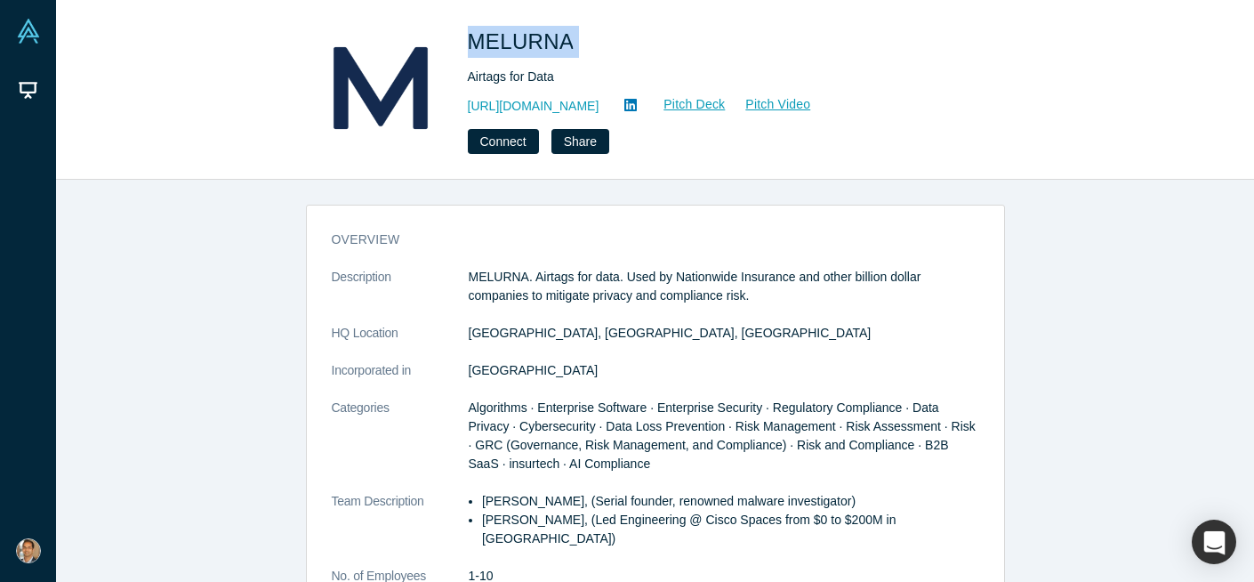
scroll to position [903, 0]
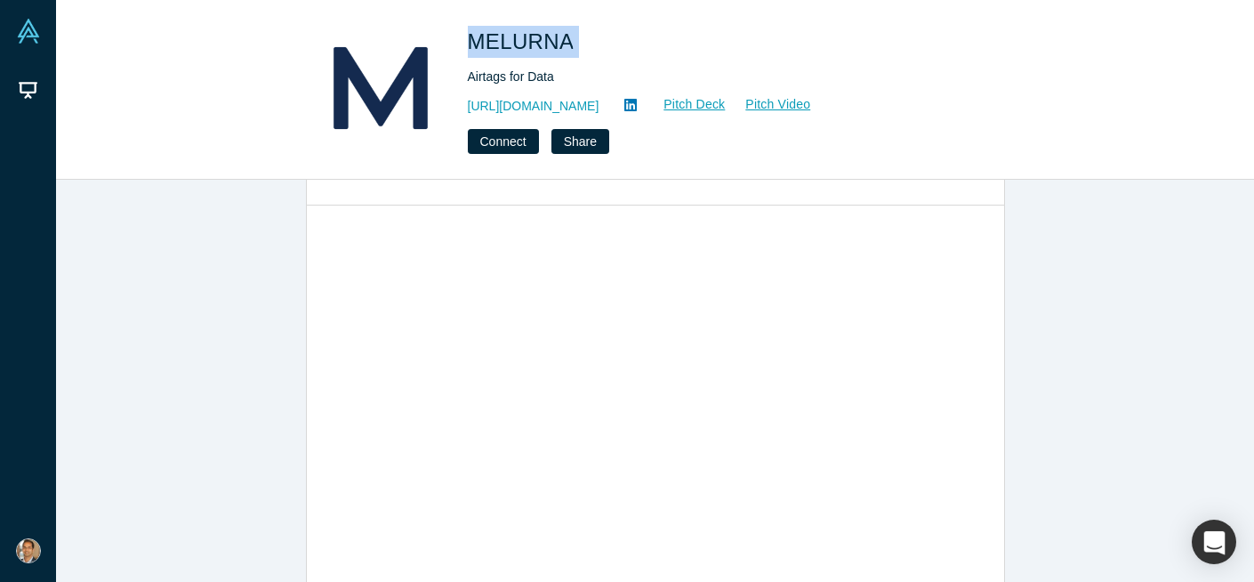
click at [472, 47] on h1 "MELURNA" at bounding box center [717, 42] width 498 height 32
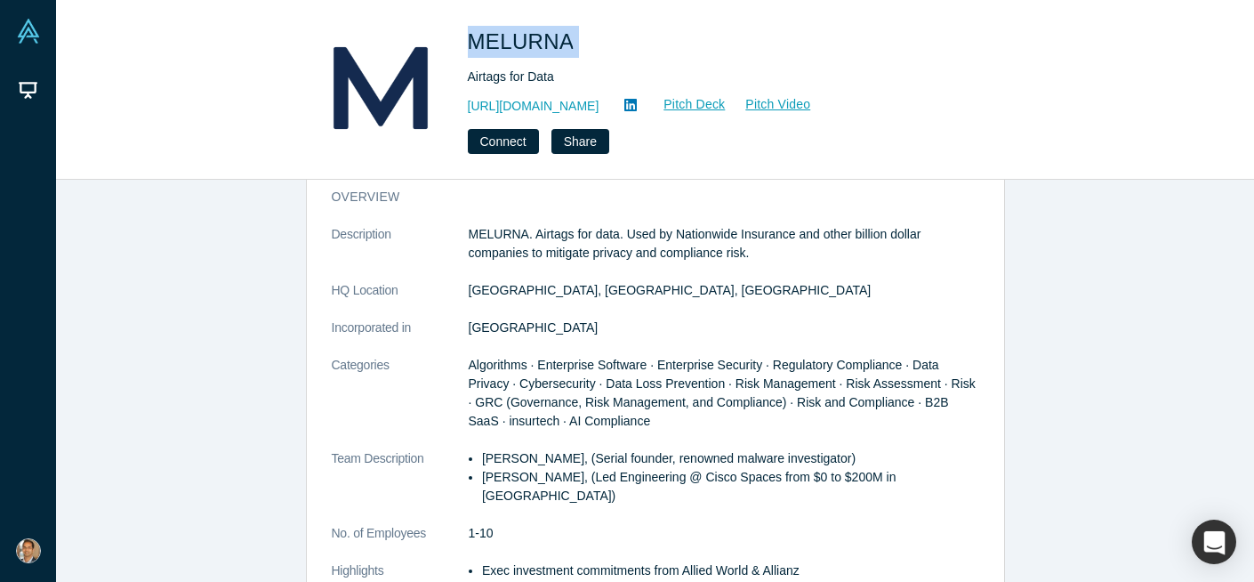
scroll to position [0, 0]
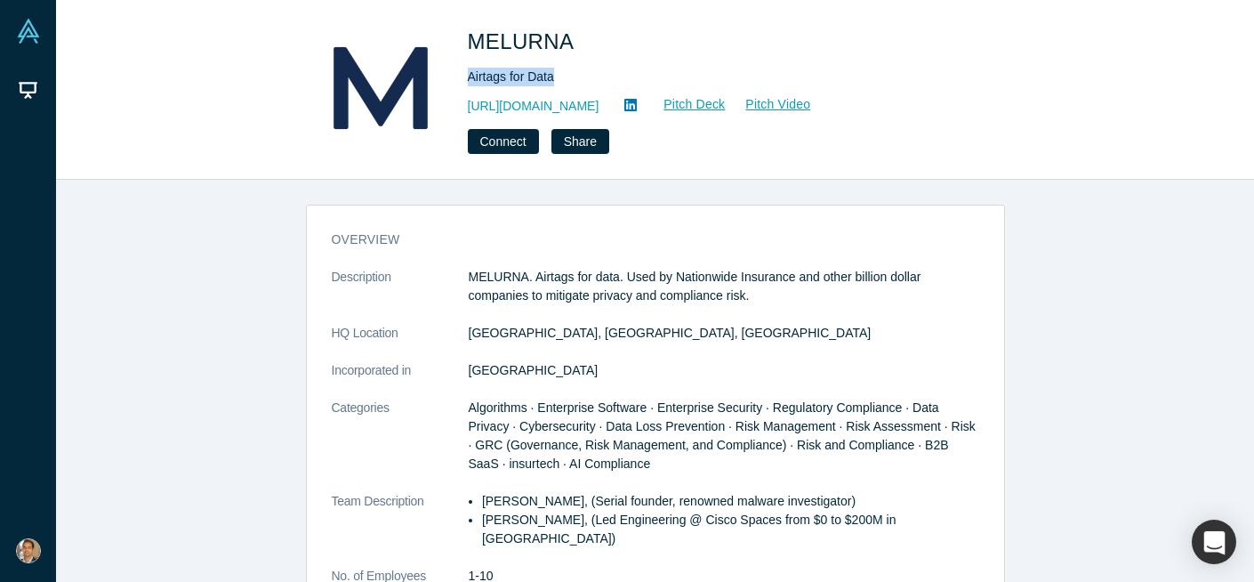
drag, startPoint x: 573, startPoint y: 80, endPoint x: 466, endPoint y: 83, distance: 106.8
click at [466, 82] on div "MELURNA Airtags for Data [URL][DOMAIN_NAME] Pitch Deck Pitch Video Connect Share" at bounding box center [655, 90] width 699 height 128
copy div "Airtags for Data"
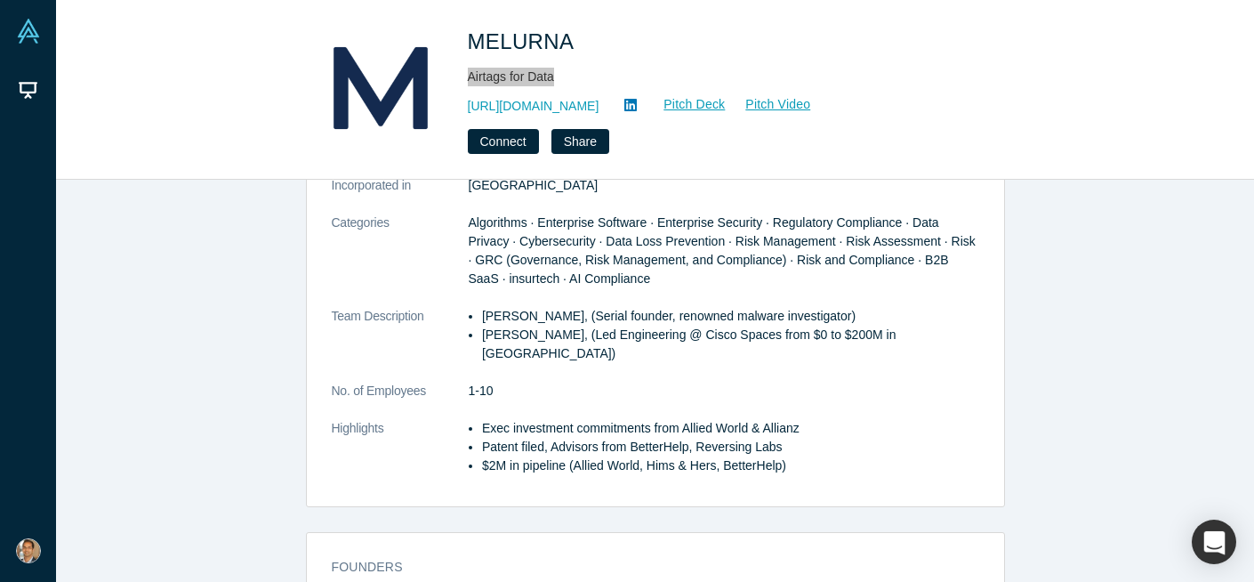
scroll to position [192, 0]
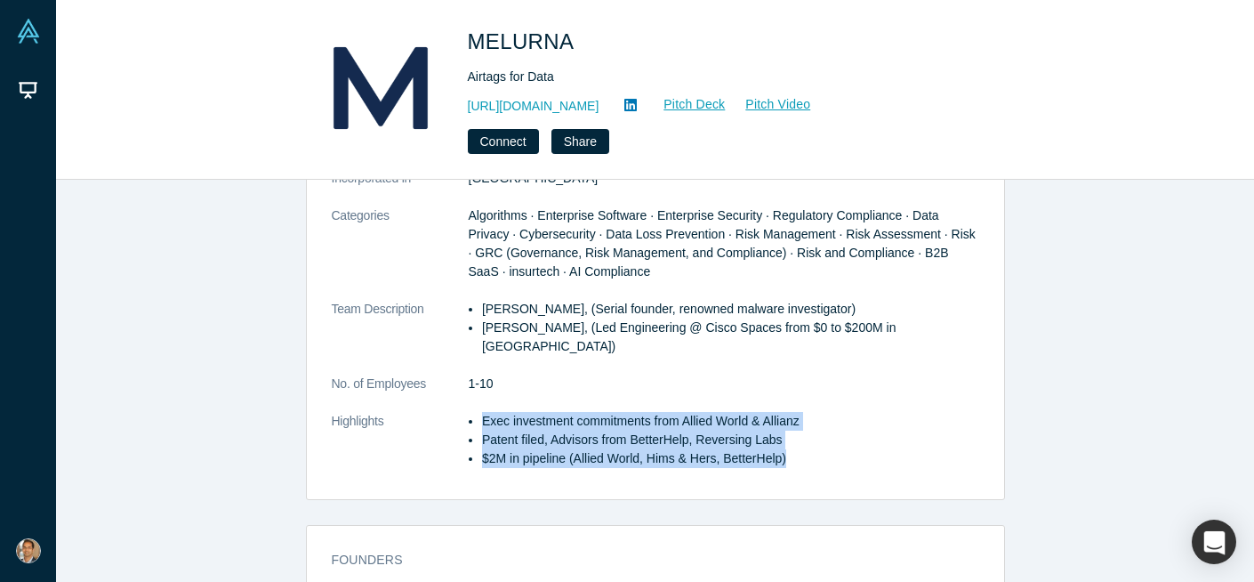
drag, startPoint x: 791, startPoint y: 439, endPoint x: 483, endPoint y: 408, distance: 309.3
click at [483, 412] on ul "Exec investment commitments from Allied World & Allianz Patent filed, Advisors …" at bounding box center [724, 440] width 511 height 56
copy ul "Exec investment commitments from Allied World & Allianz Patent filed, Advisors …"
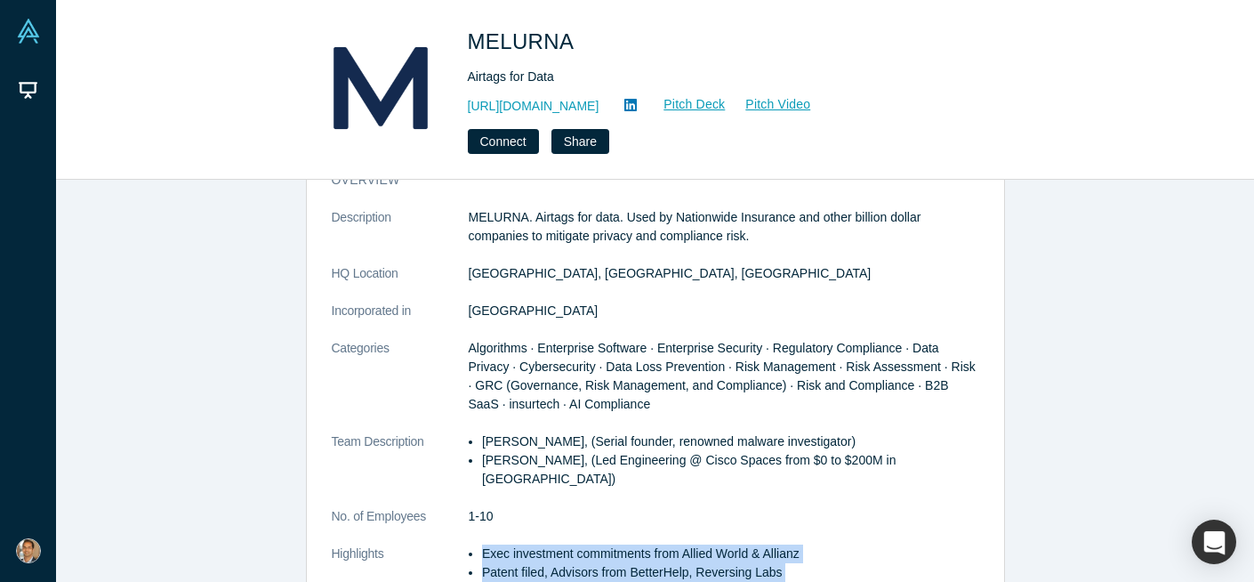
scroll to position [31, 0]
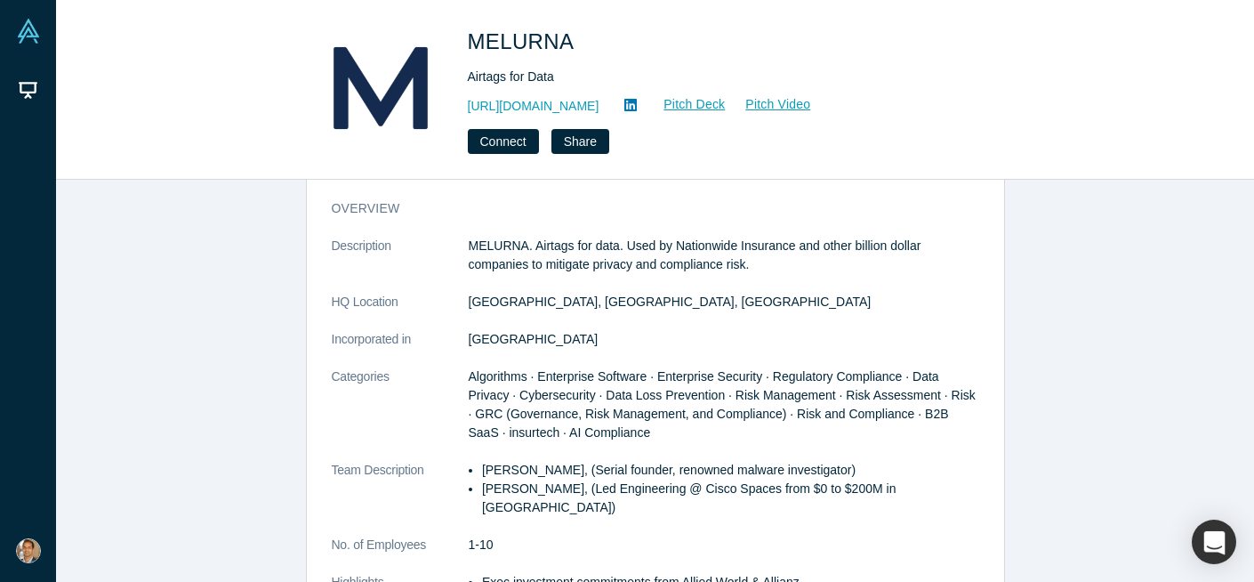
click at [441, 312] on dt "HQ Location" at bounding box center [400, 311] width 137 height 37
drag, startPoint x: 462, startPoint y: 302, endPoint x: 635, endPoint y: 304, distance: 173.5
click at [630, 304] on dl "Description MELURNA. Airtags for data. Used by Nationwide Insurance and other b…" at bounding box center [656, 442] width 648 height 411
copy dl "[GEOGRAPHIC_DATA], [GEOGRAPHIC_DATA], [GEOGRAPHIC_DATA]"
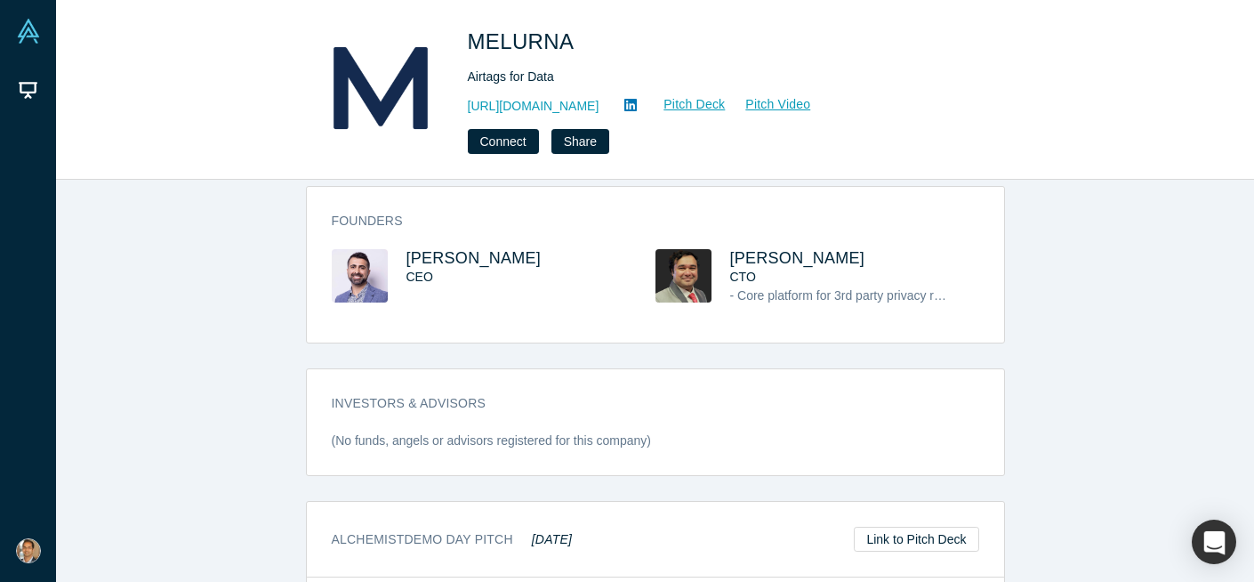
scroll to position [625, 0]
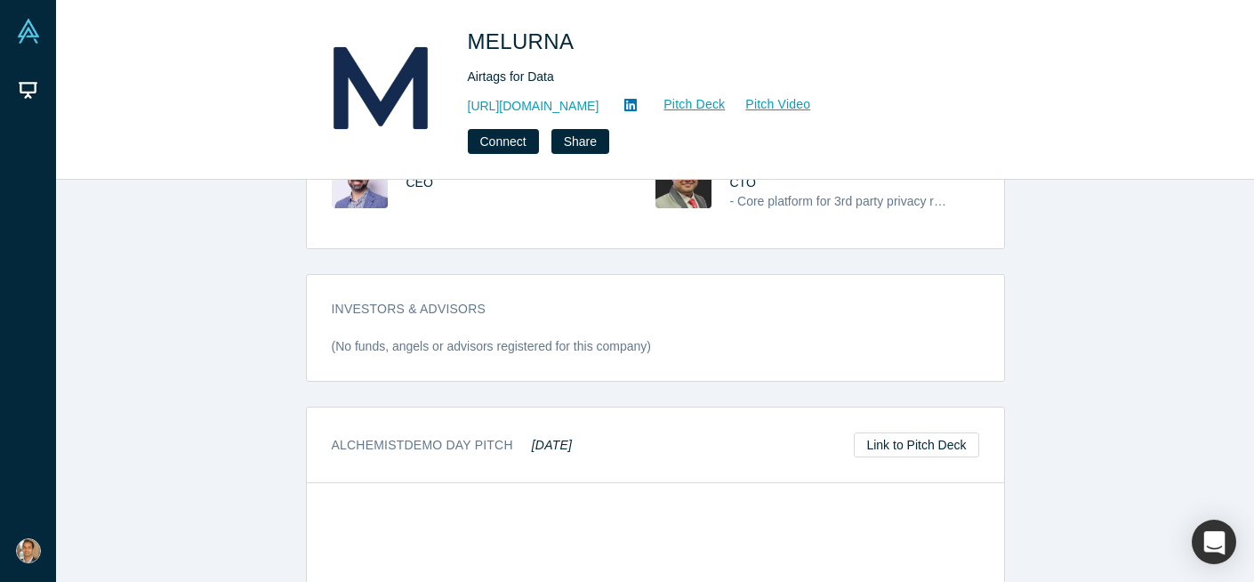
click at [658, 418] on div "Alchemist Demo Day Pitch [DATE] Link to Pitch Deck" at bounding box center [655, 445] width 697 height 76
click at [535, 438] on em "[DATE]" at bounding box center [552, 445] width 40 height 14
click at [530, 436] on h3 "Alchemist Demo Day Pitch Sep 2025" at bounding box center [452, 445] width 241 height 19
drag, startPoint x: 528, startPoint y: 425, endPoint x: 608, endPoint y: 425, distance: 80.1
click at [608, 425] on div "Alchemist Demo Day Pitch Sep 2025 Link to Pitch Deck" at bounding box center [655, 445] width 697 height 76
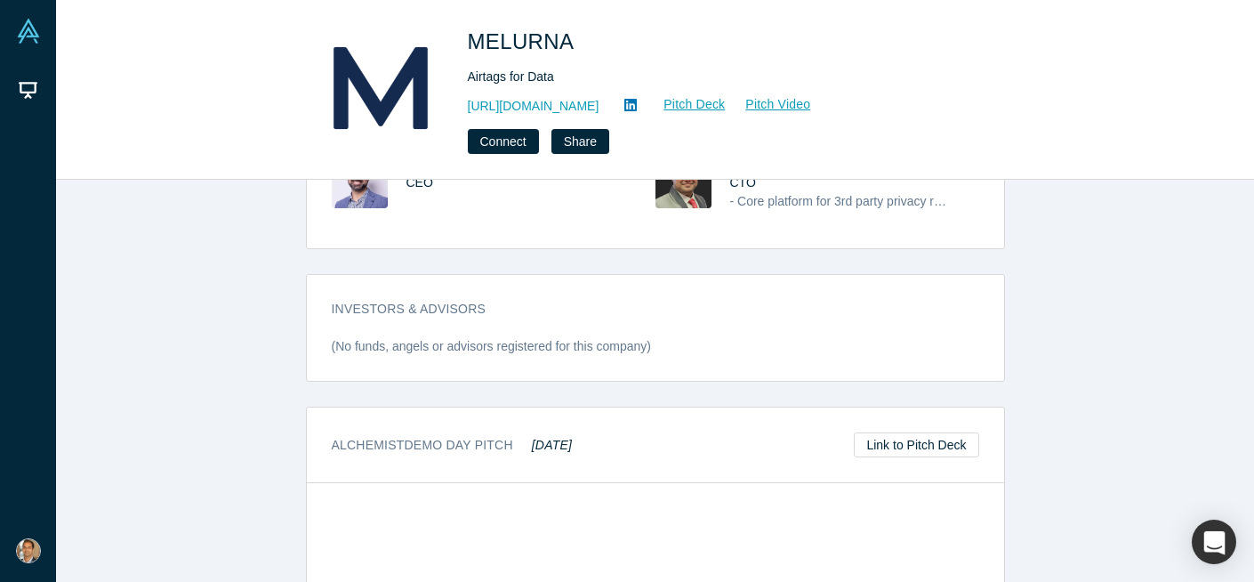
copy em "Sep 2025"
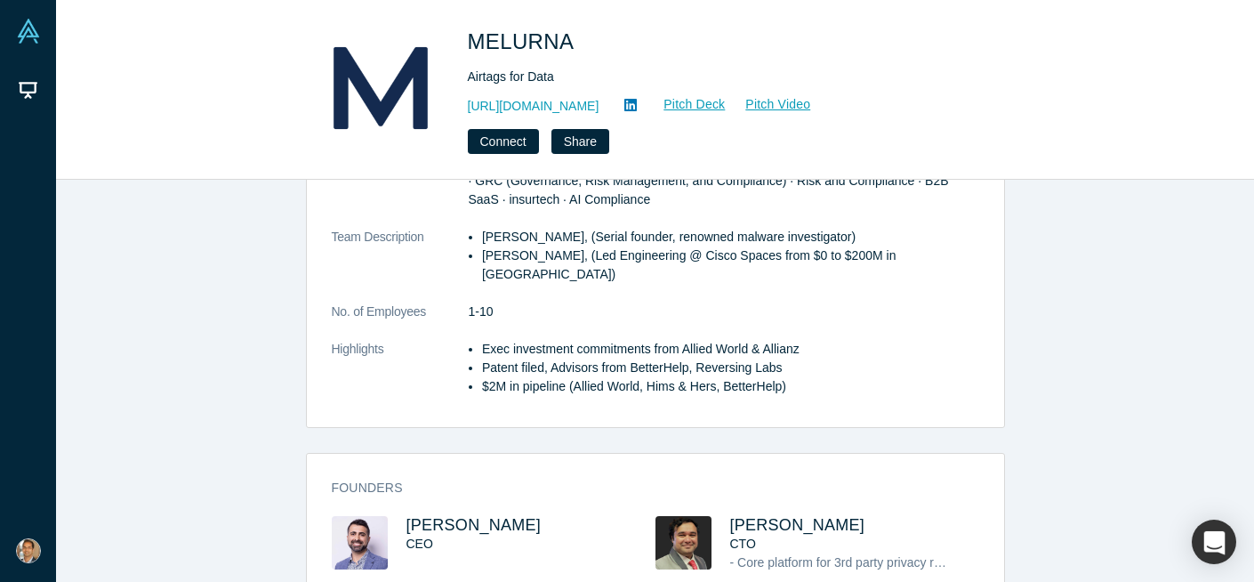
scroll to position [268, 0]
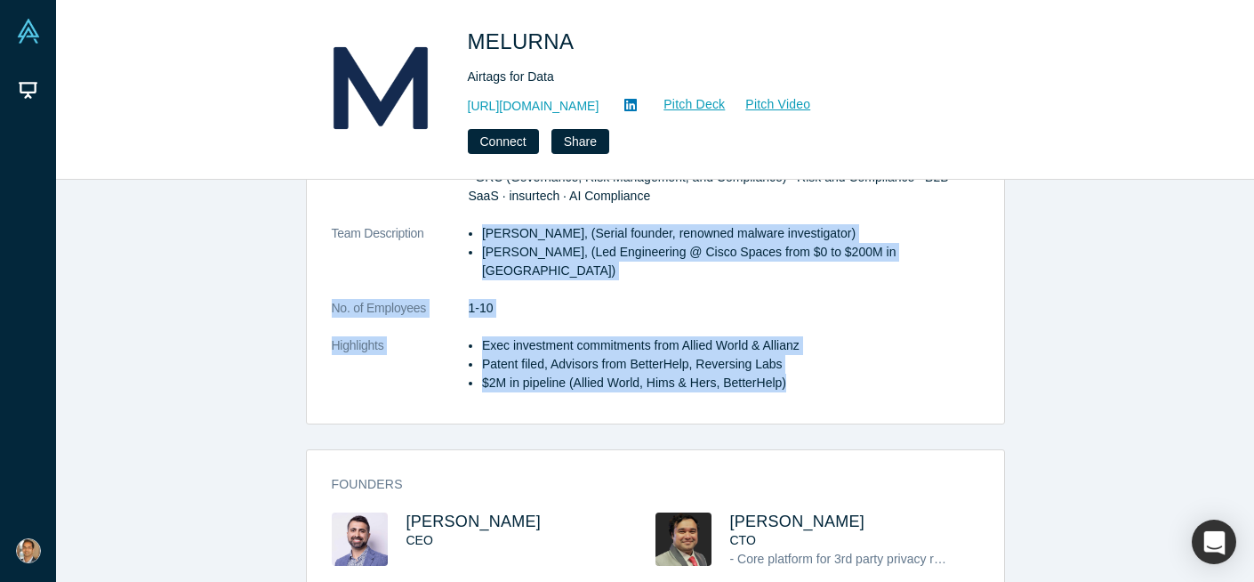
drag, startPoint x: 789, startPoint y: 364, endPoint x: 482, endPoint y: 236, distance: 332.6
click at [482, 236] on dl "Description MELURNA. Airtags for data. Used by Nationwide Insurance and other b…" at bounding box center [656, 205] width 648 height 411
copy dl "Sam Jadali, (Serial founder, renowned malware investigator) Abhishek Bhattachar…"
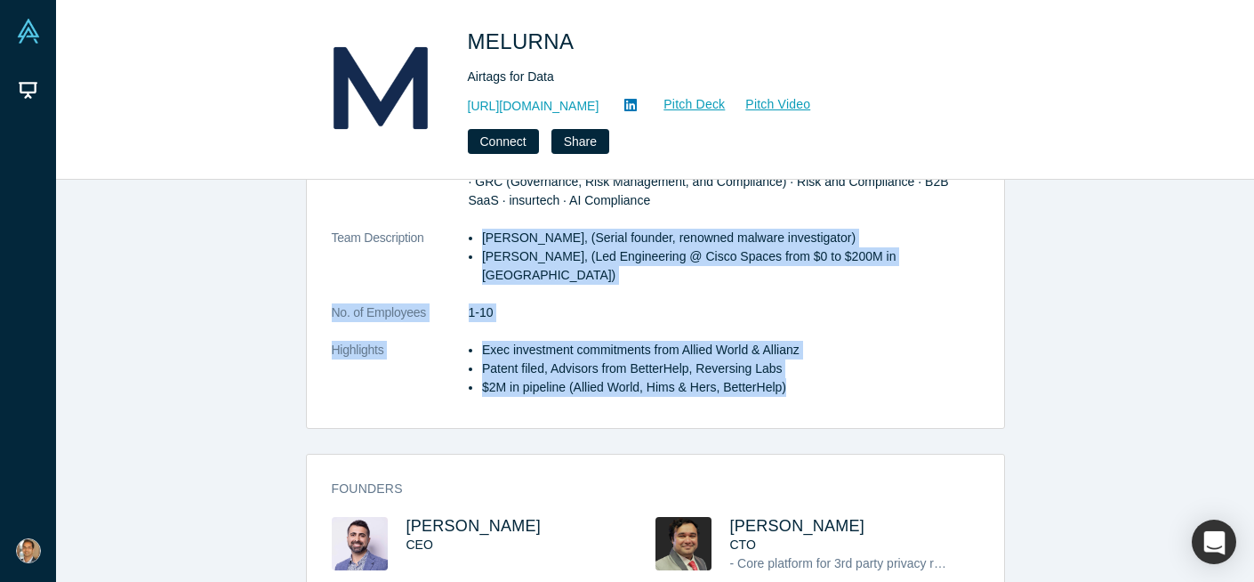
click at [691, 359] on li "Patent filed, Advisors from BetterHelp, Reversing Labs" at bounding box center [730, 368] width 497 height 19
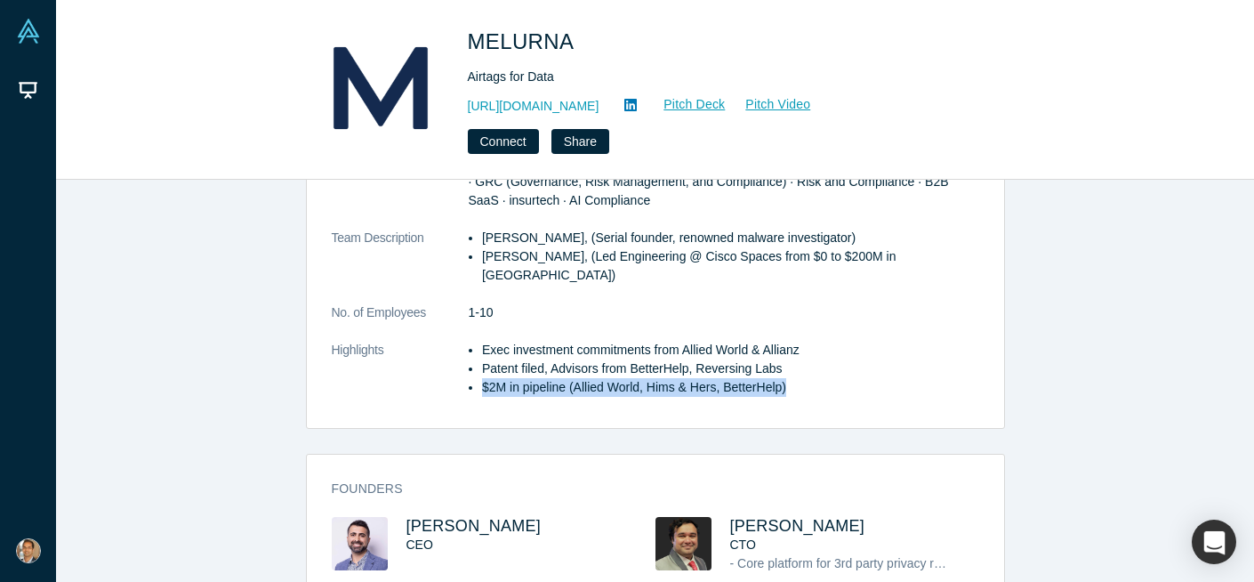
drag, startPoint x: 789, startPoint y: 368, endPoint x: 482, endPoint y: 371, distance: 306.9
click at [482, 378] on li "$2M in pipeline (Allied World, Hims & Hers, BetterHelp)" at bounding box center [730, 387] width 497 height 19
copy li "$2M in pipeline (Allied World, Hims & Hers, BetterHelp)"
click at [704, 101] on link "Pitch Deck" at bounding box center [685, 104] width 82 height 20
click at [791, 102] on link "Pitch Video" at bounding box center [768, 104] width 85 height 20
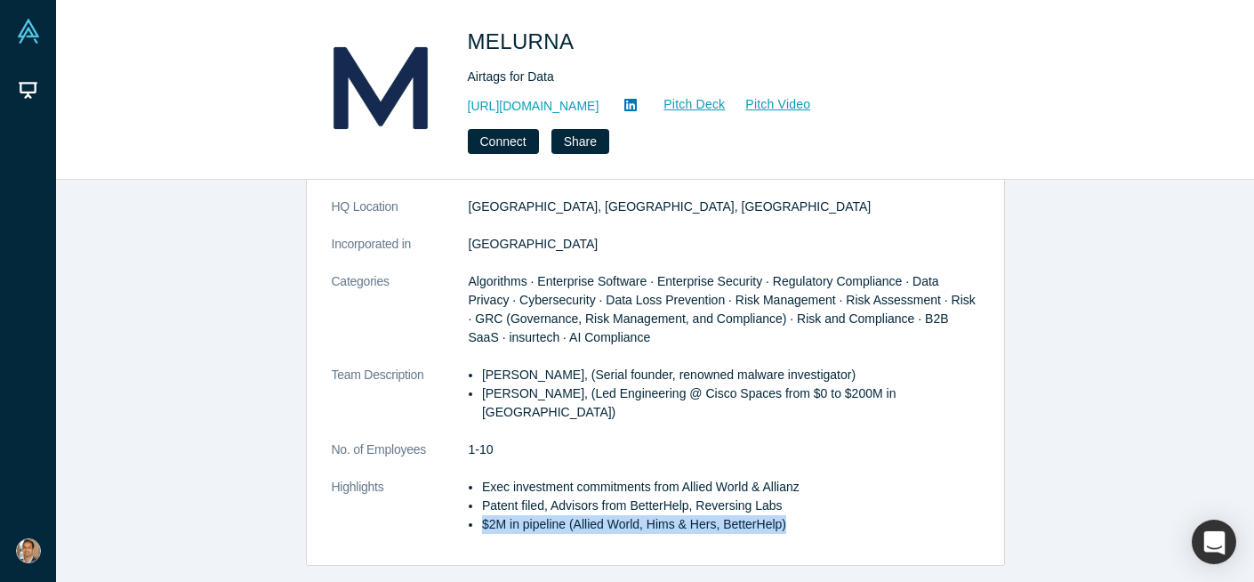
scroll to position [110, 0]
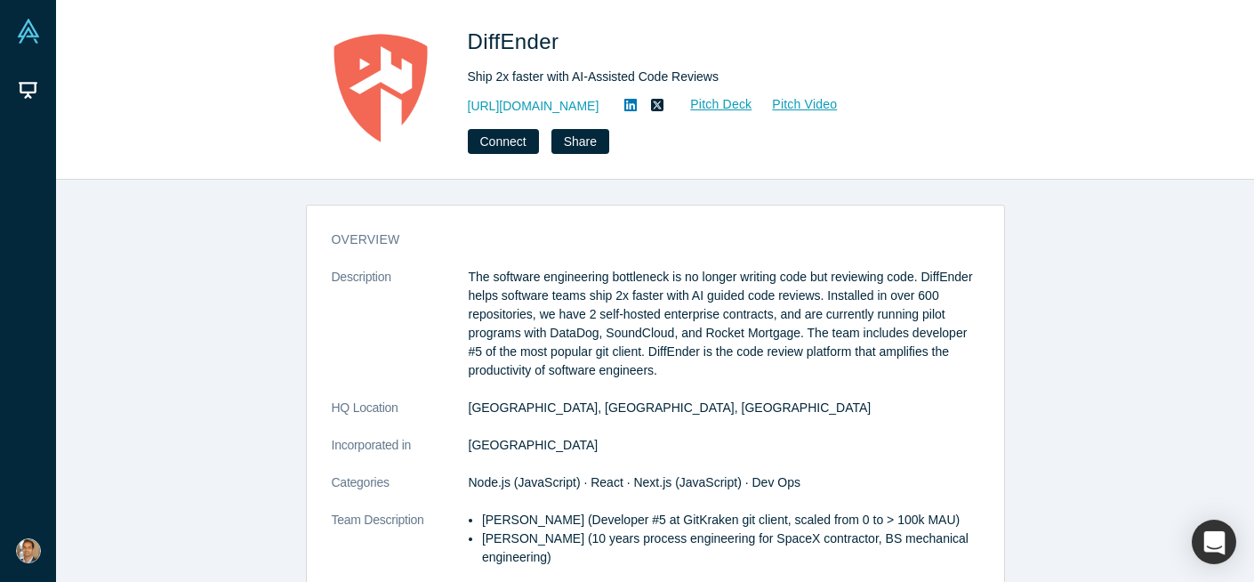
scroll to position [961, 0]
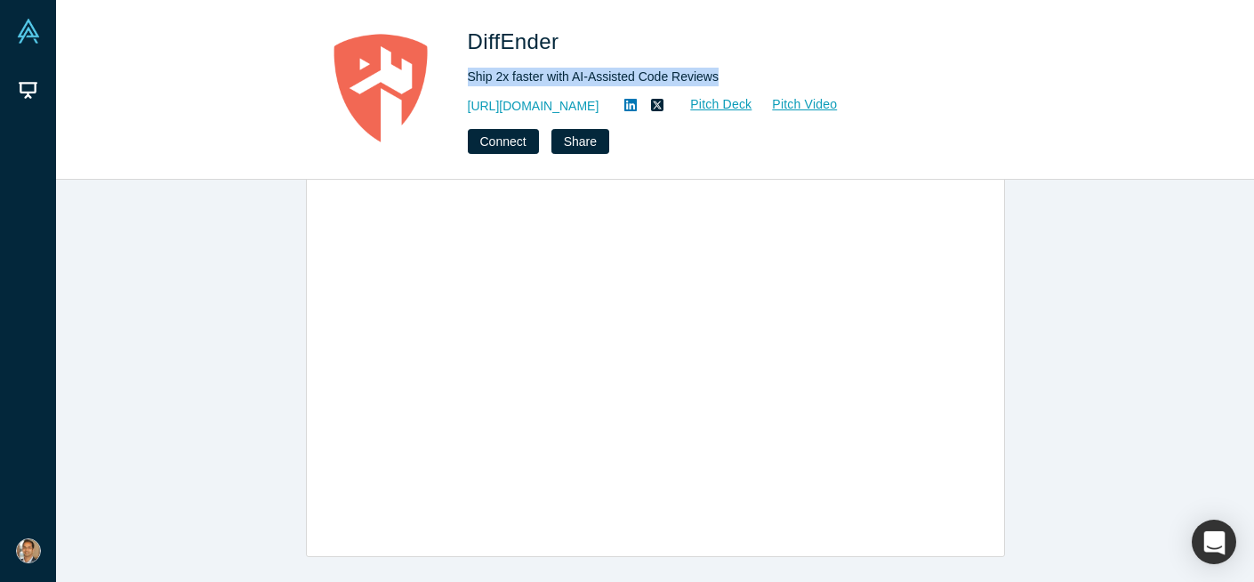
drag, startPoint x: 729, startPoint y: 78, endPoint x: 469, endPoint y: 81, distance: 259.8
click at [469, 81] on div "Ship 2x faster with AI-Assisted Code Reviews" at bounding box center [717, 77] width 498 height 19
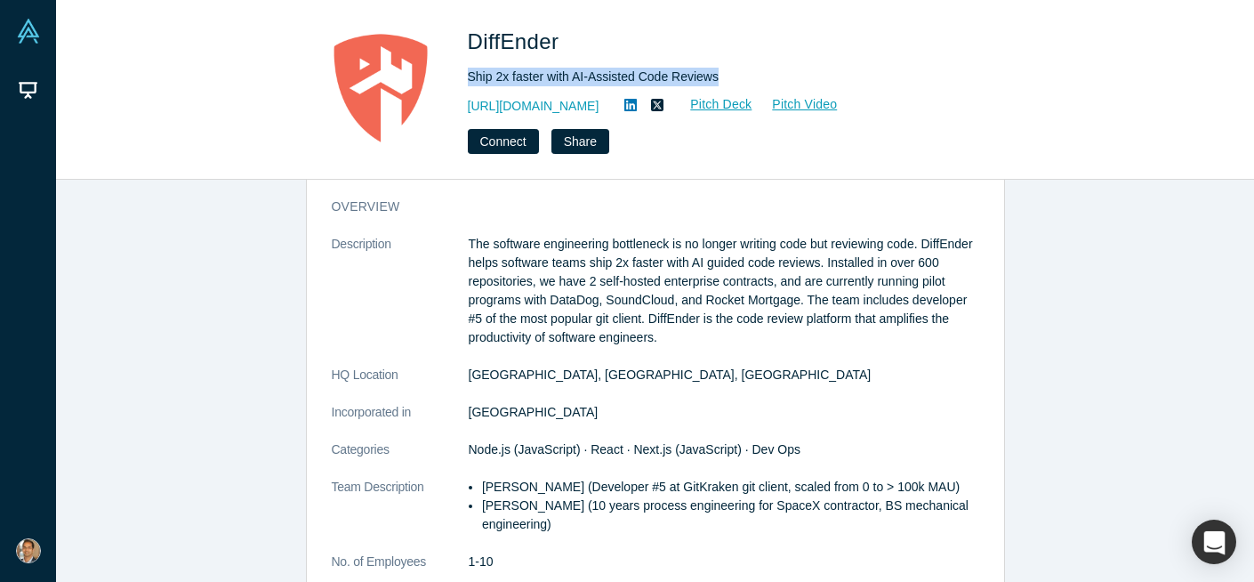
scroll to position [31, 0]
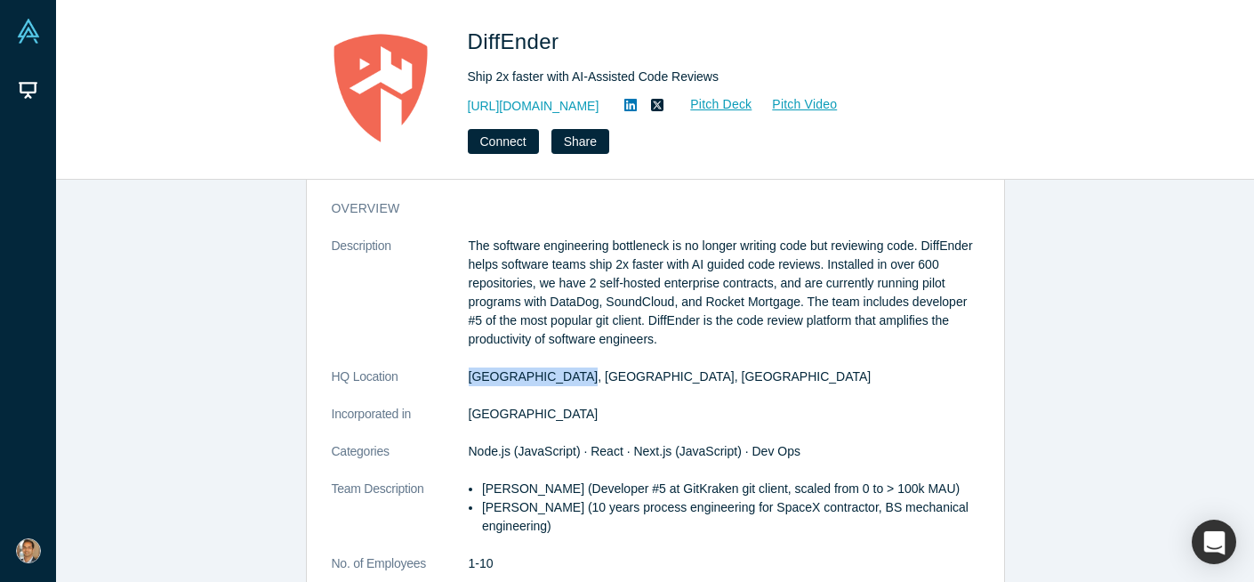
drag, startPoint x: 468, startPoint y: 379, endPoint x: 570, endPoint y: 379, distance: 102.3
click at [570, 379] on dd "San Francisco, CA, USA" at bounding box center [724, 376] width 511 height 19
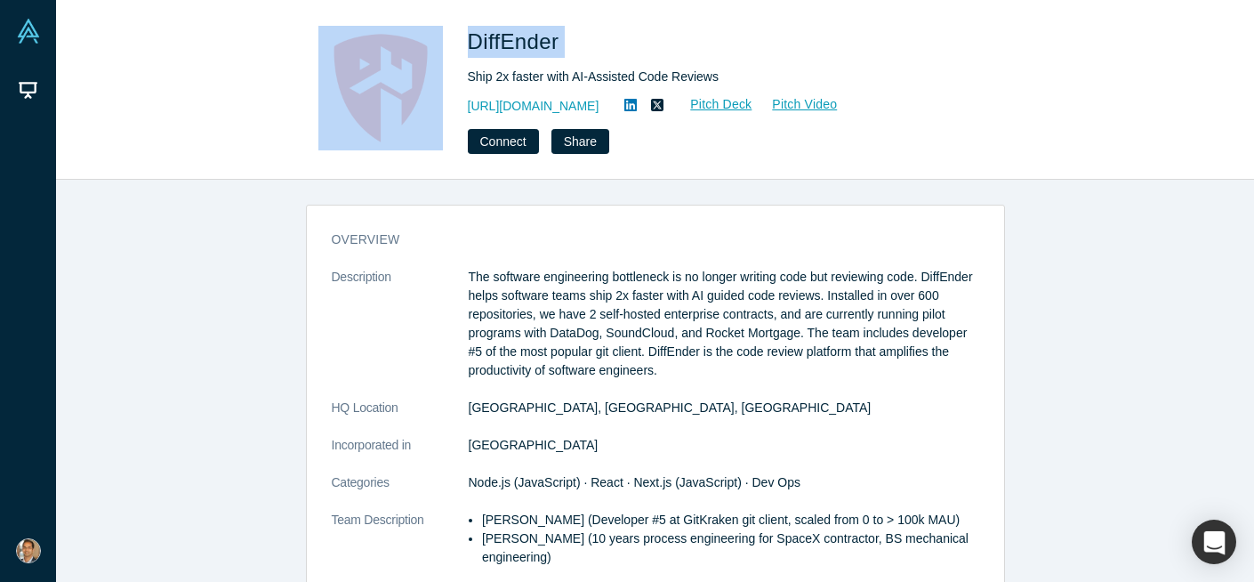
drag, startPoint x: 561, startPoint y: 44, endPoint x: 448, endPoint y: 48, distance: 113.0
click at [448, 48] on div "DiffEnder Ship 2x faster with AI-Assisted Code Reviews https://diffender.com/ P…" at bounding box center [655, 90] width 699 height 128
copy div "DiffEnder"
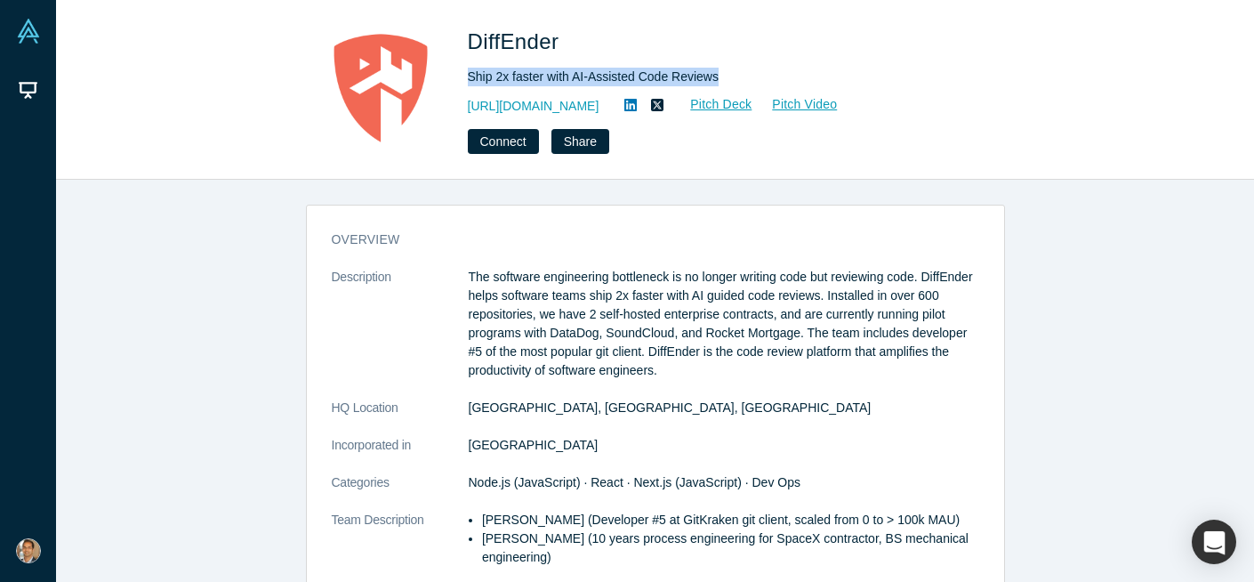
drag, startPoint x: 744, startPoint y: 71, endPoint x: 467, endPoint y: 75, distance: 276.7
click at [468, 74] on div "Ship 2x faster with AI-Assisted Code Reviews" at bounding box center [717, 77] width 498 height 19
copy div "Ship 2x faster with AI-Assisted Code Reviews"
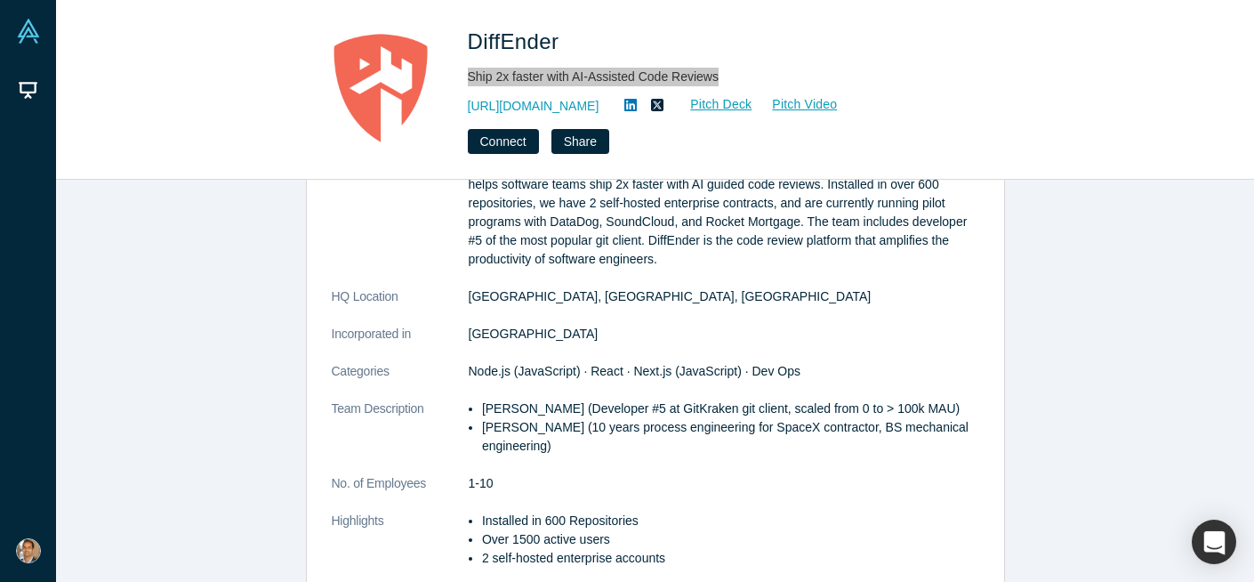
scroll to position [212, 0]
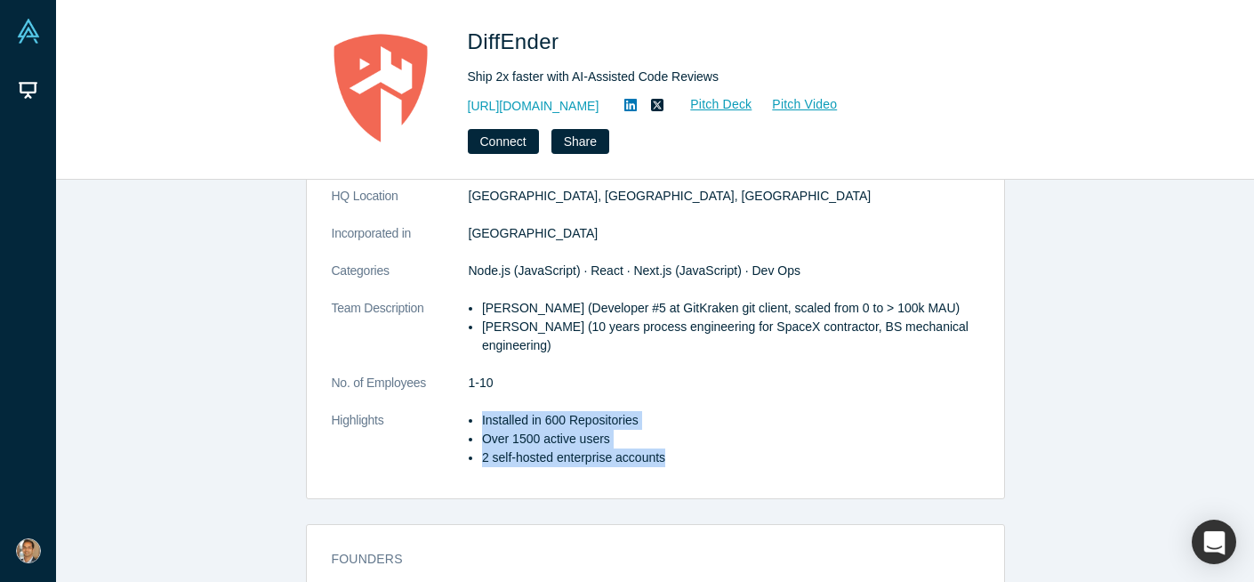
drag, startPoint x: 675, startPoint y: 454, endPoint x: 482, endPoint y: 419, distance: 196.1
click at [482, 419] on ul "Installed in 600 Repositories Over 1500 active users 2 self-hosted enterprise a…" at bounding box center [724, 439] width 511 height 56
copy ul "Installed in 600 Repositories Over 1500 active users 2 self-hosted enterprise a…"
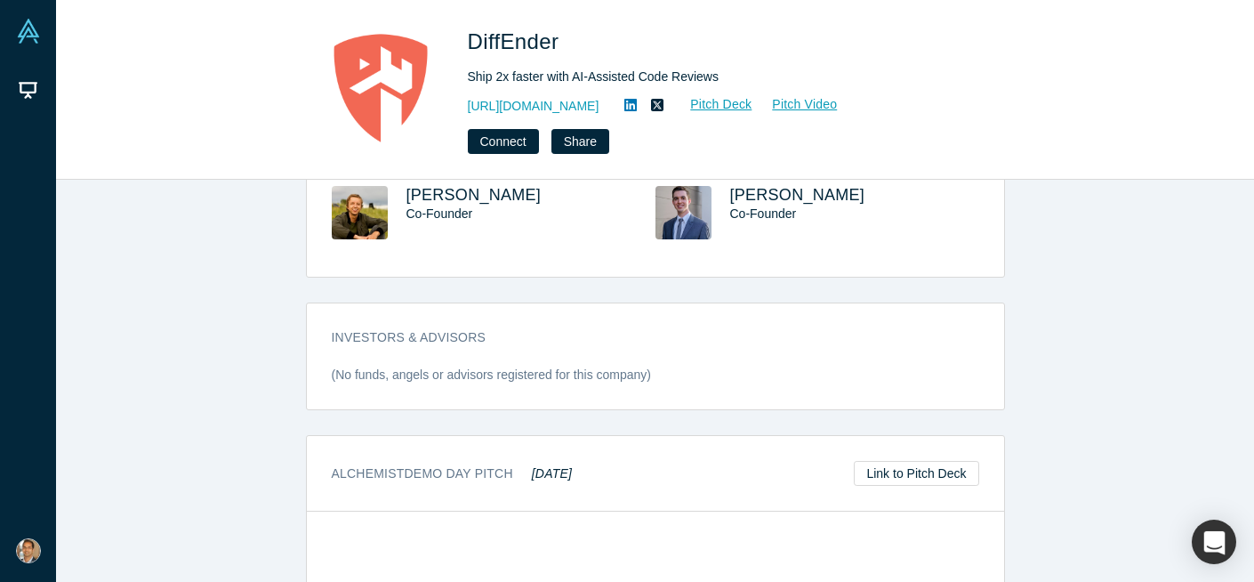
scroll to position [739, 0]
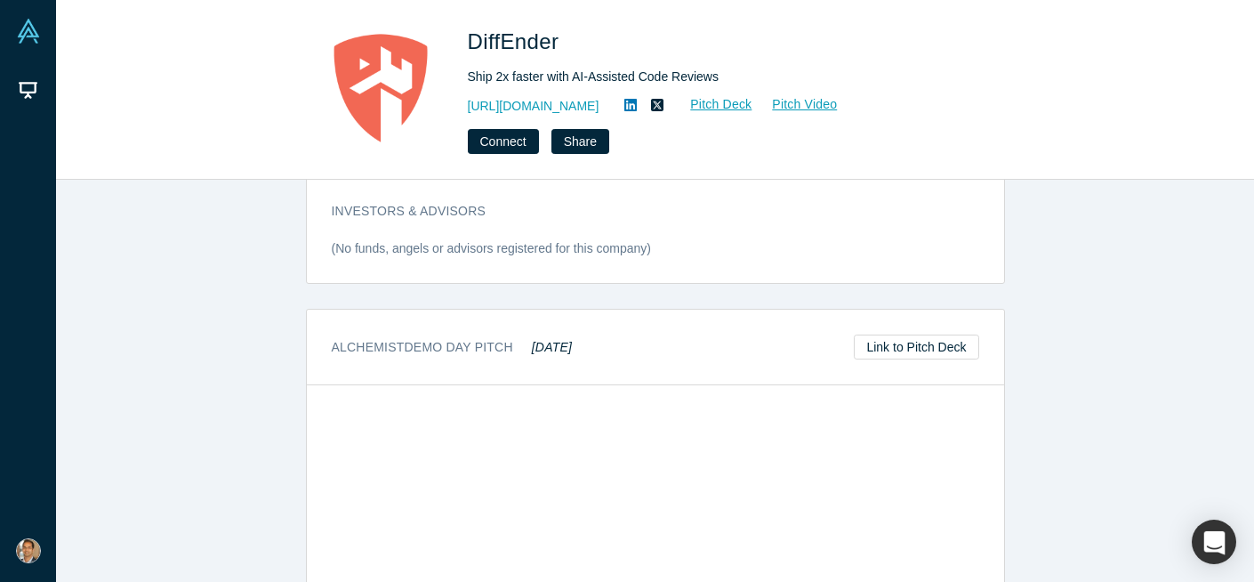
drag, startPoint x: 532, startPoint y: 348, endPoint x: 605, endPoint y: 347, distance: 72.9
click at [605, 347] on div "Alchemist Demo Day Pitch Jan 2025 Link to Pitch Deck" at bounding box center [655, 348] width 697 height 76
copy em "Jan 2025"
click at [695, 104] on link "Pitch Deck" at bounding box center [712, 104] width 82 height 20
click at [777, 103] on link "Pitch Video" at bounding box center [795, 104] width 85 height 20
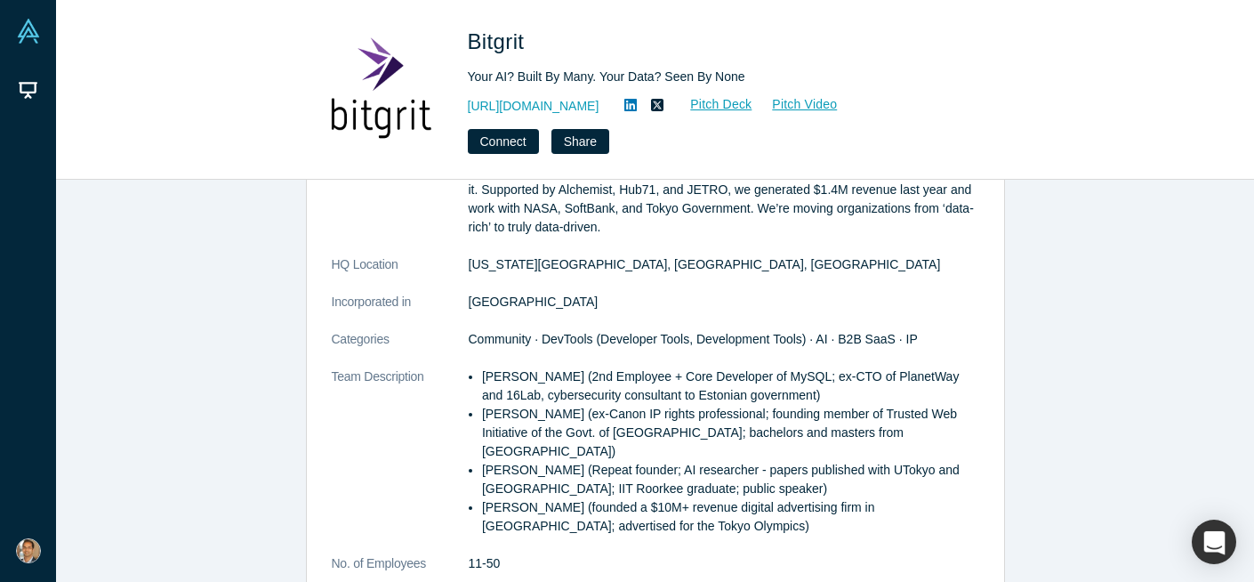
scroll to position [77, 0]
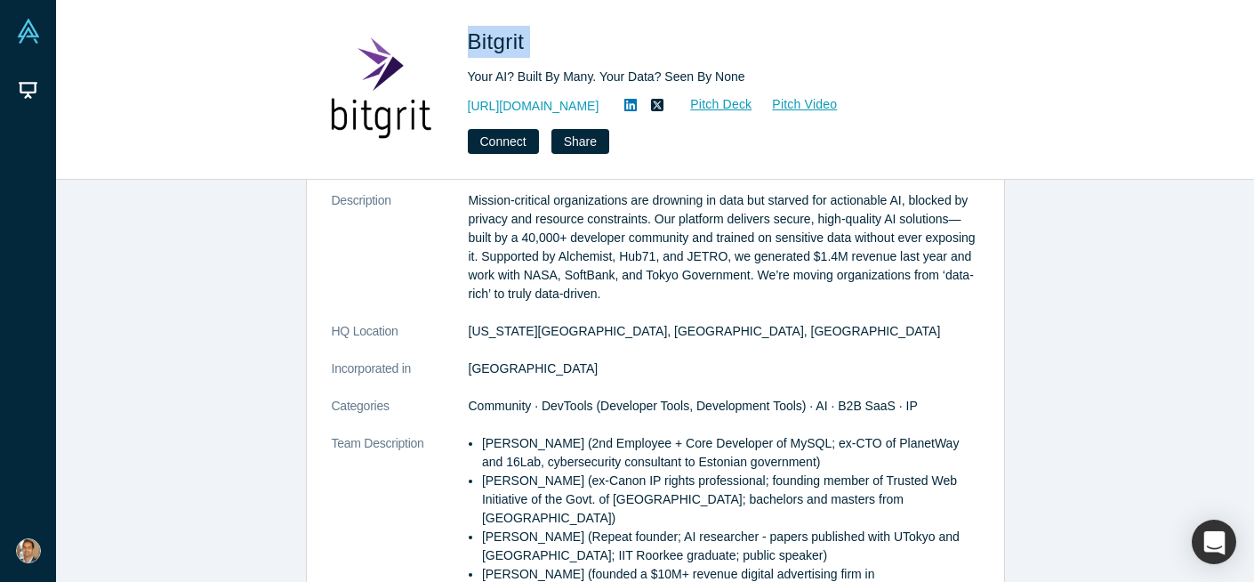
drag, startPoint x: 534, startPoint y: 43, endPoint x: 456, endPoint y: 43, distance: 77.4
click at [456, 43] on div "Bitgrit Your AI? Built By Many. Your Data? Seen By None [URL][DOMAIN_NAME] Pitc…" at bounding box center [655, 90] width 699 height 128
copy span "Bitgrit"
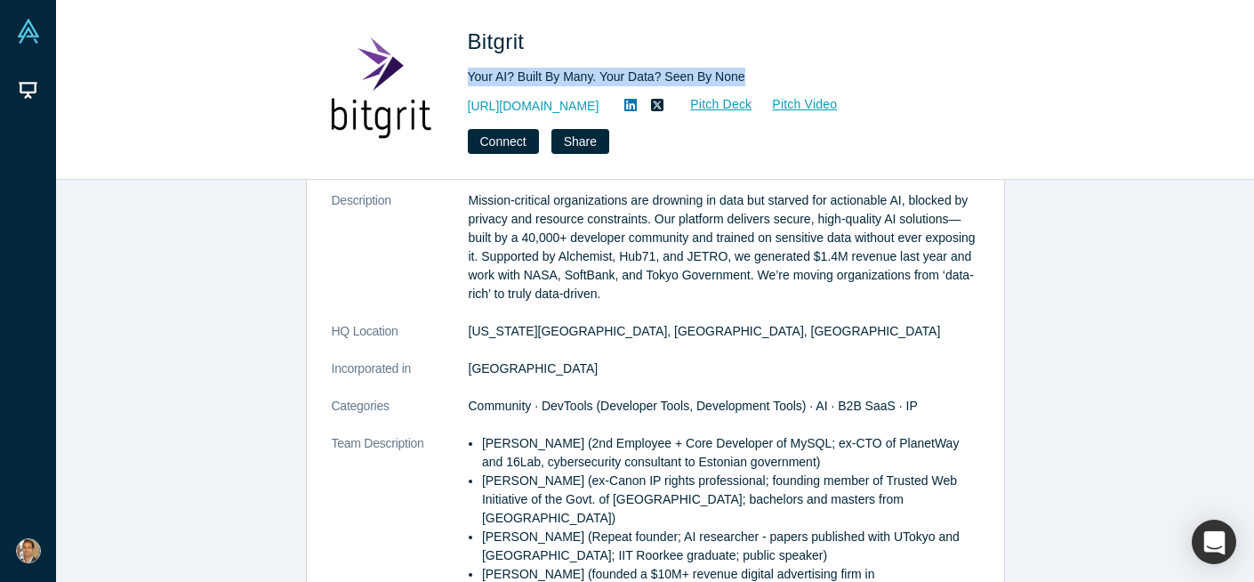
drag, startPoint x: 466, startPoint y: 77, endPoint x: 749, endPoint y: 74, distance: 282.9
click at [749, 74] on div "Bitgrit Your AI? Built By Many. Your Data? Seen By None [URL][DOMAIN_NAME] Pitc…" at bounding box center [655, 90] width 699 height 128
click at [689, 104] on link "Pitch Deck" at bounding box center [712, 104] width 82 height 20
click at [761, 104] on link "Pitch Video" at bounding box center [795, 104] width 85 height 20
click at [645, 262] on p "Mission-critical organizations are drowning in data but starved for actionable …" at bounding box center [724, 247] width 511 height 112
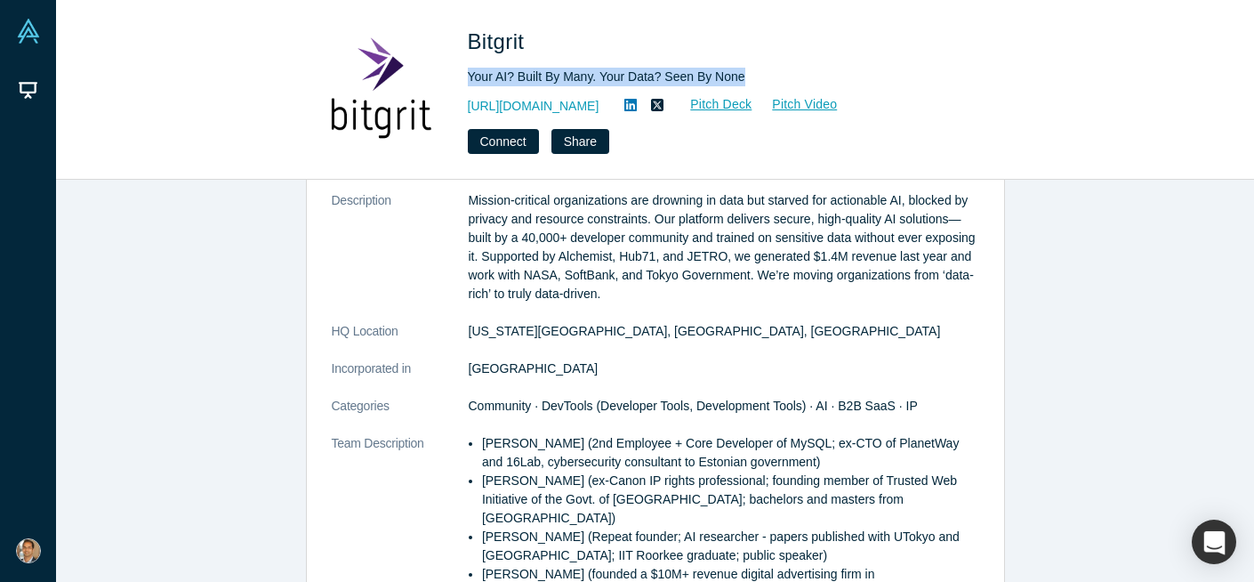
drag, startPoint x: 464, startPoint y: 79, endPoint x: 763, endPoint y: 78, distance: 298.9
click at [763, 78] on div "Bitgrit Your AI? Built By Many. Your Data? Seen By None https://bitgrit.com/ Pi…" at bounding box center [655, 90] width 699 height 128
copy div "Your AI? Built By Many. Your Data? Seen By None"
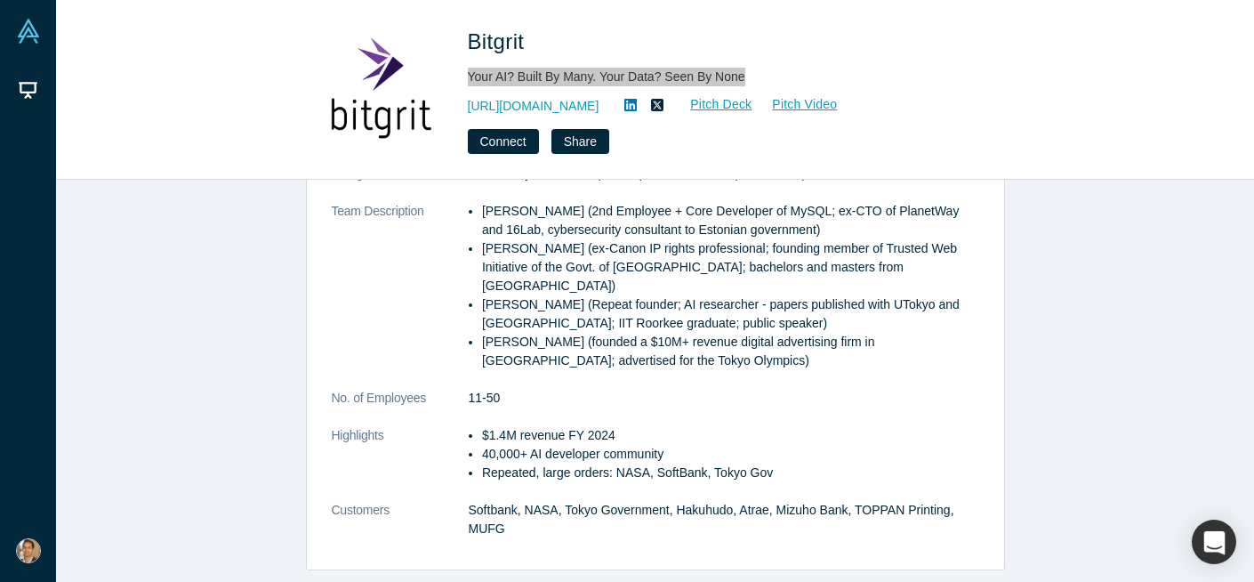
scroll to position [319, 0]
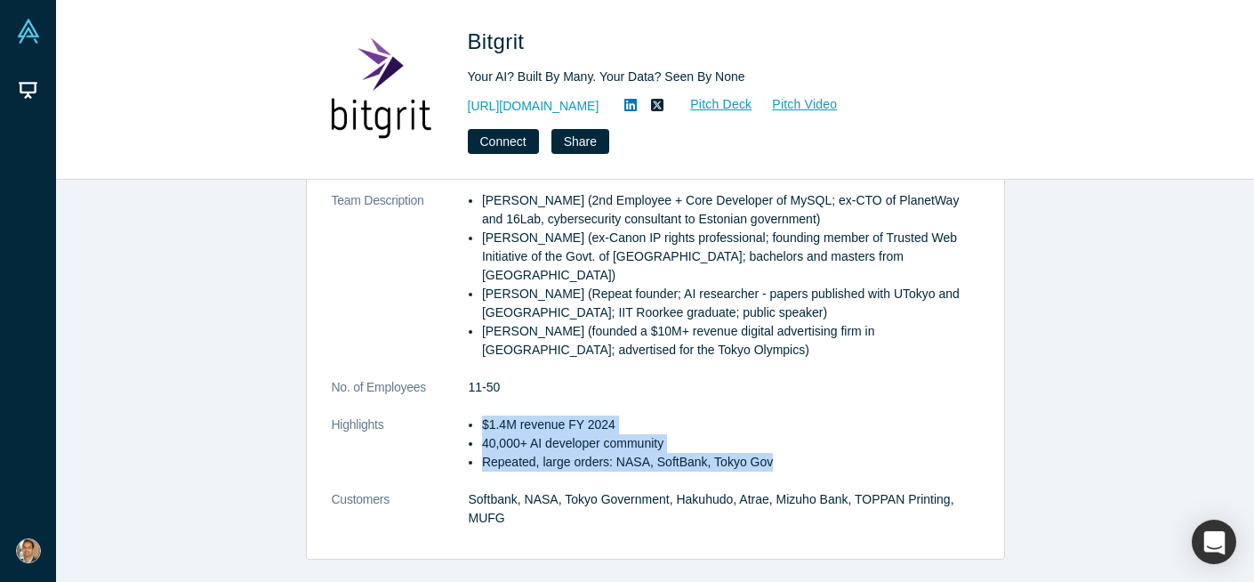
drag, startPoint x: 784, startPoint y: 461, endPoint x: 480, endPoint y: 426, distance: 305.3
click at [480, 426] on ul "$1.4M revenue FY 2024 40,000+ AI developer community Repeated, large orders: NA…" at bounding box center [724, 443] width 511 height 56
copy ul "$1.4M revenue FY 2024 40,000+ AI developer community Repeated, large orders: NA…"
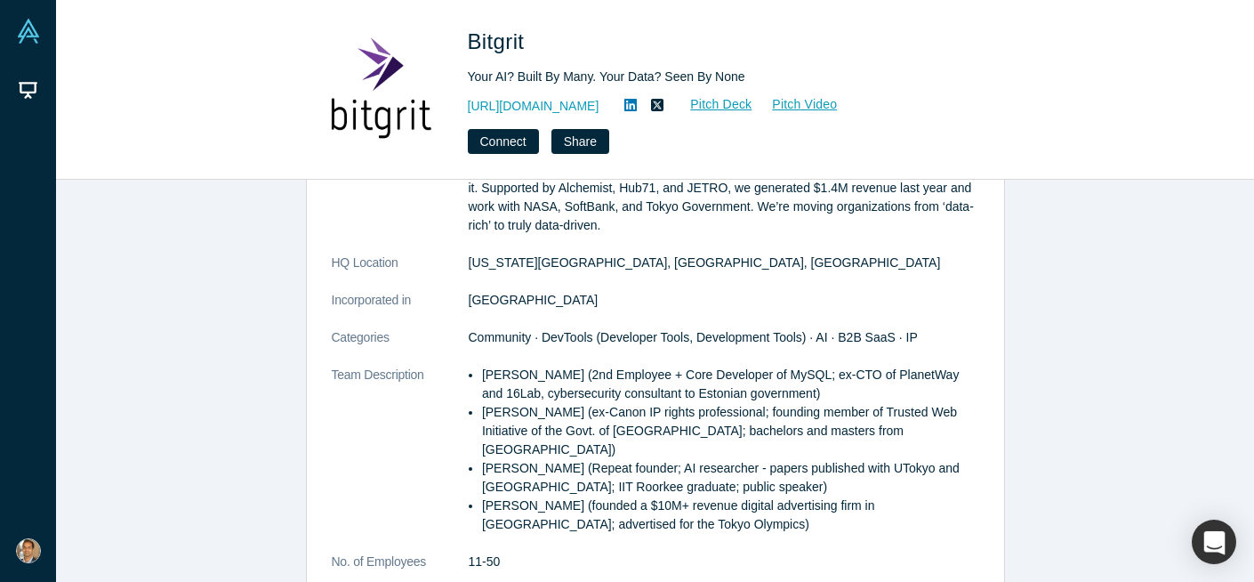
scroll to position [93, 0]
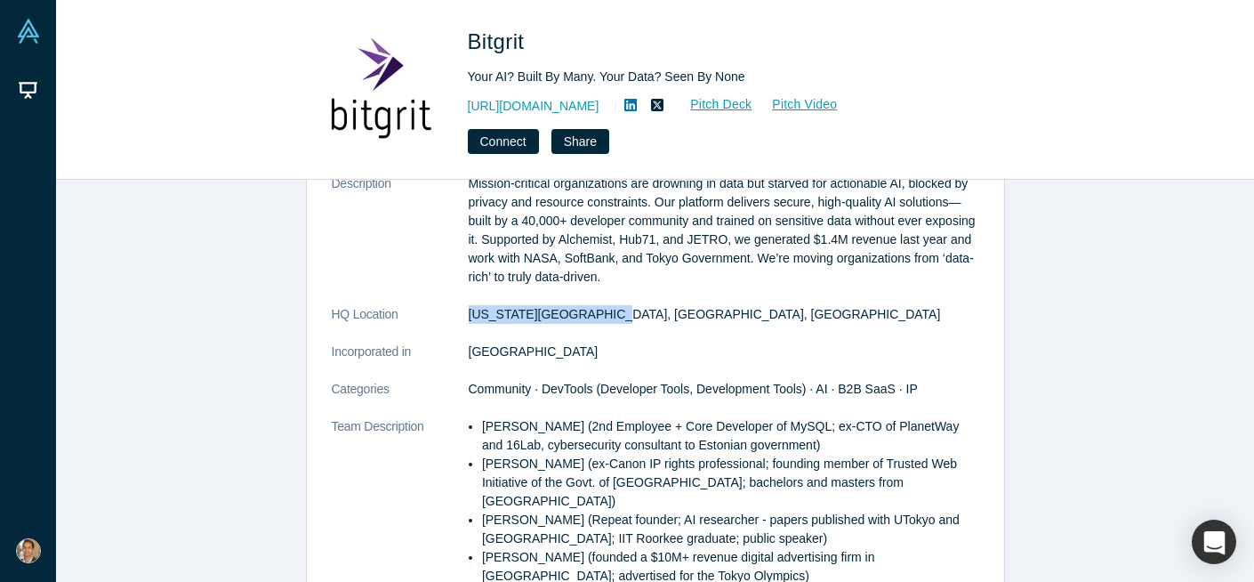
drag, startPoint x: 467, startPoint y: 313, endPoint x: 617, endPoint y: 313, distance: 150.3
click at [617, 313] on dl "Description Mission-critical organizations are drowning in data but starved for…" at bounding box center [656, 473] width 648 height 598
copy dl "Delaware City, DE, USA"
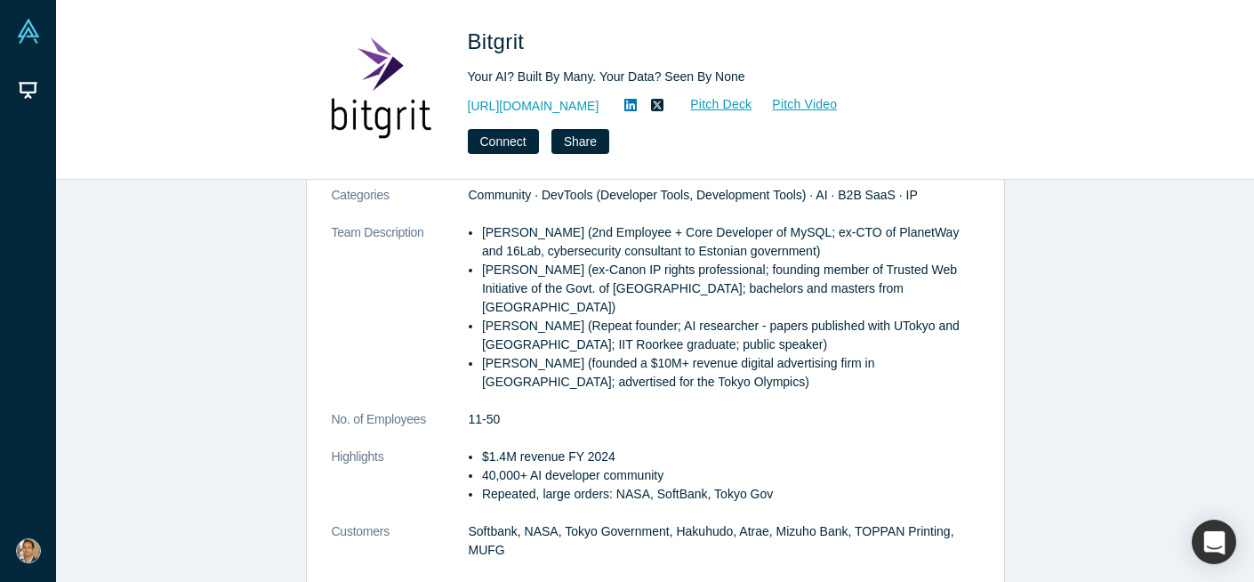
scroll to position [391, 0]
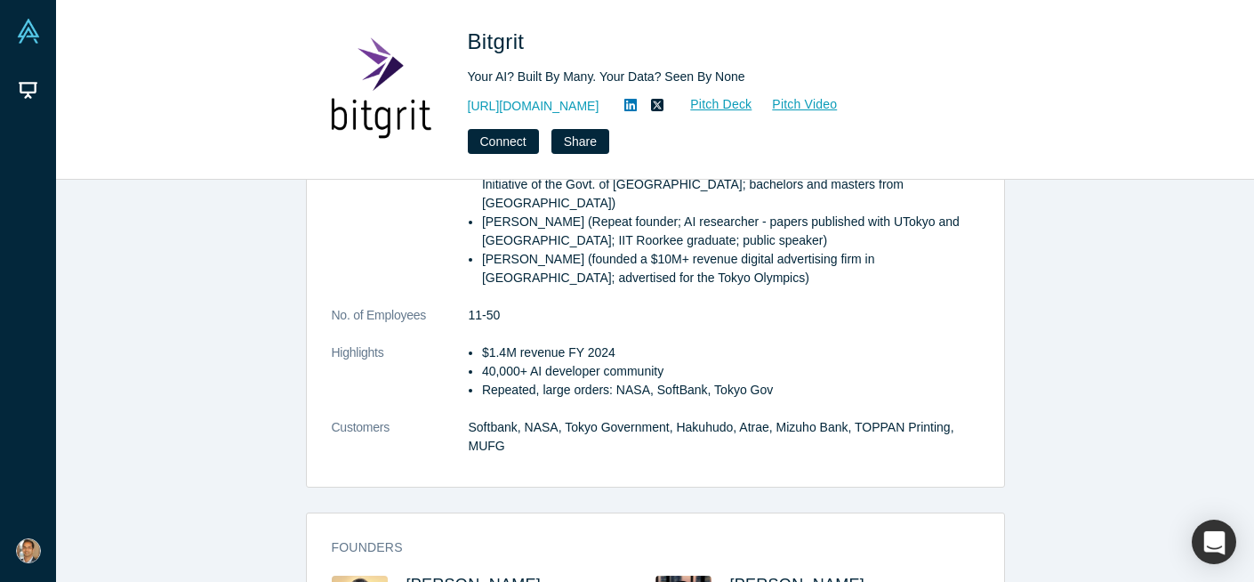
click at [897, 396] on p "Repeated, large orders: NASA, SoftBank, Tokyo Gov" at bounding box center [730, 390] width 497 height 19
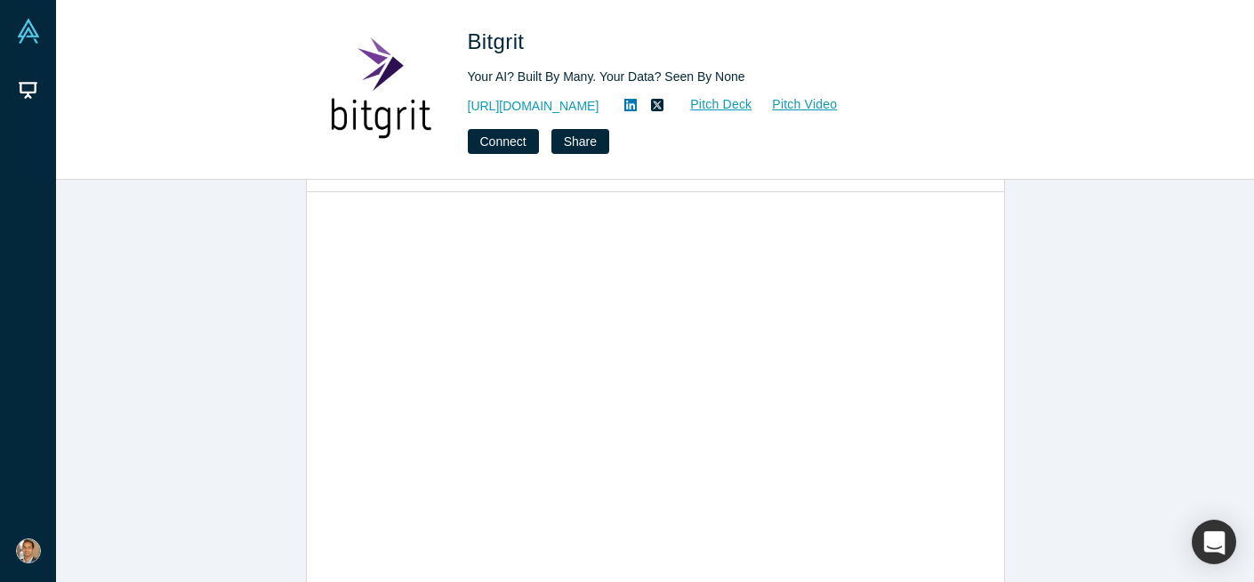
scroll to position [1175, 0]
drag, startPoint x: 463, startPoint y: 77, endPoint x: 786, endPoint y: 86, distance: 323.0
click at [786, 86] on div "Bitgrit Your AI? Built By Many. Your Data? Seen By None https://bitgrit.com/ Pi…" at bounding box center [655, 90] width 699 height 128
copy div "Your AI? Built By Many. Your Data? Seen By None"
click at [676, 101] on link "Pitch Deck" at bounding box center [712, 104] width 82 height 20
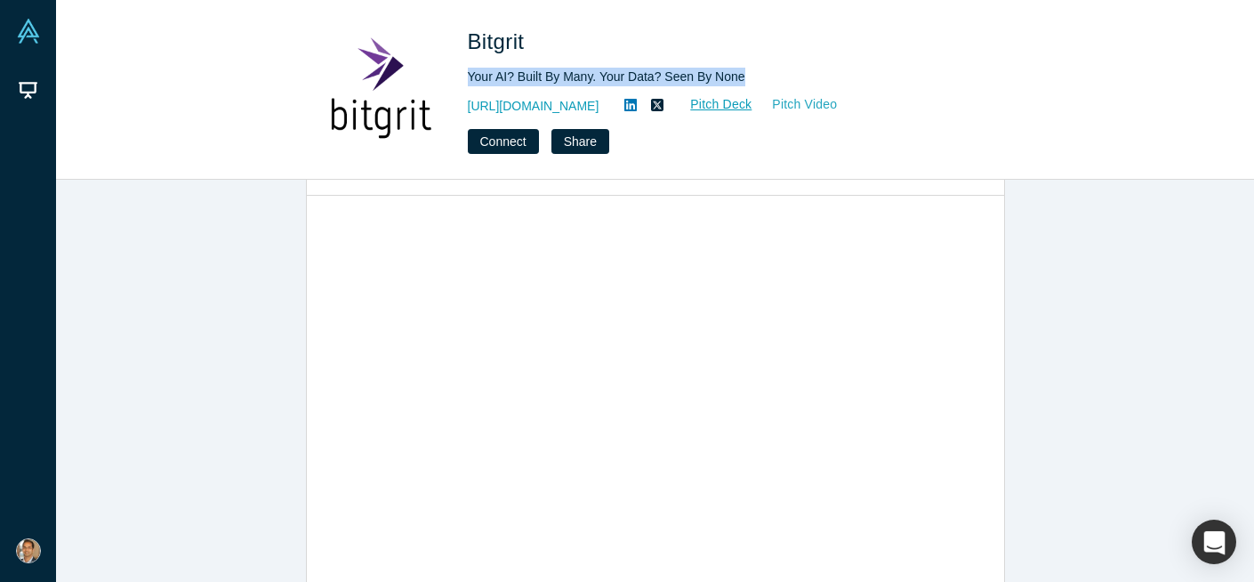
click at [776, 101] on link "Pitch Video" at bounding box center [795, 104] width 85 height 20
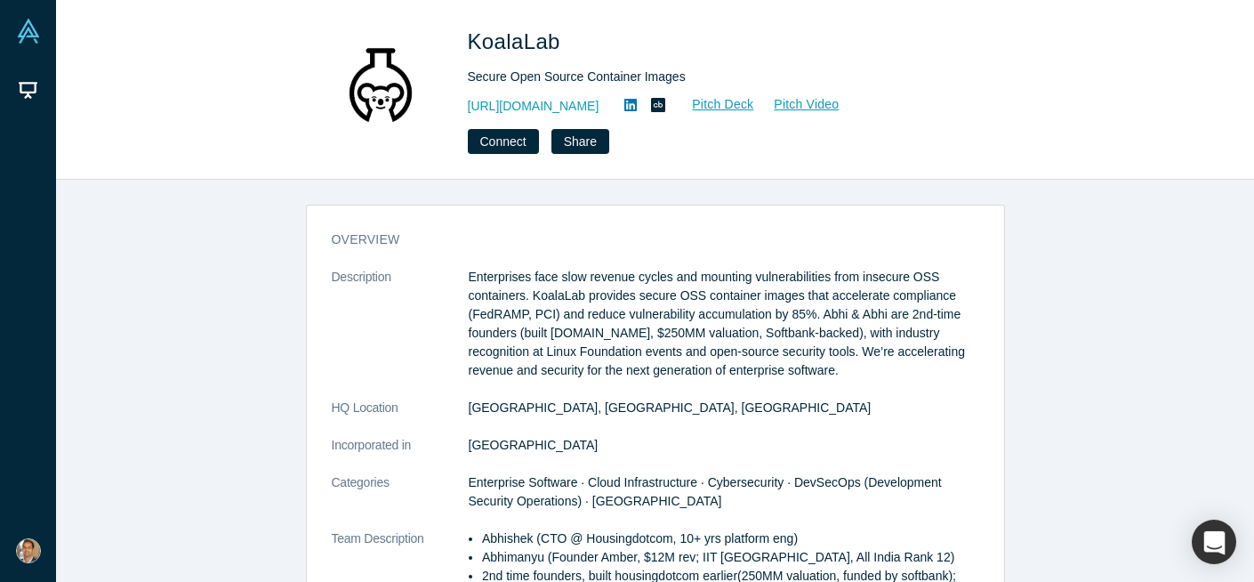
click at [463, 42] on div "KoalaLab Secure Open Source Container Images https://www.koalalab.com Pitch Dec…" at bounding box center [655, 90] width 699 height 128
click at [516, 36] on span "KoalaLab" at bounding box center [517, 41] width 99 height 24
click at [515, 31] on span "KoalaLab" at bounding box center [517, 41] width 99 height 24
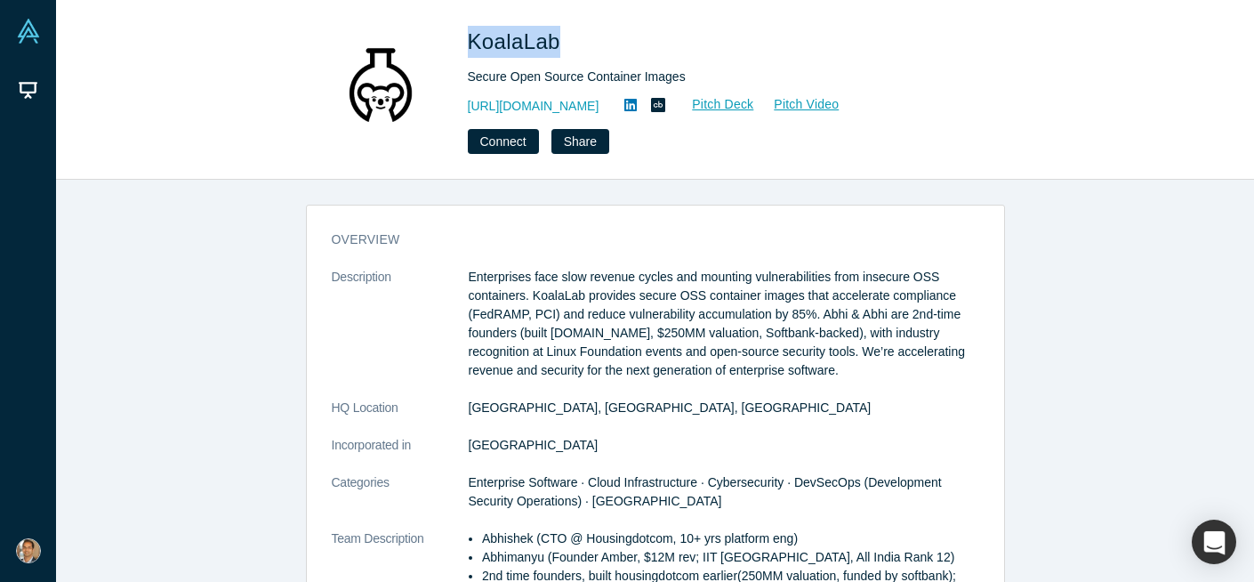
drag, startPoint x: 463, startPoint y: 45, endPoint x: 558, endPoint y: 47, distance: 95.2
click at [558, 47] on div "KoalaLab Secure Open Source Container Images https://www.koalalab.com Pitch Dec…" at bounding box center [655, 90] width 699 height 128
copy span "KoalaLab"
drag, startPoint x: 467, startPoint y: 76, endPoint x: 700, endPoint y: 81, distance: 233.1
click at [700, 81] on div "Secure Open Source Container Images" at bounding box center [717, 77] width 498 height 19
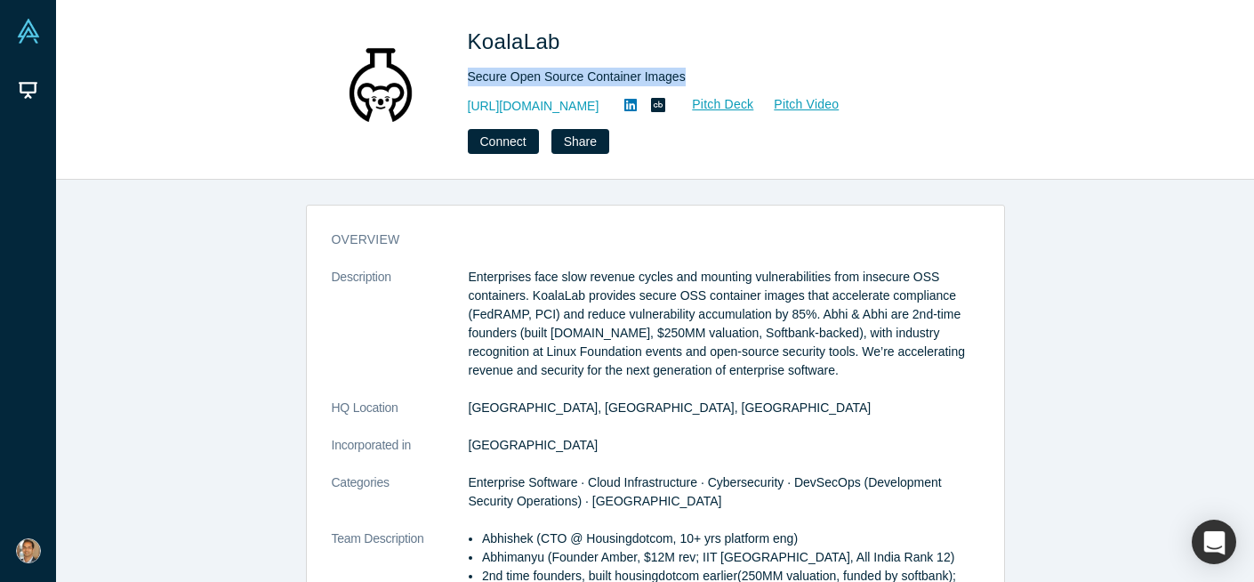
copy div "Secure Open Source Container Images"
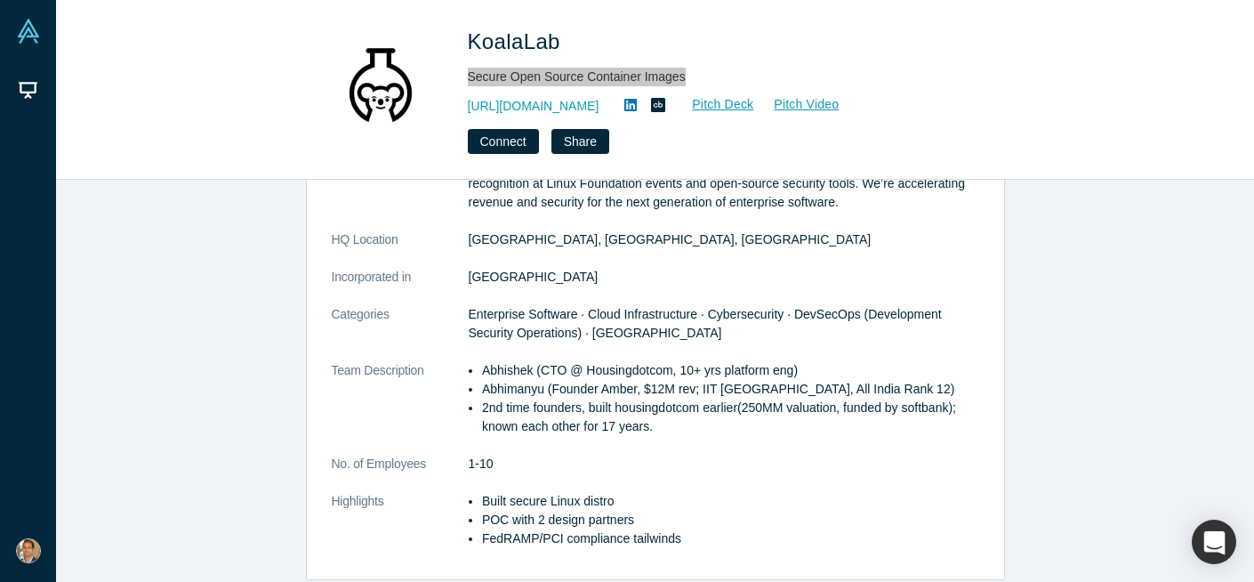
scroll to position [177, 0]
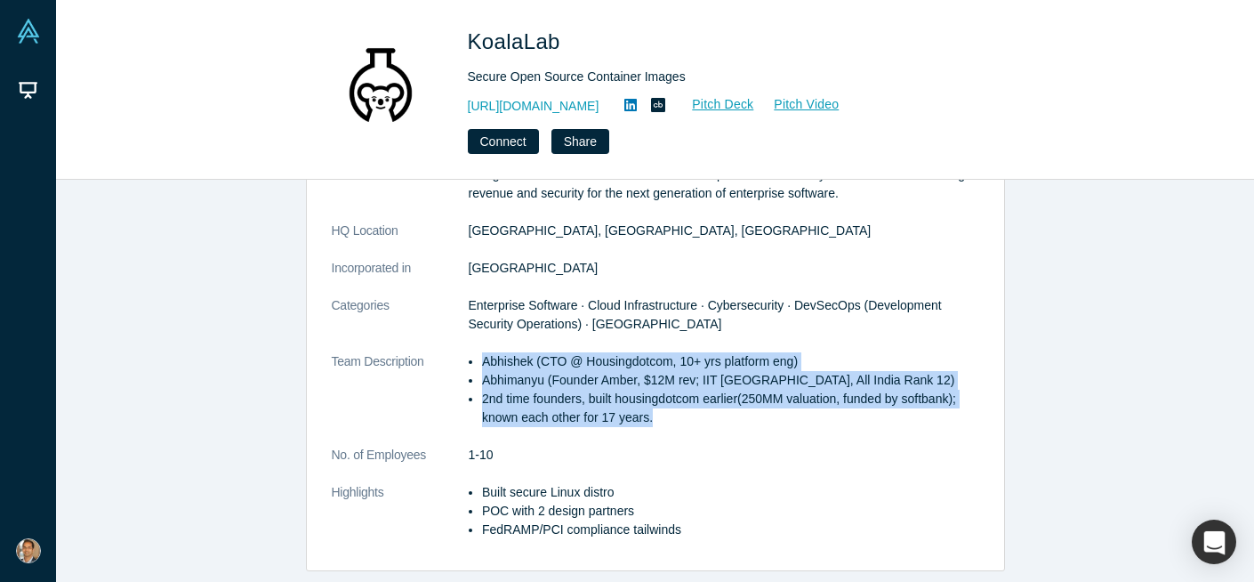
drag, startPoint x: 657, startPoint y: 415, endPoint x: 483, endPoint y: 362, distance: 182.3
click at [483, 362] on ul "Abhishek (CTO @ Housingdotcom, 10+ yrs platform eng) Abhimanyu (Founder Amber, …" at bounding box center [724, 389] width 511 height 75
copy ul "Abhishek (CTO @ Housingdotcom, 10+ yrs platform eng) Abhimanyu (Founder Amber, …"
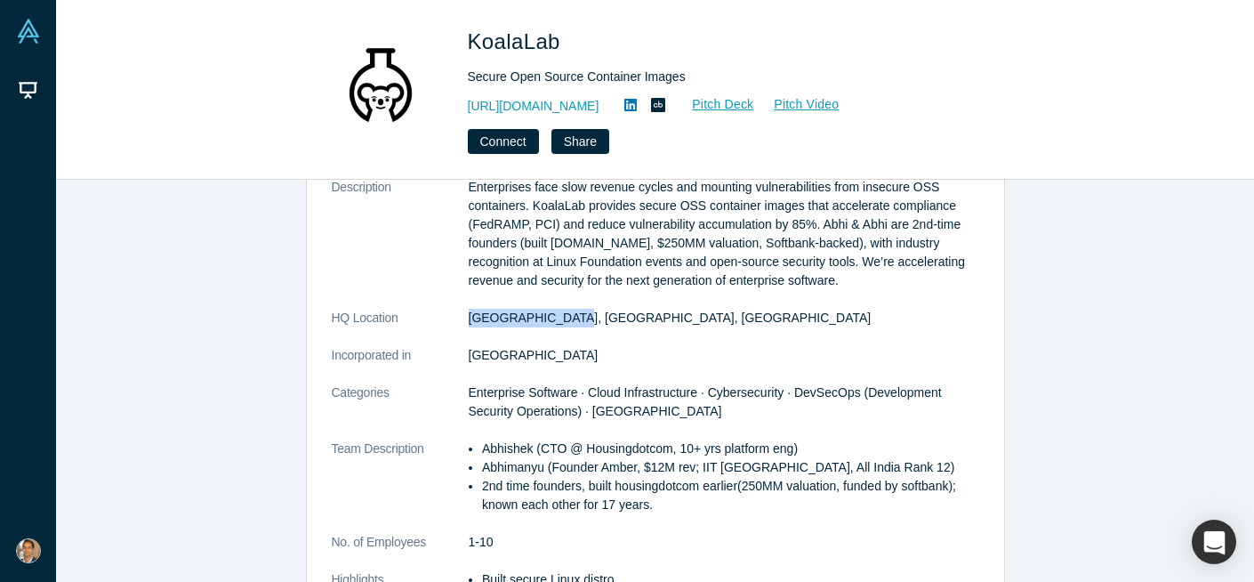
drag, startPoint x: 469, startPoint y: 317, endPoint x: 581, endPoint y: 317, distance: 112.1
click at [581, 317] on dd "Seattle, WA, USA" at bounding box center [724, 318] width 511 height 19
copy dd "Seattle, WA, USA"
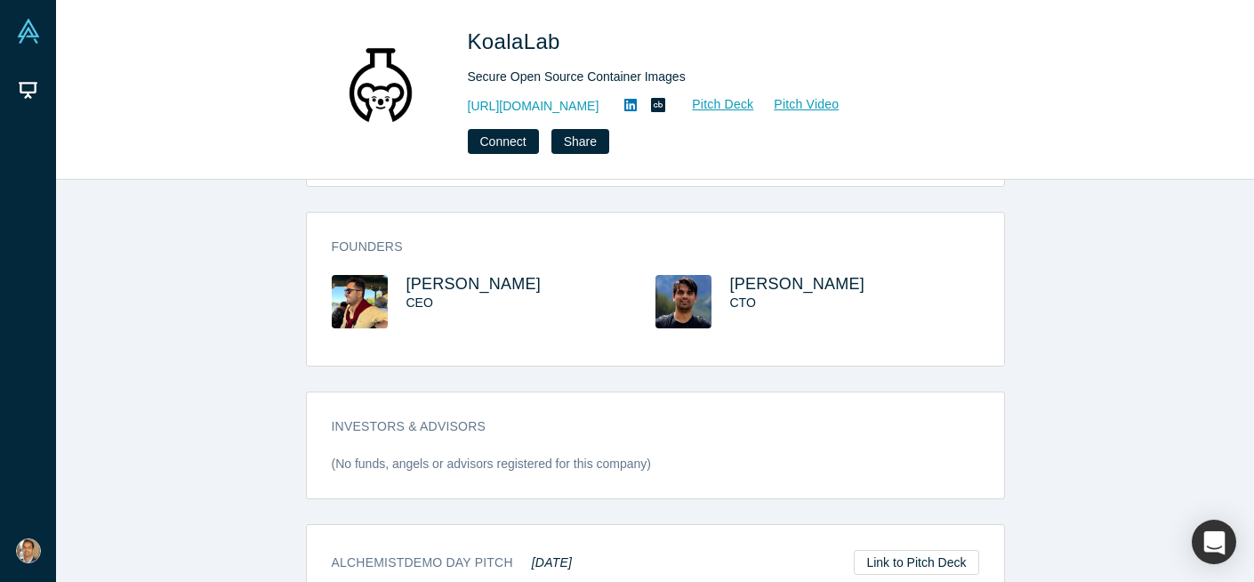
scroll to position [770, 0]
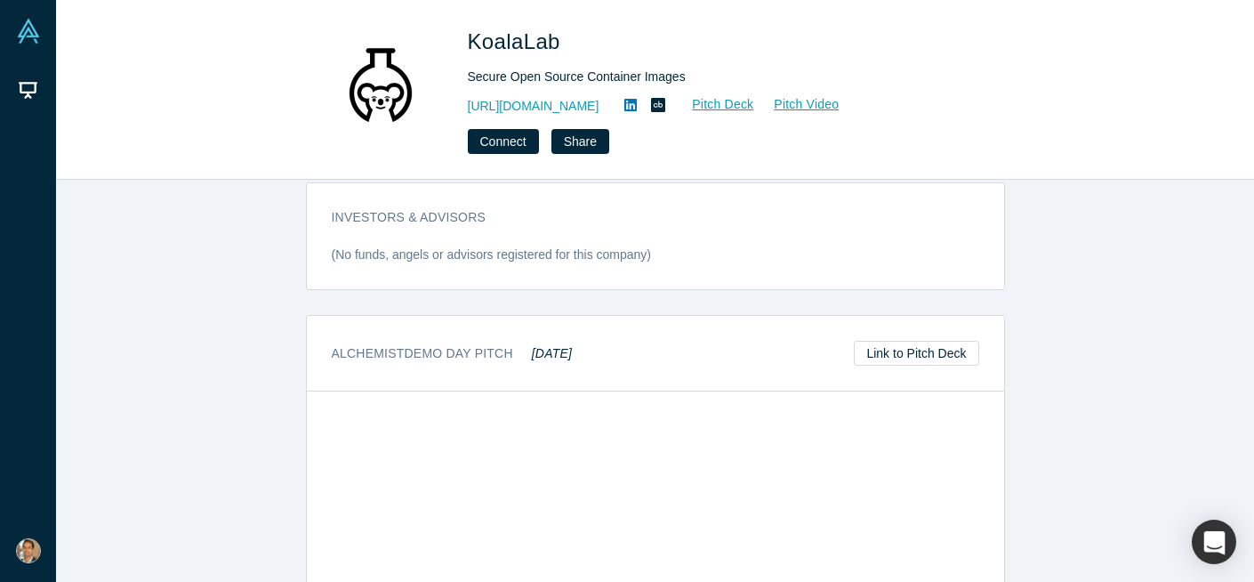
drag, startPoint x: 534, startPoint y: 353, endPoint x: 642, endPoint y: 350, distance: 108.6
click at [632, 350] on div "Alchemist Demo Day Pitch May 2025 Link to Pitch Deck" at bounding box center [655, 354] width 697 height 76
copy em "May 2025"
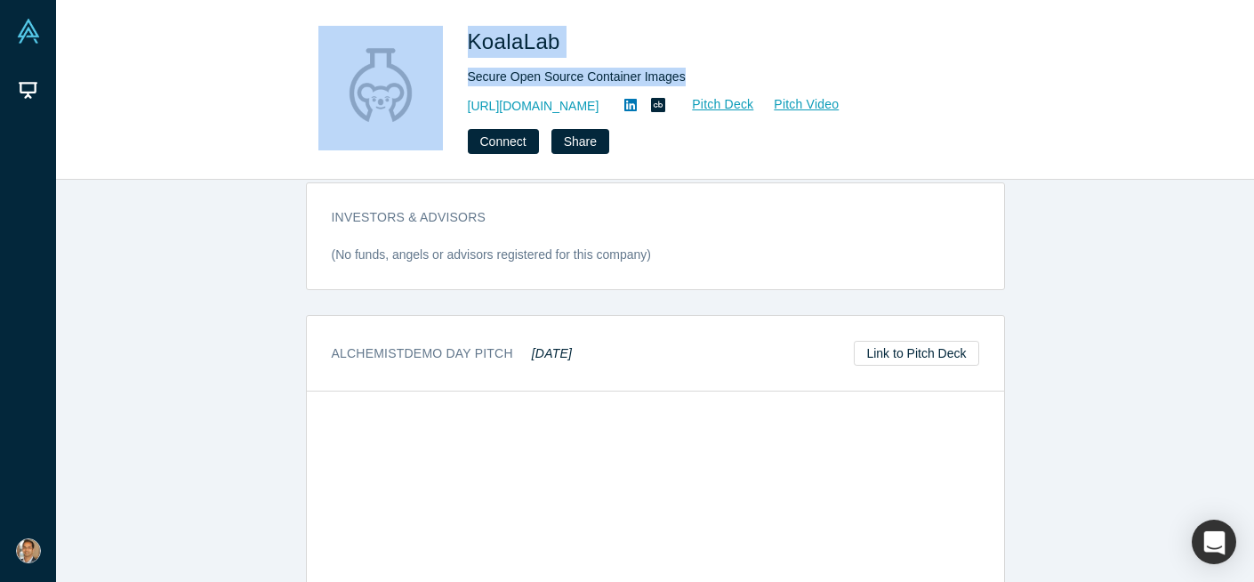
drag, startPoint x: 668, startPoint y: 74, endPoint x: 423, endPoint y: 81, distance: 245.6
click at [423, 81] on div "KoalaLab Secure Open Source Container Images https://www.koalalab.com Pitch Dec…" at bounding box center [655, 90] width 699 height 128
click at [528, 74] on div "Secure Open Source Container Images" at bounding box center [717, 77] width 498 height 19
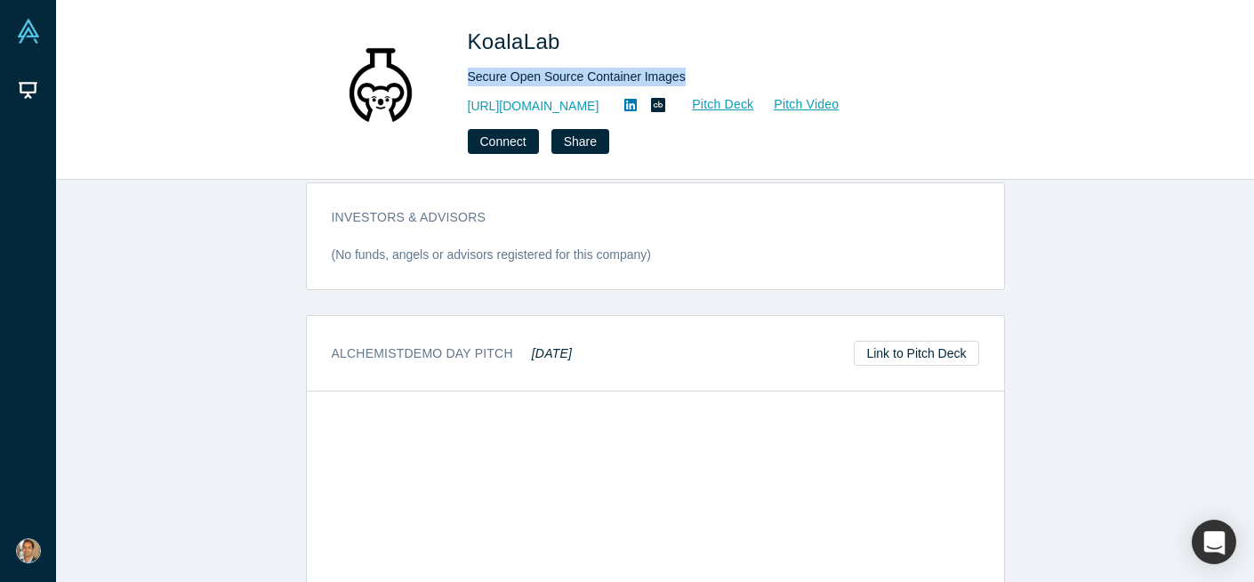
drag, startPoint x: 466, startPoint y: 77, endPoint x: 696, endPoint y: 77, distance: 229.5
click at [696, 77] on div "KoalaLab Secure Open Source Container Images https://www.koalalab.com Pitch Dec…" at bounding box center [655, 90] width 699 height 128
copy div "Secure Open Source Container Images"
click at [720, 103] on link "Pitch Deck" at bounding box center [713, 104] width 82 height 20
click at [816, 106] on link "Pitch Video" at bounding box center [796, 104] width 85 height 20
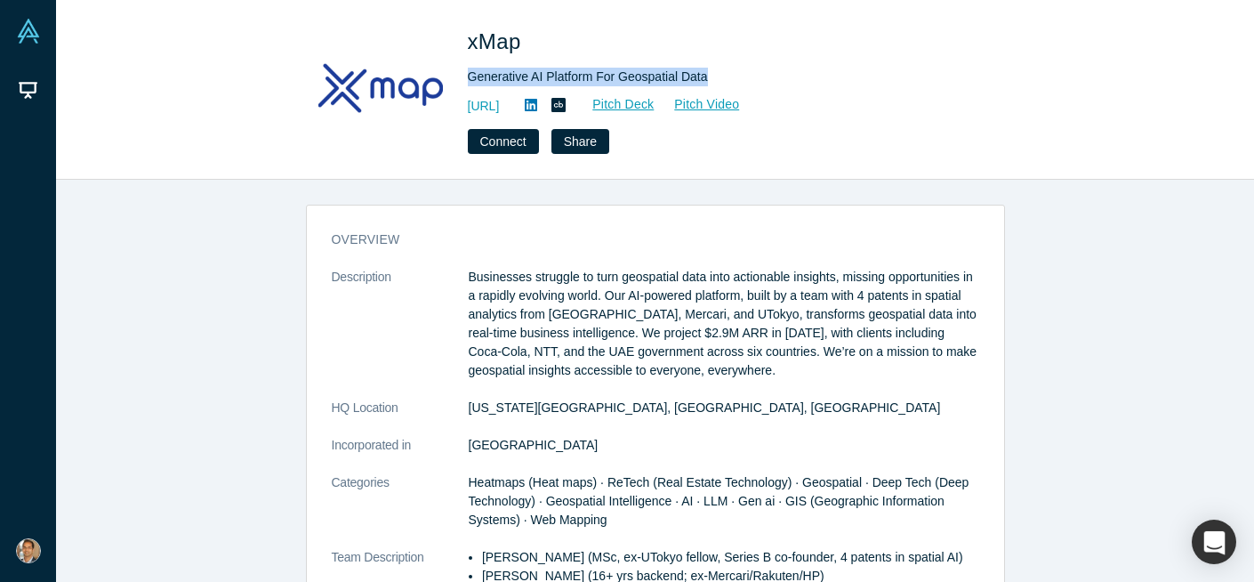
scroll to position [933, 0]
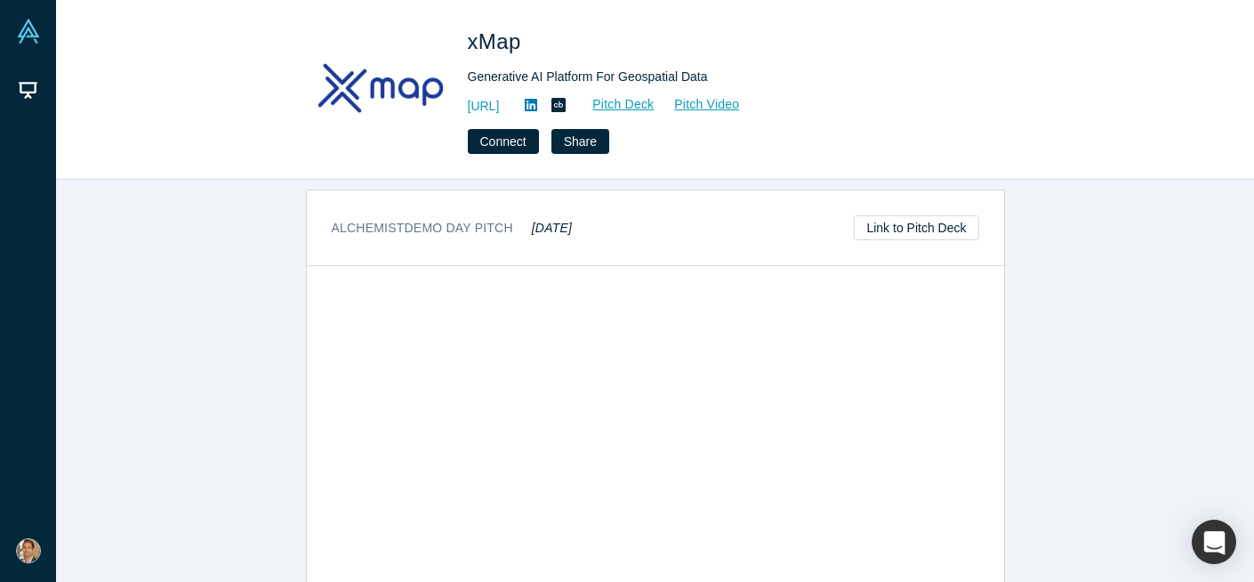
click at [533, 38] on h1 "xMap" at bounding box center [717, 42] width 498 height 32
drag, startPoint x: 519, startPoint y: 44, endPoint x: 467, endPoint y: 45, distance: 51.6
click at [468, 45] on h1 "xMap" at bounding box center [717, 42] width 498 height 32
copy span "xMap"
drag, startPoint x: 469, startPoint y: 76, endPoint x: 730, endPoint y: 80, distance: 261.6
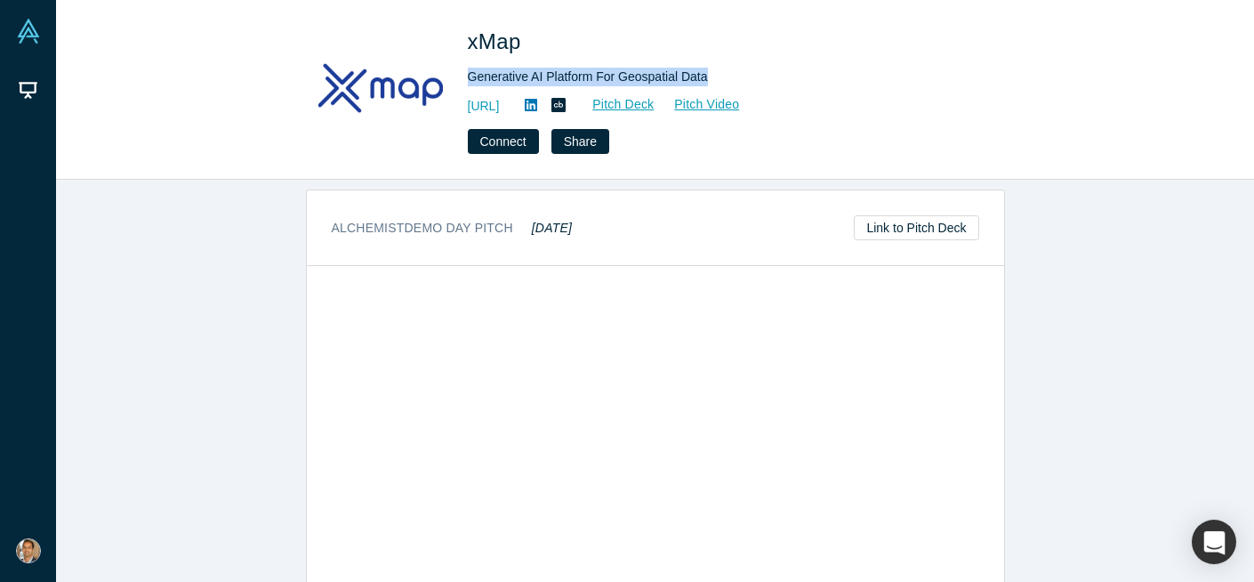
click at [730, 80] on div "Generative AI Platform For Geospatial Data" at bounding box center [717, 77] width 498 height 19
copy div "Generative AI Platform For Geospatial Data"
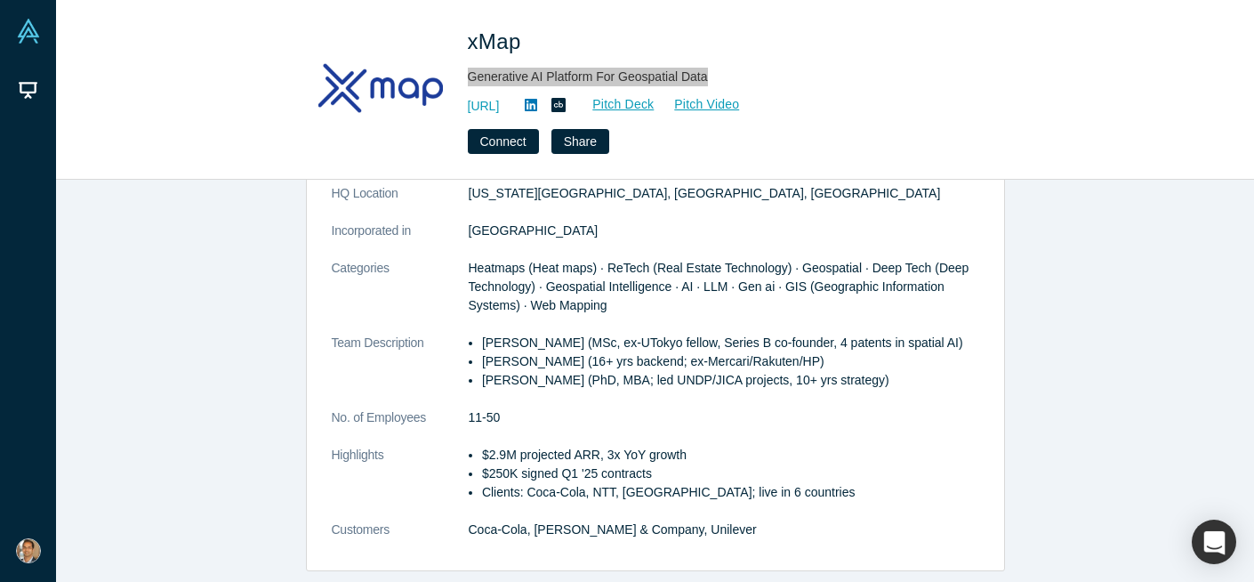
scroll to position [216, 0]
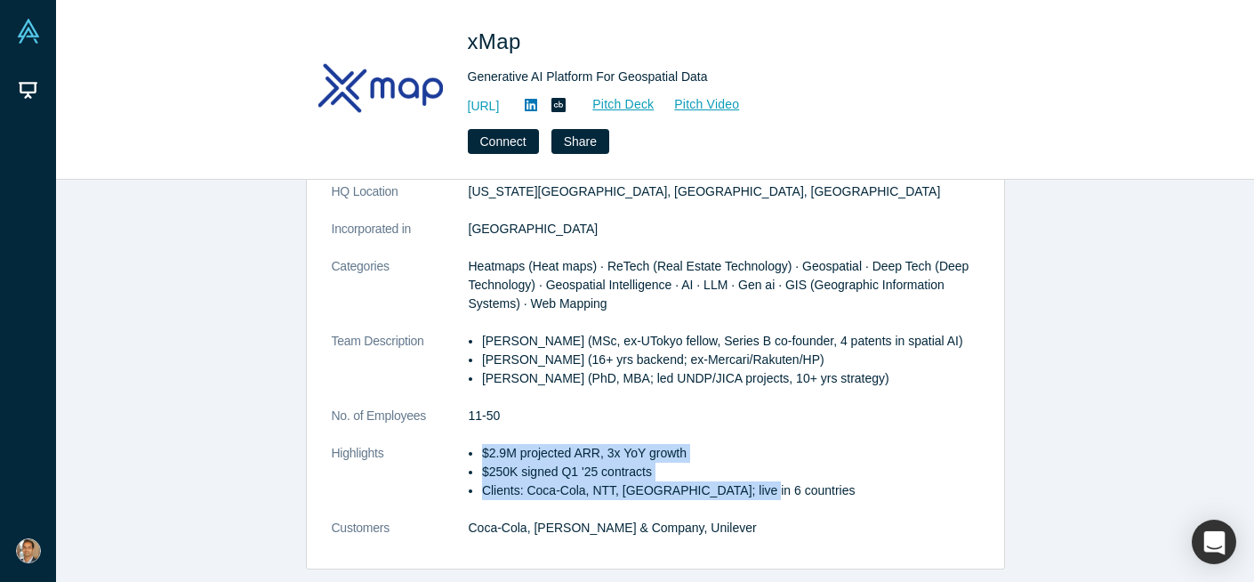
drag, startPoint x: 758, startPoint y: 490, endPoint x: 479, endPoint y: 457, distance: 280.4
click at [479, 457] on ul "$2.9M projected ARR, 3x YoY growth $250K signed Q1 '25 contracts Clients: Coca-…" at bounding box center [724, 472] width 511 height 56
copy ul "$2.9M projected ARR, 3x YoY growth $250K signed Q1 '25 contracts Clients: Coca-…"
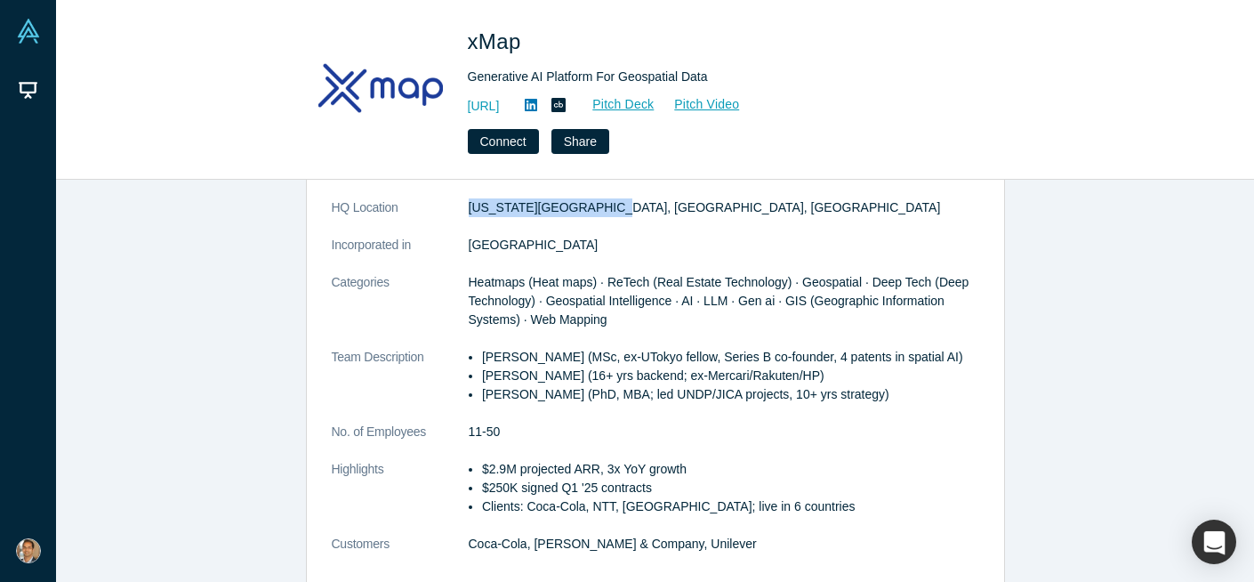
drag, startPoint x: 470, startPoint y: 209, endPoint x: 642, endPoint y: 205, distance: 172.6
click at [642, 209] on dd "[US_STATE][GEOGRAPHIC_DATA], [GEOGRAPHIC_DATA], [GEOGRAPHIC_DATA]" at bounding box center [724, 207] width 511 height 19
copy dd "[US_STATE][GEOGRAPHIC_DATA], [GEOGRAPHIC_DATA], [GEOGRAPHIC_DATA]"
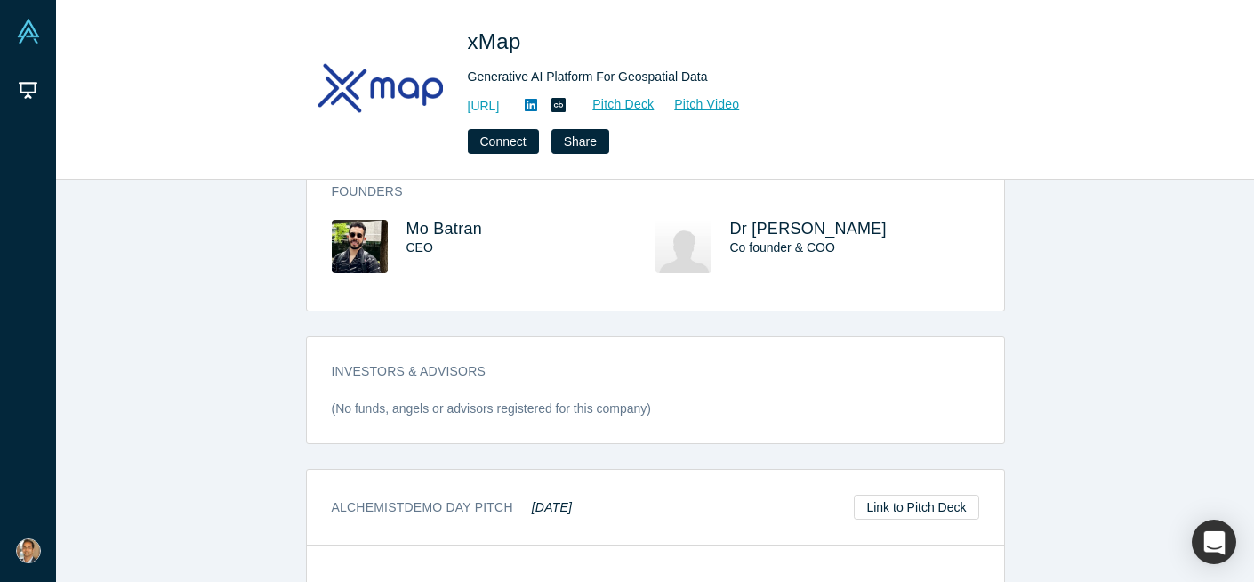
scroll to position [692, 0]
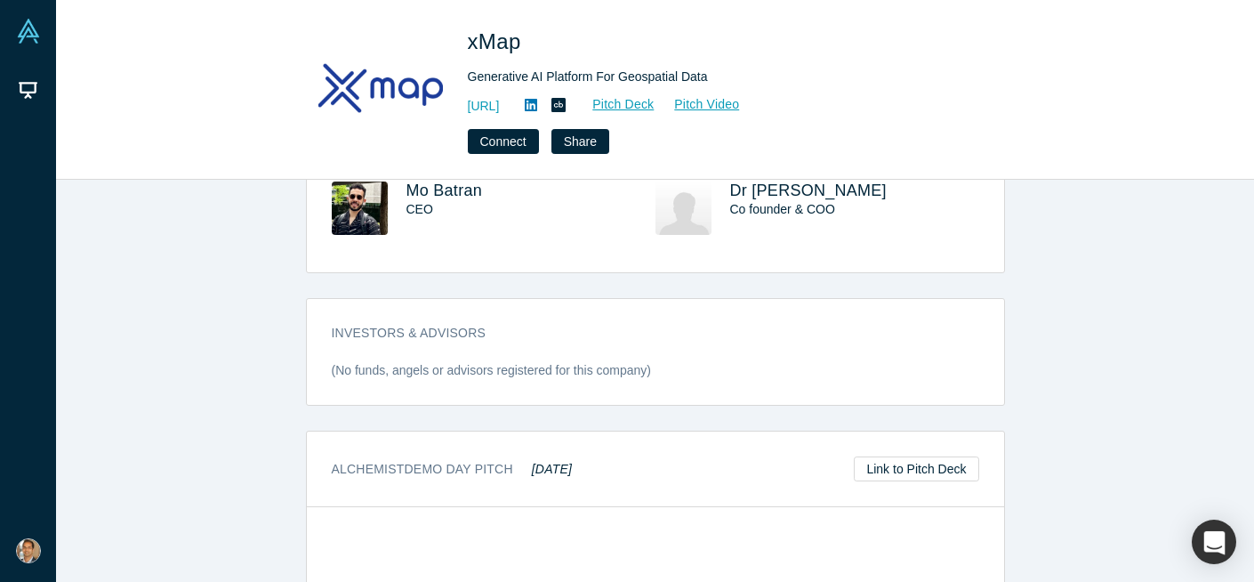
drag, startPoint x: 533, startPoint y: 470, endPoint x: 616, endPoint y: 470, distance: 83.6
click at [608, 470] on div "Alchemist Demo Day Pitch May 2025 Link to Pitch Deck" at bounding box center [655, 469] width 697 height 76
copy em "May 2025"
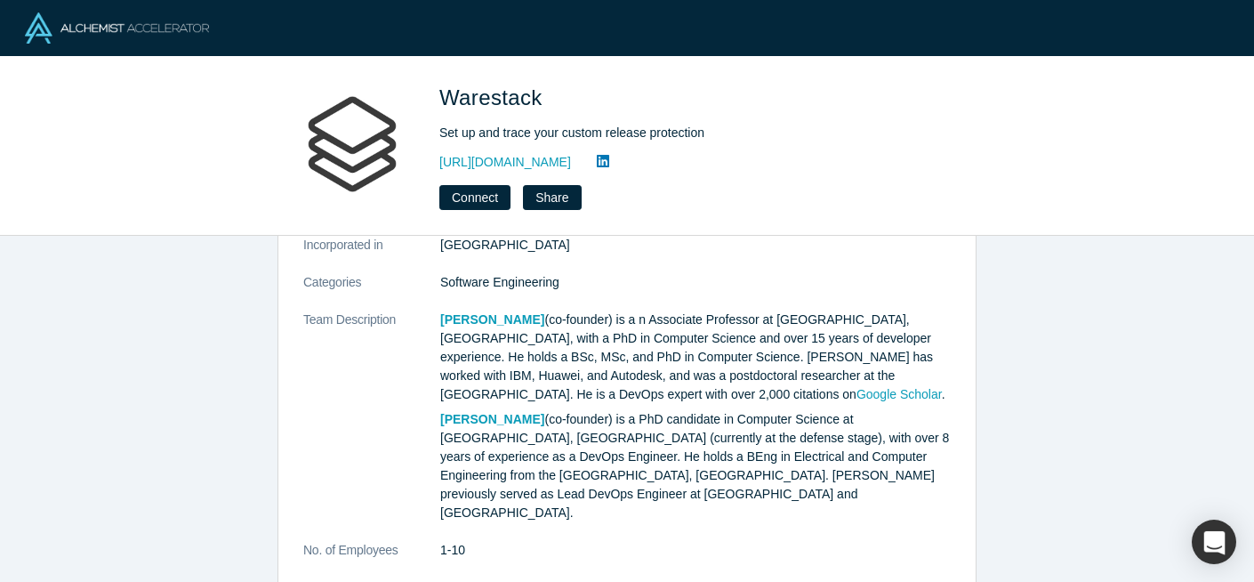
scroll to position [508, 0]
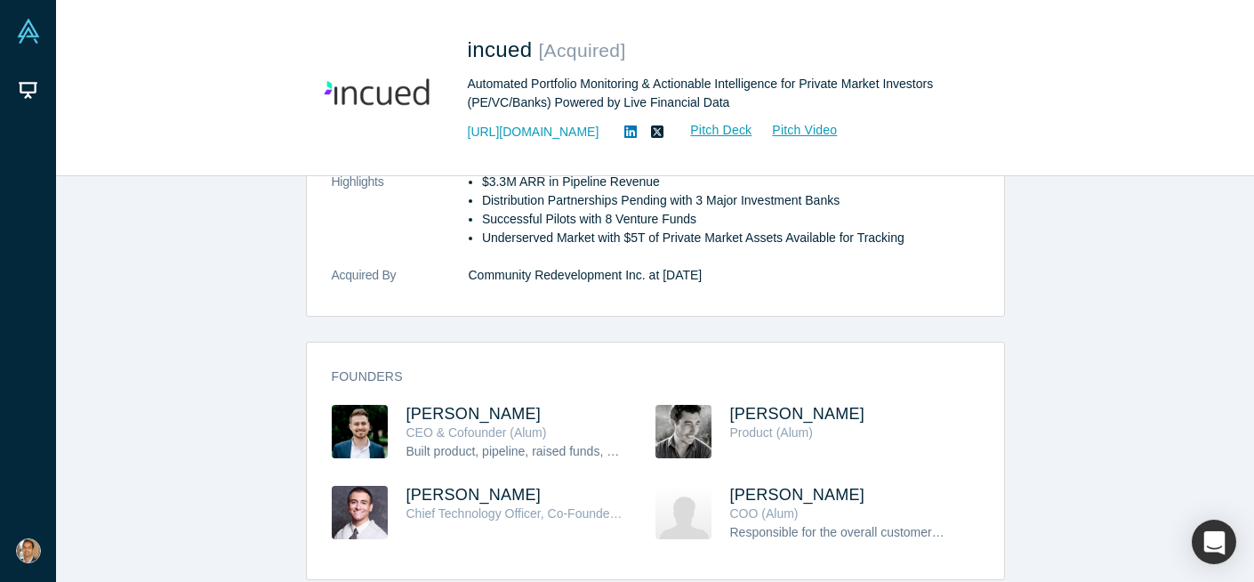
scroll to position [606, 0]
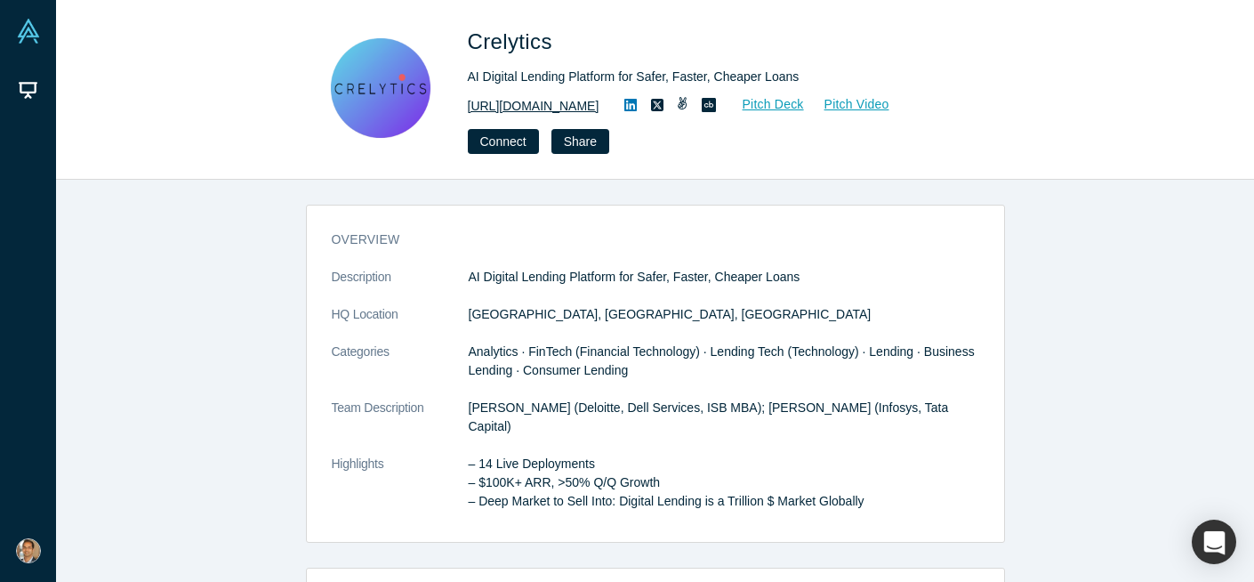
click at [522, 109] on link "https://crelytics.io" at bounding box center [534, 106] width 132 height 19
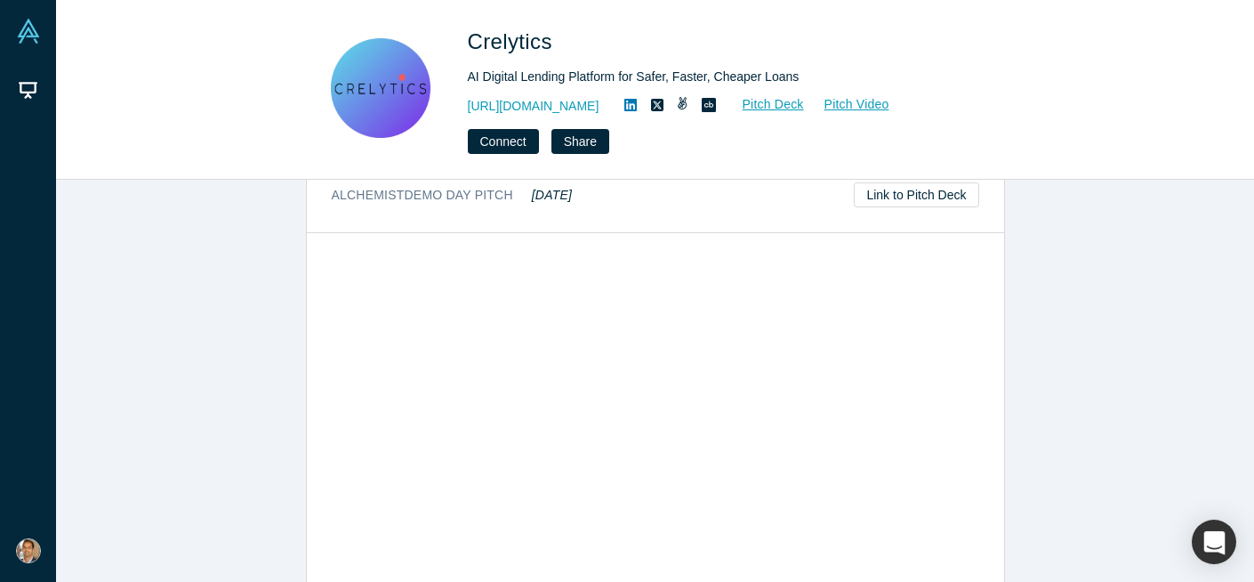
scroll to position [793, 0]
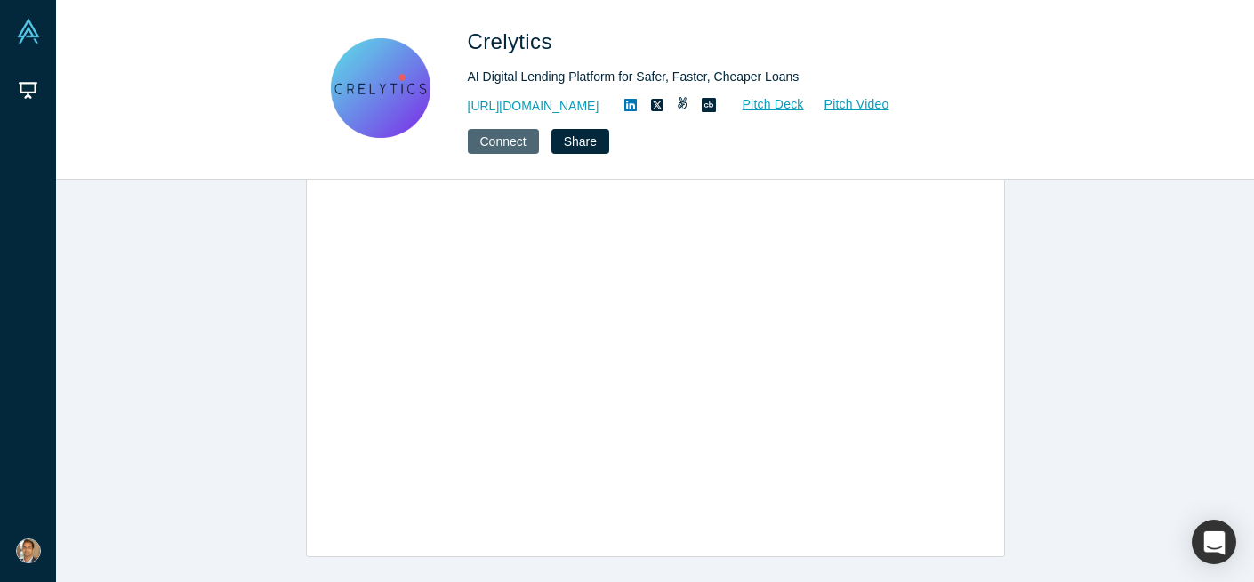
click at [504, 141] on button "Connect" at bounding box center [503, 141] width 71 height 25
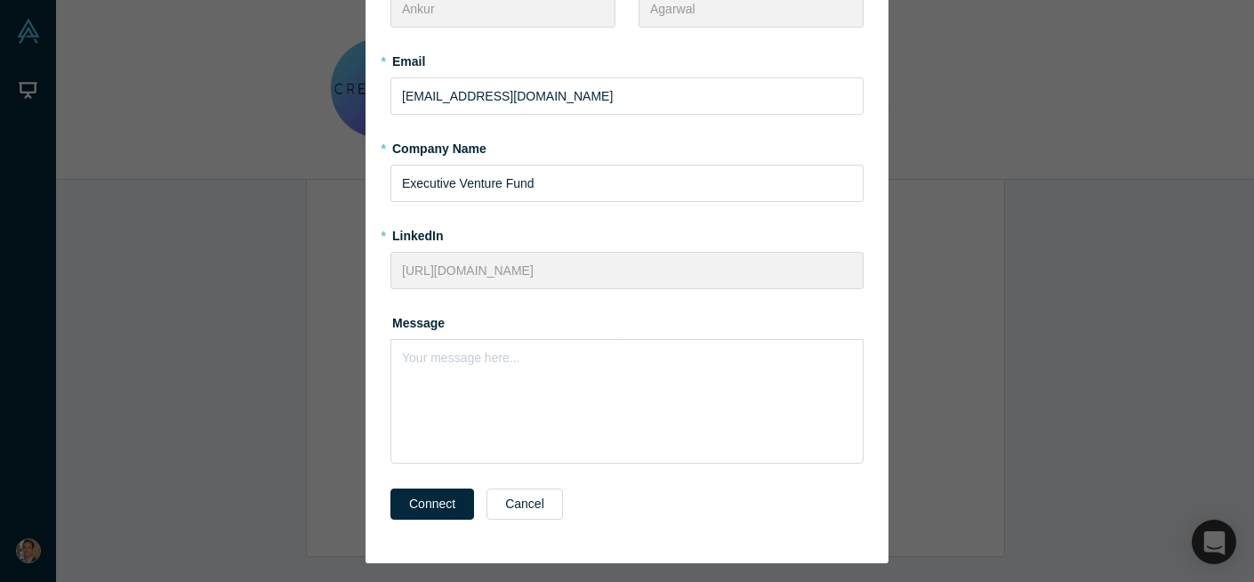
scroll to position [187, 0]
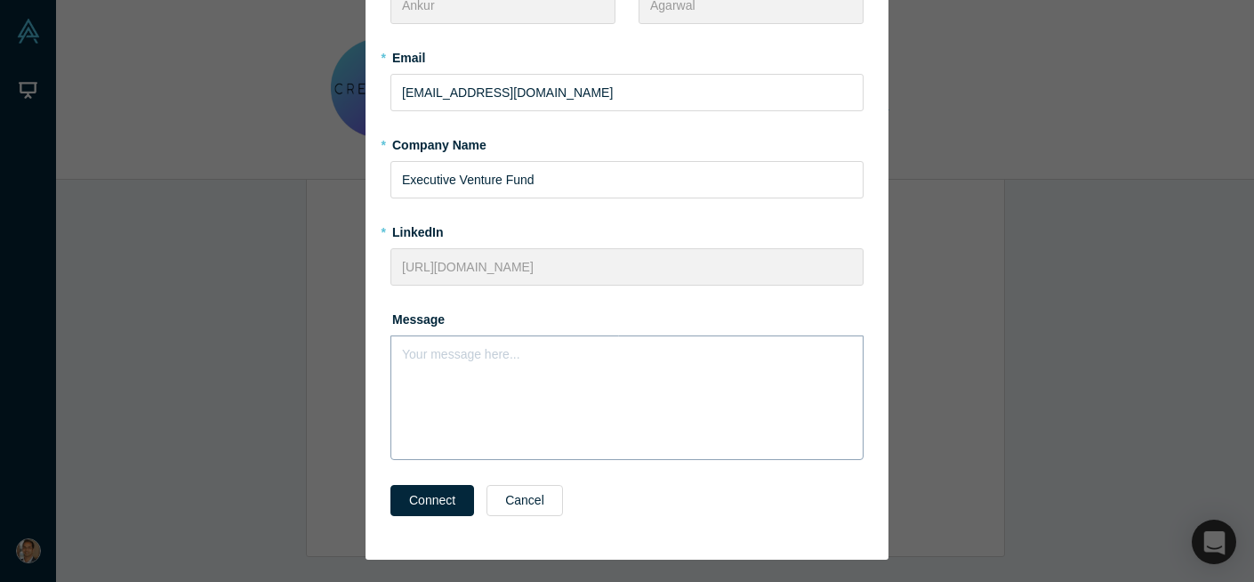
click at [512, 411] on div "Your message here..." at bounding box center [627, 397] width 473 height 125
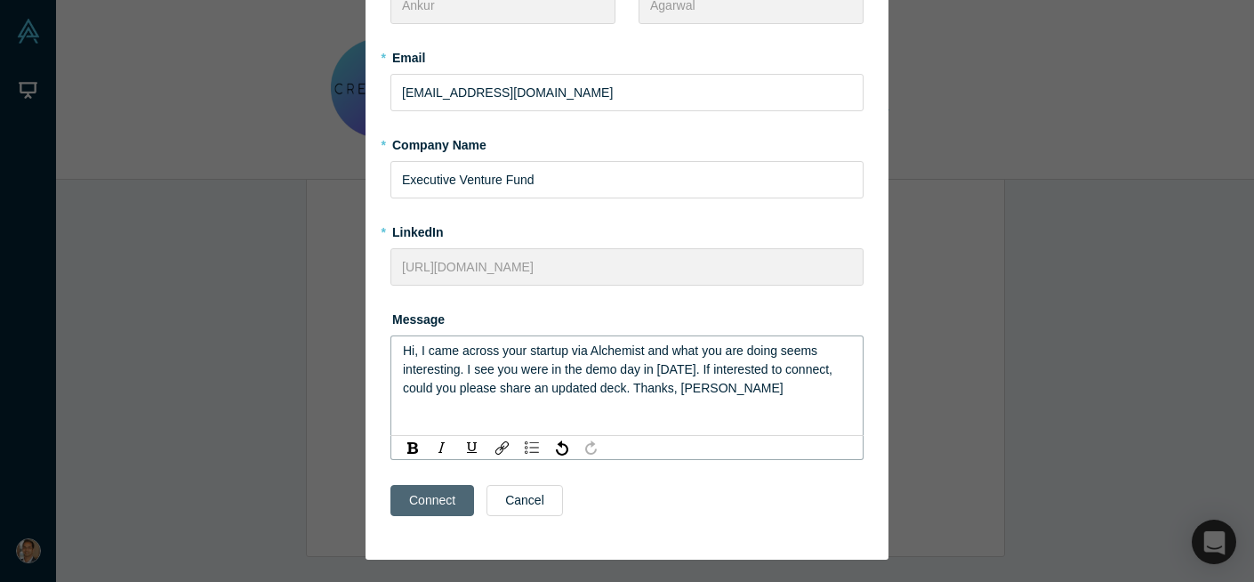
click at [439, 501] on button "Connect" at bounding box center [433, 500] width 84 height 31
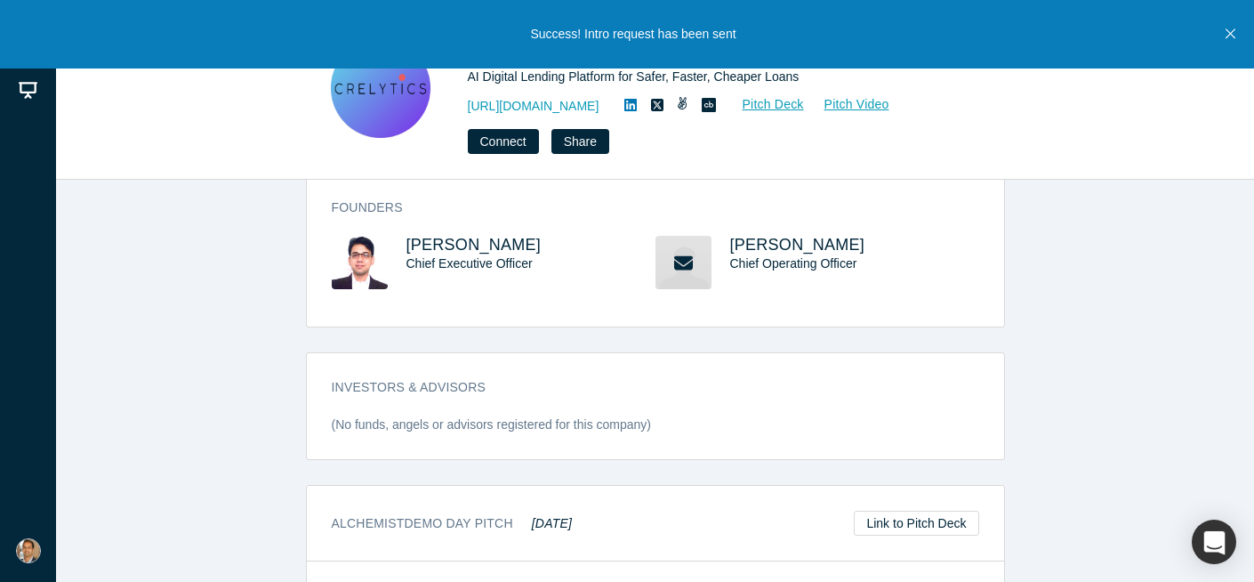
scroll to position [284, 0]
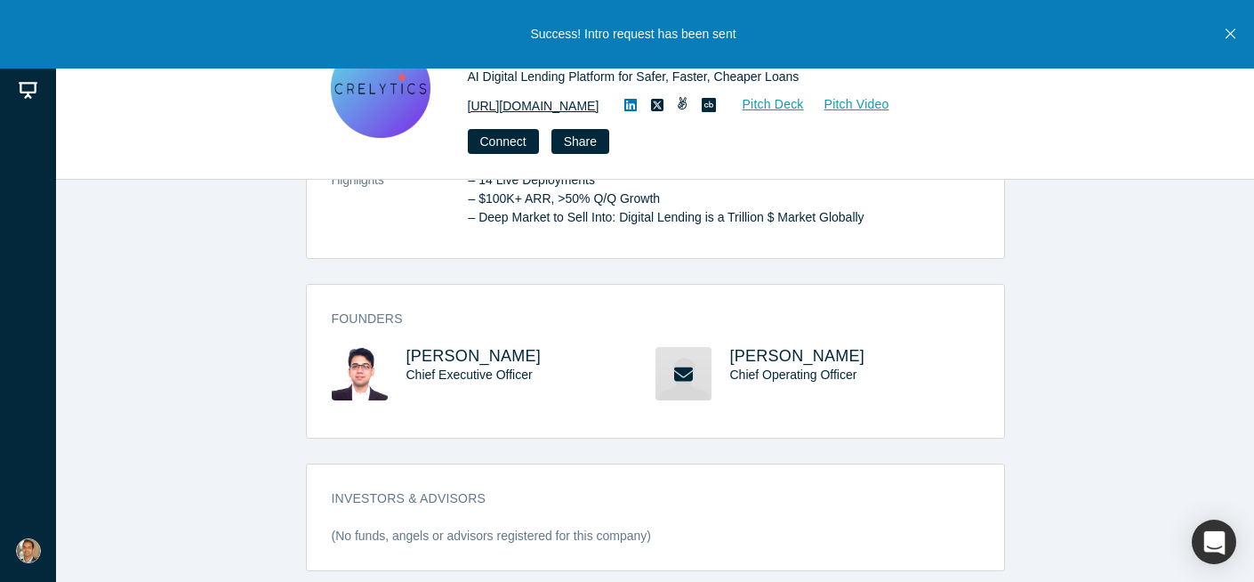
click at [532, 106] on link "https://crelytics.io" at bounding box center [534, 106] width 132 height 19
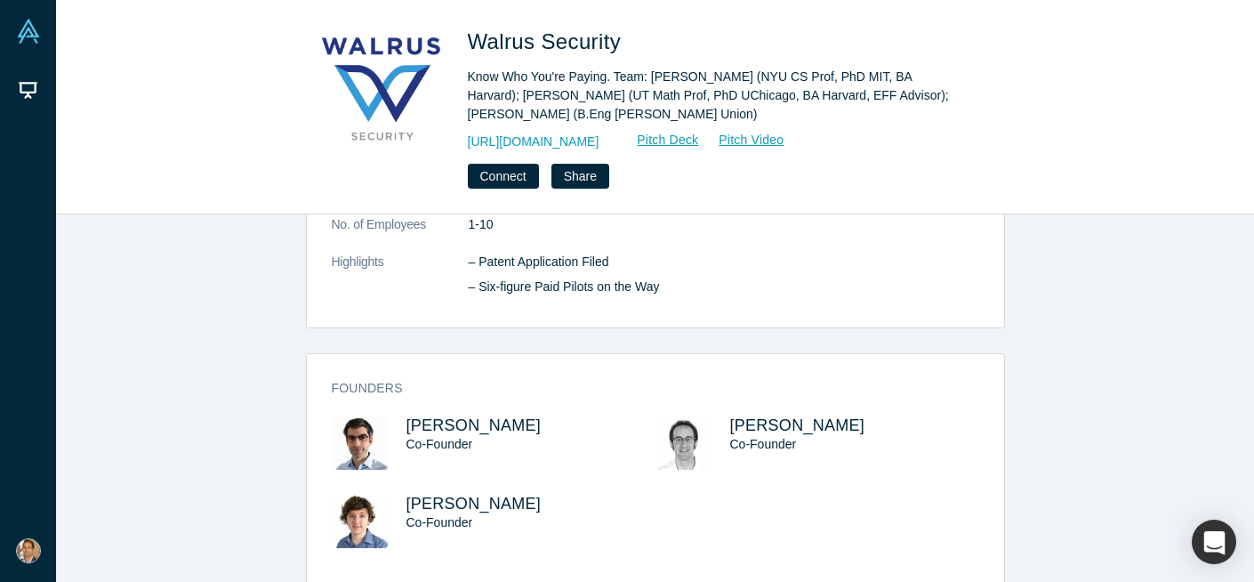
scroll to position [380, 0]
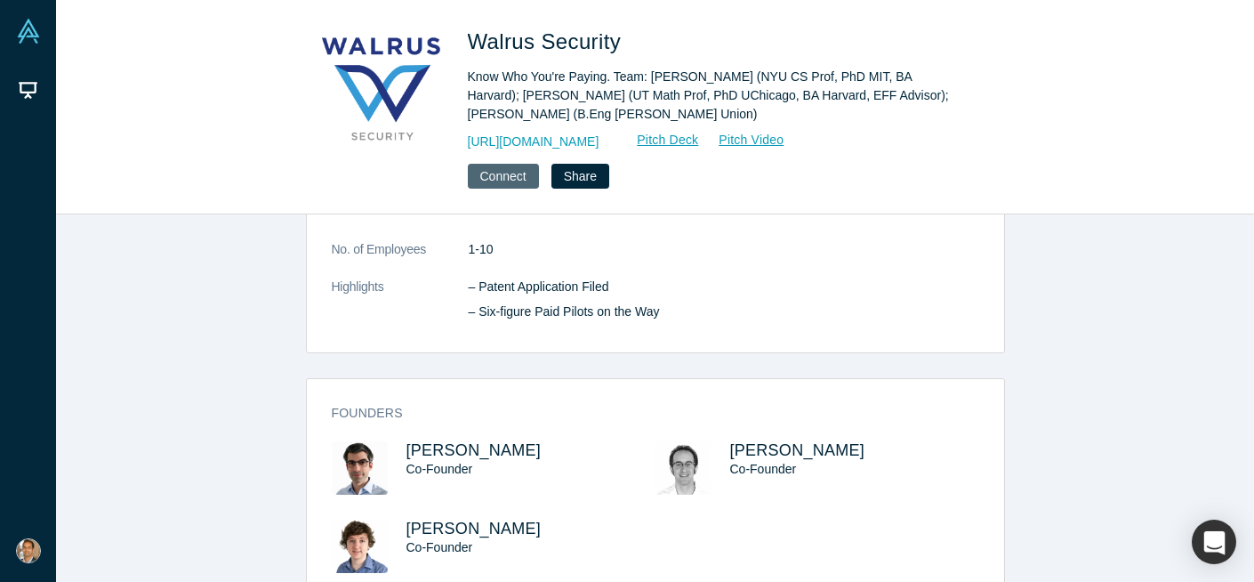
click at [508, 176] on button "Connect" at bounding box center [503, 176] width 71 height 25
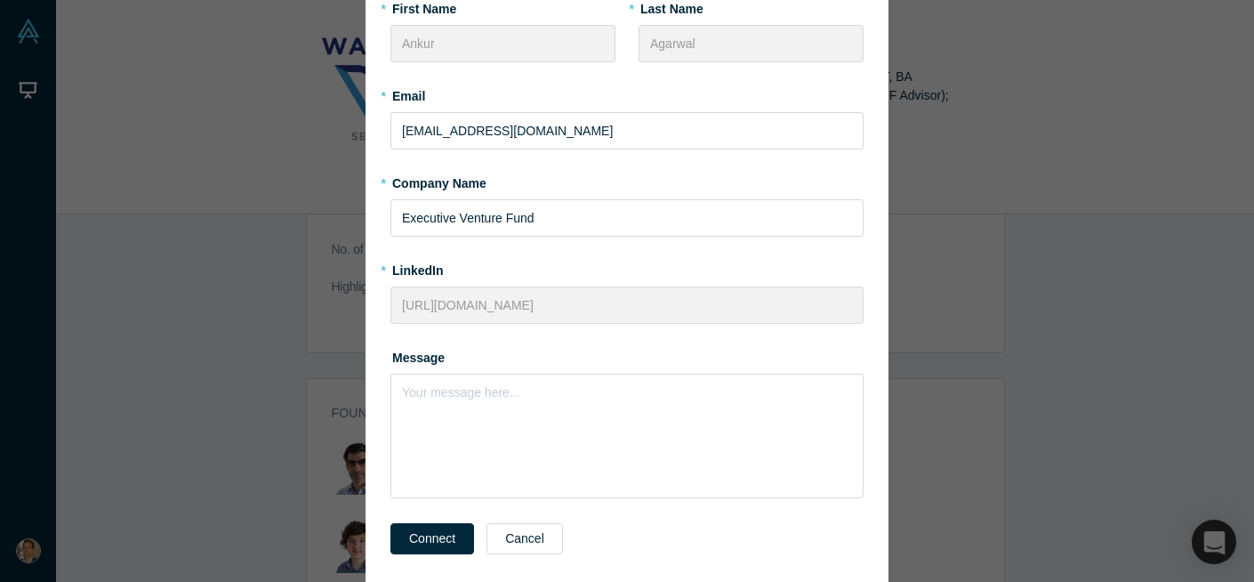
scroll to position [168, 0]
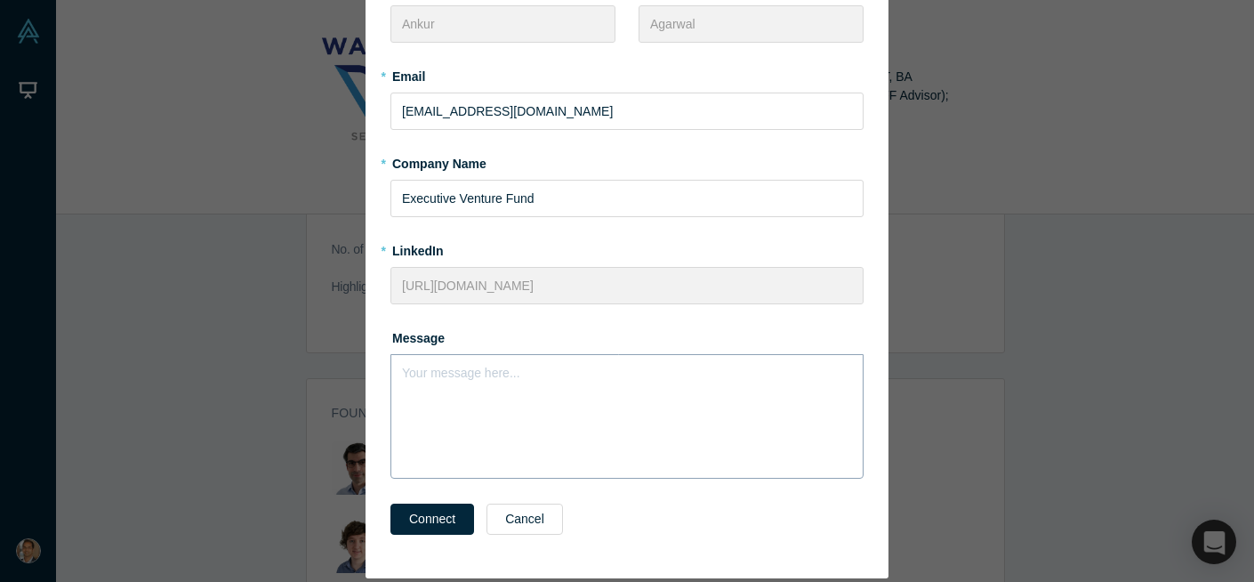
click at [510, 425] on div "Your message here..." at bounding box center [627, 416] width 473 height 125
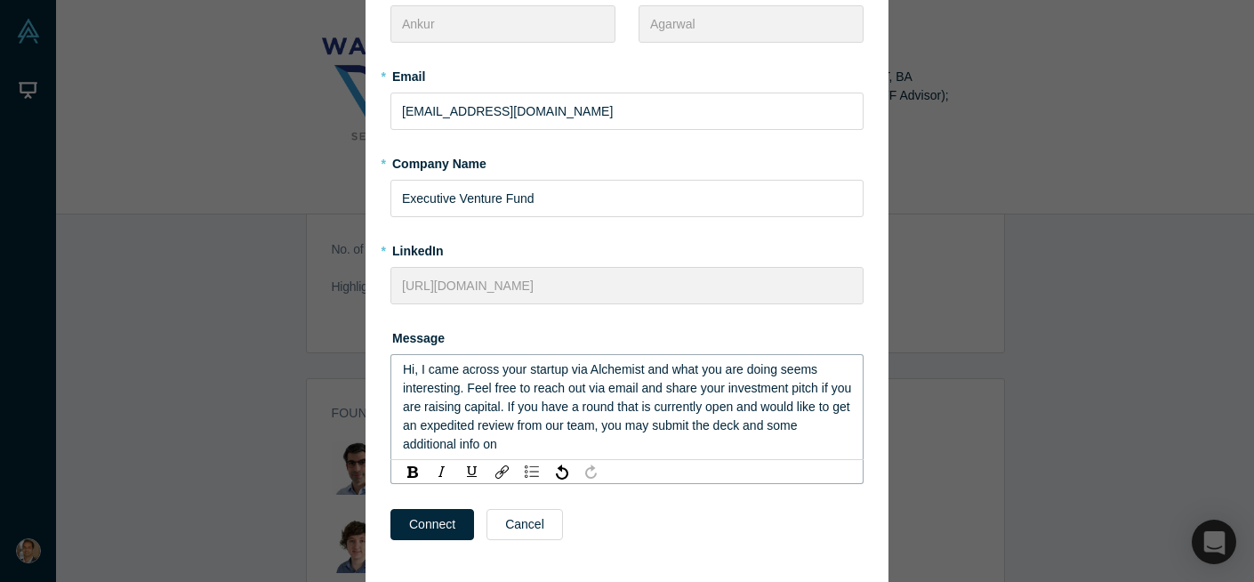
click at [469, 388] on span "Hi, I came across your startup via Alchemist and what you are doing seems inter…" at bounding box center [629, 406] width 452 height 89
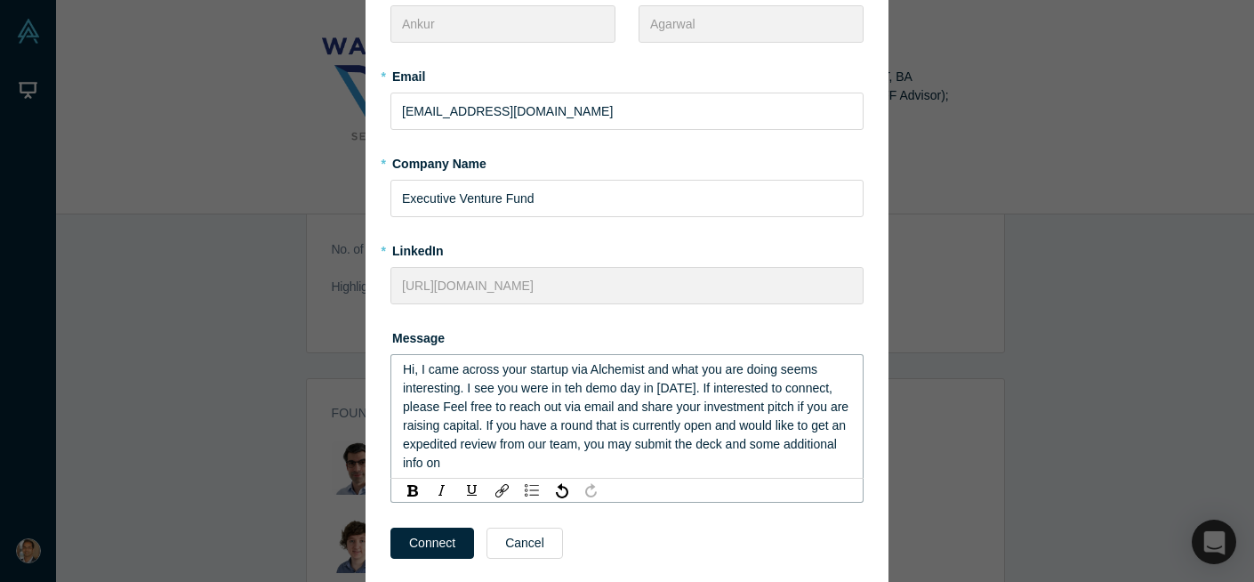
click at [689, 390] on span "Hi, I came across your startup via Alchemist and what you are doing seems inter…" at bounding box center [627, 416] width 449 height 108
click at [830, 389] on div "Hi, I came across your startup via Alchemist and what you are doing seems inter…" at bounding box center [627, 416] width 449 height 112
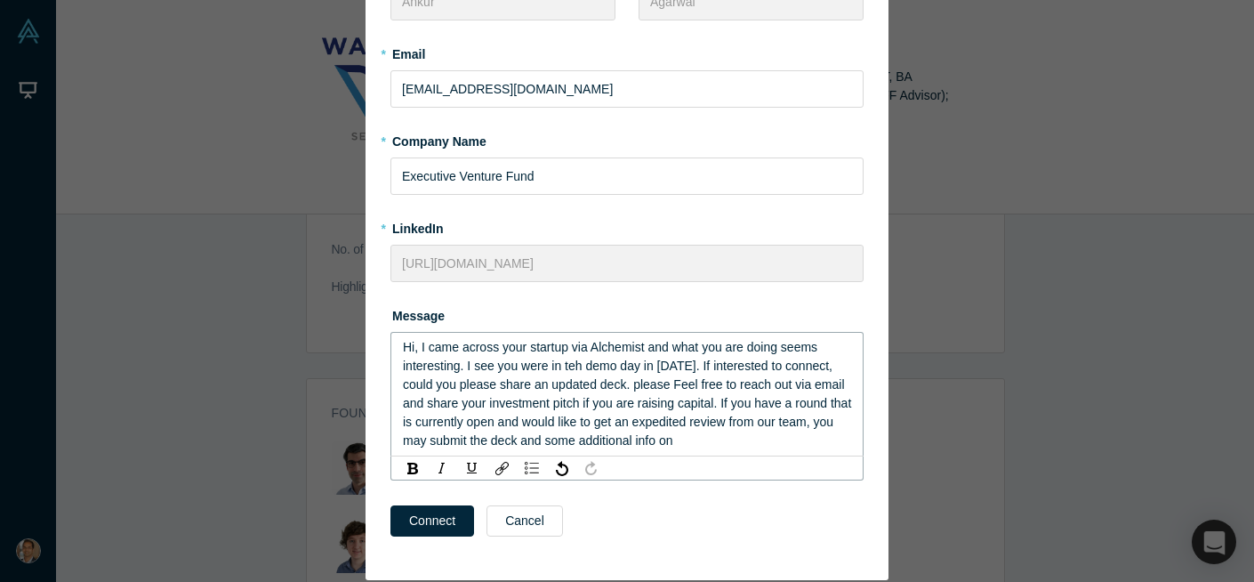
scroll to position [200, 0]
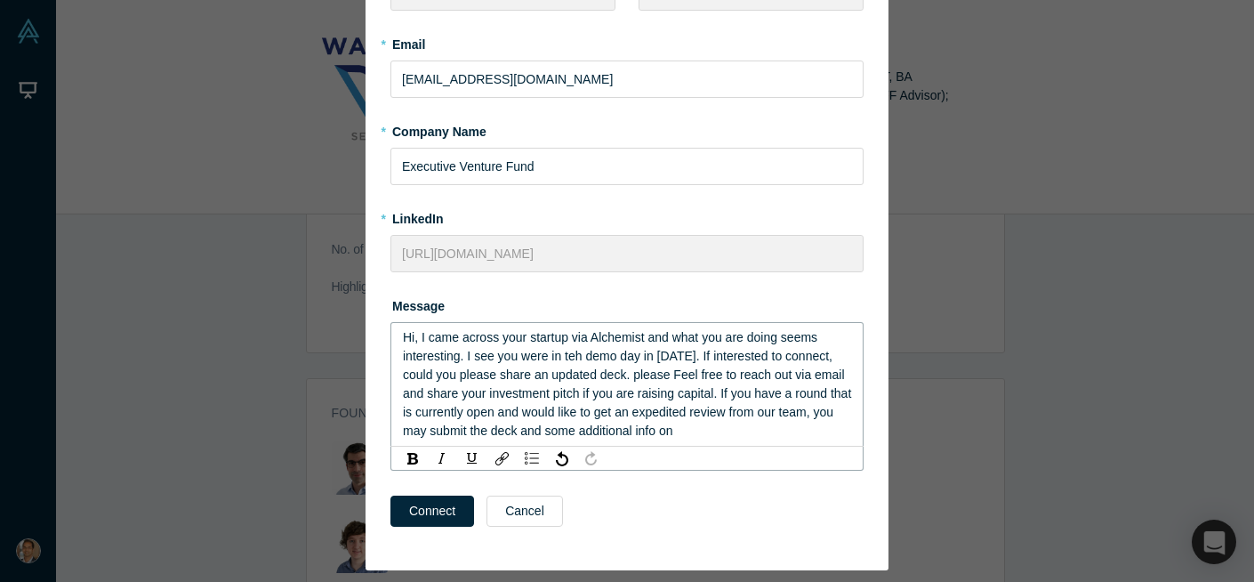
click at [748, 431] on div "Hi, I came across your startup via Alchemist and what you are doing seems inter…" at bounding box center [627, 384] width 449 height 112
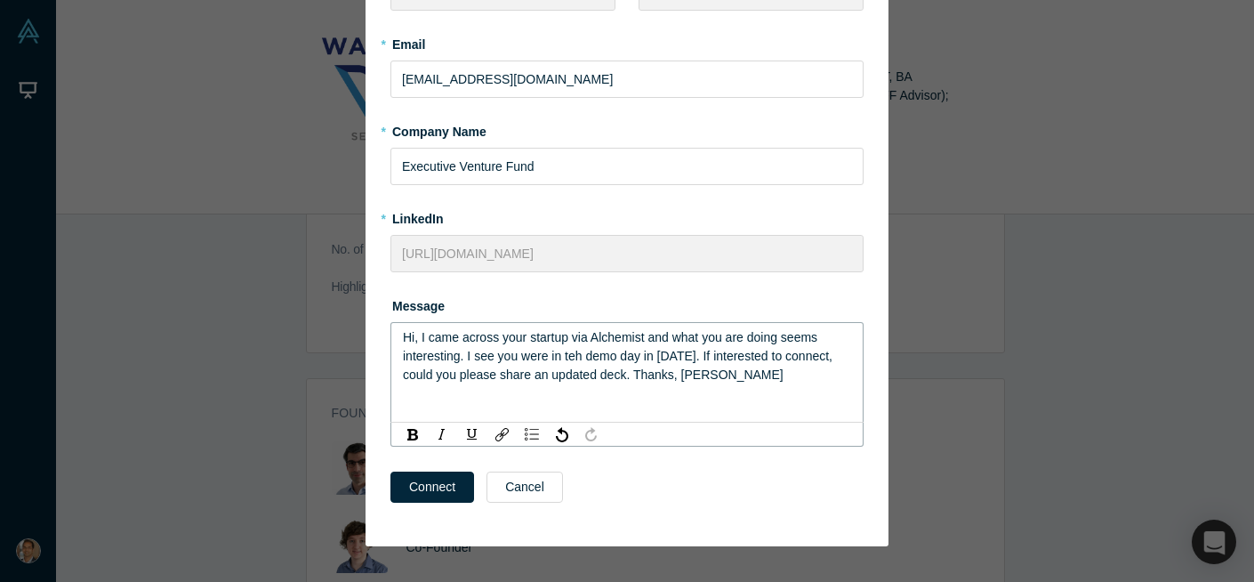
click at [574, 358] on span "Hi, I came across your startup via Alchemist and what you are doing seems inter…" at bounding box center [619, 356] width 433 height 52
click at [569, 367] on span "Hi, I came across your startup via Alchemist and what you are doing seems inter…" at bounding box center [619, 356] width 433 height 52
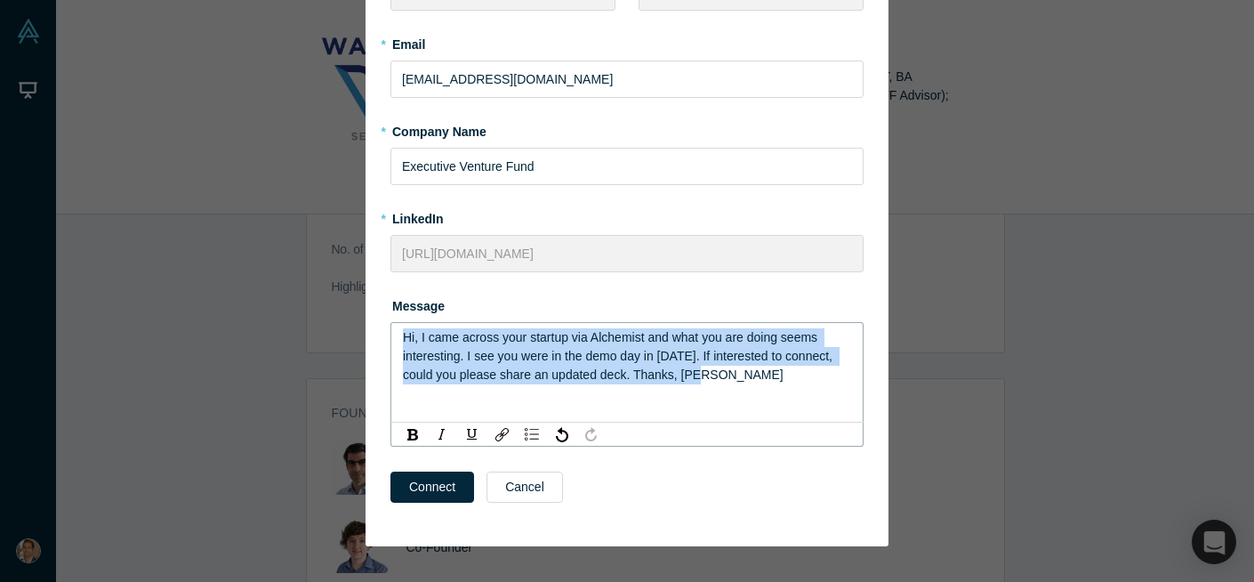
click at [283, 334] on div "Connect to Walrus Security * First Name Ankur * Last Name Agarwal * Email ankur…" at bounding box center [627, 291] width 1254 height 582
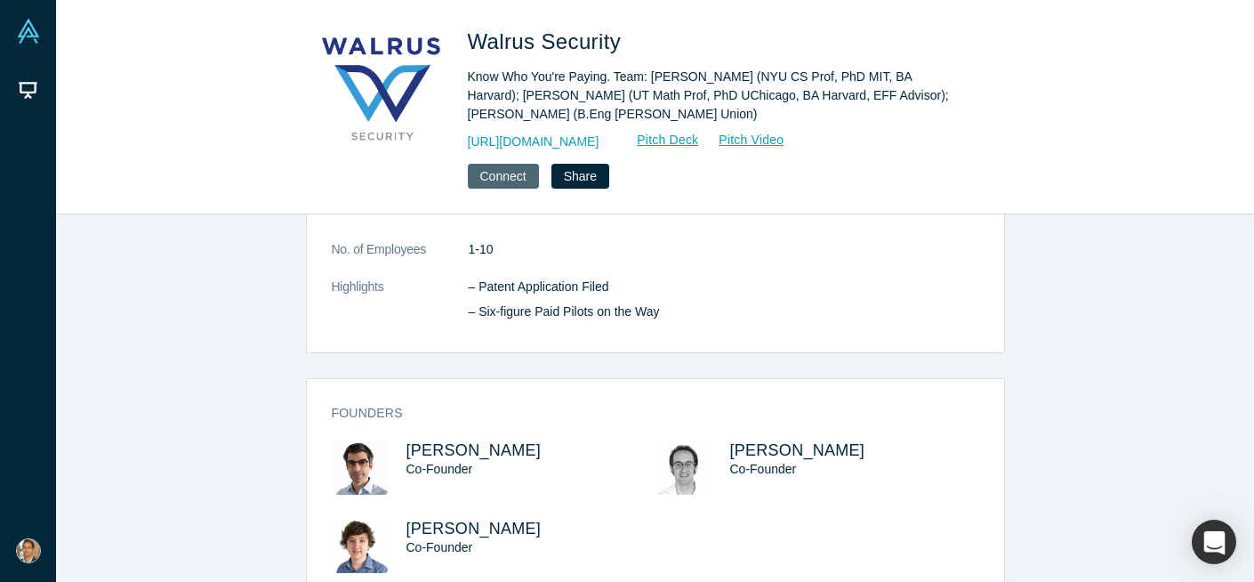
click at [502, 175] on button "Connect" at bounding box center [503, 176] width 71 height 25
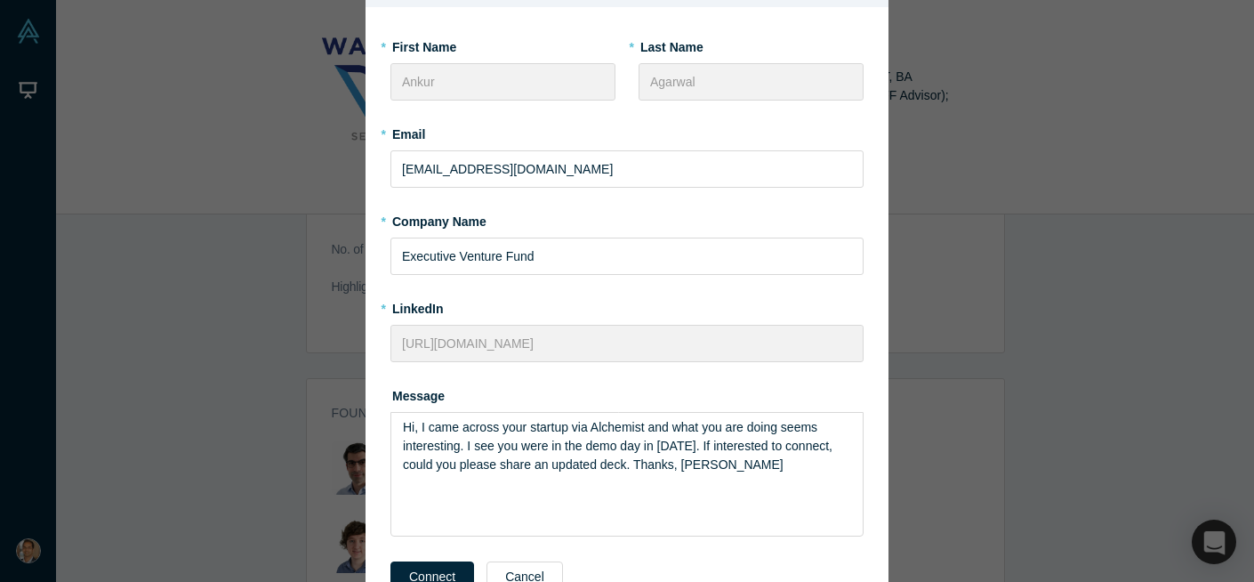
scroll to position [108, 0]
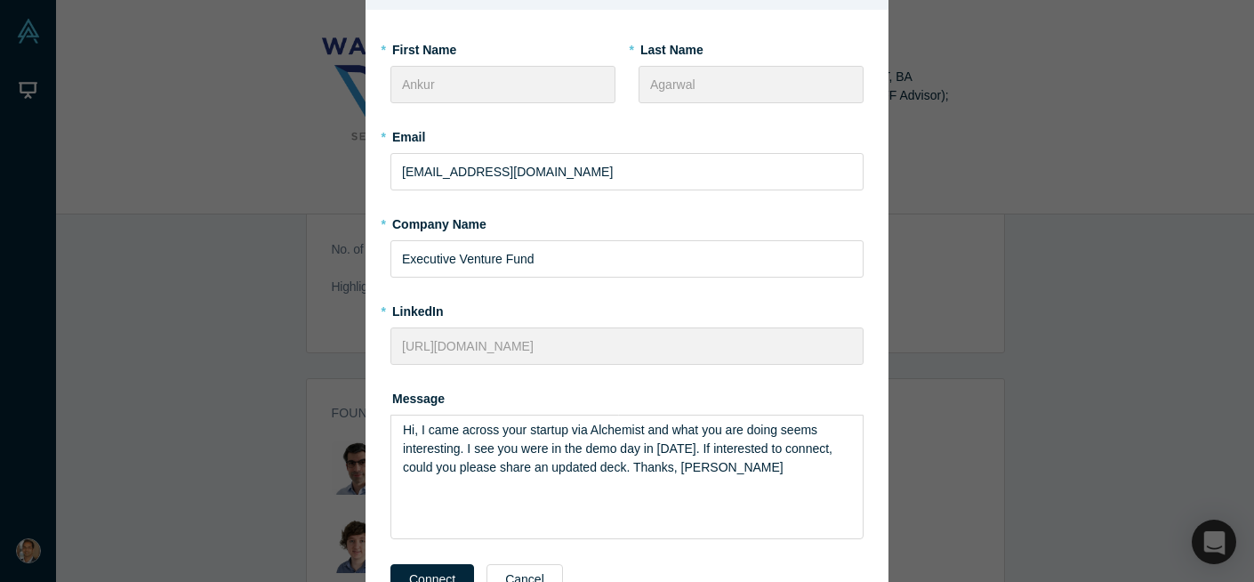
click at [298, 455] on div "Connect to Walrus Security * First Name Ankur * Last Name Agarwal * Email ankur…" at bounding box center [627, 291] width 1254 height 582
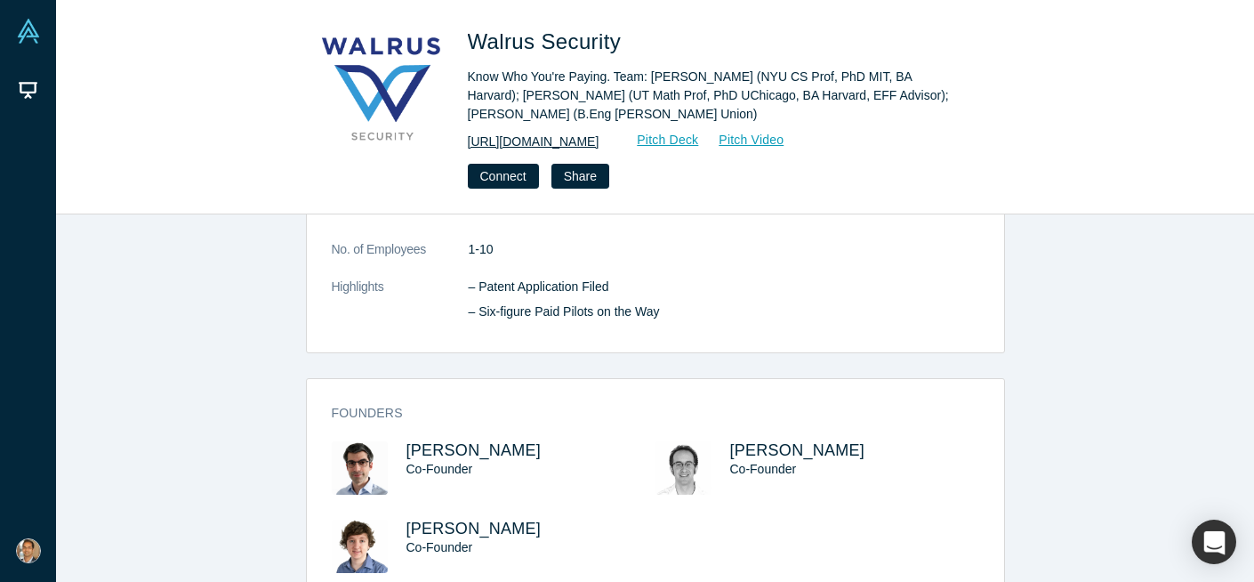
click at [554, 135] on link "https://walrus.nyc" at bounding box center [534, 142] width 132 height 19
click at [512, 177] on button "Connect" at bounding box center [503, 176] width 71 height 25
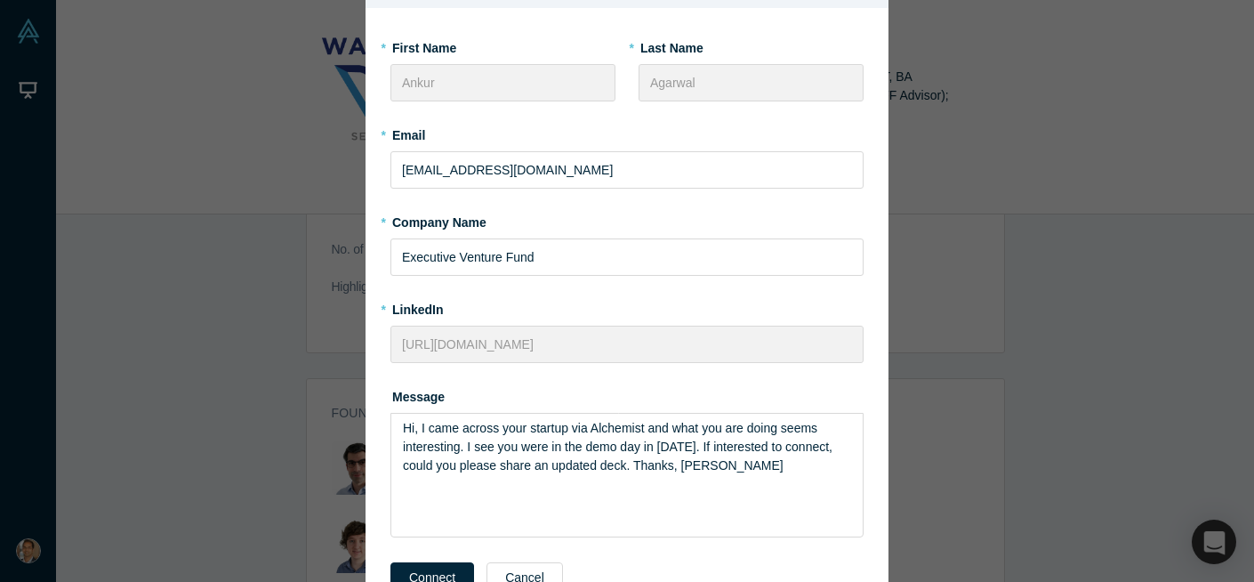
scroll to position [111, 0]
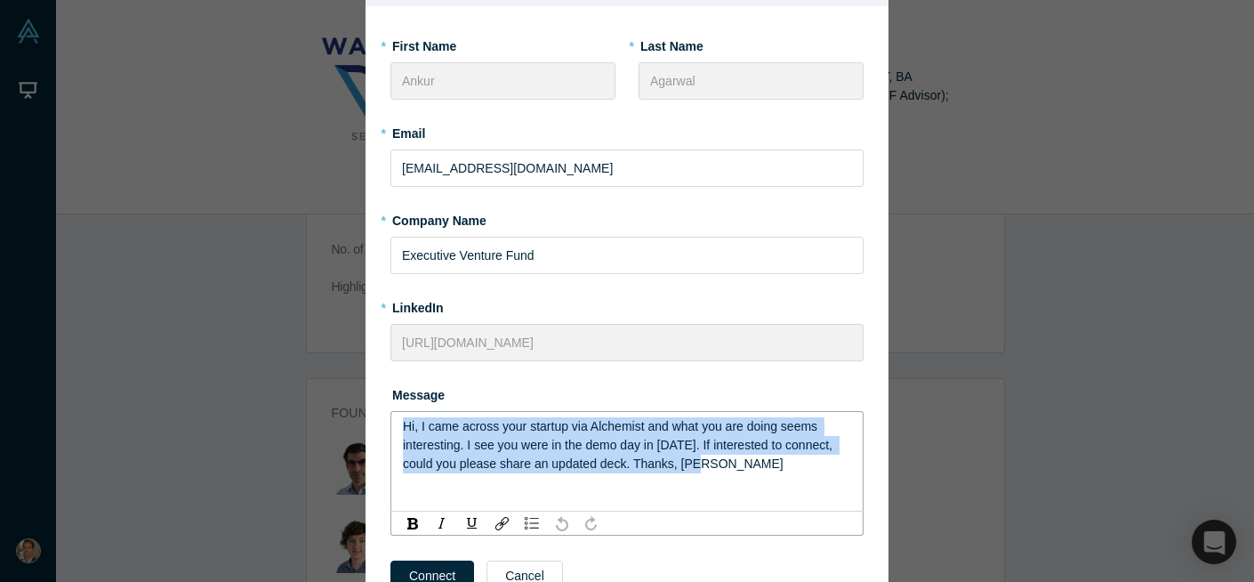
drag, startPoint x: 725, startPoint y: 467, endPoint x: 366, endPoint y: 424, distance: 361.0
click at [366, 424] on div "* First Name Ankur * Last Name Agarwal * Email ankur@evf.vc * Company Name Exec…" at bounding box center [627, 320] width 523 height 629
copy span "Hi, I came across your startup via Alchemist and what you are doing seems inter…"
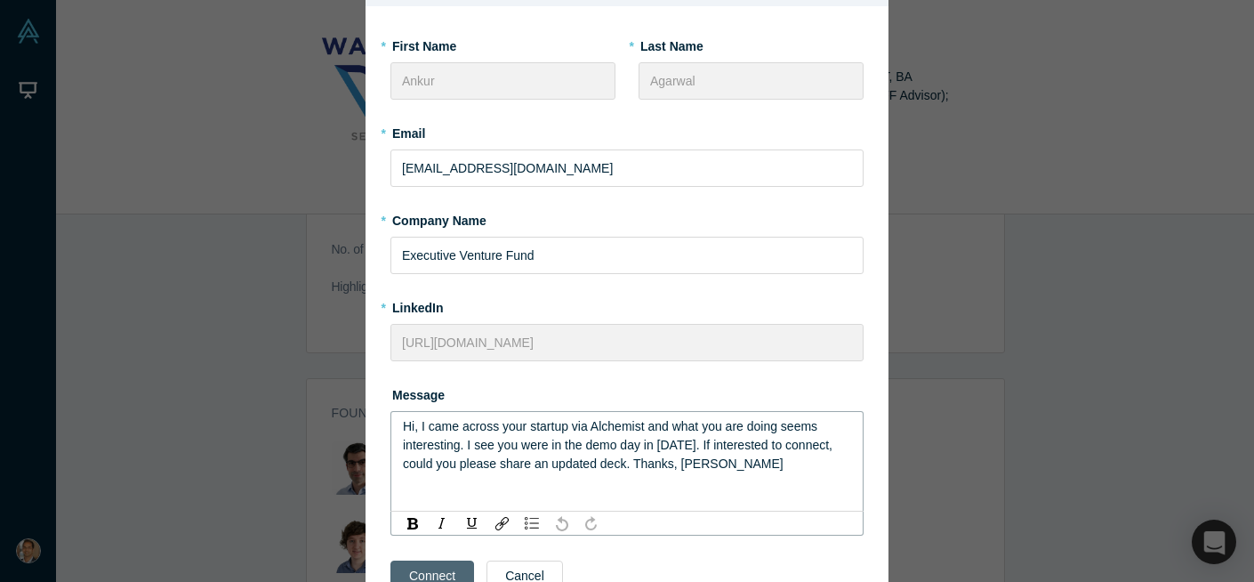
click at [448, 566] on button "Connect" at bounding box center [433, 575] width 84 height 31
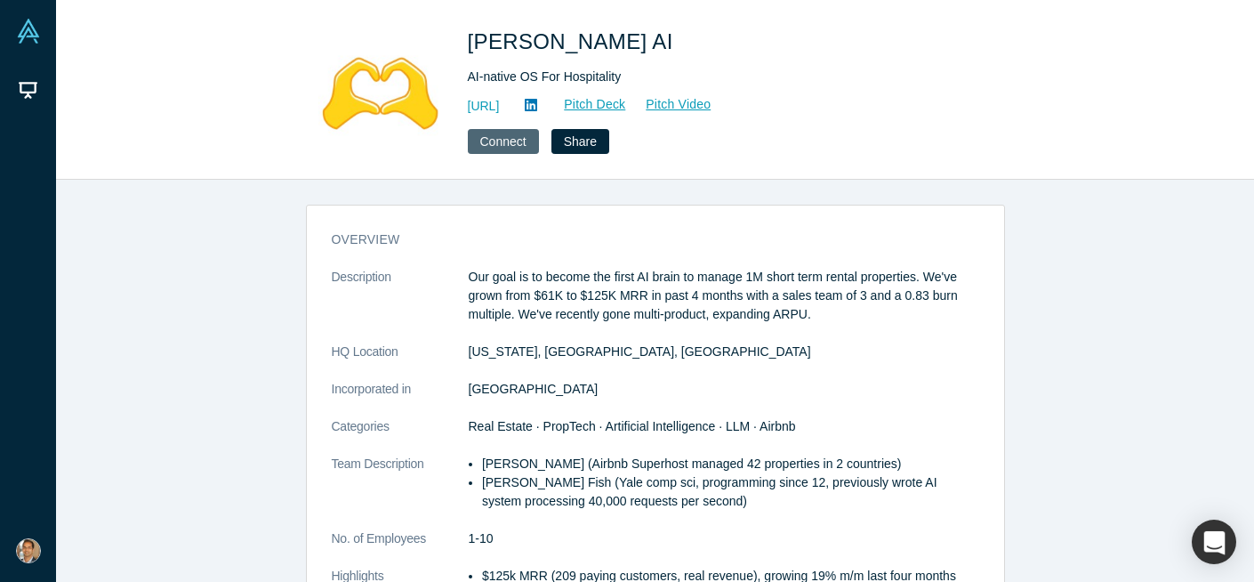
click at [512, 145] on button "Connect" at bounding box center [503, 141] width 71 height 25
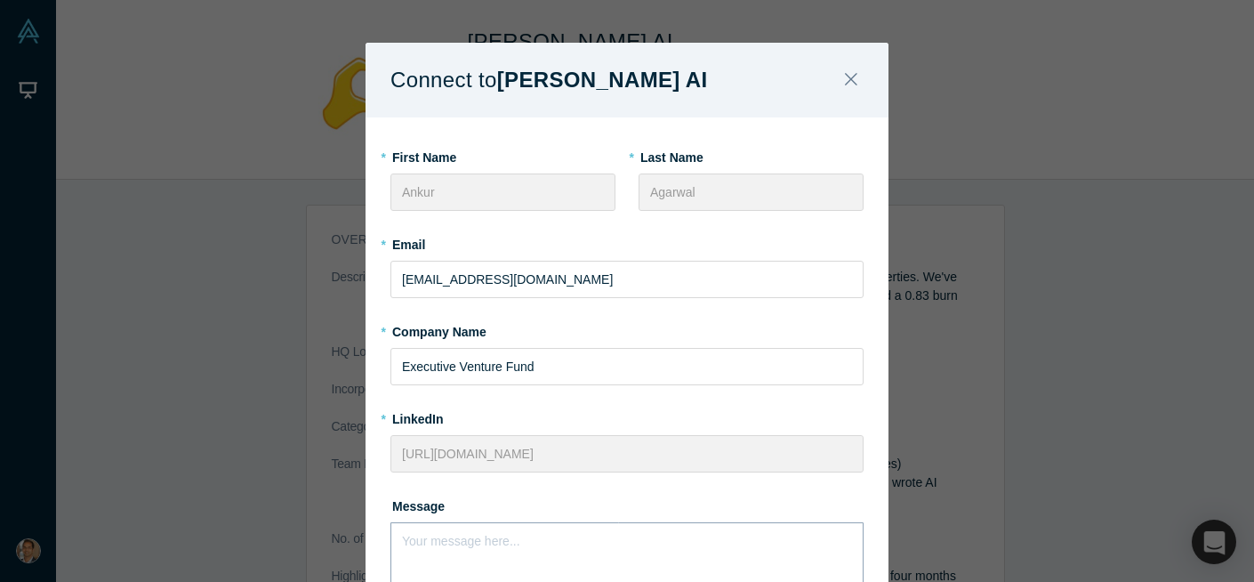
click at [532, 534] on div "rdw-editor" at bounding box center [627, 537] width 449 height 19
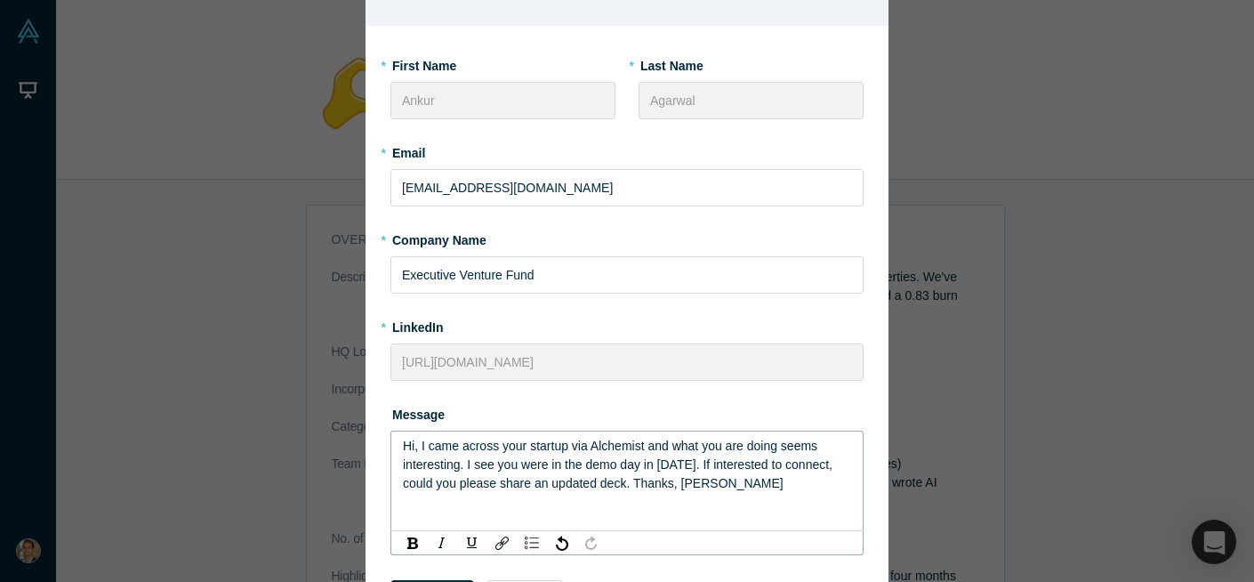
scroll to position [111, 0]
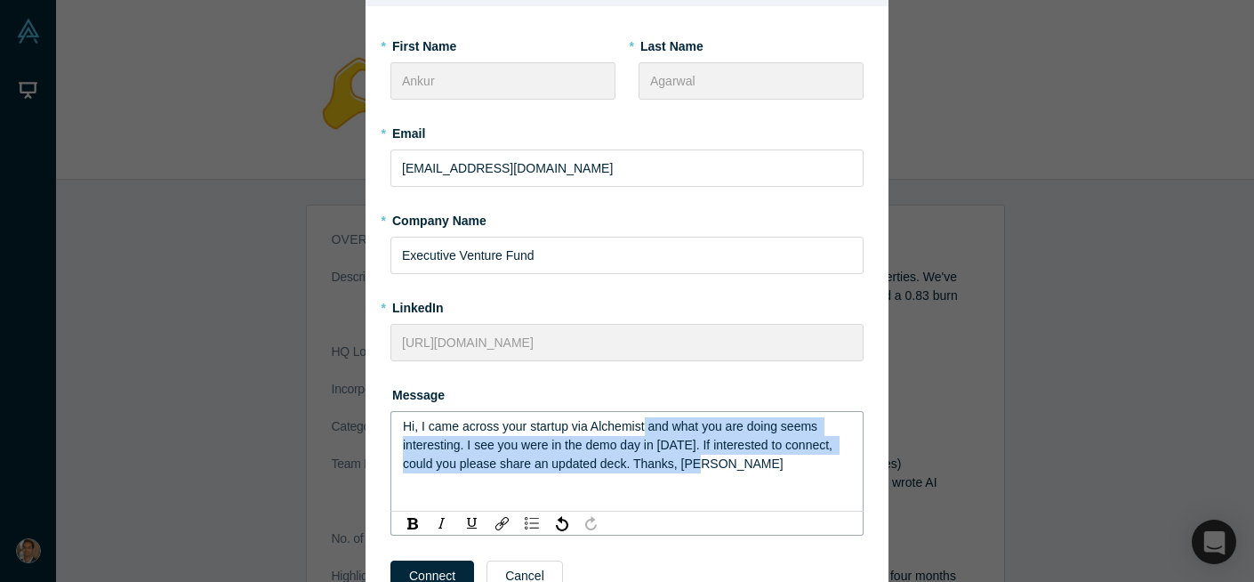
drag, startPoint x: 646, startPoint y: 424, endPoint x: 750, endPoint y: 465, distance: 111.8
click at [745, 469] on div "Hi, I came across your startup via Alchemist and what you are doing seems inter…" at bounding box center [627, 445] width 449 height 56
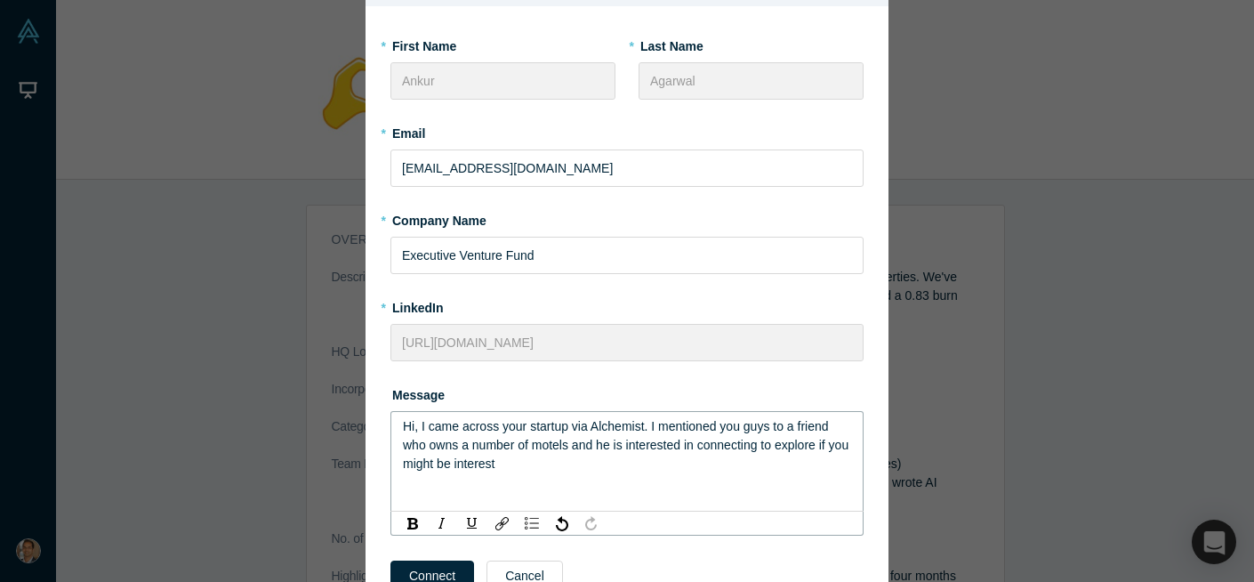
click at [660, 441] on span "Hi, I came across your startup via Alchemist. I mentioned you guys to a friend …" at bounding box center [627, 445] width 449 height 52
click at [659, 441] on span "Hi, I came across your startup via Alchemist. I mentioned you guys to a friend …" at bounding box center [627, 445] width 449 height 52
click at [573, 446] on span "Hi, I came across your startup via Alchemist. I mentioned you guys to a friend …" at bounding box center [622, 445] width 438 height 52
click at [599, 445] on span "Hi, I came across your startup via Alchemist. I mentioned you guys to a friend …" at bounding box center [622, 445] width 438 height 52
click at [823, 465] on div "Hi, I came across your startup via Alchemist. I mentioned you guys to a friend …" at bounding box center [627, 445] width 449 height 56
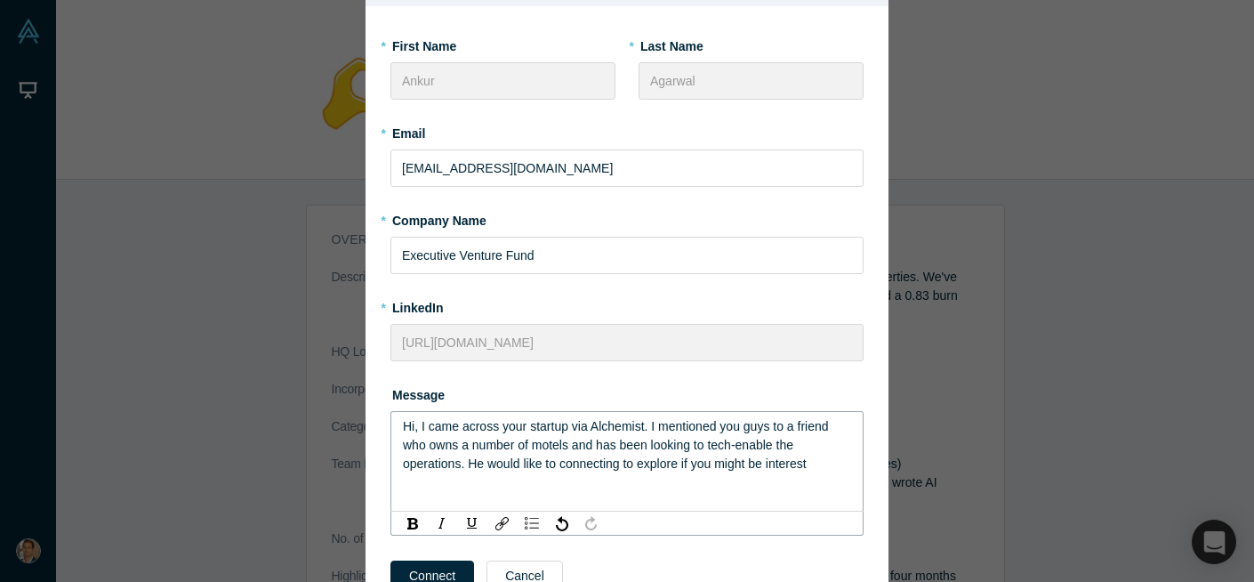
click at [620, 465] on span "Hi, I came across your startup via Alchemist. I mentioned you guys to a friend …" at bounding box center [617, 445] width 429 height 52
click at [814, 463] on div "Hi, I came across your startup via Alchemist. I mentioned you guys to a friend …" at bounding box center [627, 445] width 449 height 56
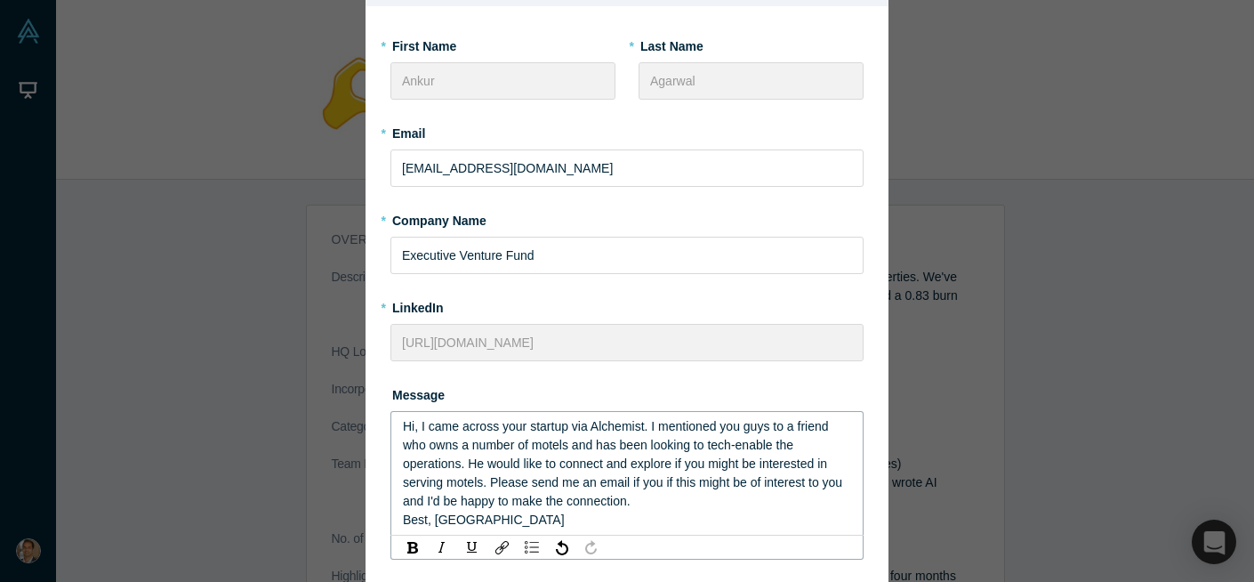
click at [620, 454] on div "Hi, I came across your startup via Alchemist. I mentioned you guys to a friend …" at bounding box center [627, 463] width 449 height 93
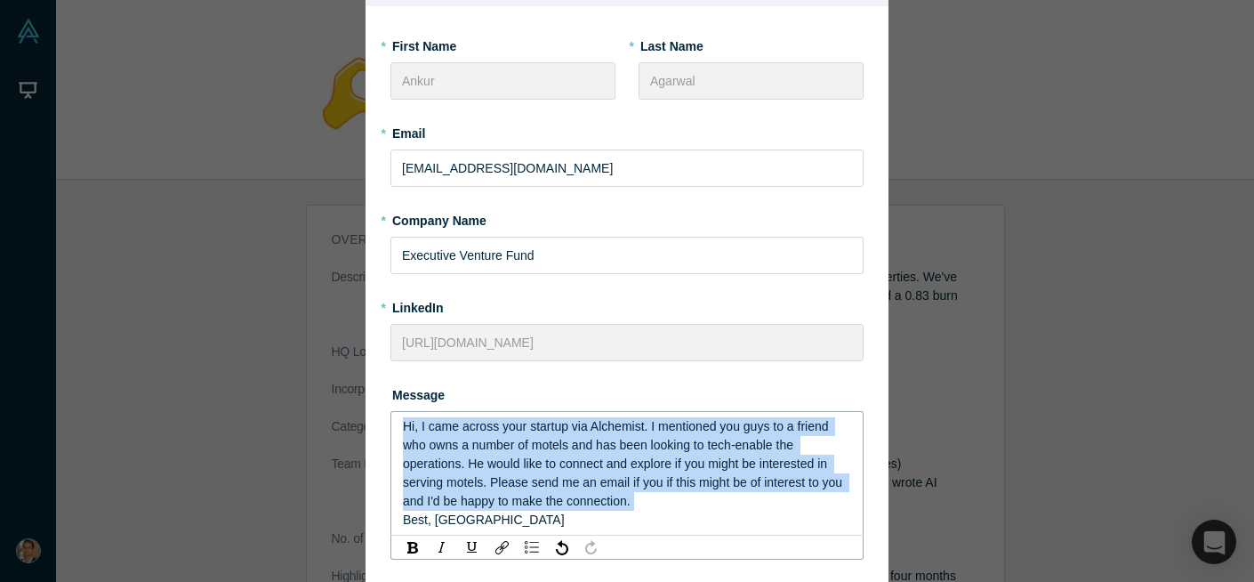
click at [682, 463] on span "Hi, I came across your startup via Alchemist. I mentioned you guys to a friend …" at bounding box center [624, 463] width 443 height 89
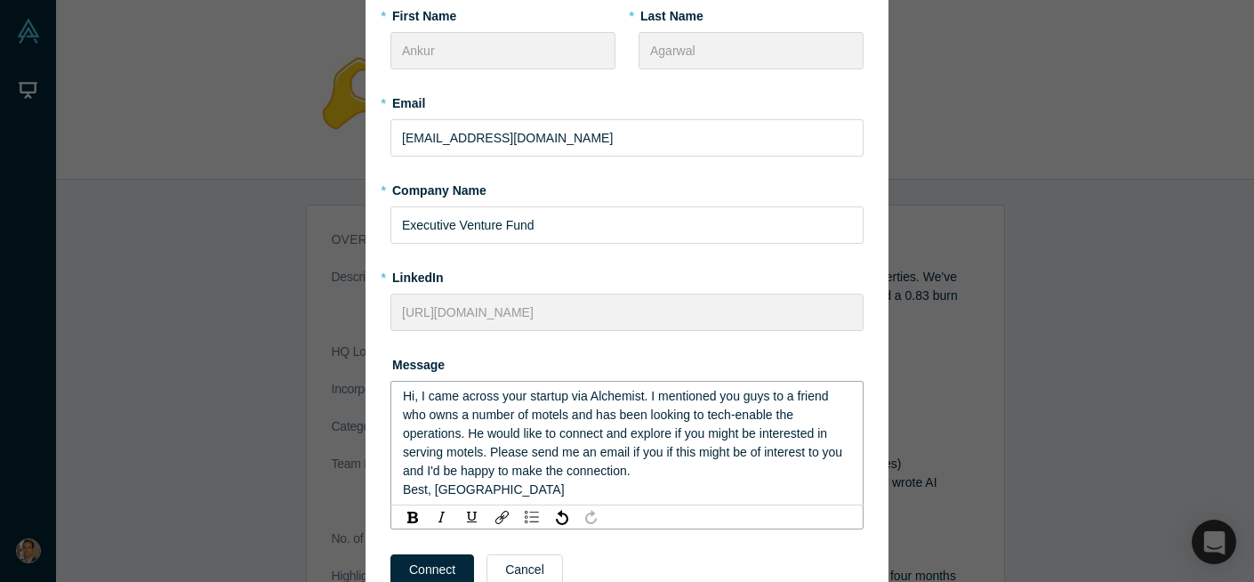
scroll to position [156, 0]
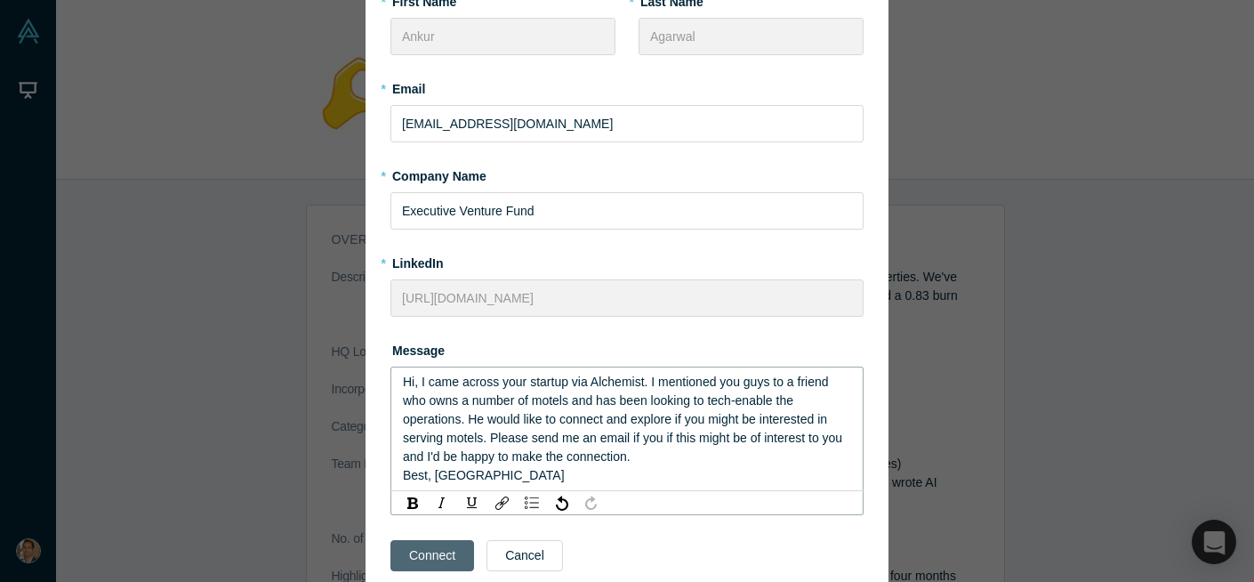
click at [431, 555] on div "Connect Cancel" at bounding box center [627, 571] width 473 height 75
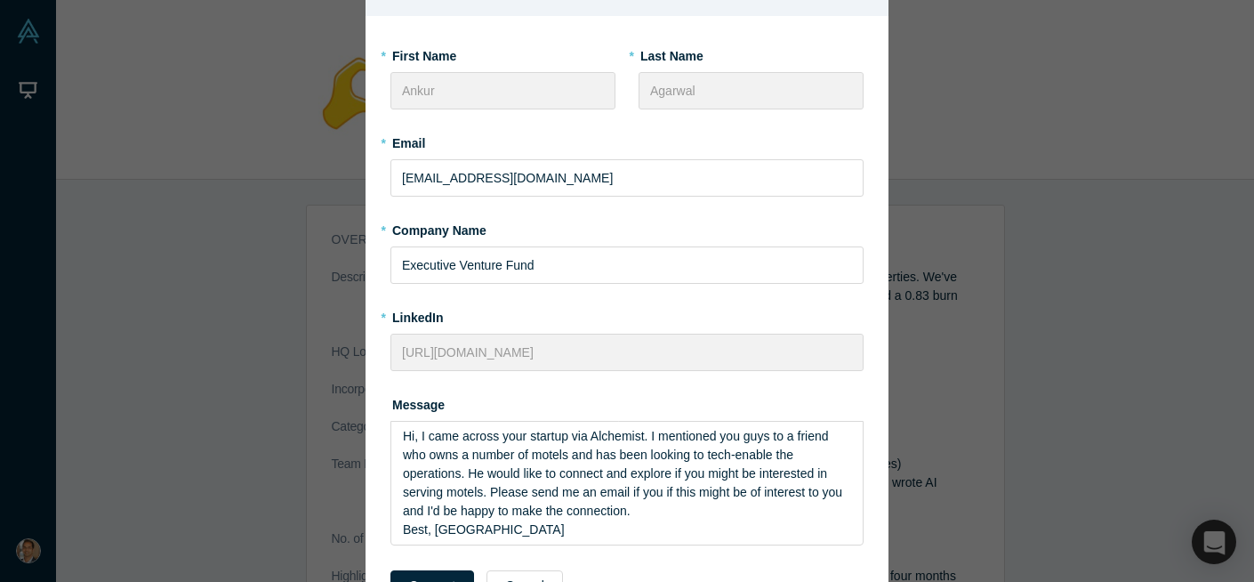
scroll to position [207, 0]
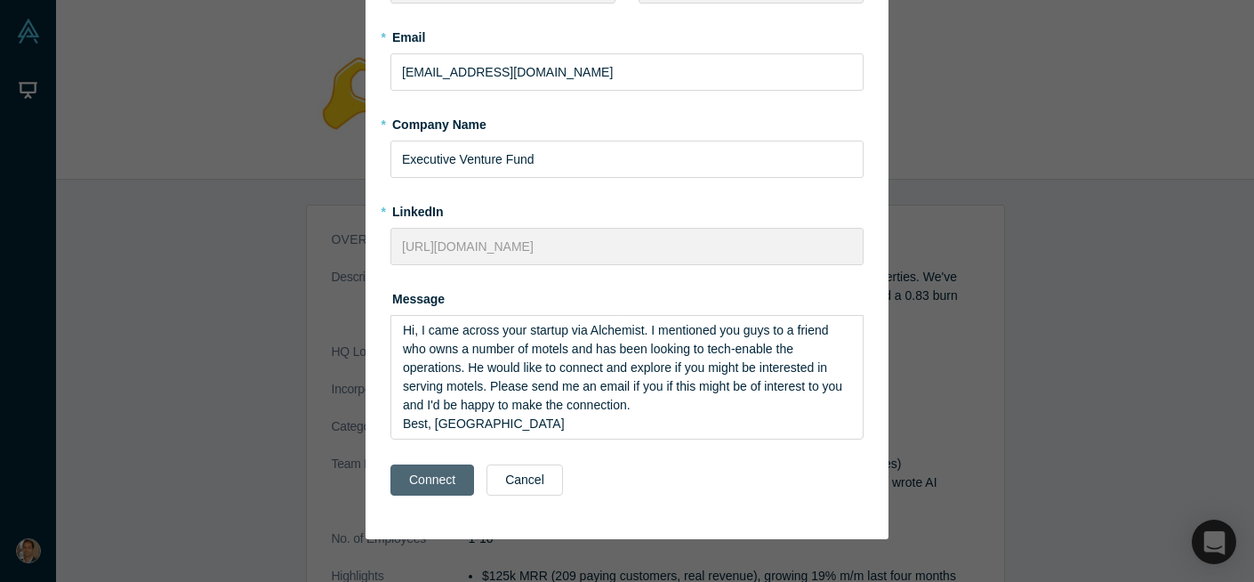
click at [446, 479] on button "Connect" at bounding box center [433, 479] width 84 height 31
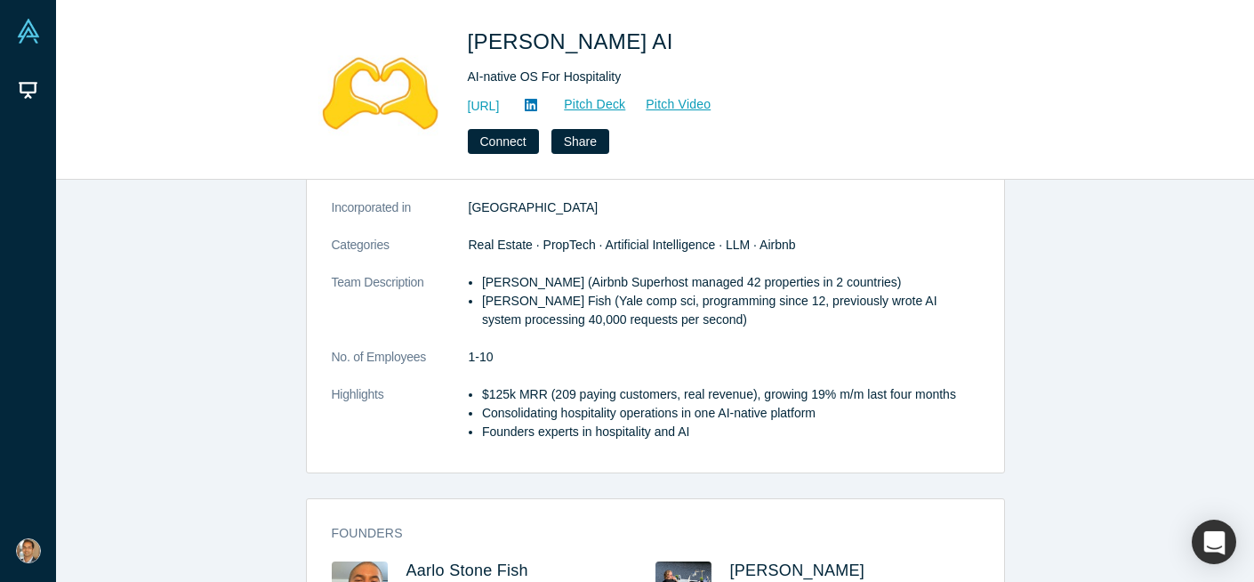
scroll to position [185, 0]
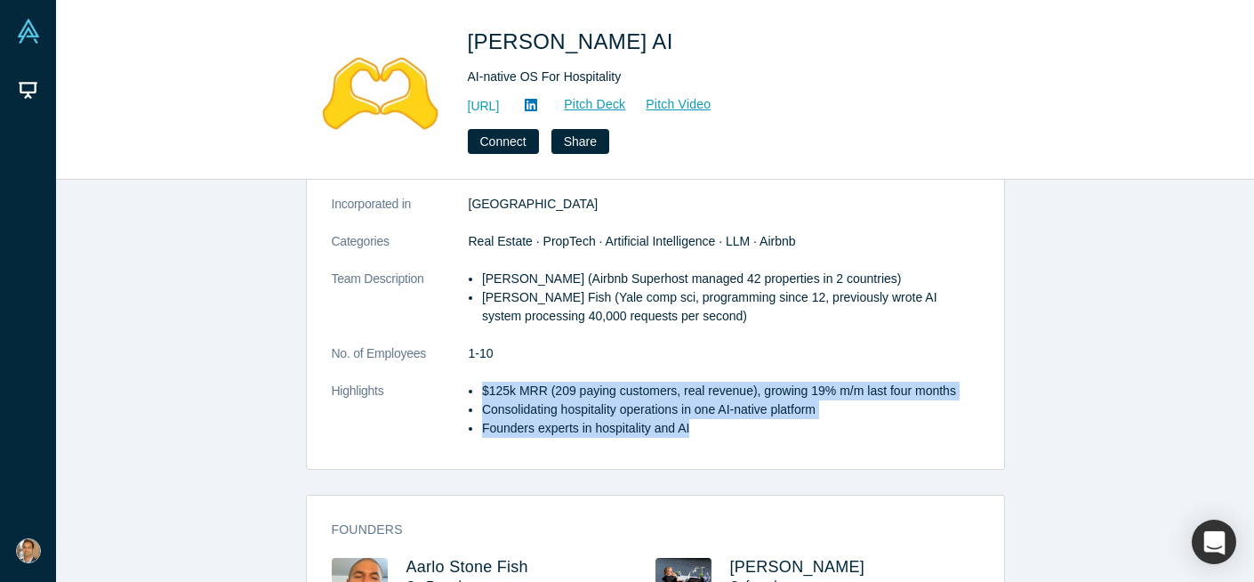
drag, startPoint x: 701, startPoint y: 423, endPoint x: 671, endPoint y: 371, distance: 60.6
click at [671, 374] on dl "Description Our goal is to become the first AI brain to manage 1M short term re…" at bounding box center [656, 270] width 648 height 374
click at [671, 371] on dl "Description Our goal is to become the first AI brain to manage 1M short term re…" at bounding box center [656, 270] width 648 height 374
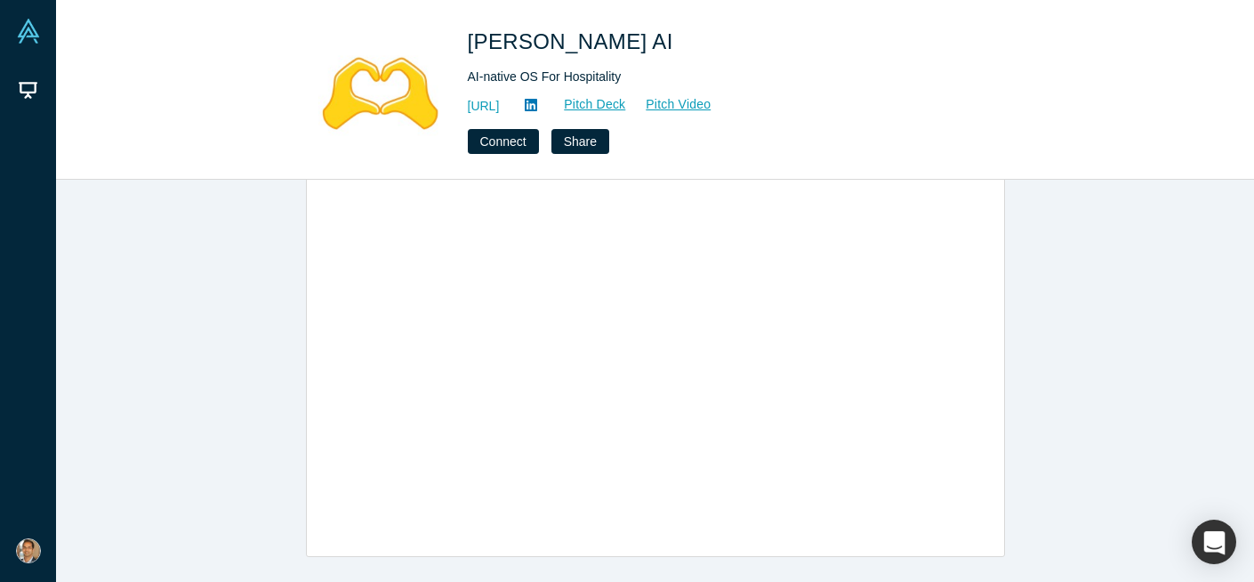
scroll to position [0, 0]
